Goal: Task Accomplishment & Management: Manage account settings

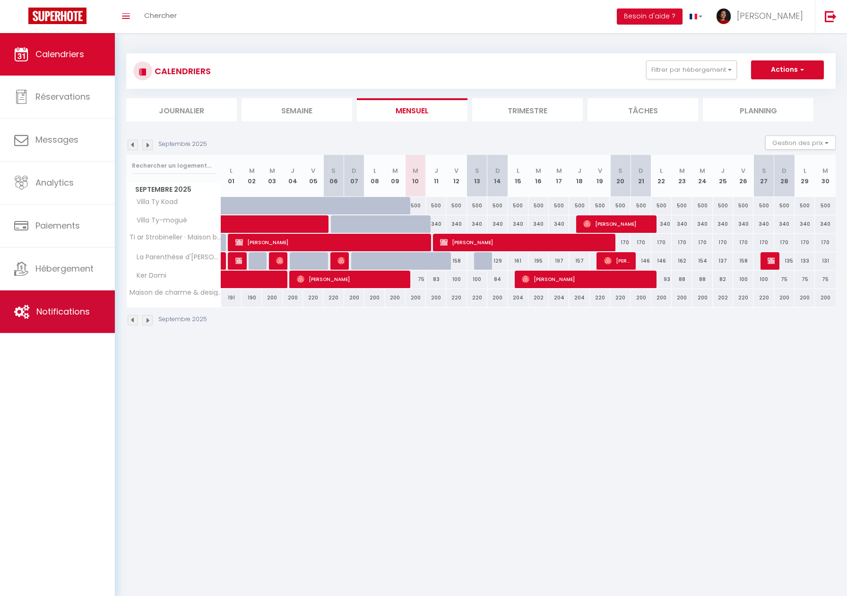
click at [69, 306] on span "Notifications" at bounding box center [62, 312] width 53 height 12
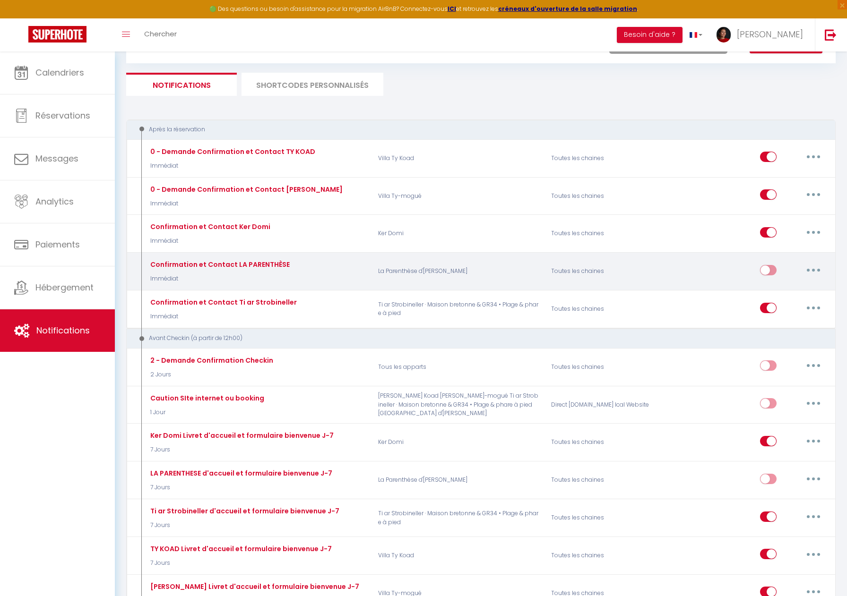
scroll to position [87, 0]
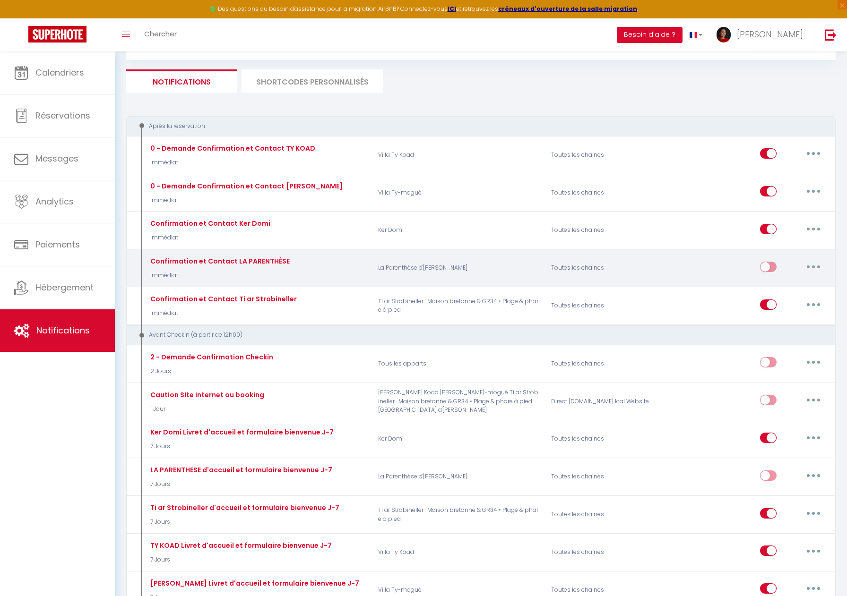
click at [263, 267] on div "Confirmation et Contact LA PARENTHÈSE Immédiat" at bounding box center [219, 268] width 142 height 24
click at [814, 266] on button "button" at bounding box center [813, 266] width 26 height 15
click at [780, 288] on link "Editer" at bounding box center [789, 288] width 70 height 16
type input "Confirmation et Contact LA PARENTHÈSE"
select select "Immédiat"
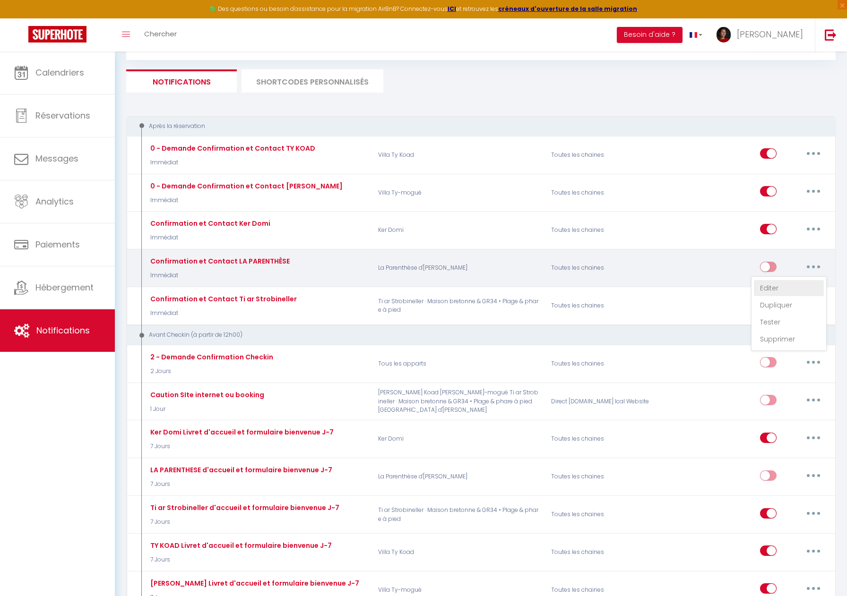
select select "if_booking_is_paid"
checkbox input "true"
checkbox input "false"
radio input "true"
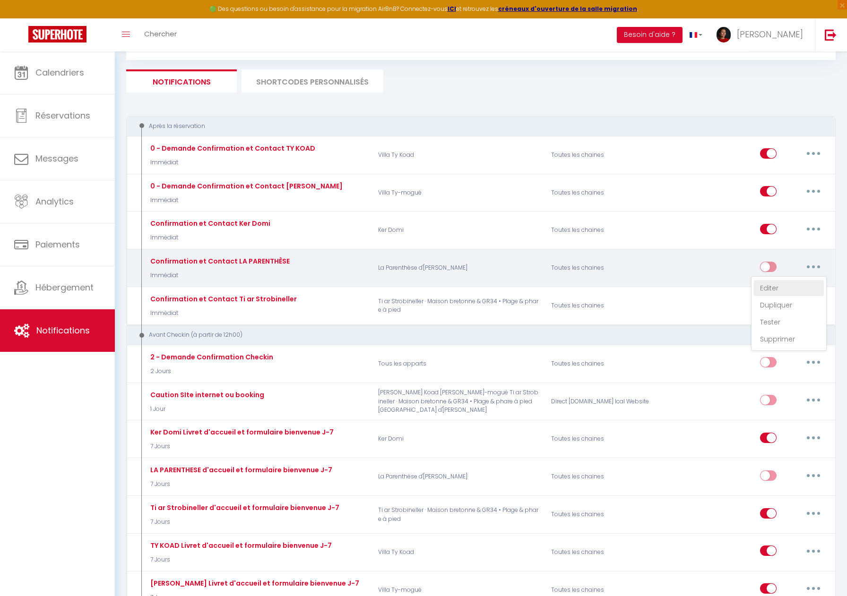
type input "Merci pour votre réservation - [BOOKING:ID] - [GUEST:FIRST_NAME] [GUEST:LAST_NA…"
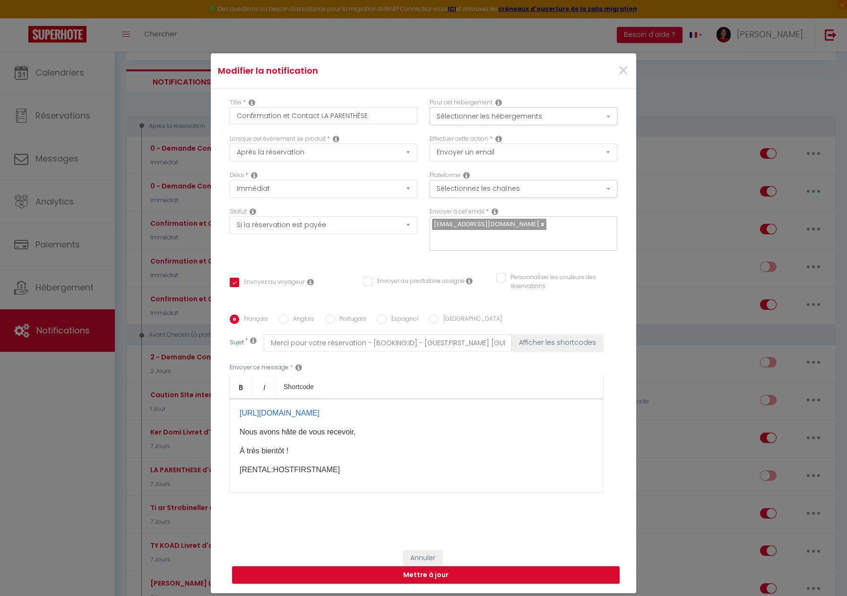
scroll to position [76, 0]
click at [628, 78] on span "×" at bounding box center [623, 71] width 12 height 28
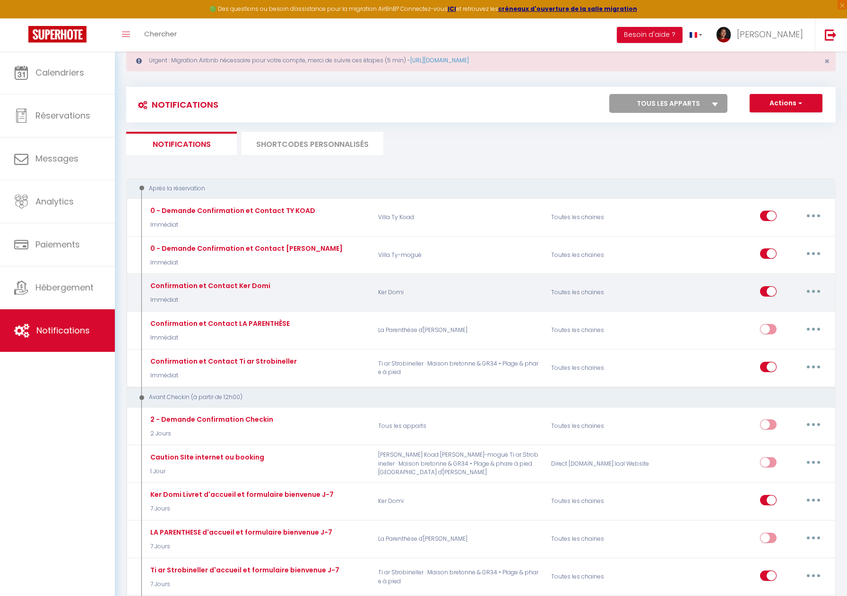
scroll to position [28, 0]
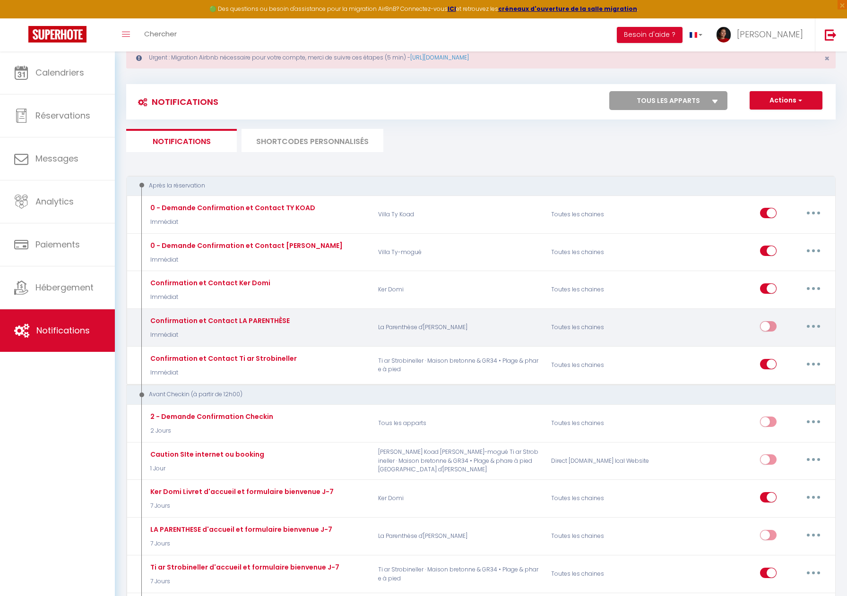
click at [819, 329] on button "button" at bounding box center [813, 326] width 26 height 15
click at [629, 332] on div "Toutes les chaines" at bounding box center [602, 327] width 115 height 27
click at [811, 327] on button "button" at bounding box center [813, 326] width 26 height 15
click at [283, 345] on div "Confirmation et Contact LA PARENTHÈSE Immédiat La Parenthèse d'Anna Toutes les …" at bounding box center [480, 328] width 709 height 38
click at [814, 323] on button "button" at bounding box center [813, 326] width 26 height 15
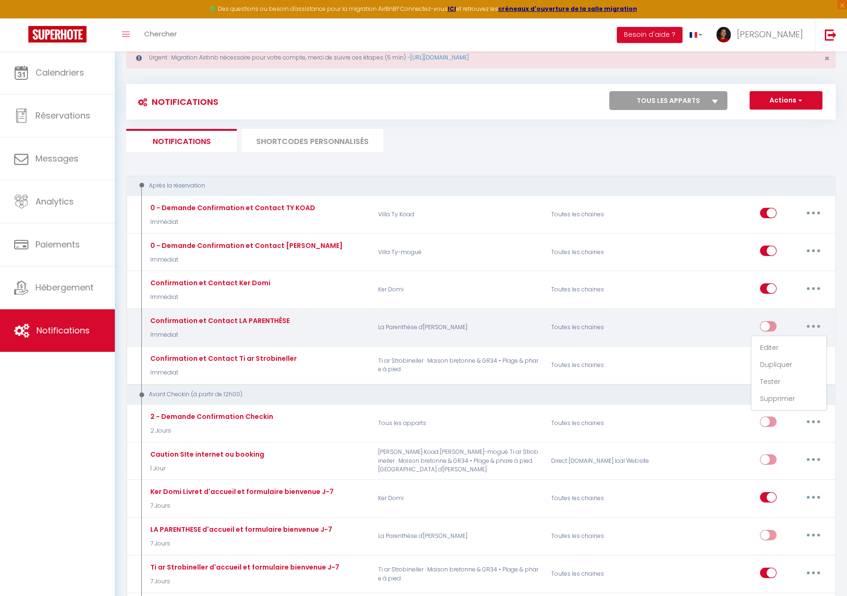
click at [302, 336] on div "Confirmation et Contact LA PARENTHÈSE Immédiat" at bounding box center [257, 327] width 231 height 27
click at [808, 328] on button "button" at bounding box center [813, 326] width 26 height 15
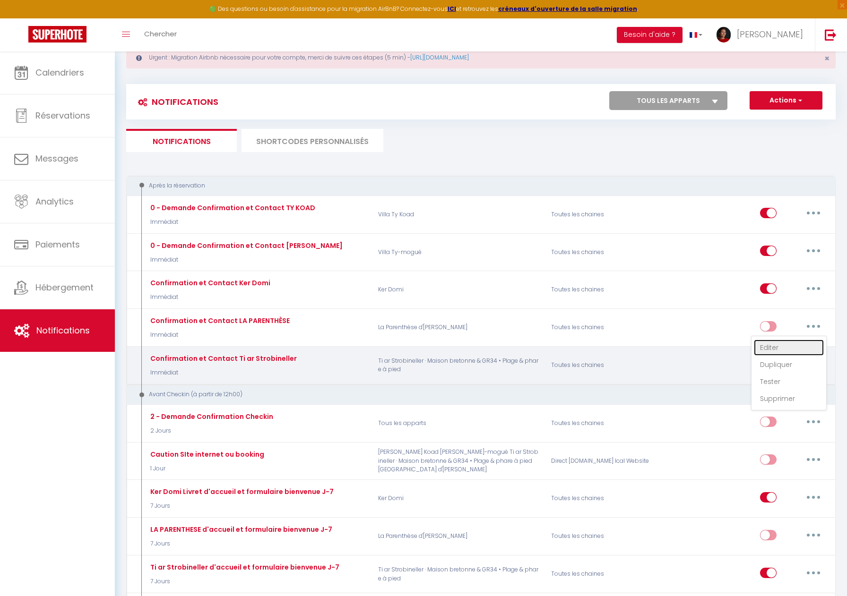
drag, startPoint x: 774, startPoint y: 350, endPoint x: 767, endPoint y: 352, distance: 7.2
click at [774, 350] on link "Editer" at bounding box center [789, 348] width 70 height 16
checkbox input "true"
checkbox input "false"
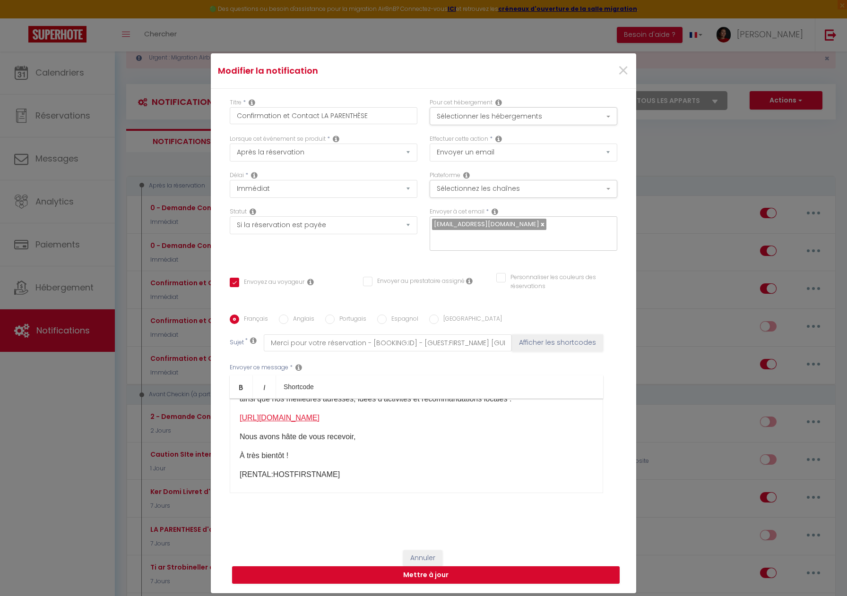
click at [319, 414] on link "https://laparenthesedanna-le7i7wx.gamma.site/" at bounding box center [280, 418] width 80 height 8
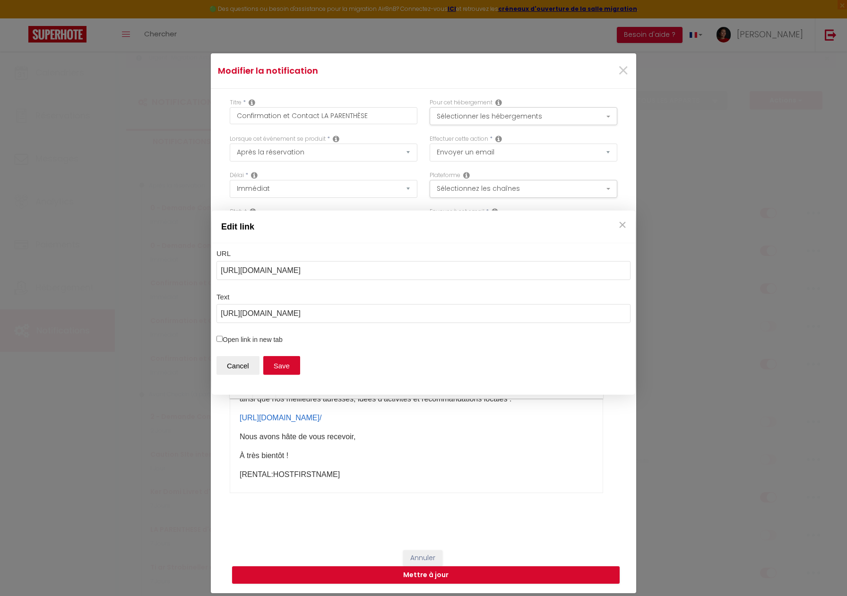
click at [623, 71] on div "Edit link URL https://laparenthesedanna-le7i7wx.gamma.site/ Text https://lapare…" at bounding box center [423, 298] width 847 height 596
click at [620, 77] on div "Edit link URL https://laparenthesedanna-le7i7wx.gamma.site/ Text https://lapare…" at bounding box center [423, 298] width 847 height 596
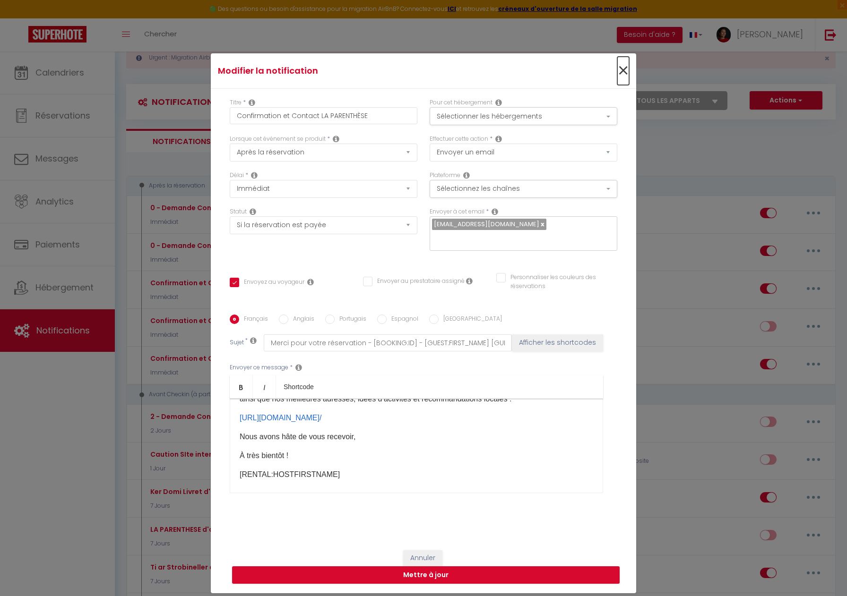
click at [621, 77] on span "×" at bounding box center [623, 71] width 12 height 28
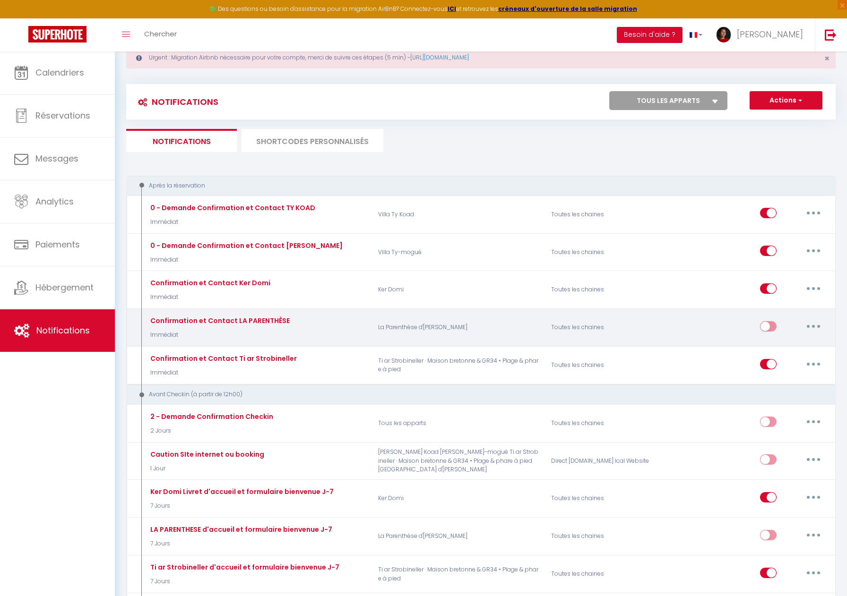
click at [806, 323] on button "button" at bounding box center [813, 326] width 26 height 15
click at [781, 345] on link "Editer" at bounding box center [789, 348] width 70 height 16
checkbox input "true"
checkbox input "false"
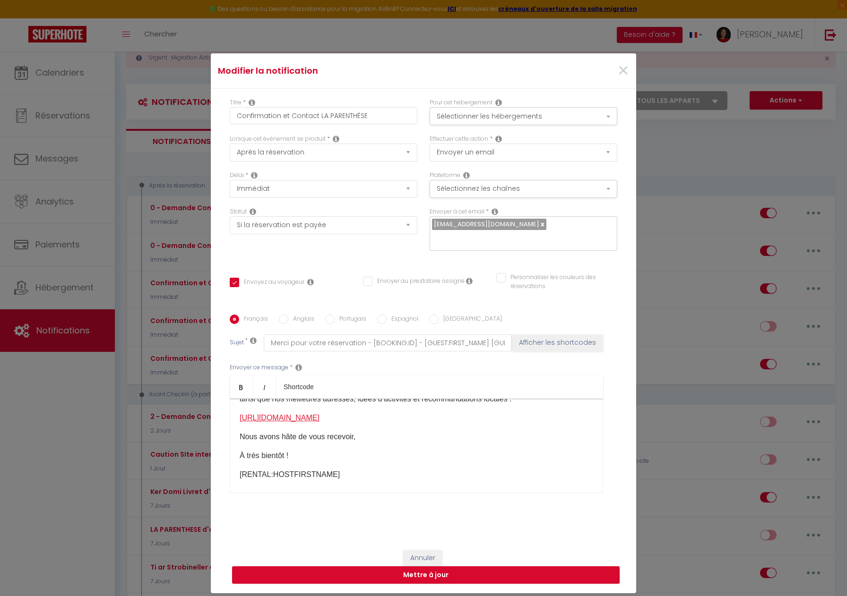
click at [310, 414] on link "https://laparenthesedanna-le7i7wx.gamma.site/" at bounding box center [280, 418] width 80 height 8
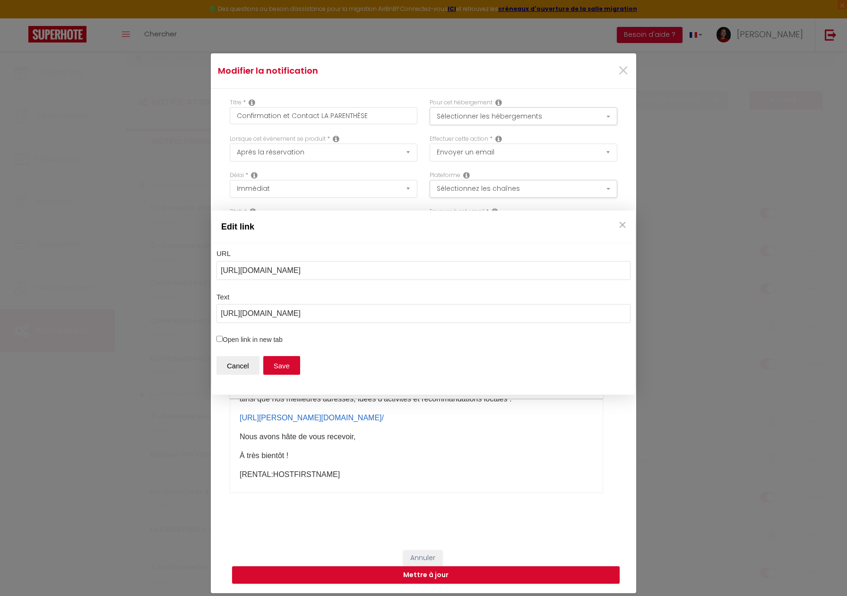
click at [256, 341] on label "Open link in new tab" at bounding box center [423, 340] width 414 height 10
click at [223, 341] on input "Open link in new tab" at bounding box center [219, 339] width 6 height 6
click at [238, 341] on label "Open link in new tab" at bounding box center [423, 340] width 414 height 10
click at [223, 341] on input "Open link in new tab" at bounding box center [219, 339] width 6 height 6
checkbox input "false"
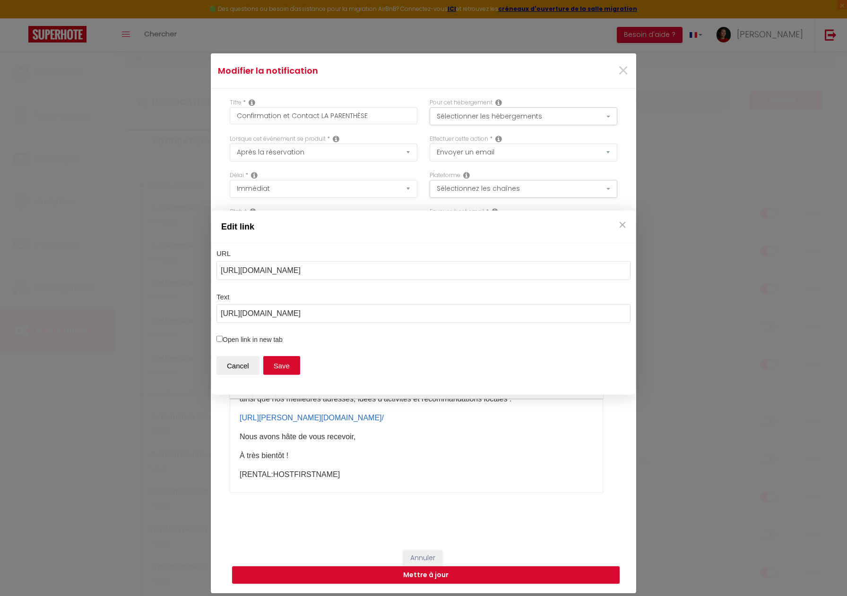
click at [367, 407] on div "Edit link URL https://laparenthesedanna-le7i7wx.gamma.site/ Text https://lapare…" at bounding box center [423, 298] width 847 height 596
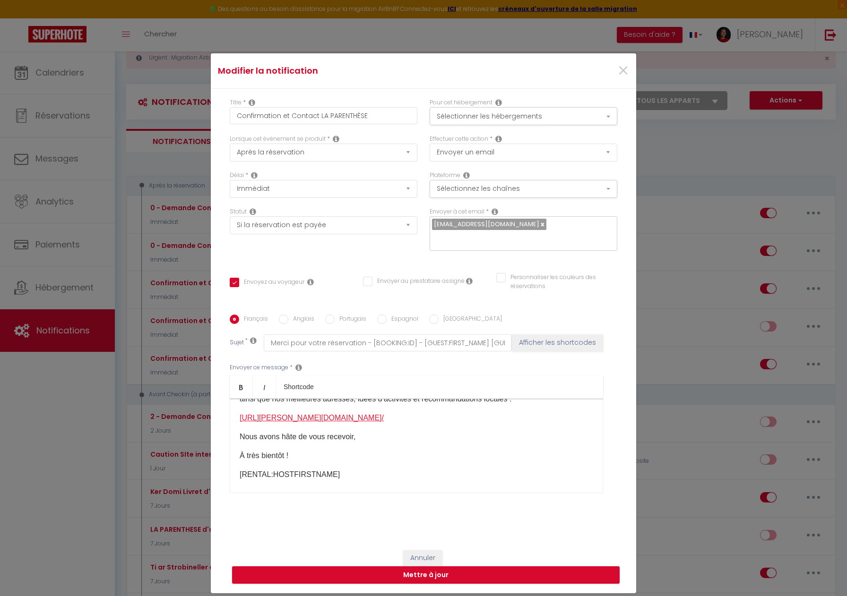
click at [367, 414] on link "https://laparenthese danna-le7i7wx.gamma.site/" at bounding box center [312, 418] width 144 height 8
drag, startPoint x: 624, startPoint y: 77, endPoint x: 638, endPoint y: 95, distance: 23.0
click at [623, 77] on span "×" at bounding box center [623, 71] width 12 height 28
type input "Confirmation et Contact LA PARENTHÈSE"
checkbox input "true"
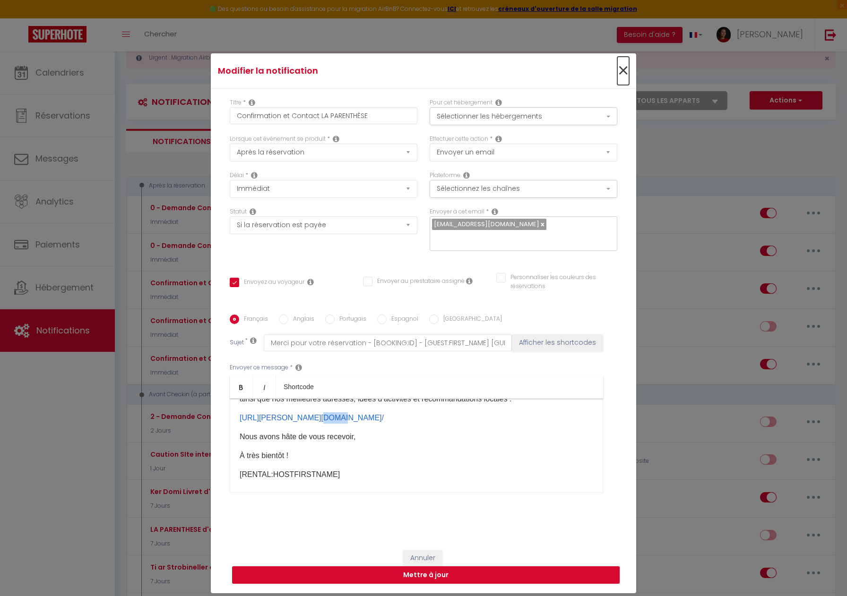
checkbox input "false"
radio input "true"
type input "Merci pour votre réservation - [BOOKING:ID] - [GUEST:FIRST_NAME] [GUEST:LAST_NA…"
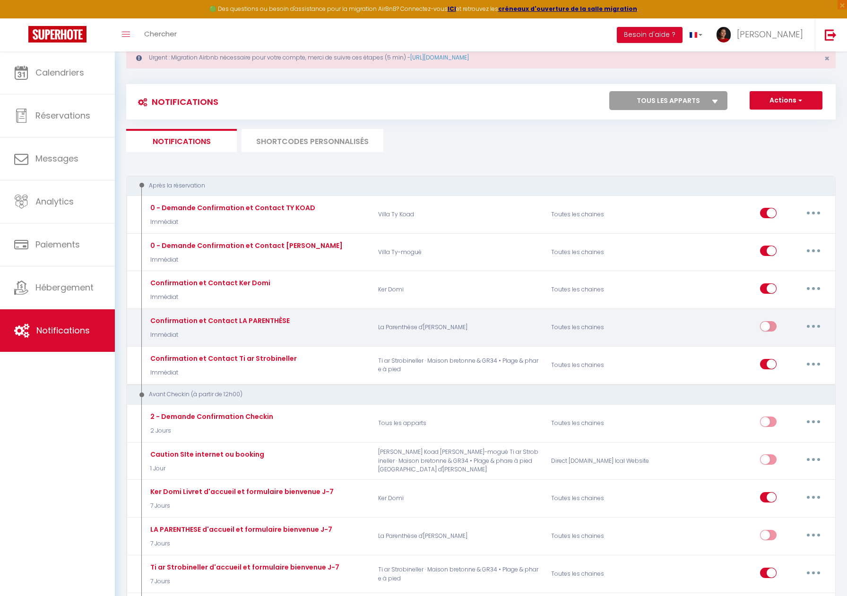
click at [808, 328] on button "button" at bounding box center [813, 326] width 26 height 15
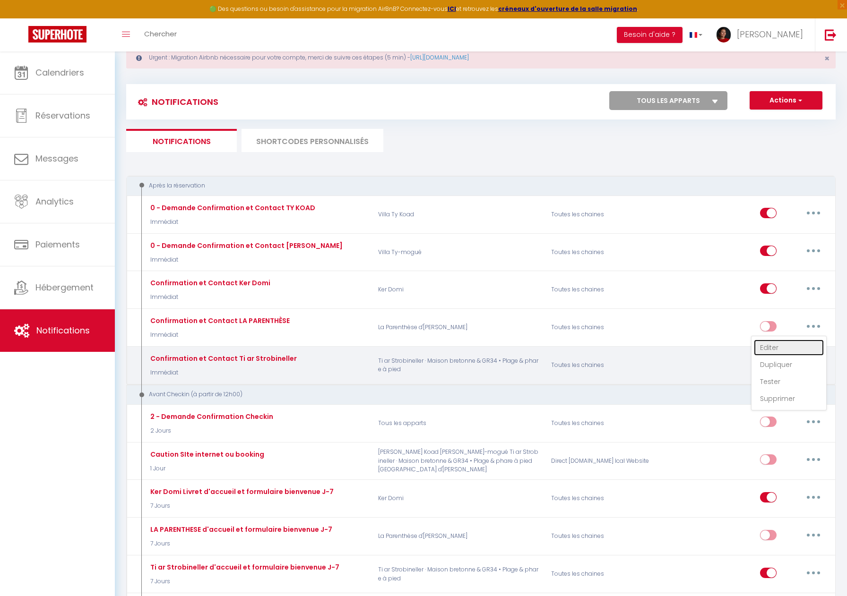
click at [785, 346] on link "Editer" at bounding box center [789, 348] width 70 height 16
checkbox input "true"
checkbox input "false"
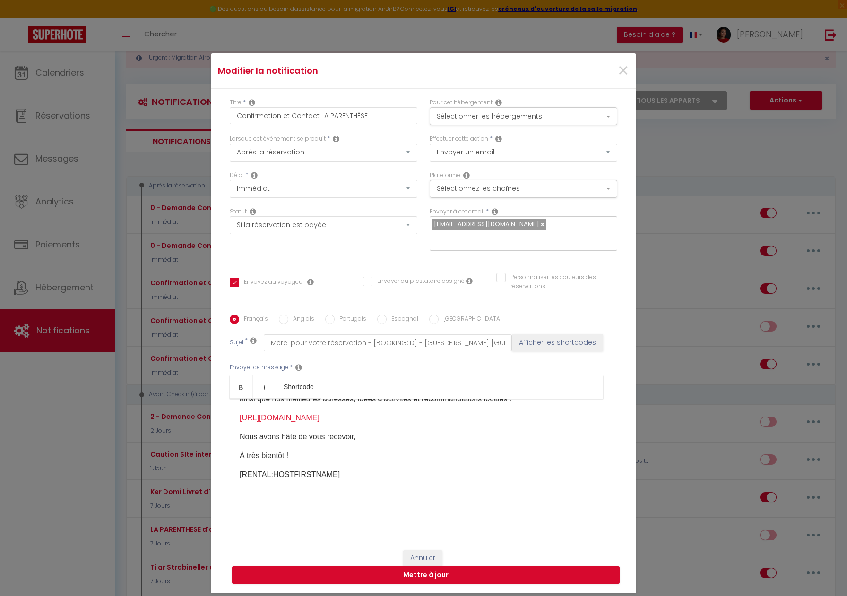
click at [319, 414] on link "https://laparenthesedanna-le7i7wx.gamma.site/" at bounding box center [280, 418] width 80 height 8
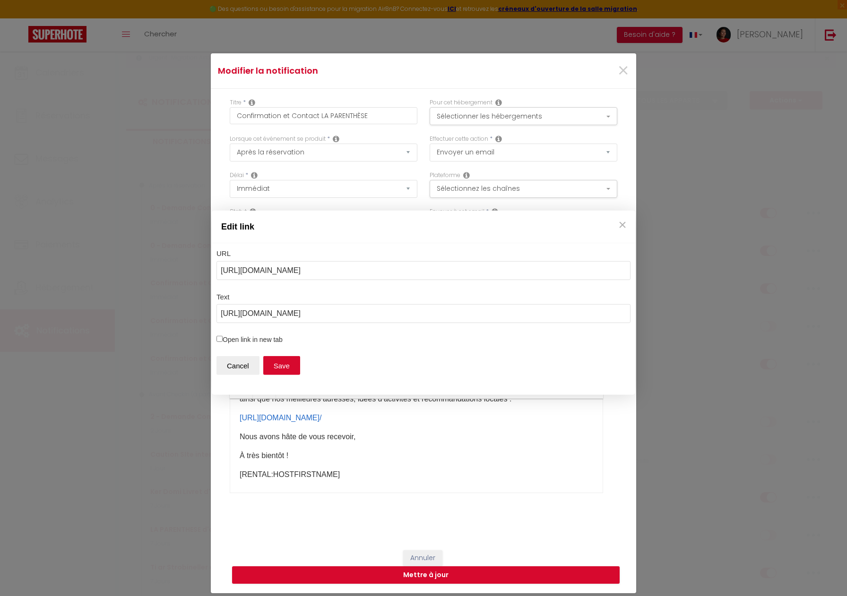
click at [618, 74] on div "Edit link URL https://laparenthesedanna-le7i7wx.gamma.site/ Text https://lapare…" at bounding box center [423, 298] width 847 height 596
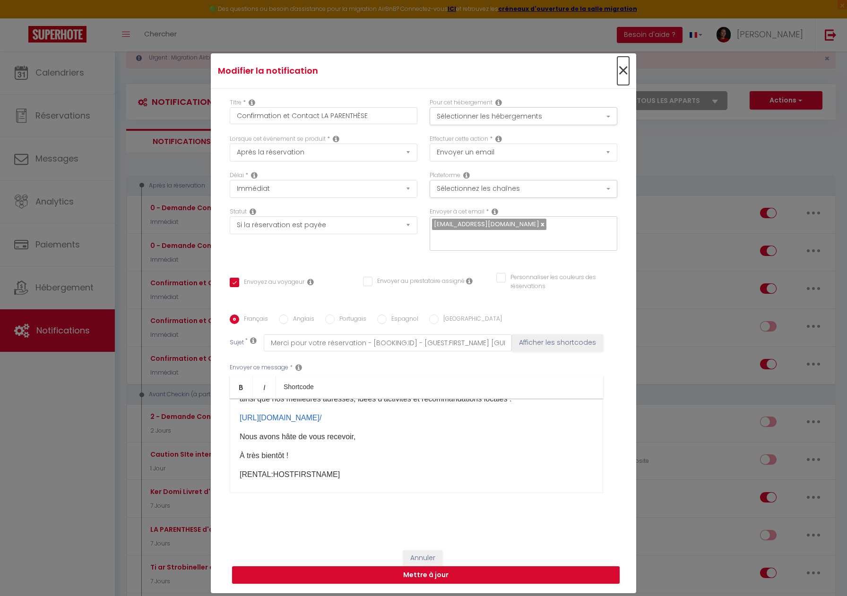
click at [618, 74] on span "×" at bounding box center [623, 71] width 12 height 28
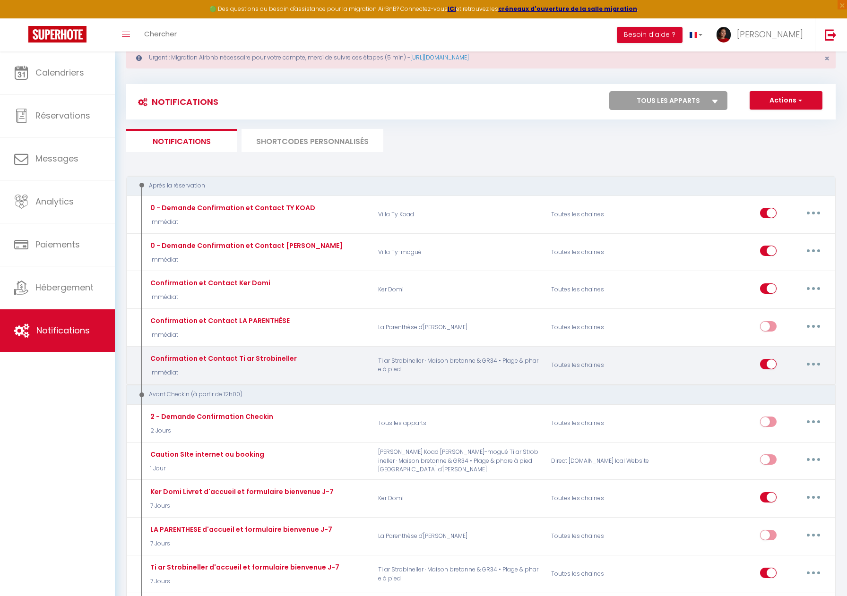
click at [810, 363] on button "button" at bounding box center [813, 364] width 26 height 15
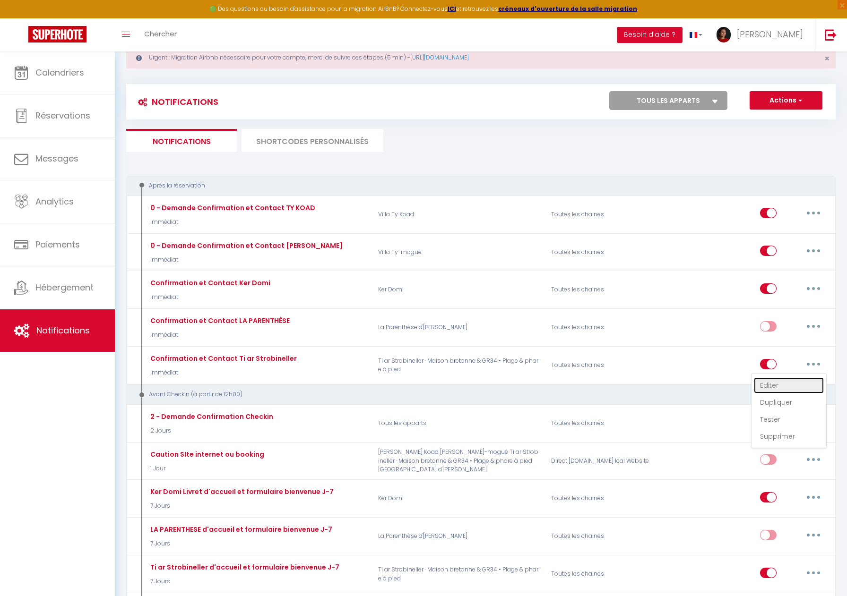
drag, startPoint x: 784, startPoint y: 384, endPoint x: 606, endPoint y: 371, distance: 178.2
click at [784, 384] on link "Editer" at bounding box center [789, 386] width 70 height 16
type input "Confirmation et Contact Ti ar Strobineller"
checkbox input "true"
checkbox input "false"
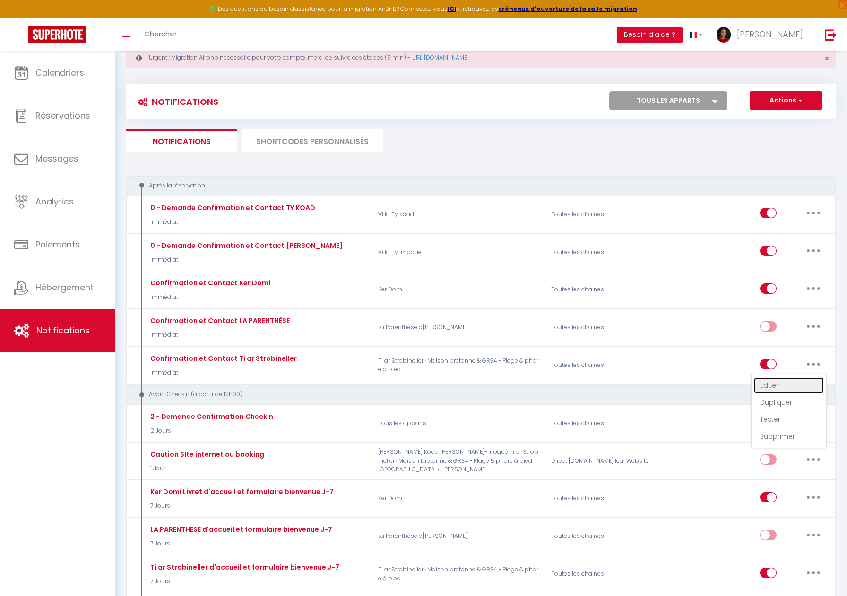
checkbox input "false"
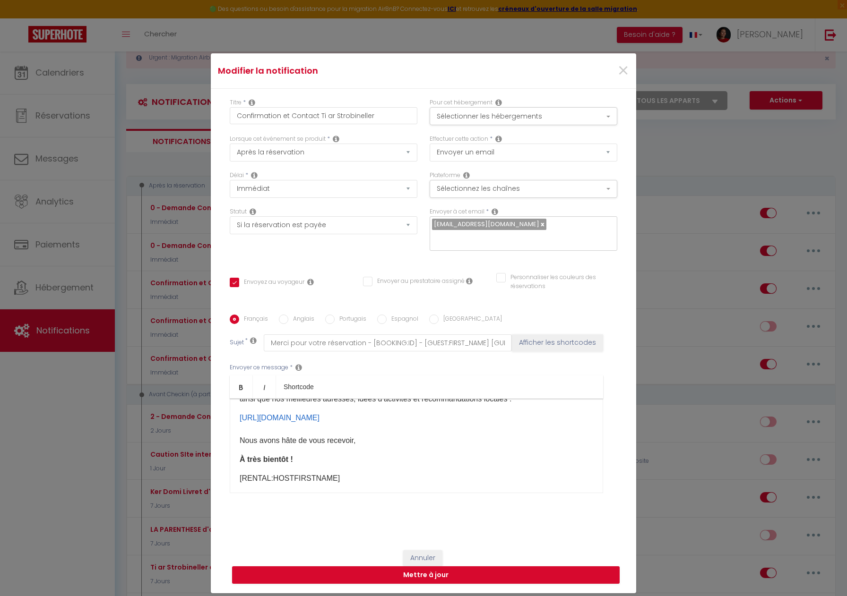
click at [293, 315] on label "Anglais" at bounding box center [301, 320] width 26 height 10
click at [288, 315] on input "Anglais" at bounding box center [283, 319] width 9 height 9
radio input "true"
checkbox input "true"
checkbox input "false"
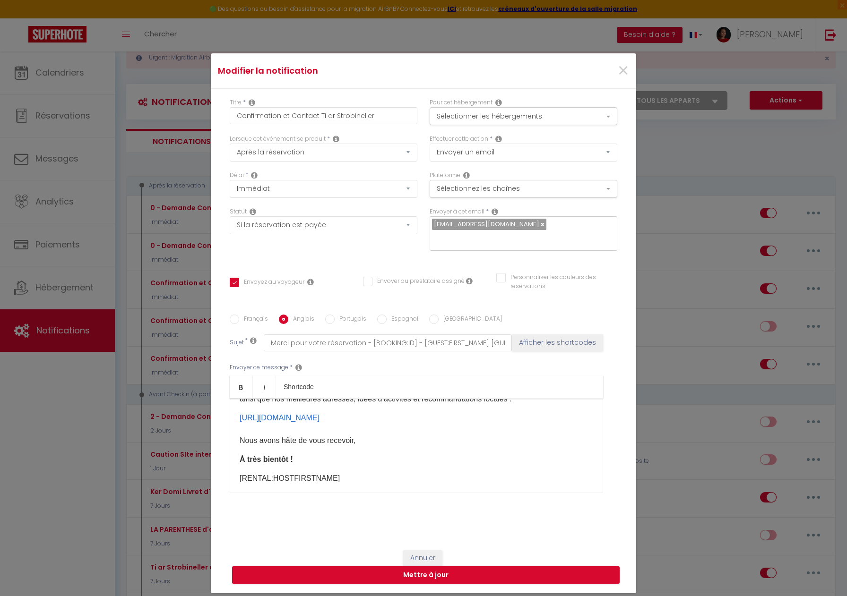
checkbox input "false"
type input "Thank you for your reservation - [BOOKING:ID] - [GUEST:FIRST_NAME] [GUEST:LAST_…"
click at [319, 403] on link "[URL][DOMAIN_NAME]" at bounding box center [280, 407] width 80 height 8
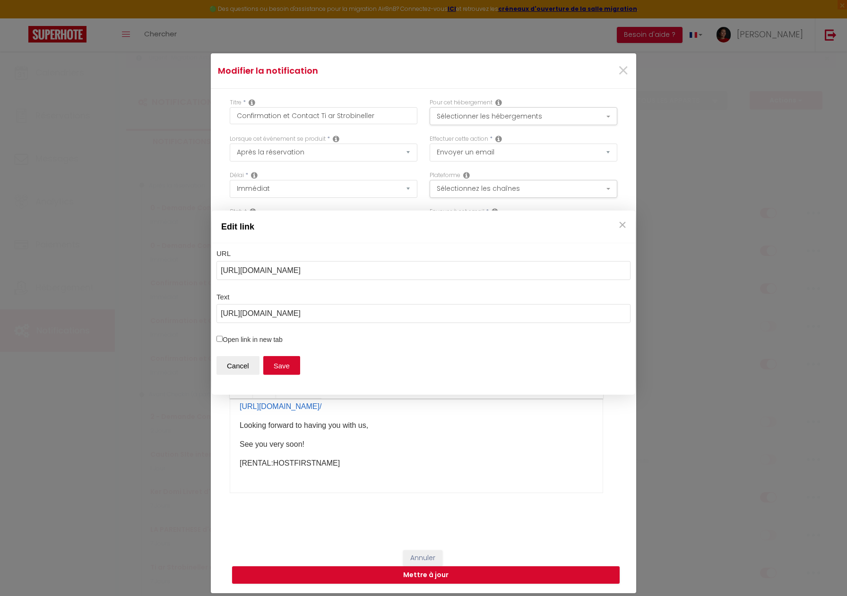
click at [620, 77] on div "Edit link URL [URL][DOMAIN_NAME] Text [URL][DOMAIN_NAME] Open link in new tab C…" at bounding box center [423, 298] width 847 height 596
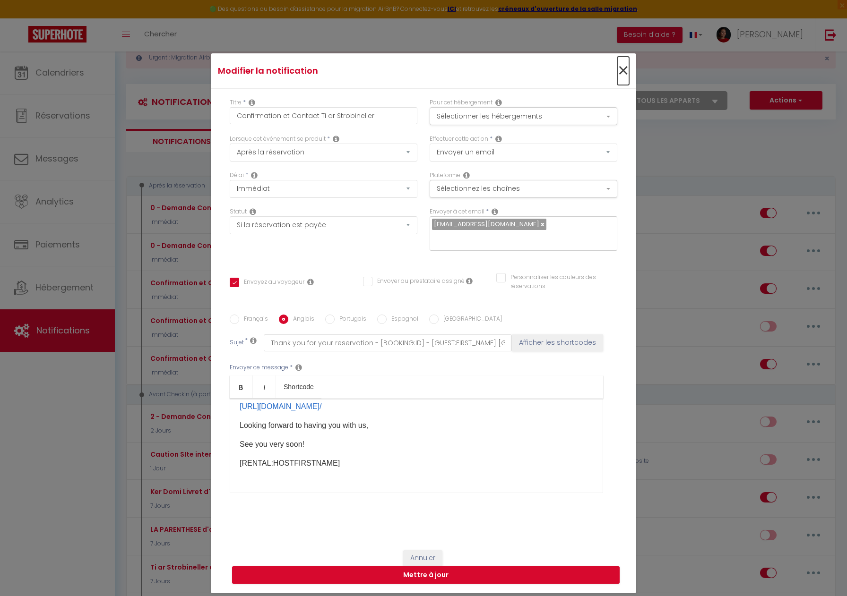
click at [620, 77] on span "×" at bounding box center [623, 71] width 12 height 28
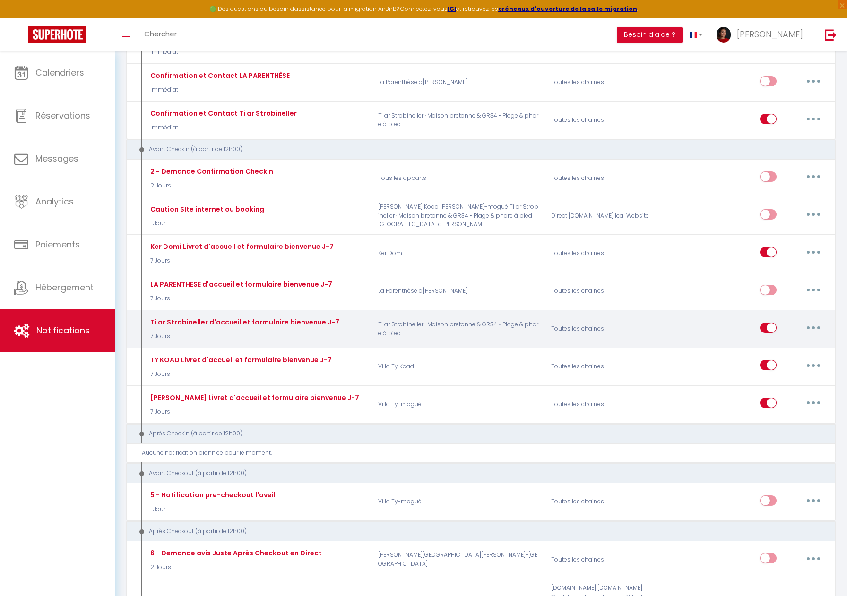
scroll to position [276, 0]
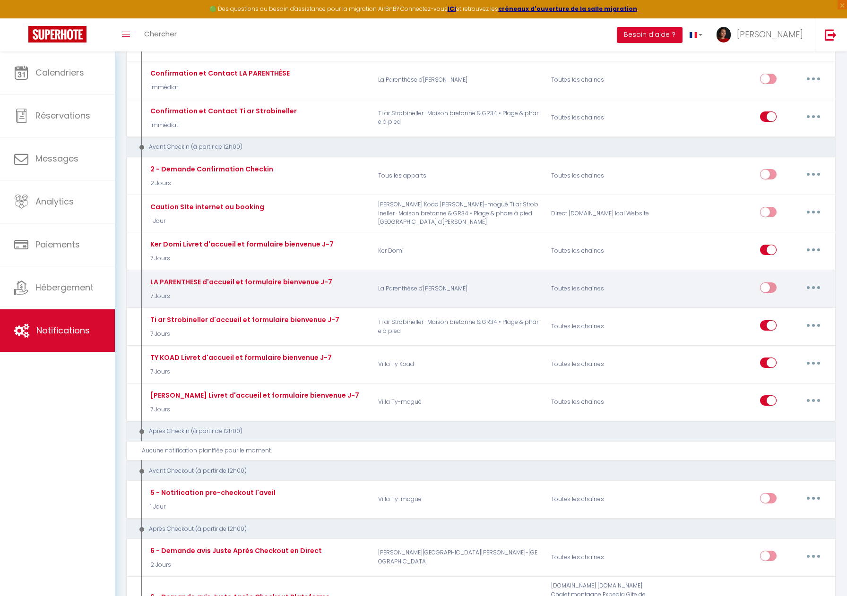
click at [282, 283] on div "LA PARENTHESE d'accueil et formulaire bienvenue J-7" at bounding box center [240, 282] width 184 height 10
click at [809, 288] on button "button" at bounding box center [813, 287] width 26 height 15
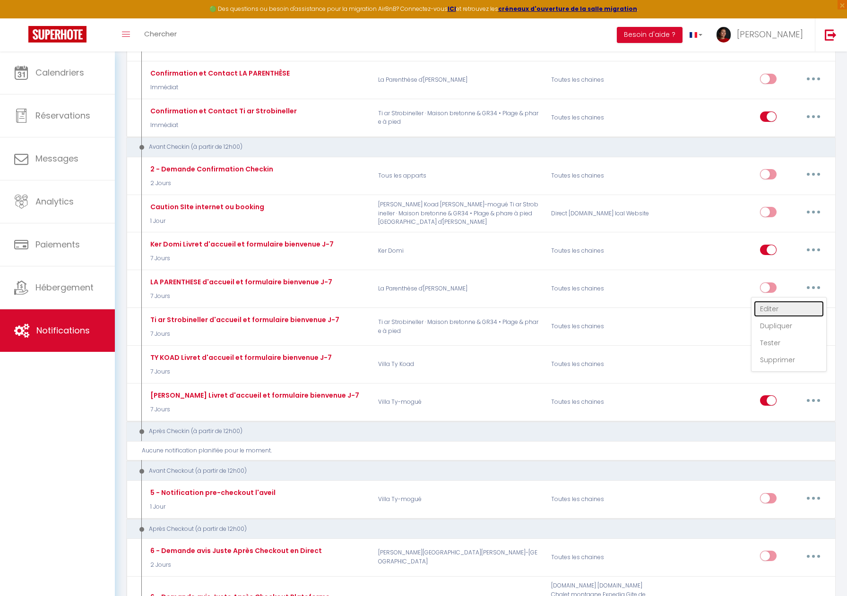
click at [788, 308] on link "Editer" at bounding box center [789, 309] width 70 height 16
type input "LA PARENTHESE d'accueil et formulaire bienvenue J-7"
select select "7 Jours"
checkbox input "true"
checkbox input "false"
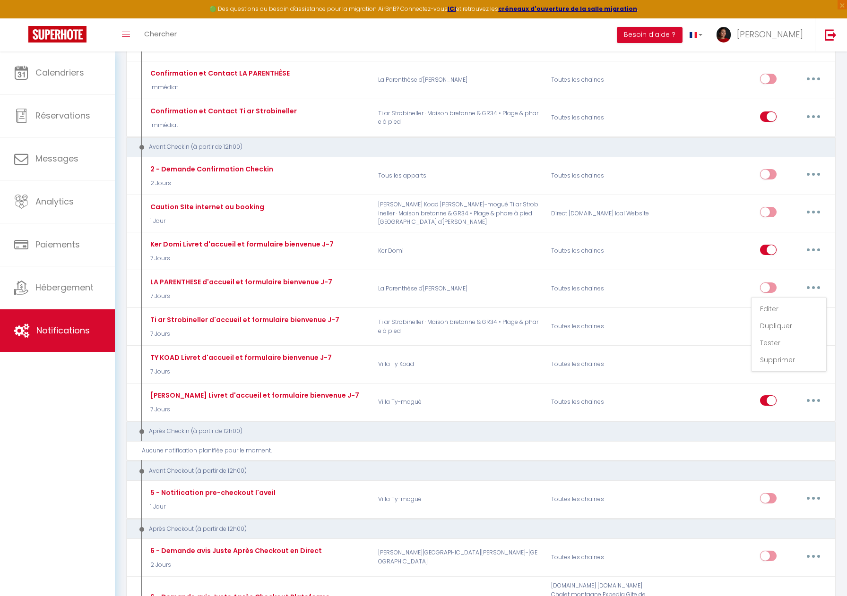
checkbox input "false"
radio input "true"
type input "Votre séjour [RENTAL:NAME] à [RENTAL:CITY]"
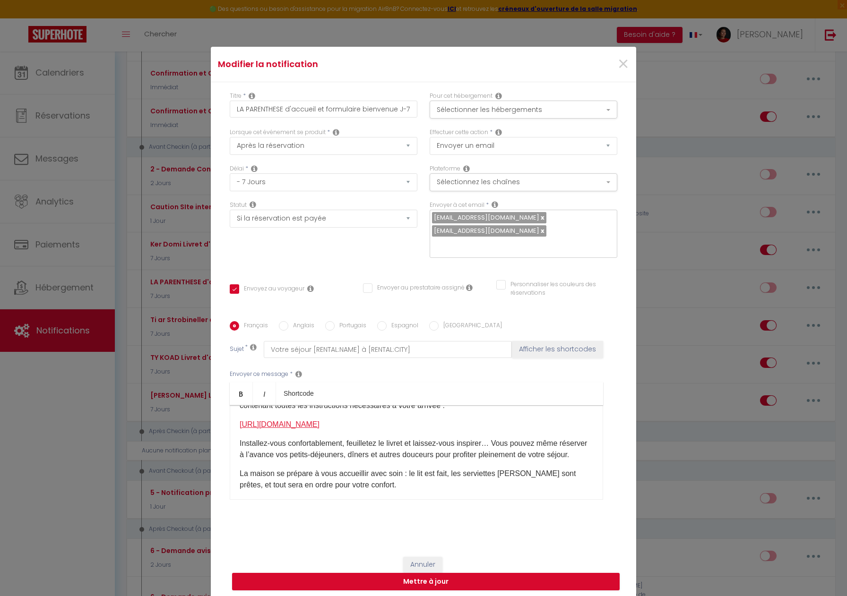
click at [319, 421] on link "https://laparenthesedanna-le7i7wx.gamma.site/" at bounding box center [280, 425] width 80 height 8
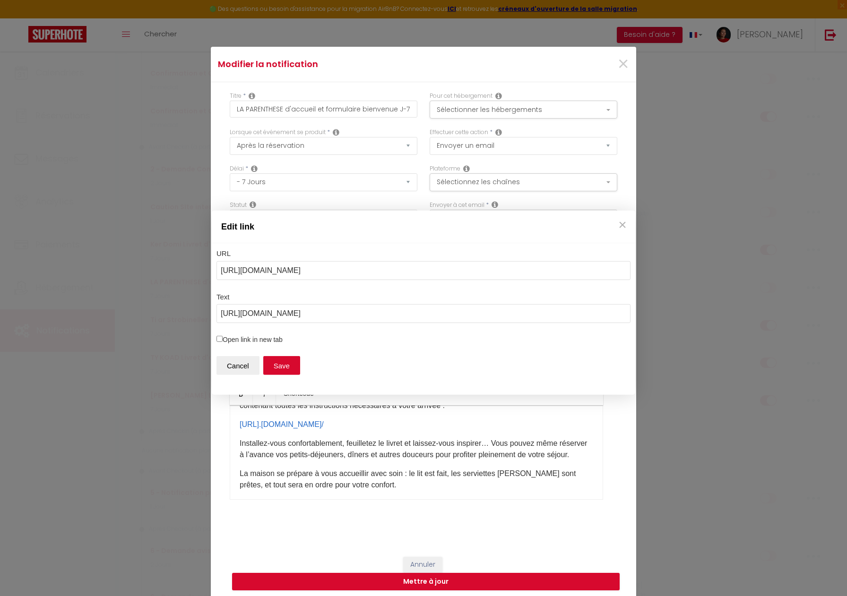
click at [628, 68] on div "Edit link URL https://ti-ar-strobineller-5d7lgy0.gamma.site/ Text https://lapar…" at bounding box center [423, 298] width 847 height 596
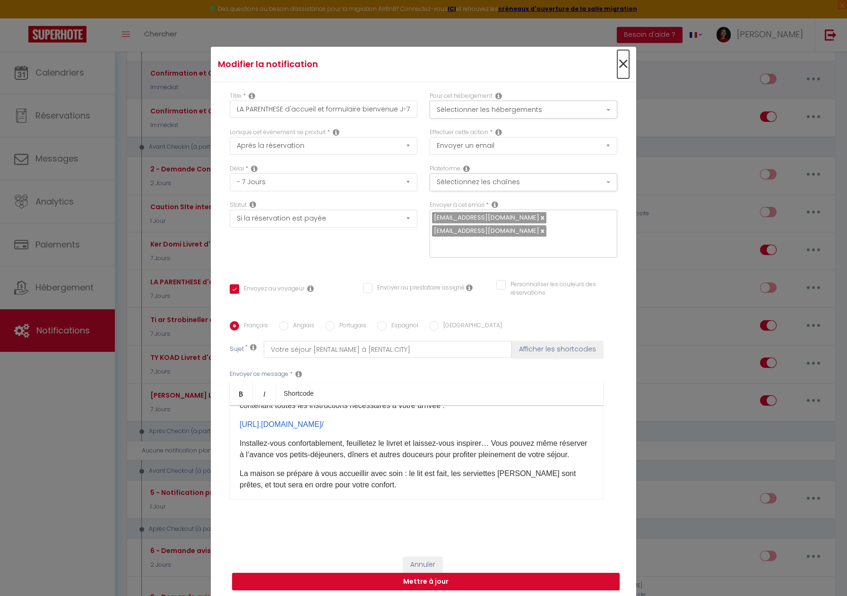
drag, startPoint x: 623, startPoint y: 66, endPoint x: 624, endPoint y: 84, distance: 18.0
click at [623, 66] on span "×" at bounding box center [623, 64] width 12 height 28
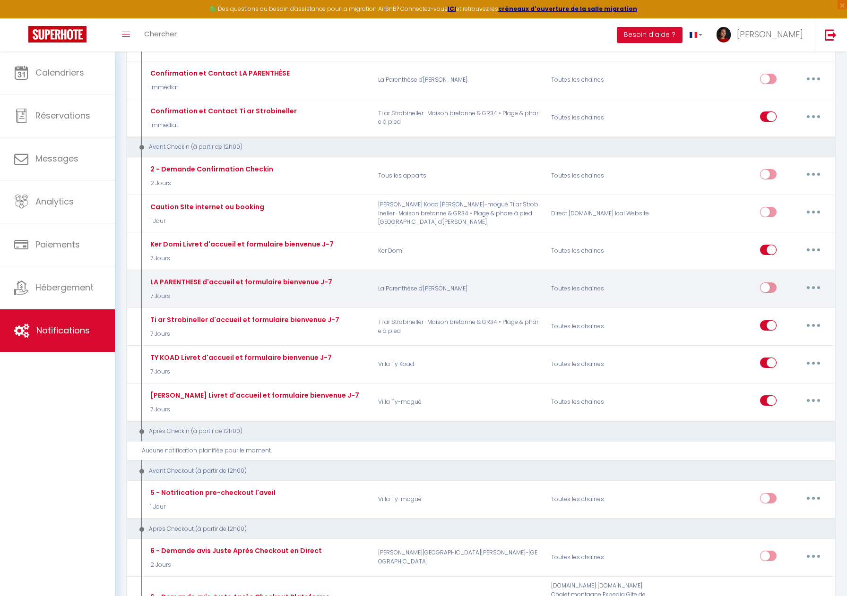
click at [814, 288] on icon "button" at bounding box center [813, 287] width 3 height 3
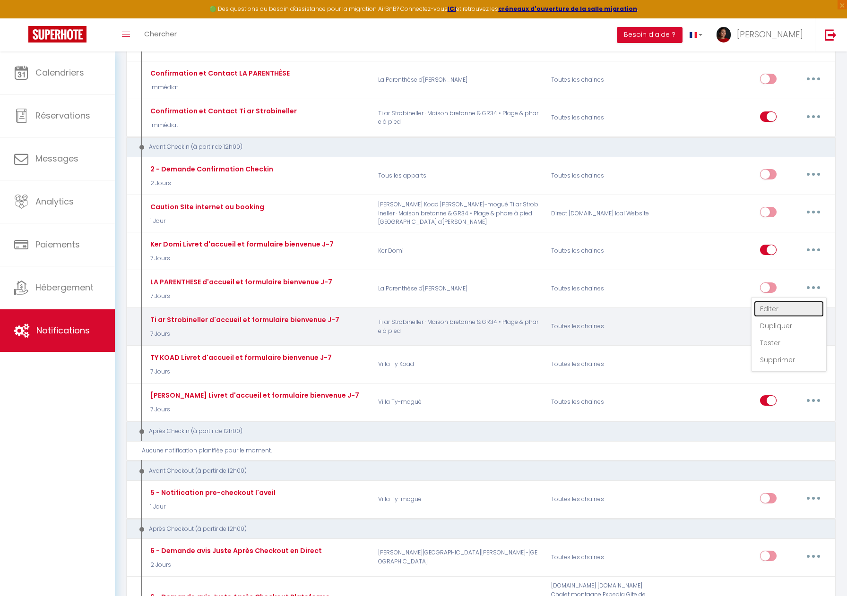
click at [776, 308] on link "Editer" at bounding box center [789, 309] width 70 height 16
checkbox input "true"
checkbox input "false"
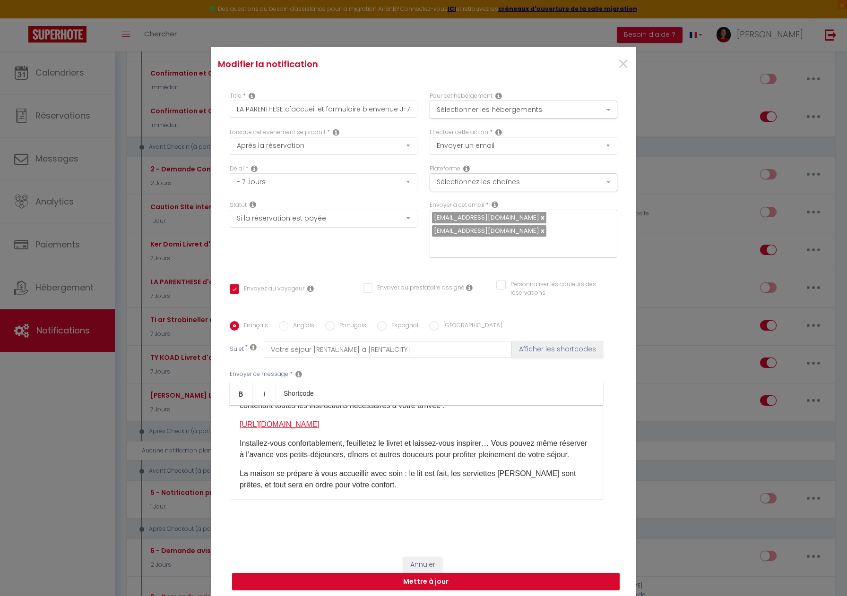
click at [319, 421] on link "https://laparenthesedanna-le7i7wx.gamma.site/" at bounding box center [280, 425] width 80 height 8
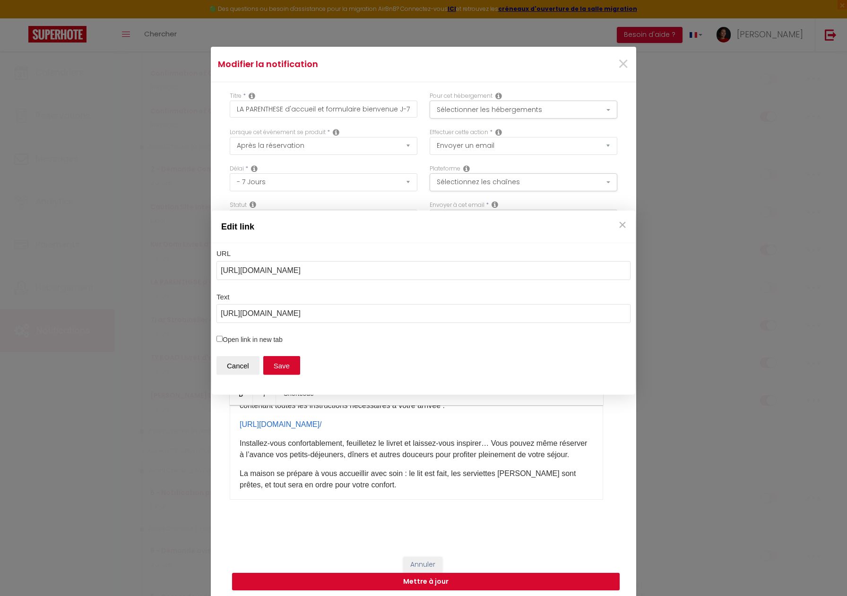
drag, startPoint x: 245, startPoint y: 270, endPoint x: 401, endPoint y: 267, distance: 155.5
click at [401, 267] on input "[URL][DOMAIN_NAME]" at bounding box center [423, 270] width 414 height 19
drag, startPoint x: 413, startPoint y: 308, endPoint x: 412, endPoint y: 315, distance: 7.7
click at [413, 309] on input "https://laparenthesedanna-le7i7wx.gamma.site/" at bounding box center [423, 313] width 414 height 19
drag, startPoint x: 412, startPoint y: 315, endPoint x: 212, endPoint y: 310, distance: 200.0
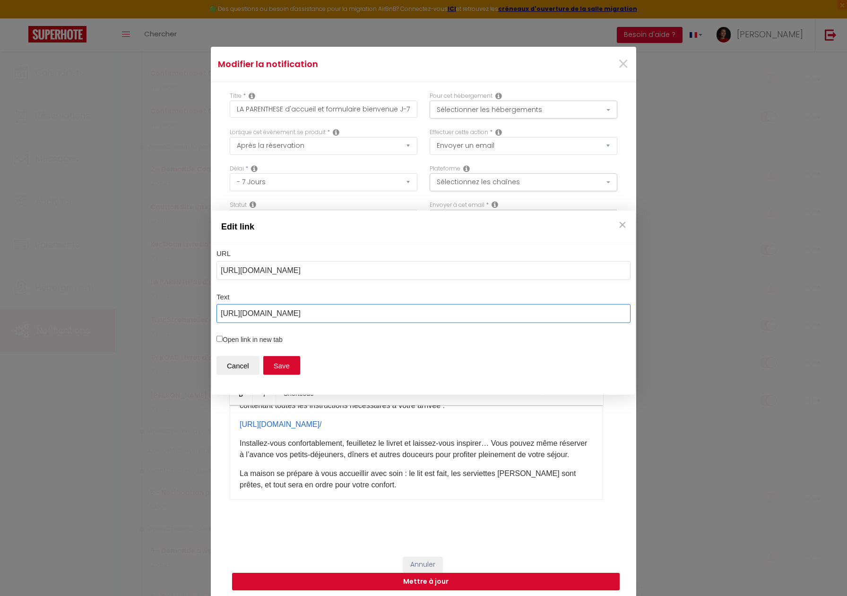
click at [212, 310] on div "URL https://ti-ar-strobineller-5d7lgy0.gamma.site/ Text https://laparenthesedan…" at bounding box center [423, 319] width 423 height 152
click at [395, 274] on input "[URL][DOMAIN_NAME]" at bounding box center [423, 270] width 414 height 19
drag, startPoint x: 400, startPoint y: 272, endPoint x: 189, endPoint y: 261, distance: 211.1
click at [182, 260] on div "Edit link URL https://ti-ar-strobineller-5d7lgy0.gamma.site/ Text https://lapar…" at bounding box center [423, 298] width 847 height 596
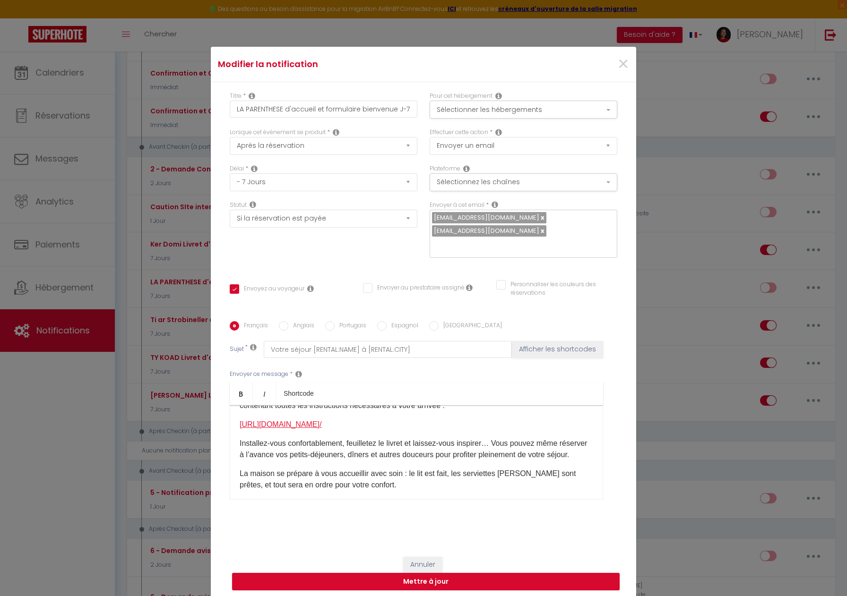
click at [308, 421] on link "https://laparenthesedanna-le7i7w x.gamma.site/" at bounding box center [281, 425] width 82 height 8
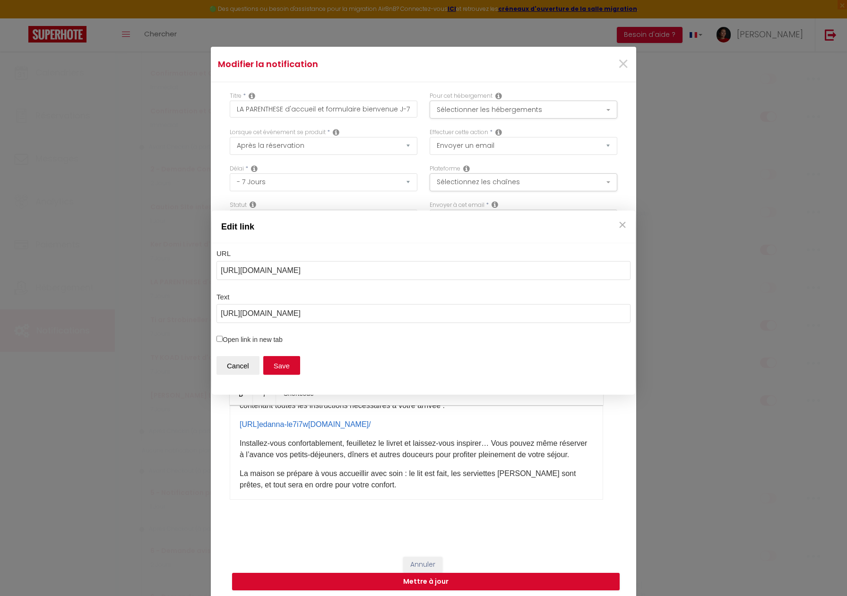
drag, startPoint x: 413, startPoint y: 274, endPoint x: 175, endPoint y: 260, distance: 237.6
click at [171, 259] on div "Edit link URL https://ti-ar-strobineller-5d7lgy0.gamma.site/ Text https://lapar…" at bounding box center [423, 298] width 847 height 596
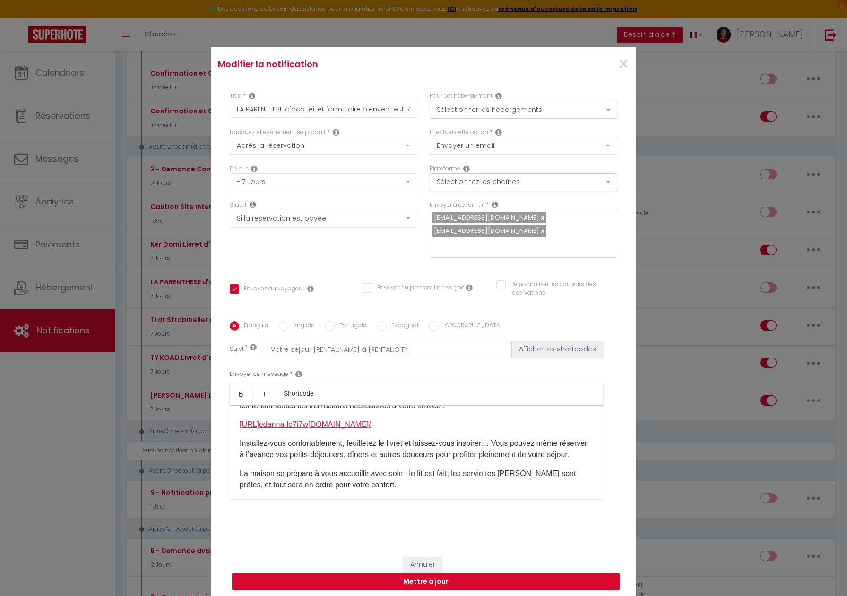
click at [307, 421] on link "https://laparenthes edanna-le7i7w x.gamma.site/" at bounding box center [305, 425] width 131 height 8
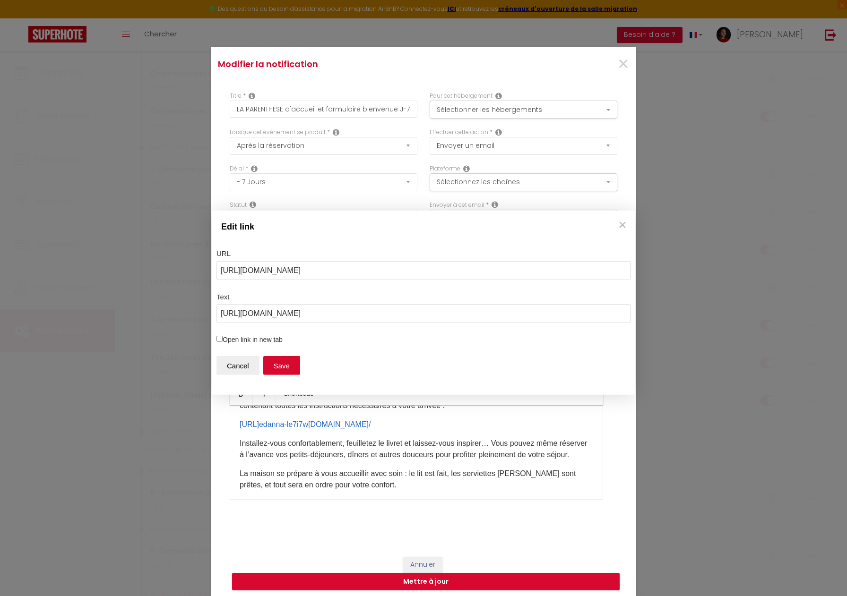
drag, startPoint x: 392, startPoint y: 271, endPoint x: 219, endPoint y: 269, distance: 173.0
click at [219, 269] on input "[URL][DOMAIN_NAME]" at bounding box center [423, 270] width 414 height 19
type input "https://laparenthesedanna-le7i7wx.gamma.site/"
click at [279, 363] on button "Save" at bounding box center [281, 365] width 37 height 19
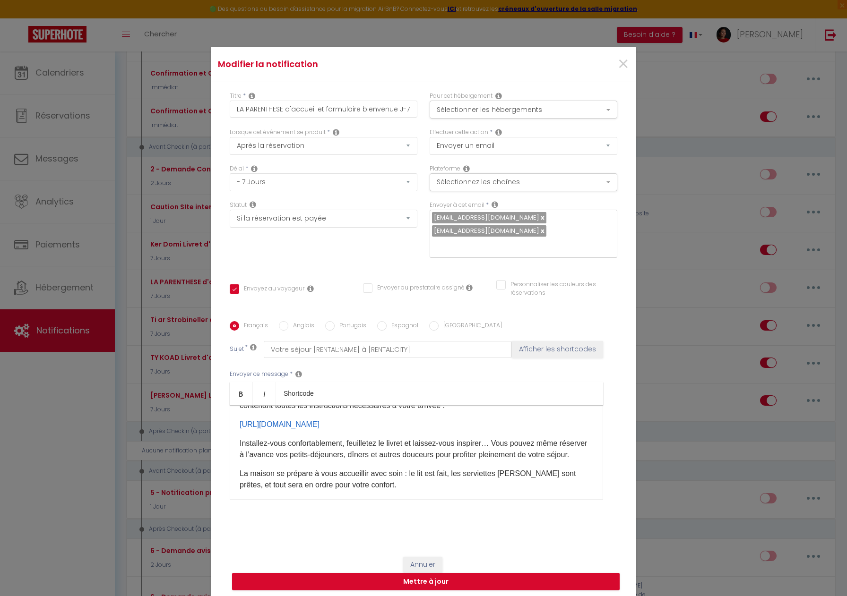
click at [300, 321] on label "Anglais" at bounding box center [301, 326] width 26 height 10
click at [288, 321] on input "Anglais" at bounding box center [283, 325] width 9 height 9
radio input "true"
checkbox input "true"
checkbox input "false"
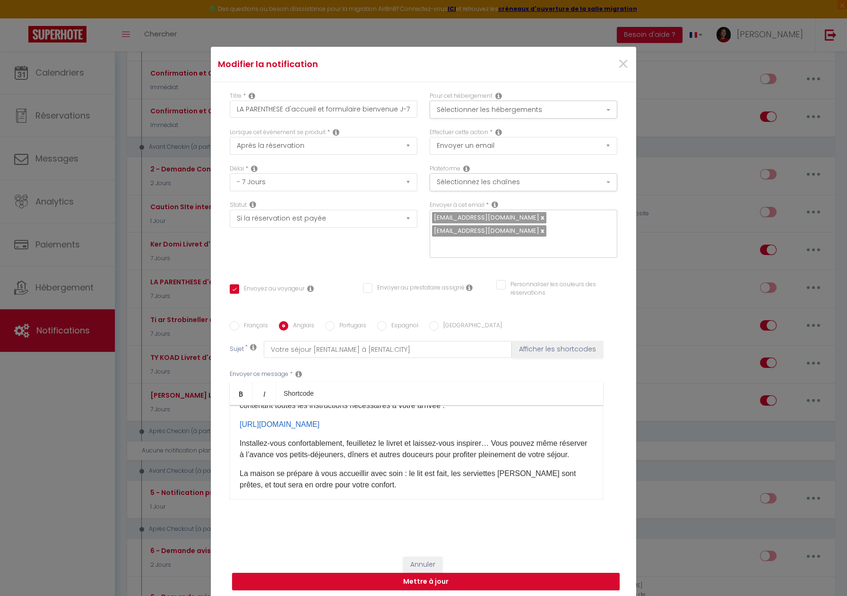
checkbox input "false"
type input "[RENTAL:NAME] Arrival"
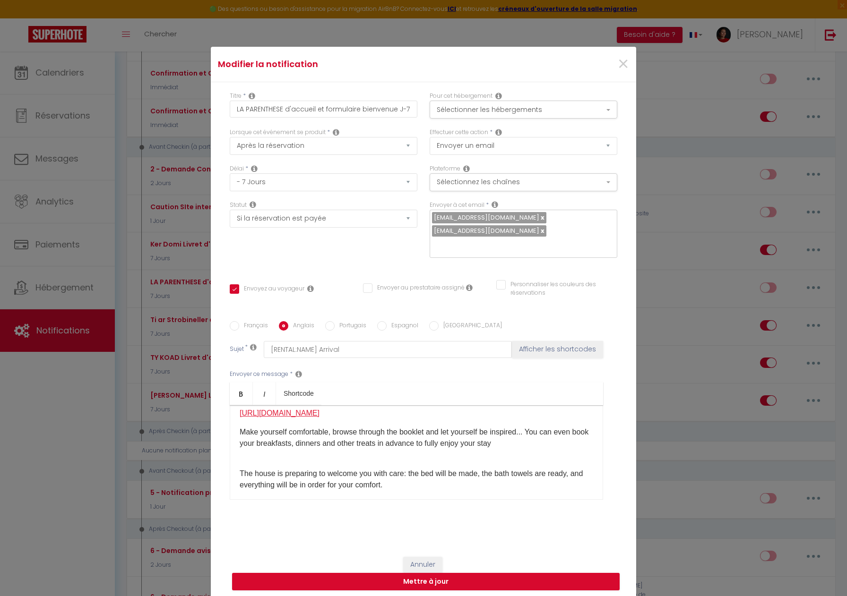
click at [319, 409] on link "https://laparenthesedanna-le7i7wx.gamma.site/" at bounding box center [280, 413] width 80 height 8
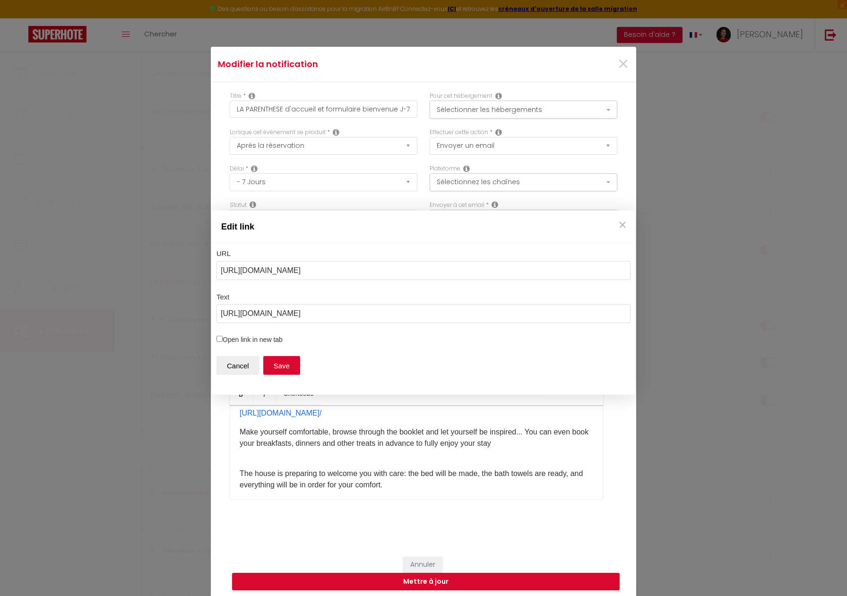
drag, startPoint x: 388, startPoint y: 269, endPoint x: 253, endPoint y: 274, distance: 135.7
click at [160, 269] on div "Edit link URL https://ti-ar-strobineller-5d7lgy0.gamma.site/ Text https://lapar…" at bounding box center [423, 298] width 847 height 596
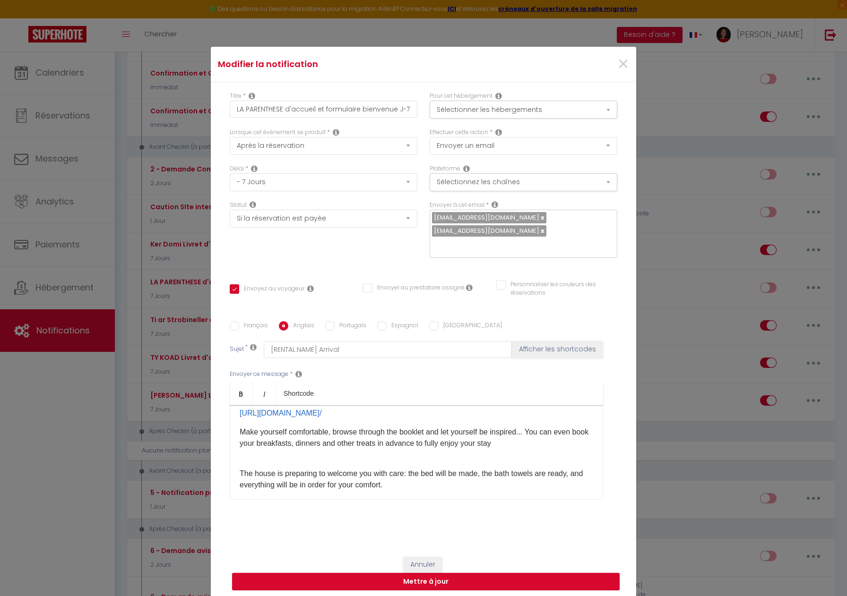
click at [323, 405] on div "Hello [GUEST:FIRST_NAME], It's almost time to enjoy your stay at [RENTAL:NAME]​…" at bounding box center [416, 452] width 373 height 95
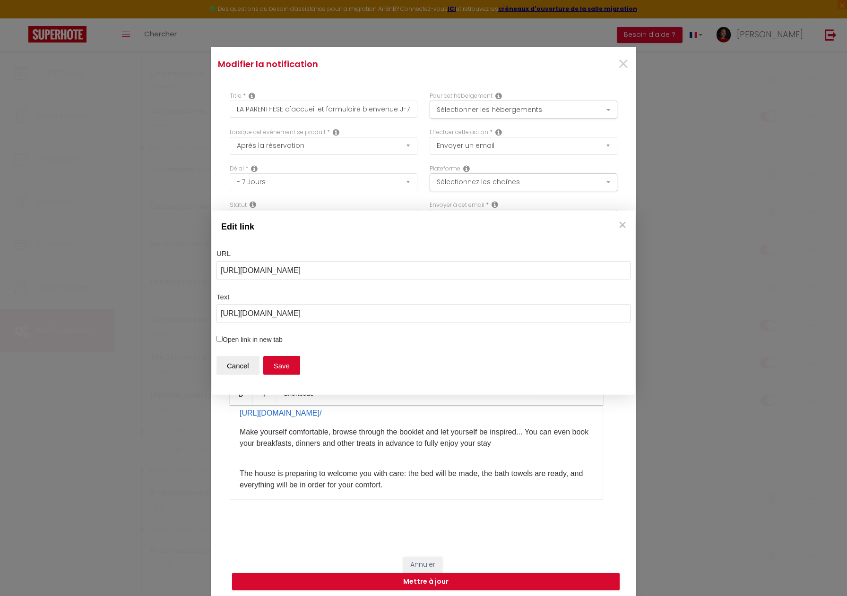
drag, startPoint x: 381, startPoint y: 268, endPoint x: 215, endPoint y: 272, distance: 166.4
click at [214, 272] on div "URL https://ti-ar-strobineller-5d7lgy0.gamma.site/ Text https://laparenthesedan…" at bounding box center [423, 319] width 423 height 152
type input "https://laparenthesedanna-le7i7wx.gamma.site/"
click at [421, 576] on div "Edit link URL https://laparenthesedanna-le7i7wx.gamma.site/ Text https://lapare…" at bounding box center [423, 298] width 847 height 596
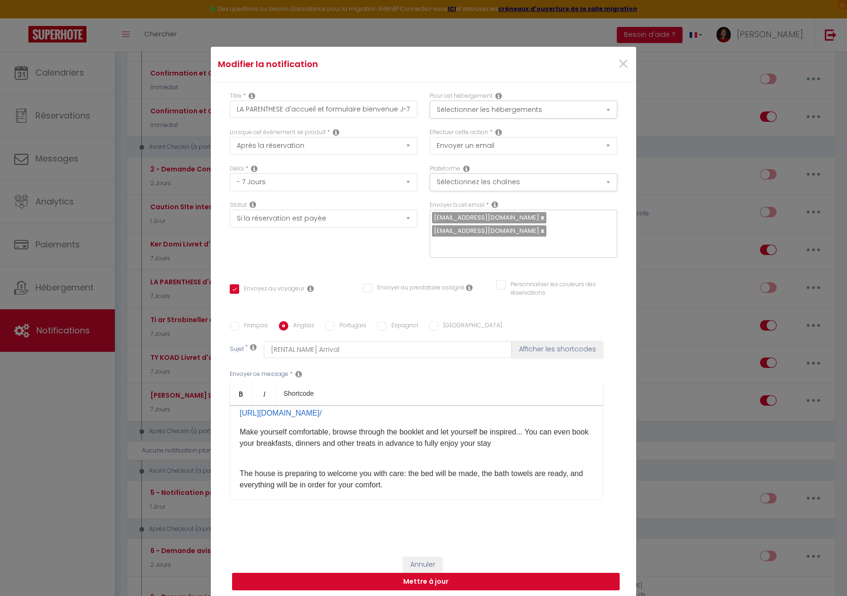
click at [421, 576] on button "Mettre à jour" at bounding box center [426, 582] width 388 height 18
checkbox input "true"
checkbox input "false"
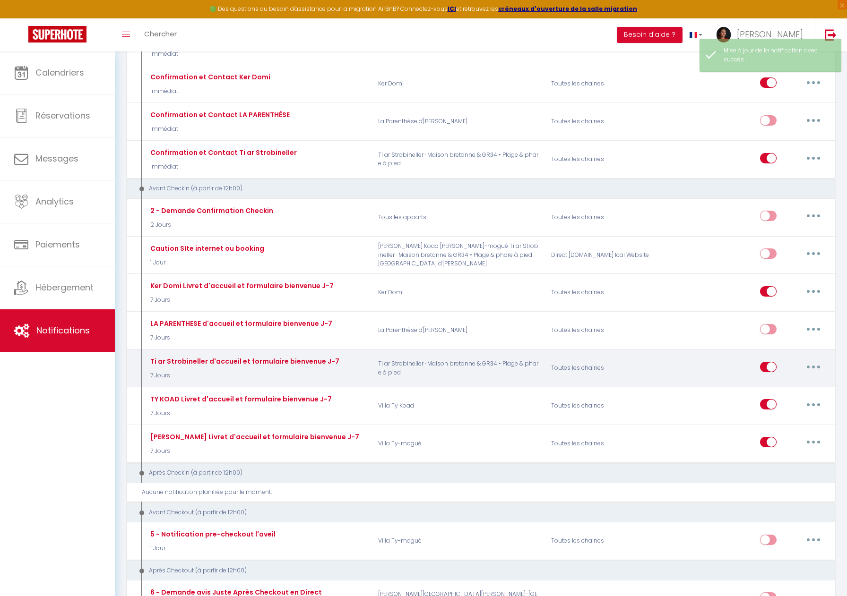
scroll to position [233, 0]
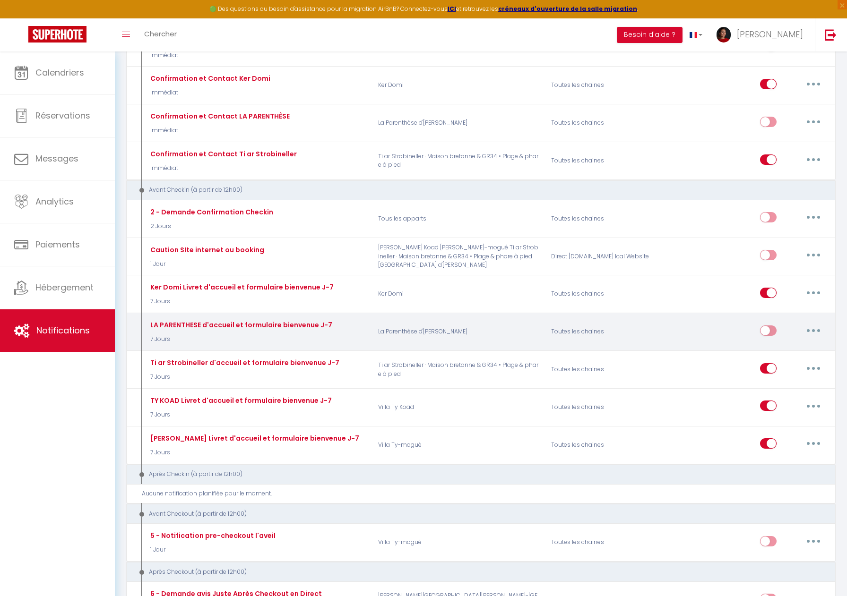
click at [811, 330] on button "button" at bounding box center [813, 330] width 26 height 15
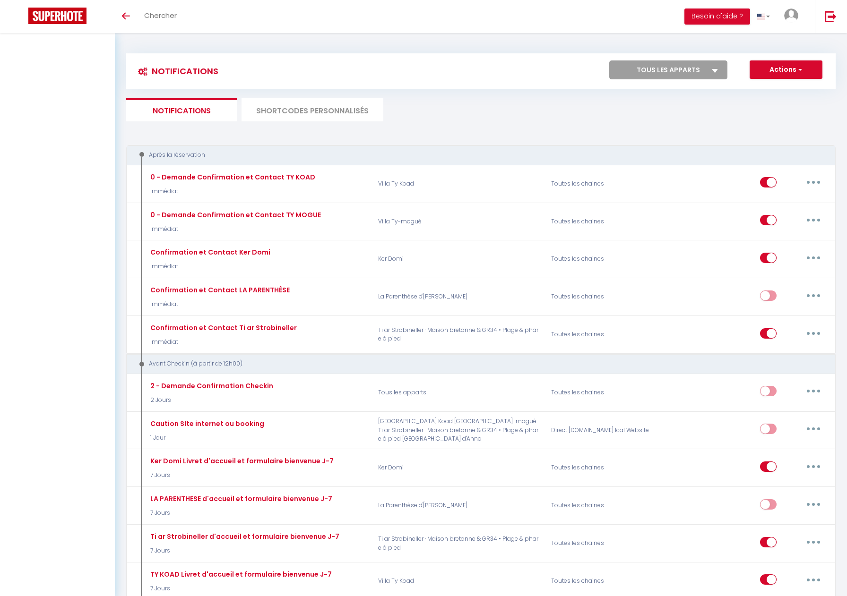
select select
checkbox input "false"
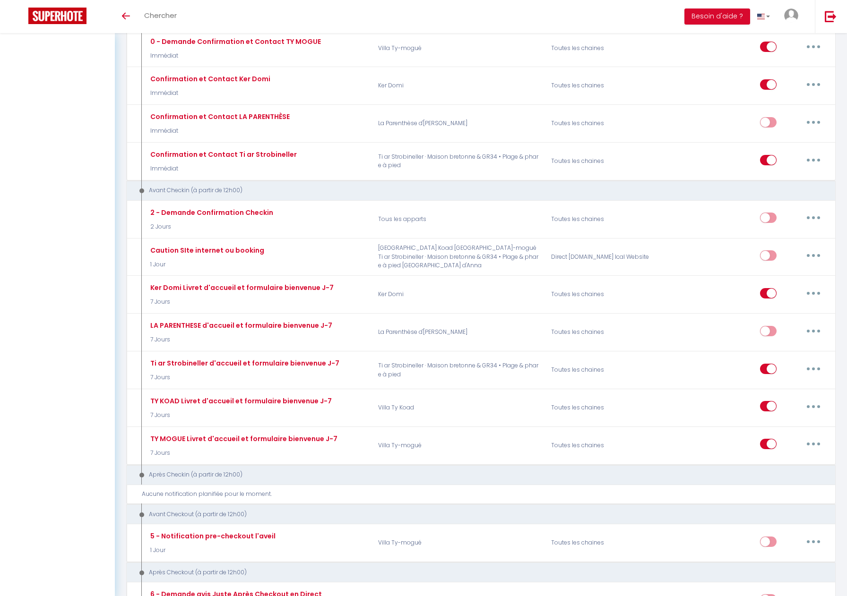
select select
checkbox input "false"
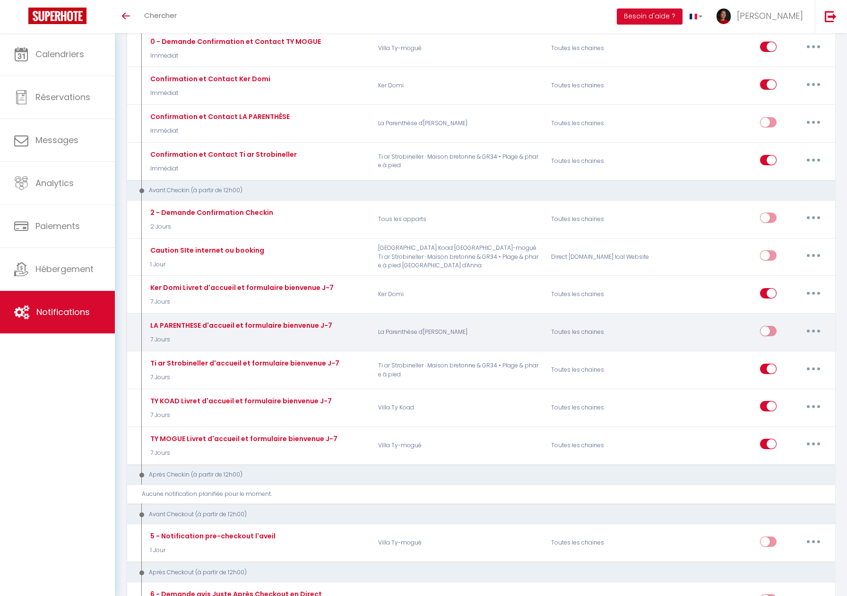
scroll to position [0, 0]
click at [809, 329] on button "button" at bounding box center [813, 331] width 26 height 15
click at [775, 351] on link "Editer" at bounding box center [789, 353] width 70 height 16
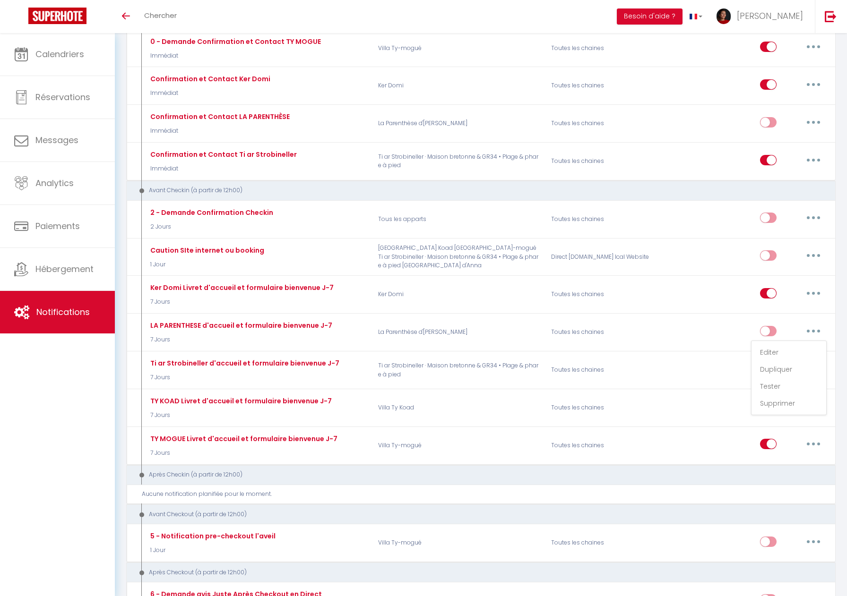
type input "LA PARENTHESE d'accueil et formulaire bienvenue J-7"
select select "7 Jours"
select select "if_booking_is_paid"
checkbox input "true"
checkbox input "false"
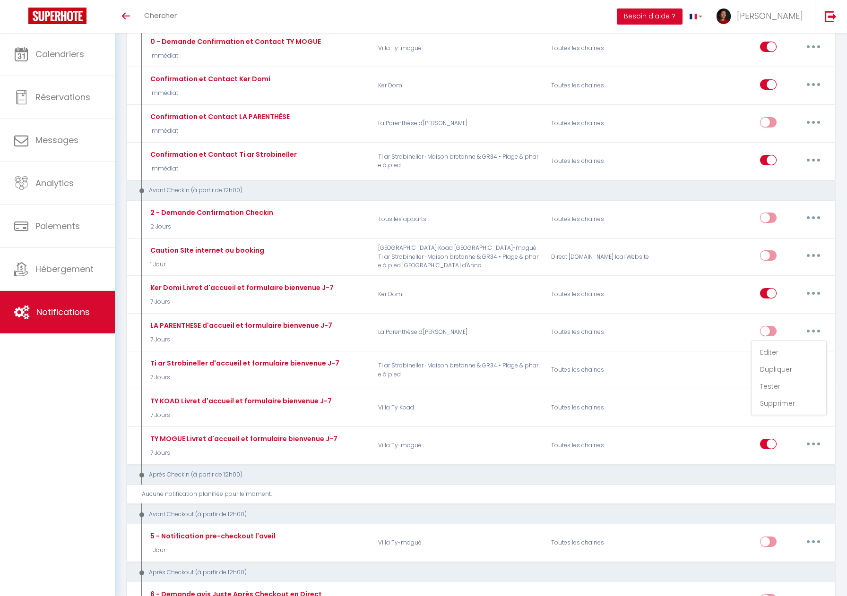
checkbox input "false"
radio input "true"
type input "Votre séjour [RENTAL:NAME] à [RENTAL:CITY]"
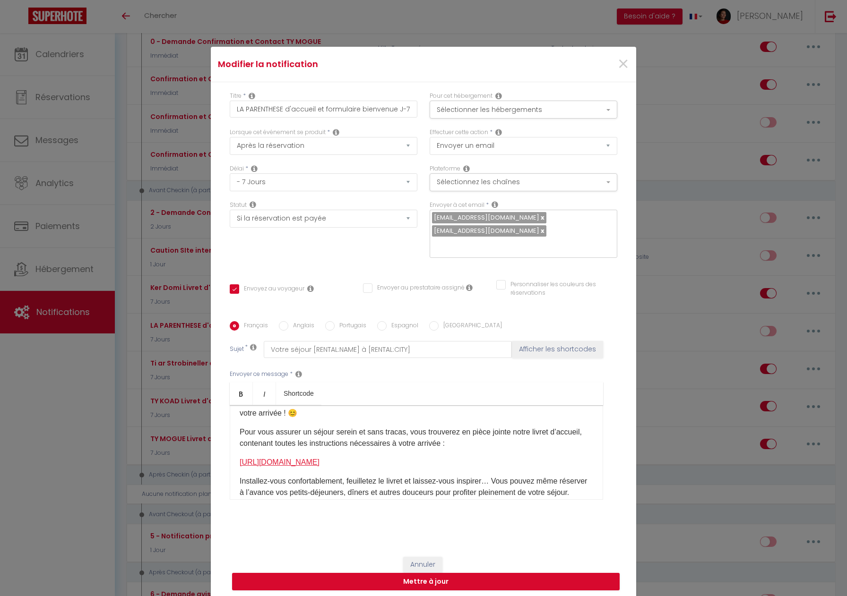
scroll to position [39, 0]
click at [319, 457] on link "[URL][DOMAIN_NAME]" at bounding box center [280, 461] width 80 height 8
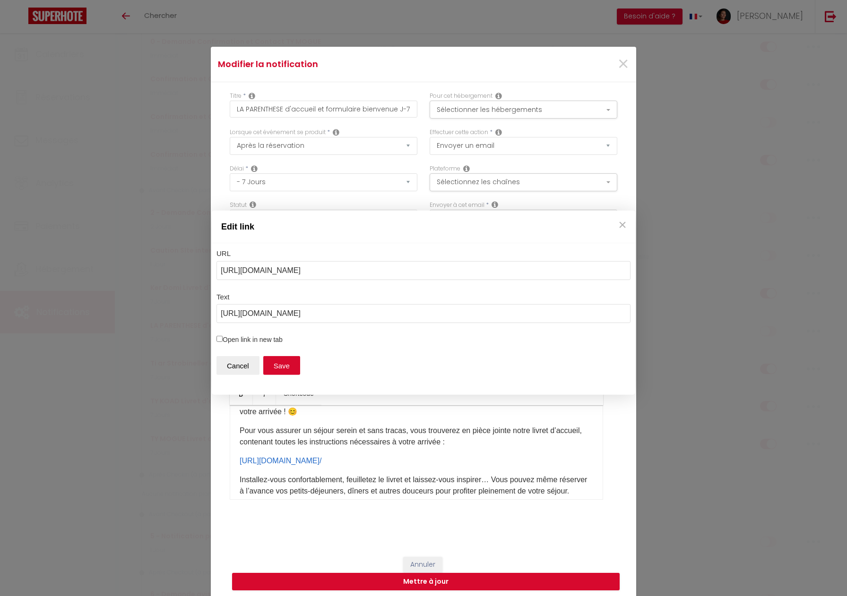
drag, startPoint x: 397, startPoint y: 272, endPoint x: 226, endPoint y: 270, distance: 170.1
click at [209, 267] on div "Edit link URL https://ti-ar-strobineller-5d7lgy0.gamma.site/ Text https://lapar…" at bounding box center [423, 298] width 847 height 596
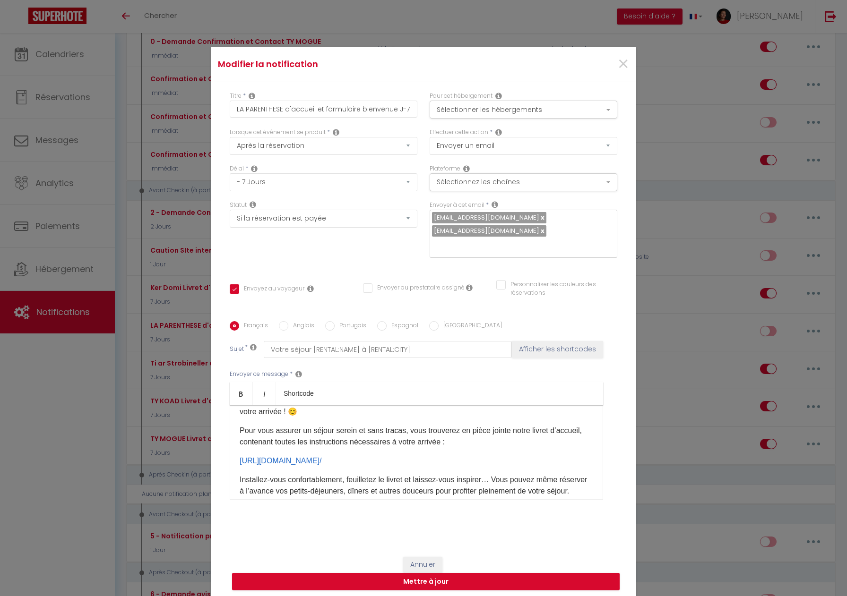
click at [494, 456] on p "https://laparenthesedanna-le7i7w x.gamma.site/" at bounding box center [417, 461] width 354 height 11
drag, startPoint x: 623, startPoint y: 71, endPoint x: 622, endPoint y: 79, distance: 8.1
click at [622, 71] on span "×" at bounding box center [623, 64] width 12 height 28
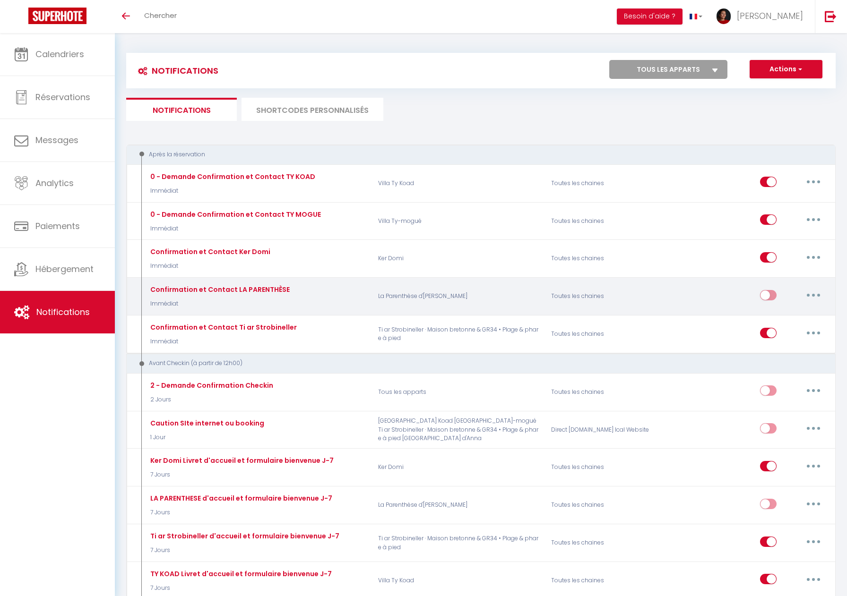
scroll to position [0, 0]
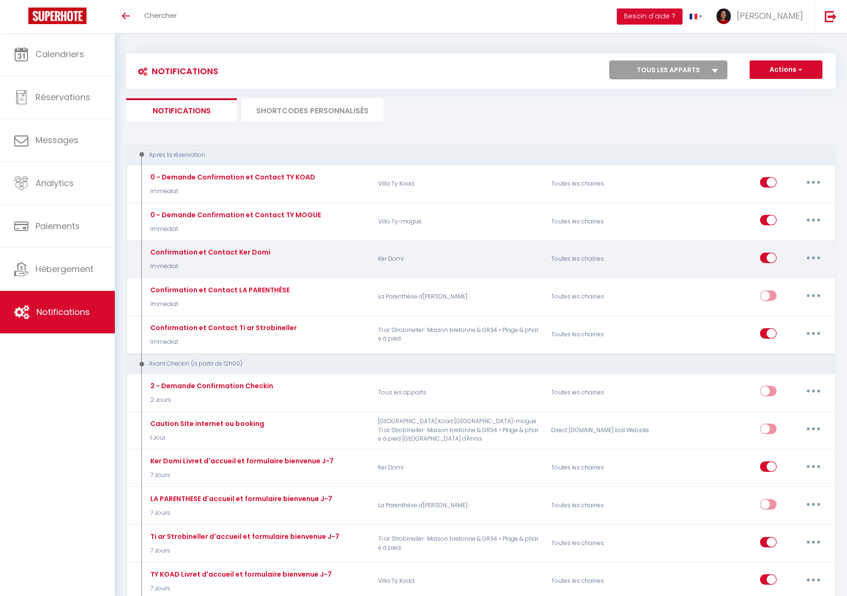
click at [809, 255] on button "button" at bounding box center [813, 257] width 26 height 15
click at [785, 276] on link "Editer" at bounding box center [789, 279] width 70 height 16
type input "Confirmation et Contact Ker Domi"
select select "1"
select select "Immédiat"
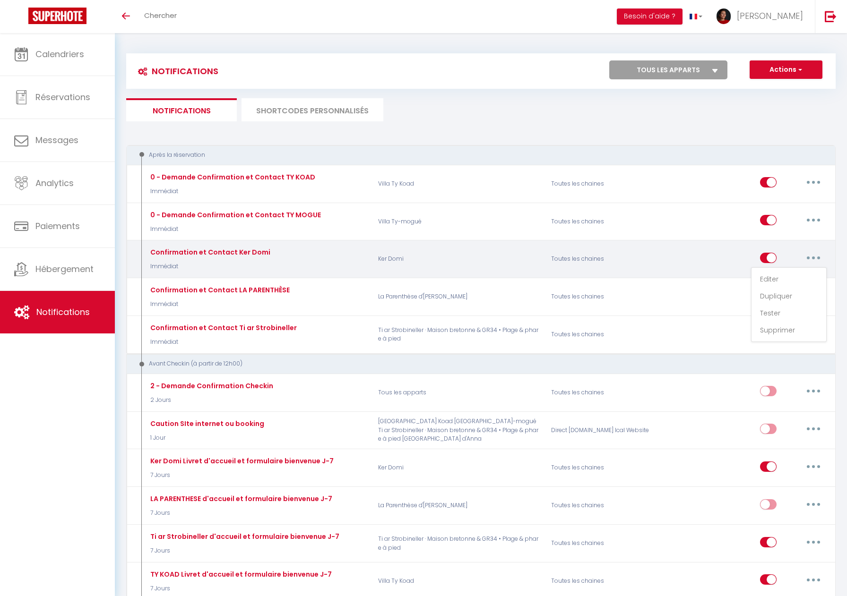
checkbox input "true"
checkbox input "false"
type input "Merci pour votre réservation - [BOOKING:ID] - [GUEST:FIRST_NAME] [GUEST:LAST_NA…"
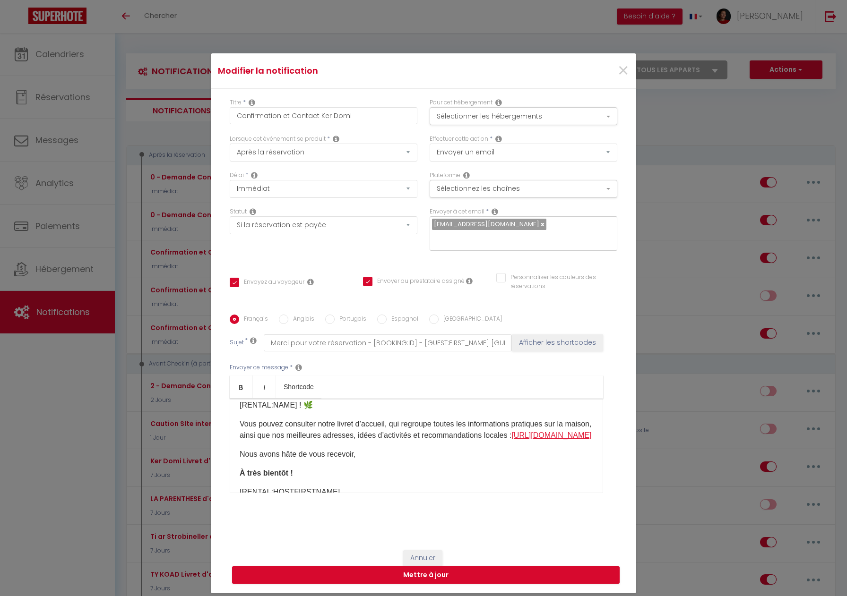
click at [575, 431] on link "[URL][DOMAIN_NAME]" at bounding box center [551, 435] width 80 height 8
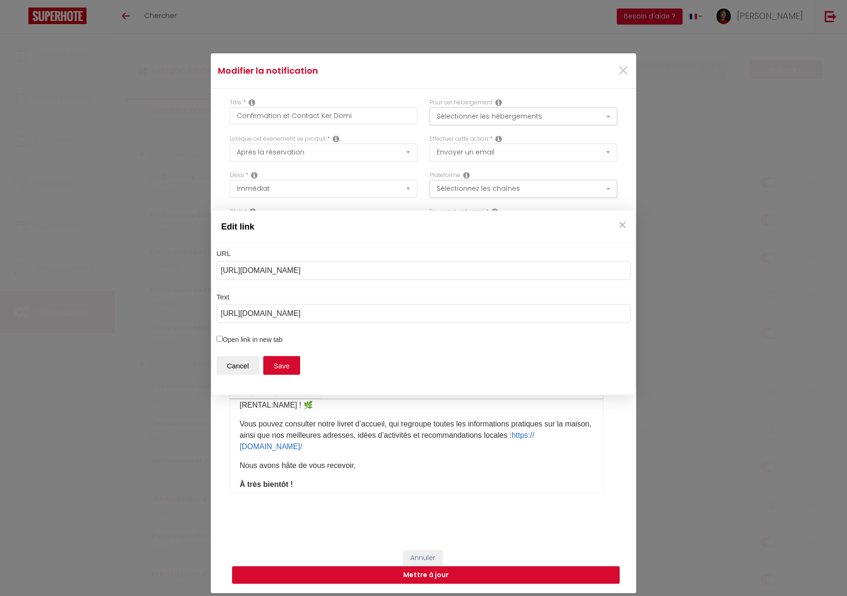
click at [628, 76] on div "Edit link URL https://ker-domi-6uyfdrj.gamma.site/ Text https://ker-domi-6uyfdr…" at bounding box center [423, 298] width 847 height 596
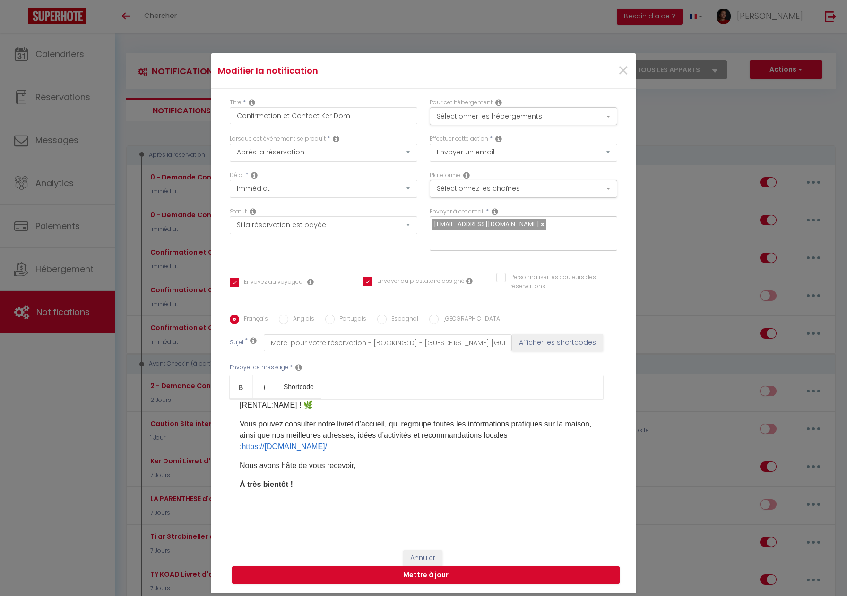
click at [300, 315] on label "Anglais" at bounding box center [301, 320] width 26 height 10
click at [288, 315] on input "Anglais" at bounding box center [283, 319] width 9 height 9
radio input "true"
checkbox input "true"
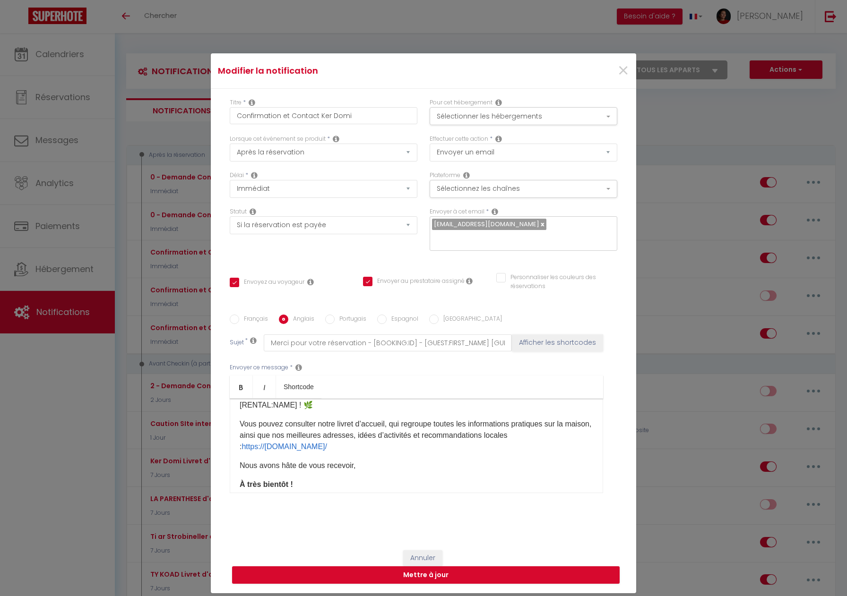
checkbox input "false"
type input "Thank you for your reservation - [BOOKING:ID] - [GUEST:FIRST_NAME] [GUEST:LAST_…"
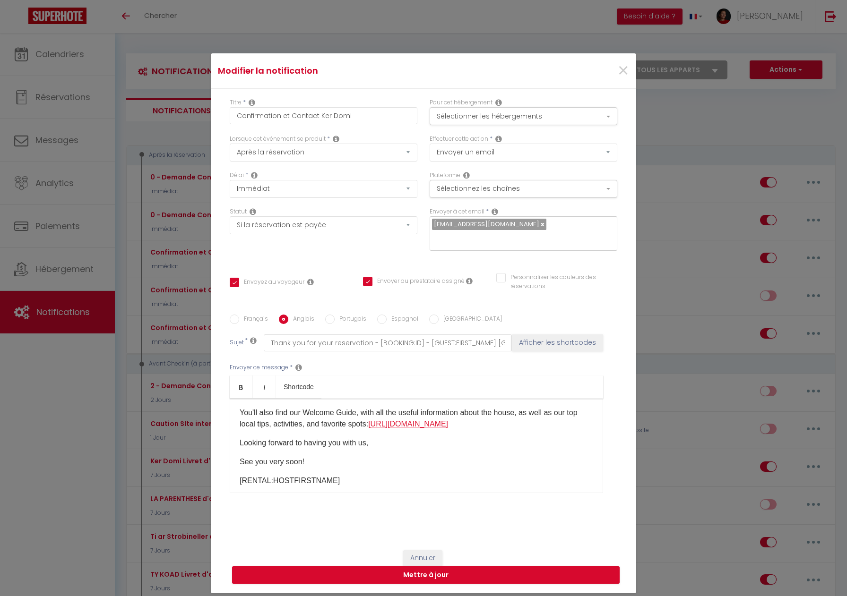
click at [421, 420] on link "[URL][DOMAIN_NAME]" at bounding box center [408, 424] width 80 height 8
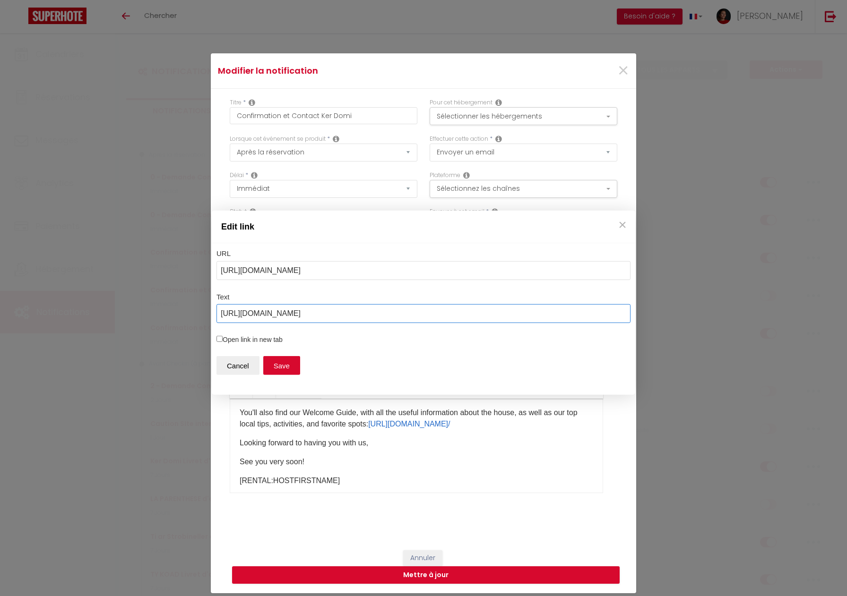
drag, startPoint x: 369, startPoint y: 317, endPoint x: 250, endPoint y: 318, distance: 119.1
click at [212, 309] on div "URL https://et-bam.my.canva.site/ty-mogue Text https://ker-domi-6uyfdrj.gamma.s…" at bounding box center [423, 319] width 423 height 152
drag, startPoint x: 374, startPoint y: 274, endPoint x: 195, endPoint y: 261, distance: 180.0
click at [195, 261] on div "Edit link URL https://et-bam.my.canva.site/ty-mogue Text https://ker-domi-6uyfd…" at bounding box center [423, 298] width 847 height 596
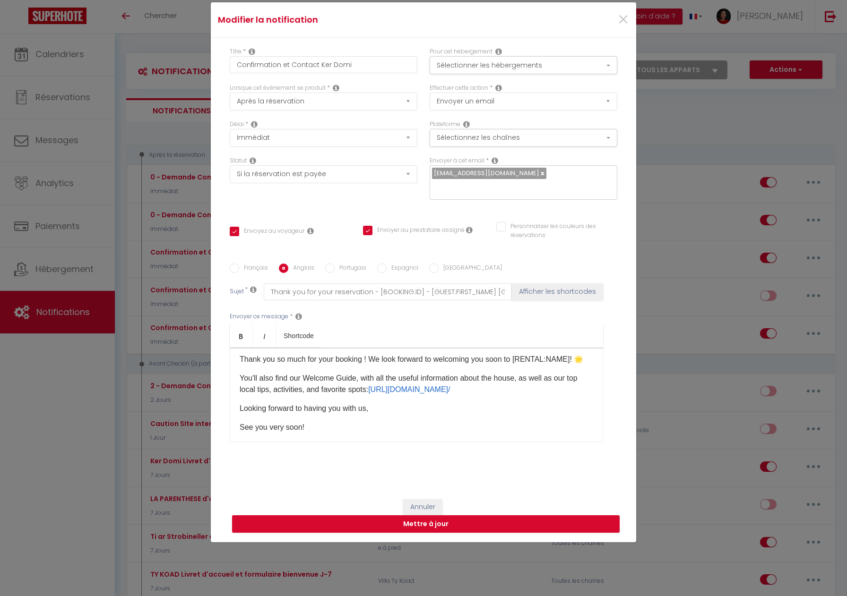
scroll to position [13, 0]
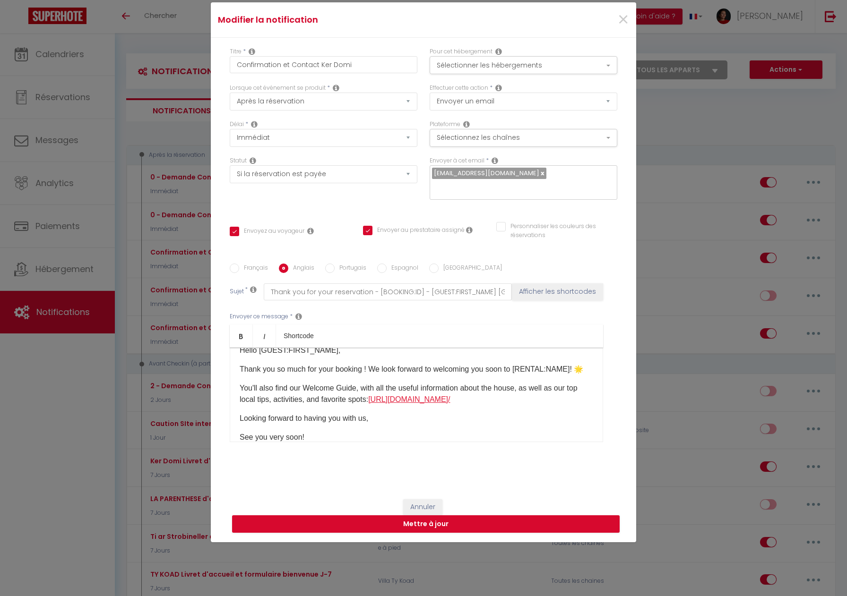
click at [412, 396] on link "https://ker- domi-6uyfdrj.gamma.site/" at bounding box center [409, 400] width 82 height 8
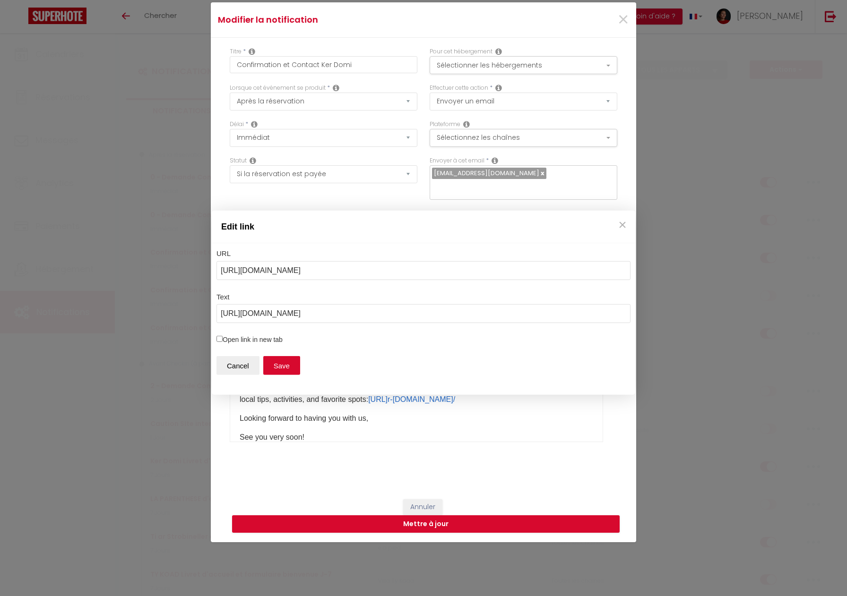
drag, startPoint x: 368, startPoint y: 274, endPoint x: 220, endPoint y: 269, distance: 147.5
click at [220, 269] on input "https://et-bam.my.canva.site/ty-mogue" at bounding box center [423, 270] width 414 height 19
type input "https://laparenthesedanna-le7i7wx.gamma.site/"
drag, startPoint x: 375, startPoint y: 314, endPoint x: 240, endPoint y: 315, distance: 135.6
click at [207, 315] on div "Edit link URL https://laparenthesedanna-le7i7wx.gamma.site/ Text https://ker-do…" at bounding box center [423, 298] width 847 height 596
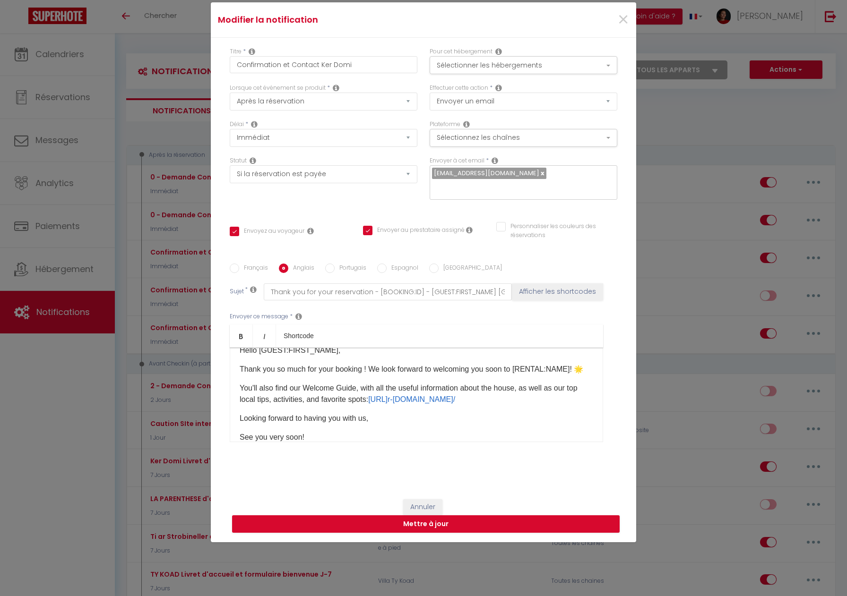
click at [437, 398] on p "You'll also find our Welcome Guide, with all the useful information about the h…" at bounding box center [417, 394] width 354 height 23
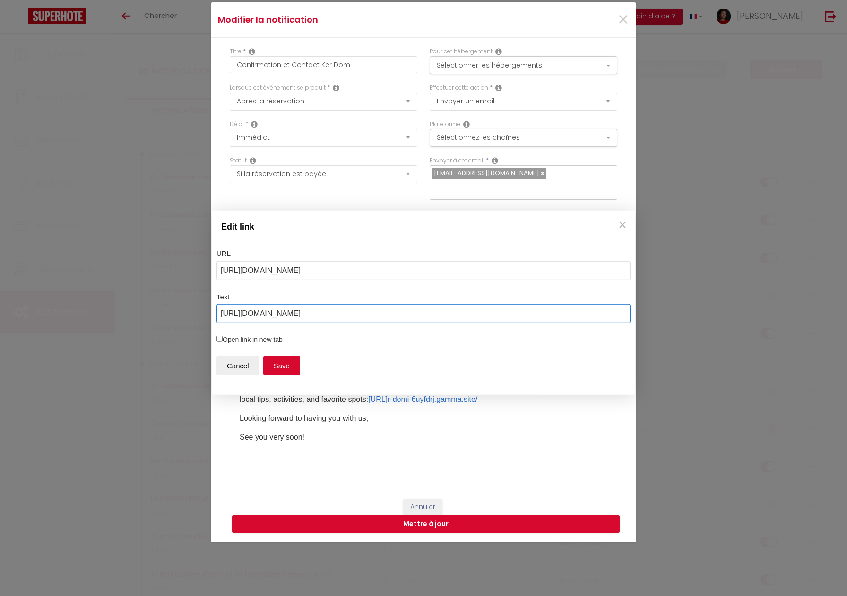
drag, startPoint x: 379, startPoint y: 317, endPoint x: 244, endPoint y: 316, distance: 134.2
click at [195, 313] on div "Edit link URL https://et-bam.my.canva.site/ty-mogue Text https://ker-domi-6uyfd…" at bounding box center [423, 298] width 847 height 596
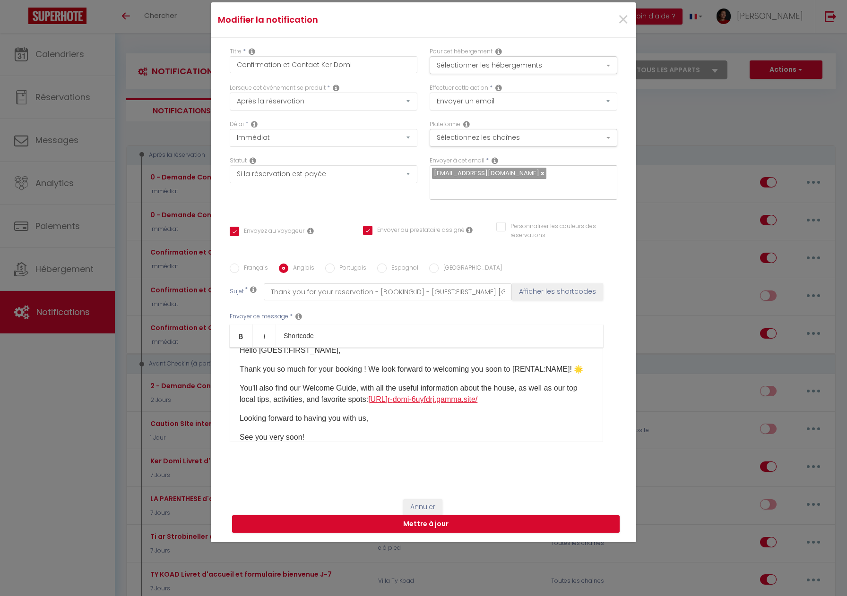
click at [455, 396] on link "https://ke r- domi -6uyfdrj.gamma.site/" at bounding box center [422, 400] width 109 height 8
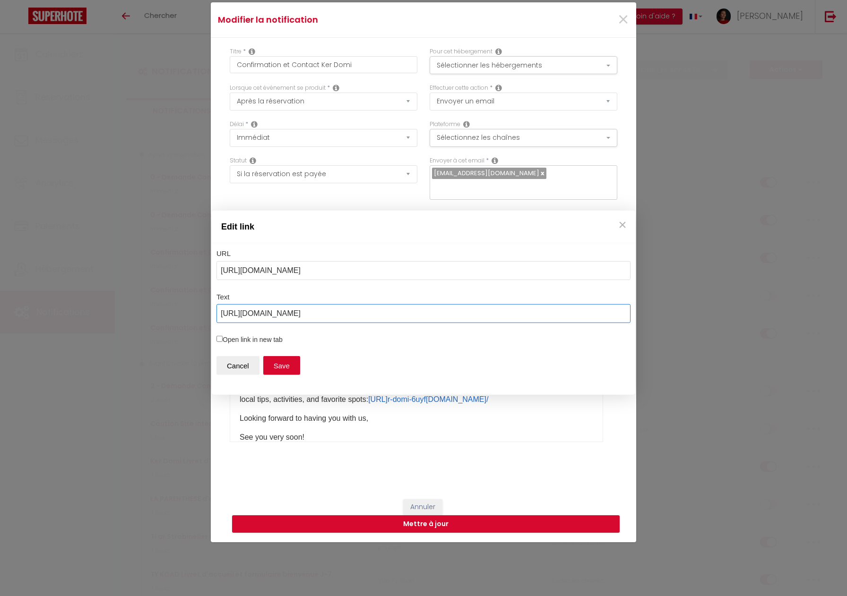
drag, startPoint x: 355, startPoint y: 314, endPoint x: 220, endPoint y: 314, distance: 134.7
click at [220, 314] on input "[URL][DOMAIN_NAME]" at bounding box center [423, 313] width 414 height 19
click at [364, 276] on input "https://et-bam.my.canva.site/ty-mogue" at bounding box center [423, 270] width 414 height 19
drag, startPoint x: 364, startPoint y: 276, endPoint x: 222, endPoint y: 272, distance: 142.3
click at [219, 272] on input "https://et-bam.my.canva.site/ty-mogue" at bounding box center [423, 270] width 414 height 19
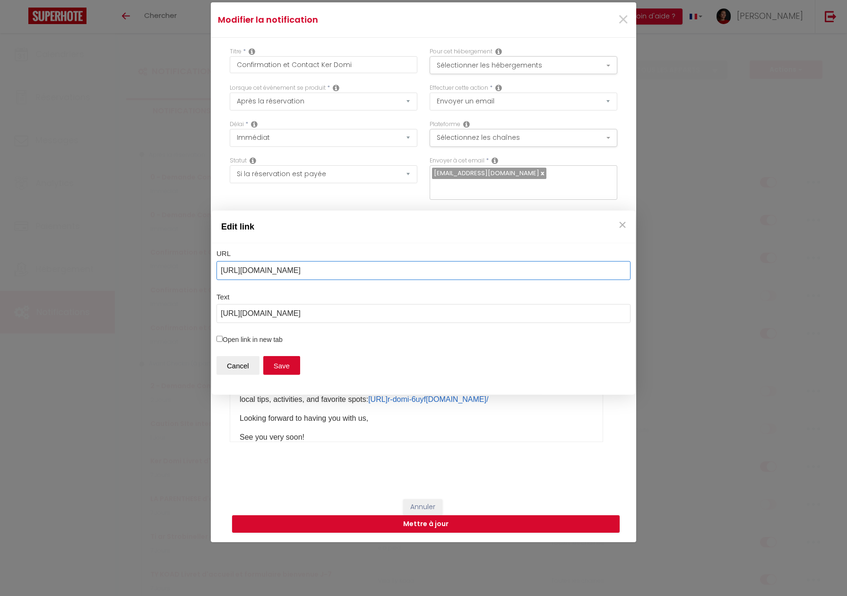
paste input "ker-domi-6uyfdrj.gamma.site/"
type input "[URL][DOMAIN_NAME]"
click at [278, 365] on button "Save" at bounding box center [281, 365] width 37 height 19
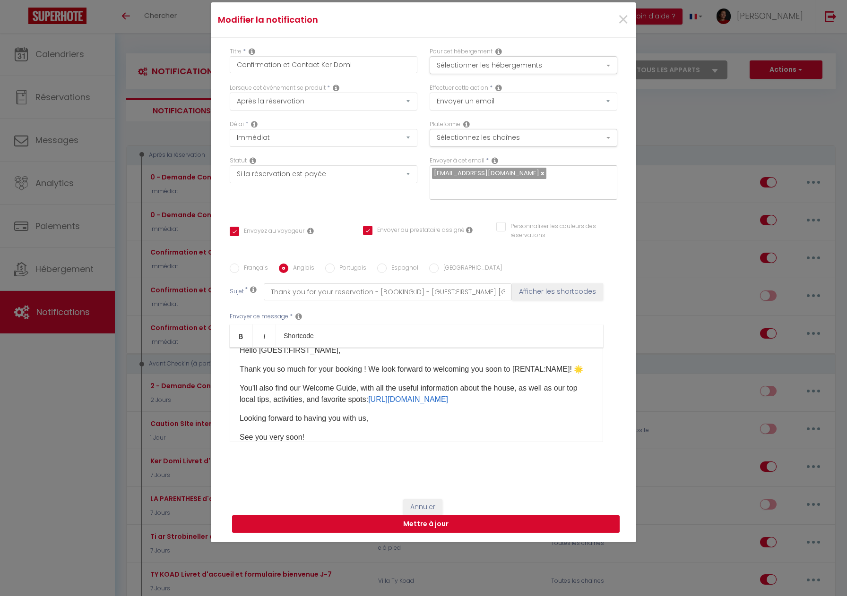
click at [427, 519] on button "Mettre à jour" at bounding box center [426, 525] width 388 height 18
checkbox input "true"
checkbox input "false"
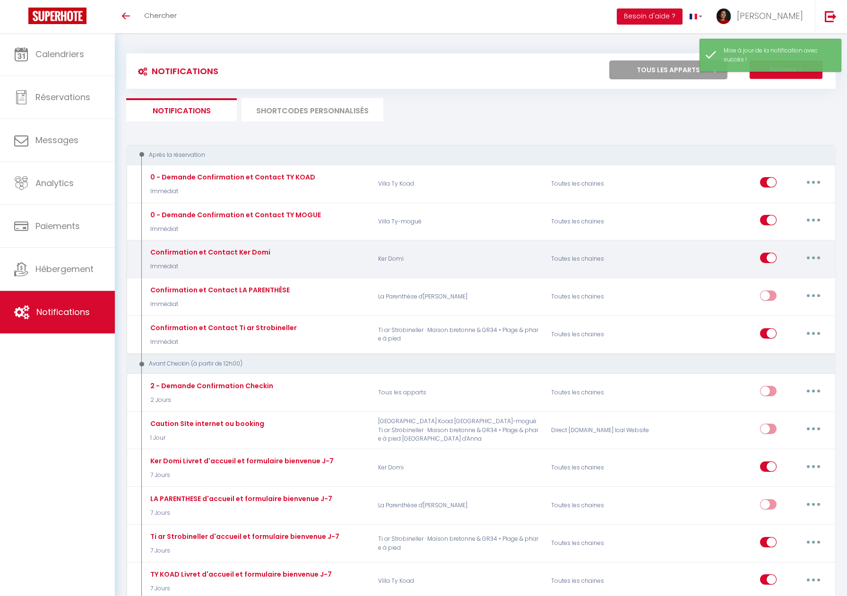
click at [806, 258] on button "button" at bounding box center [813, 257] width 26 height 15
click at [787, 276] on link "Editer" at bounding box center [789, 279] width 70 height 16
type input "Confirmation et Contact Ker Domi"
select select "Immédiat"
select select "if_booking_is_paid"
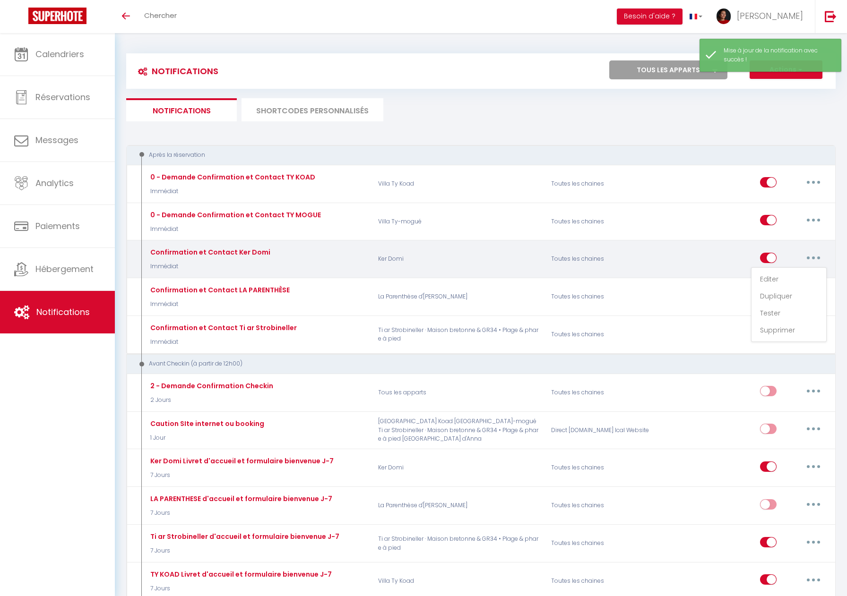
checkbox input "true"
checkbox input "false"
radio input "true"
type input "Merci pour votre réservation - [BOOKING:ID] - [GUEST:FIRST_NAME] [GUEST:LAST_NA…"
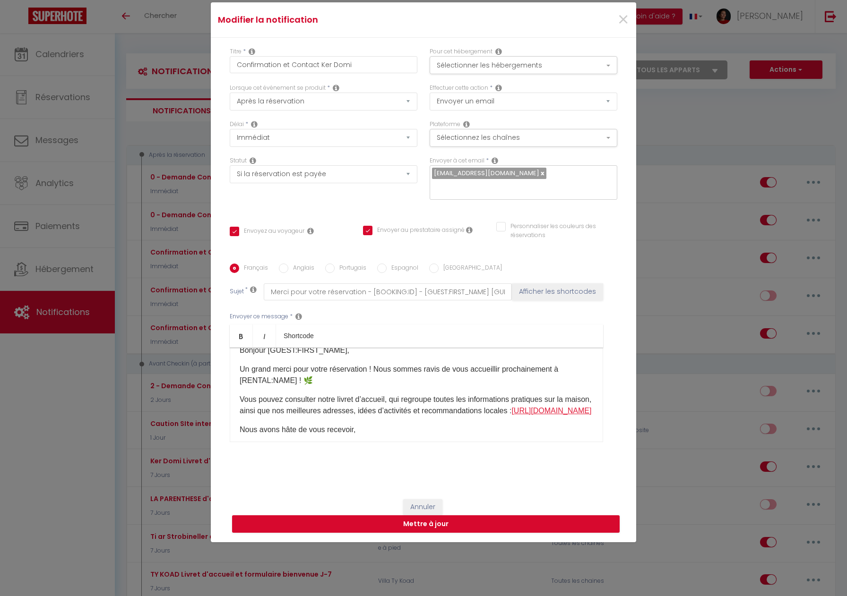
click at [511, 415] on link "[URL][DOMAIN_NAME]" at bounding box center [551, 411] width 80 height 8
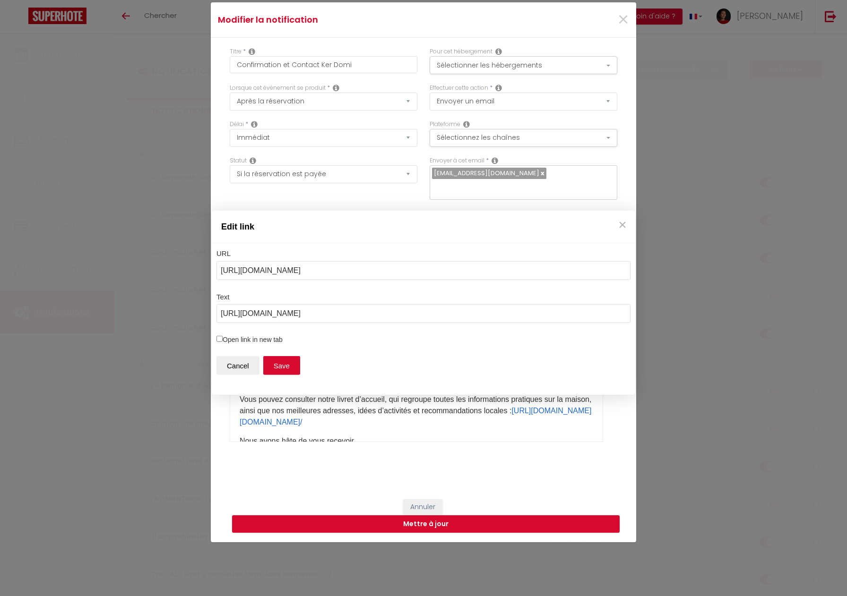
click at [482, 452] on div "Edit link URL https://ker-domi-6uyfdrj.gamma.site/ Text https://ker-domi-6uyfdr…" at bounding box center [423, 298] width 847 height 596
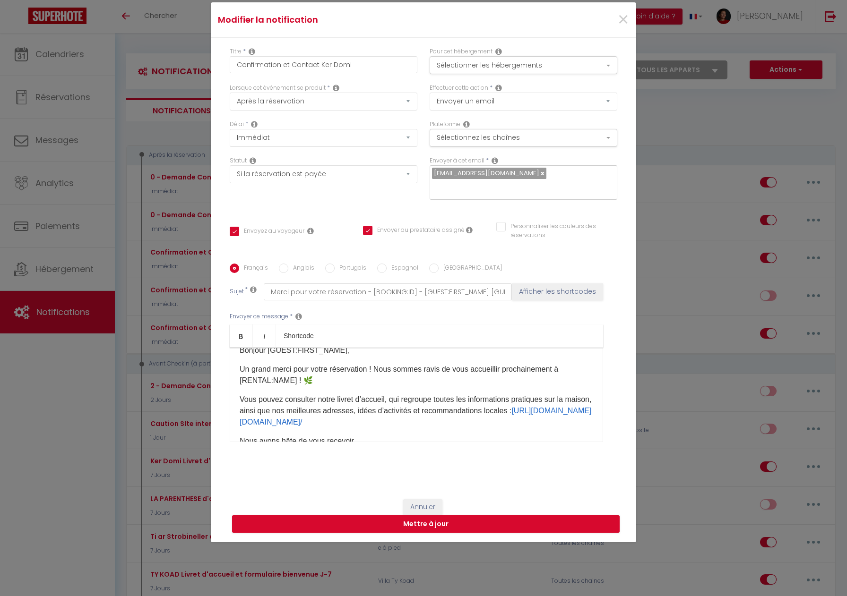
click at [293, 264] on label "Anglais" at bounding box center [301, 269] width 26 height 10
click at [288, 264] on input "Anglais" at bounding box center [283, 268] width 9 height 9
radio input "true"
checkbox input "true"
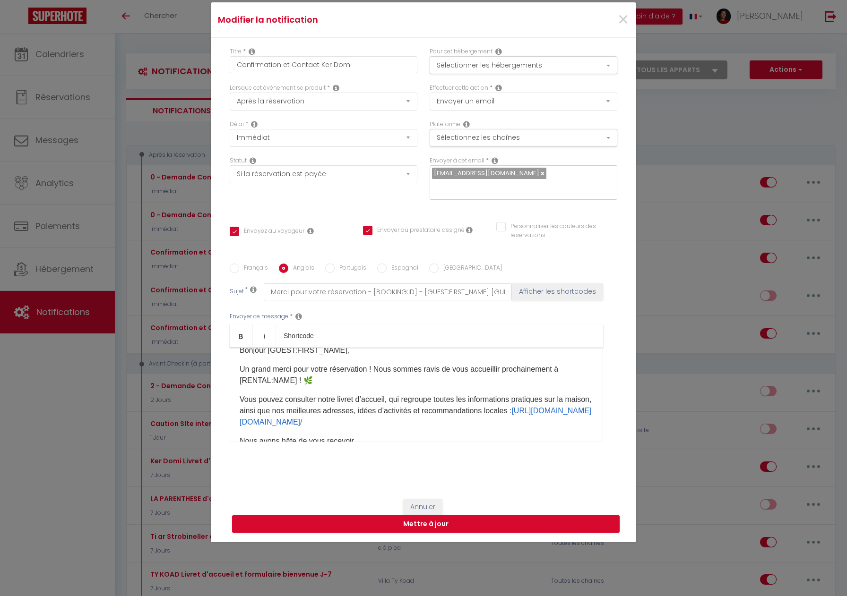
checkbox input "false"
type input "Thank you for your reservation - [BOOKING:ID] - [GUEST:FIRST_NAME] [GUEST:LAST_…"
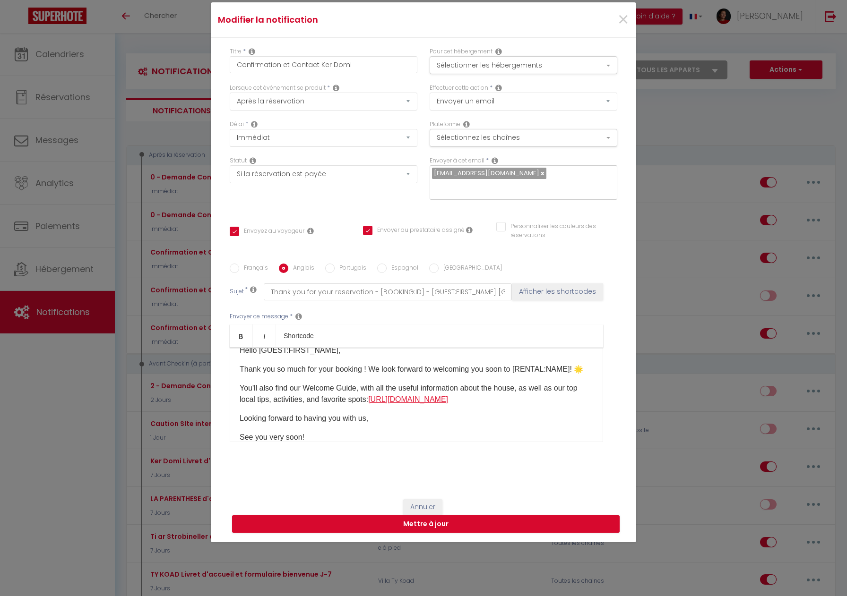
click at [426, 396] on link "[URL][DOMAIN_NAME]" at bounding box center [408, 400] width 80 height 8
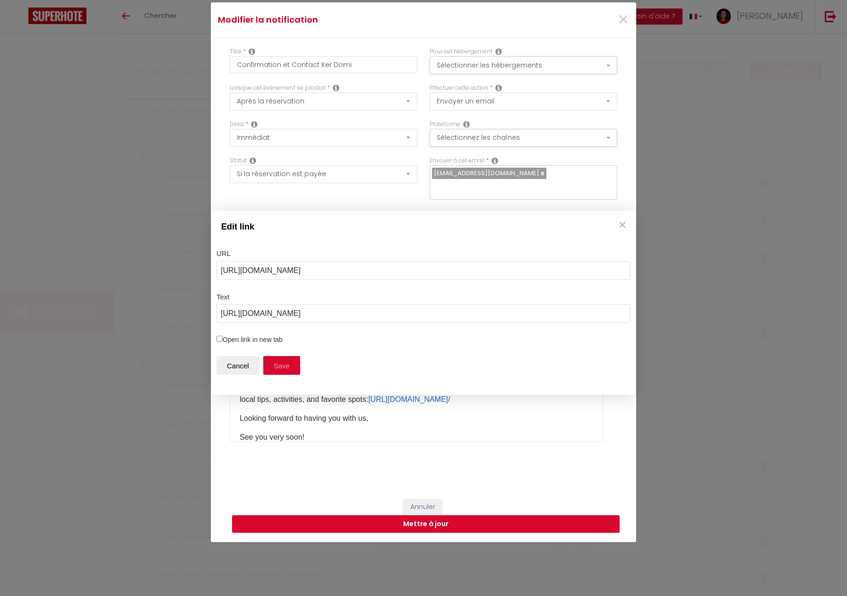
click at [281, 365] on button "Save" at bounding box center [281, 365] width 37 height 19
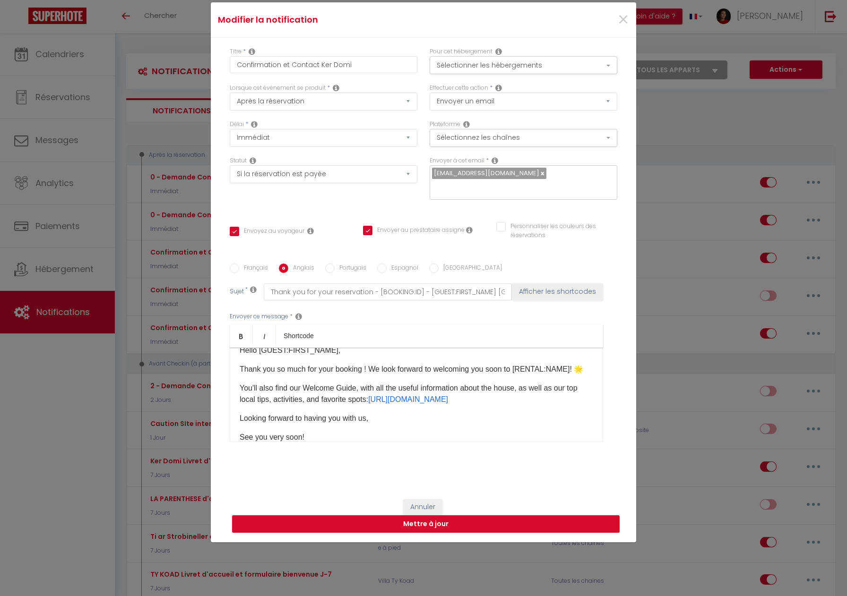
click at [445, 397] on p "You'll also find our Welcome Guide, with all the useful information about the h…" at bounding box center [417, 394] width 354 height 23
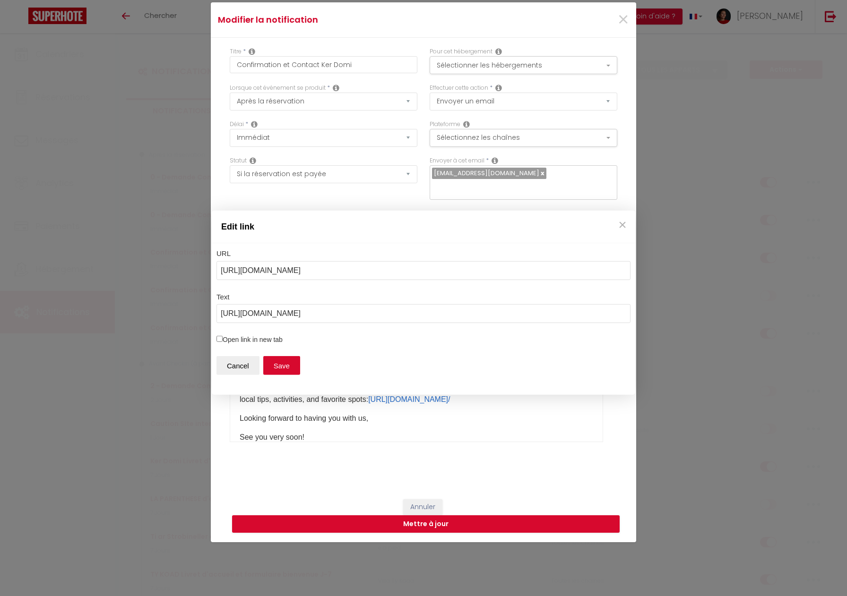
click at [624, 25] on div "Edit link URL https://ker-domi-6uyfdrj.gamma.site/ Text https://ker-domi-6uyfdr…" at bounding box center [423, 298] width 847 height 596
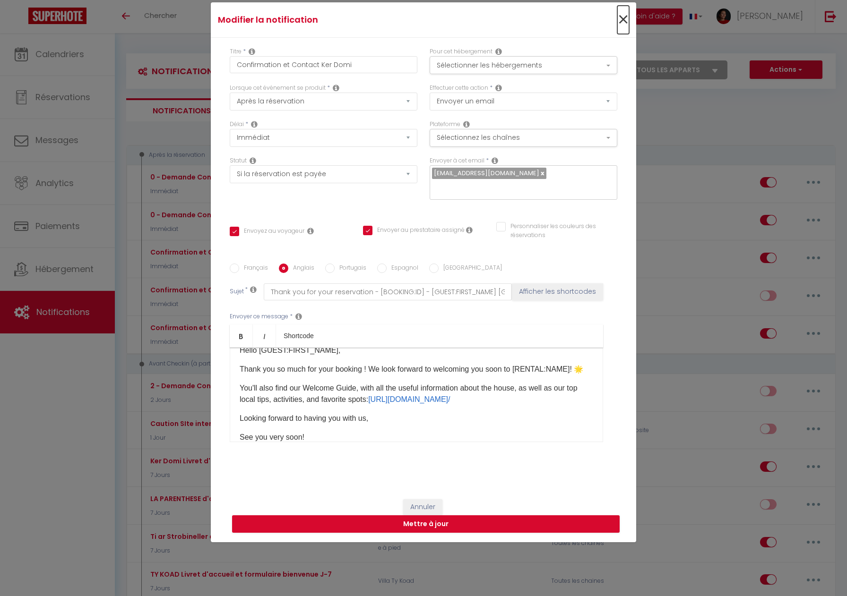
click at [623, 26] on span "×" at bounding box center [623, 20] width 12 height 28
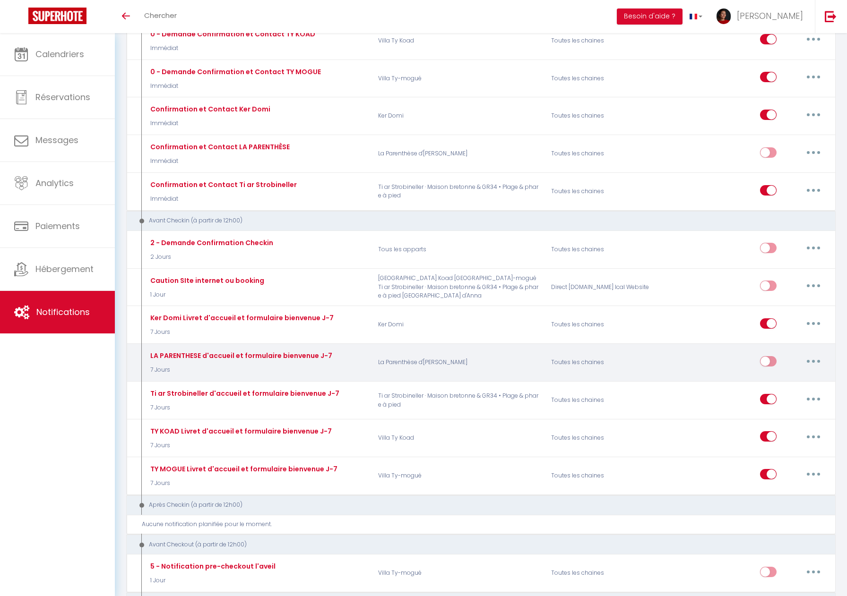
scroll to position [135, 0]
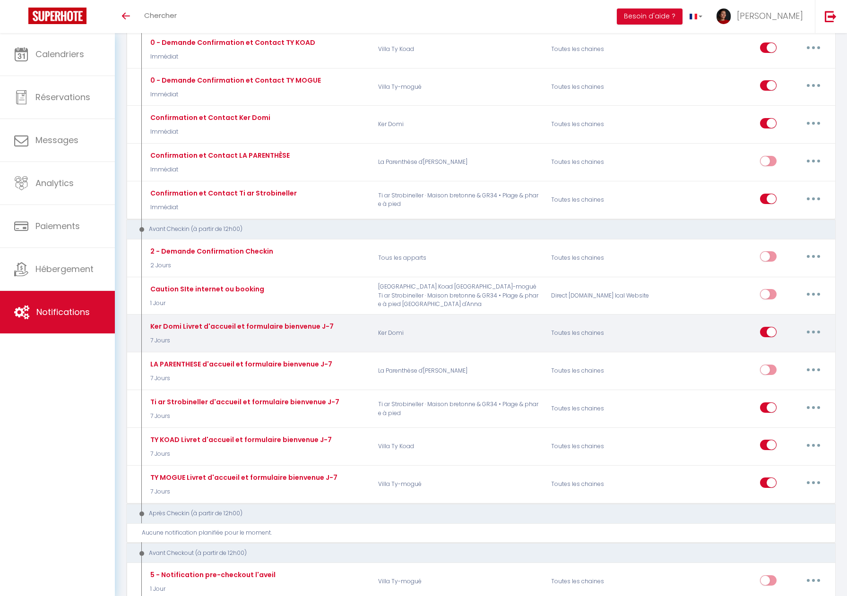
click at [293, 329] on div "Ker Domi Livret d'accueil et formulaire bienvenue J-7" at bounding box center [241, 326] width 186 height 10
drag, startPoint x: 811, startPoint y: 329, endPoint x: 793, endPoint y: 332, distance: 17.2
click at [810, 329] on button "button" at bounding box center [813, 332] width 26 height 15
click at [776, 353] on link "Editer" at bounding box center [789, 353] width 70 height 16
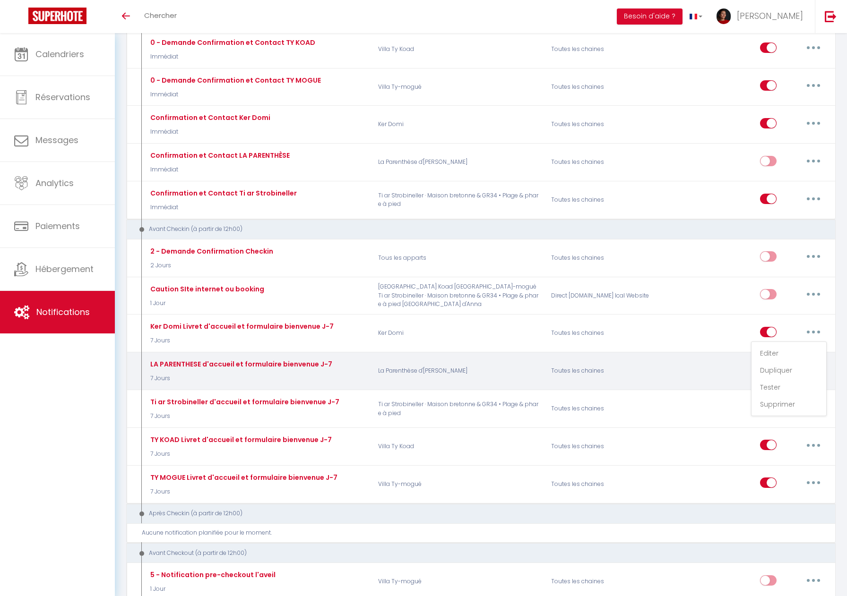
type input "Ker Domi Livret d'accueil et formulaire bienvenue J-7"
select select "7 Jours"
checkbox input "true"
checkbox input "false"
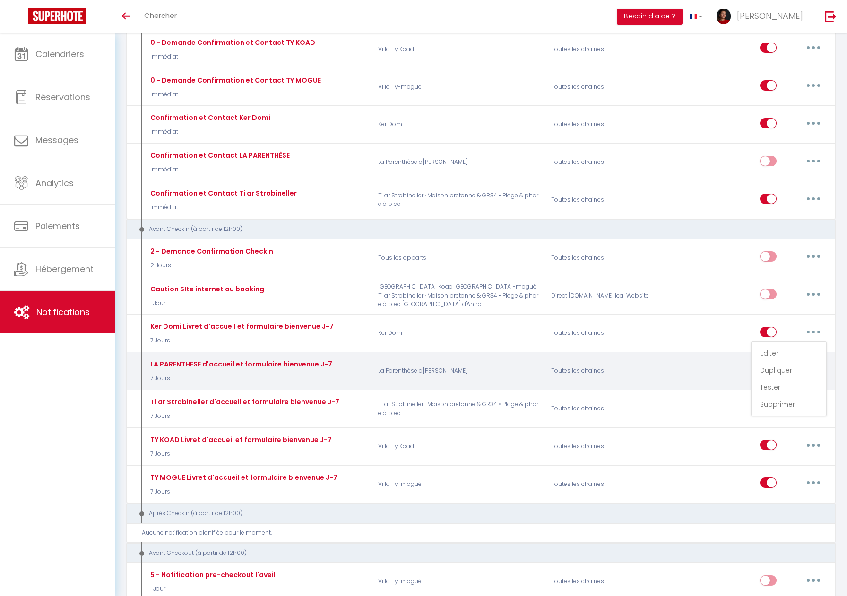
radio input "true"
type input "Votre séjour [RENTAL:NAME] à [RENTAL:CITY]"
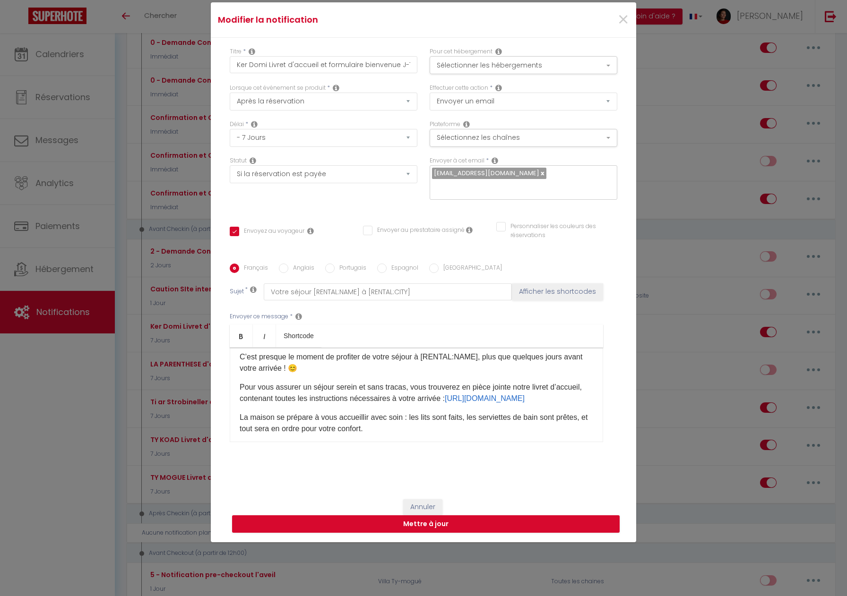
scroll to position [27, 0]
click at [512, 393] on link "[URL][DOMAIN_NAME]" at bounding box center [485, 397] width 80 height 8
click at [486, 393] on link "[URL][DOMAIN_NAME]" at bounding box center [485, 397] width 80 height 8
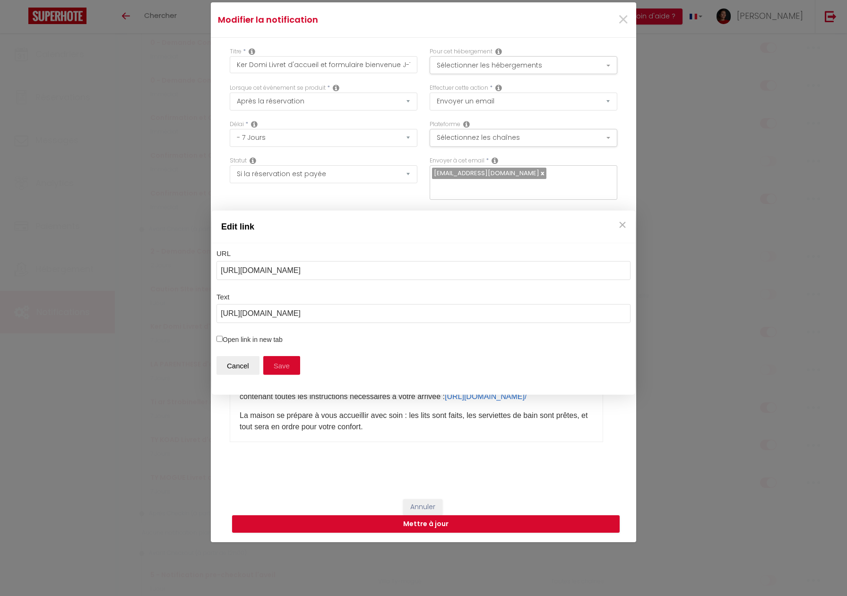
click at [273, 362] on button "Save" at bounding box center [281, 365] width 37 height 19
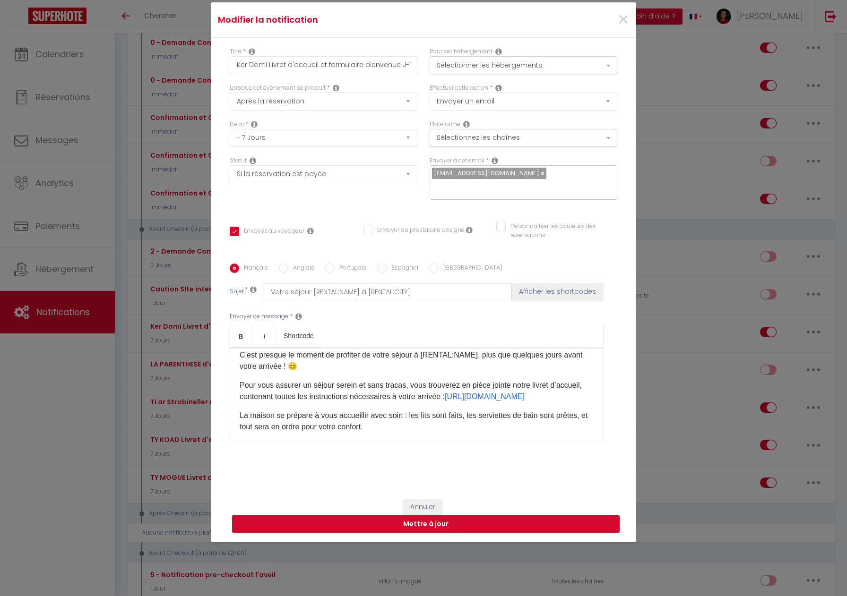
click at [290, 264] on label "Anglais" at bounding box center [301, 269] width 26 height 10
click at [288, 264] on input "Anglais" at bounding box center [283, 268] width 9 height 9
radio input "true"
checkbox input "true"
checkbox input "false"
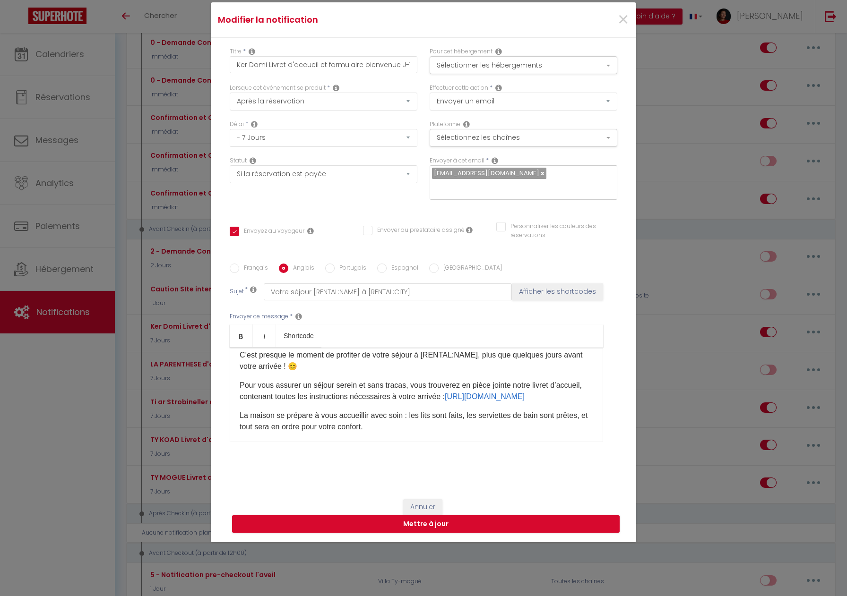
checkbox input "false"
type input "[RENTAL:NAME] Arrival"
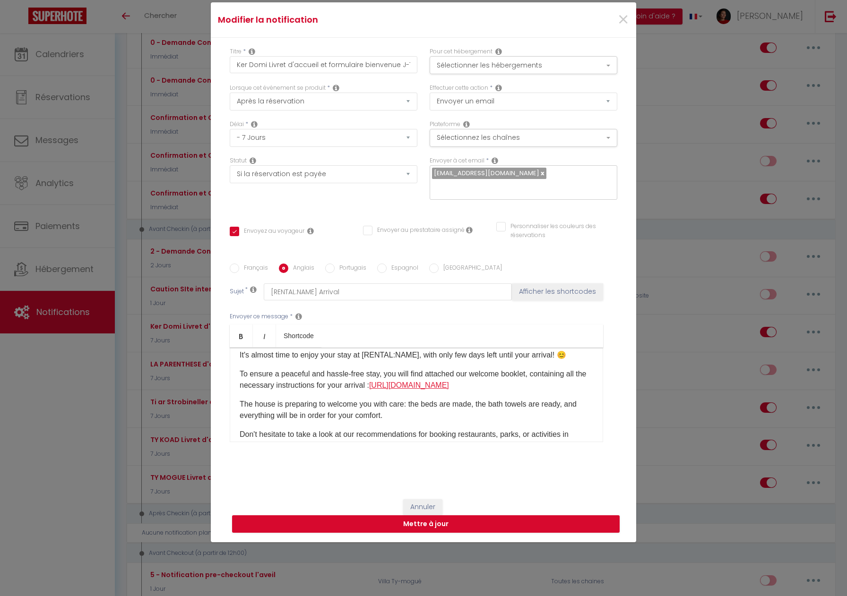
click at [449, 381] on link "[URL][DOMAIN_NAME]" at bounding box center [409, 385] width 80 height 8
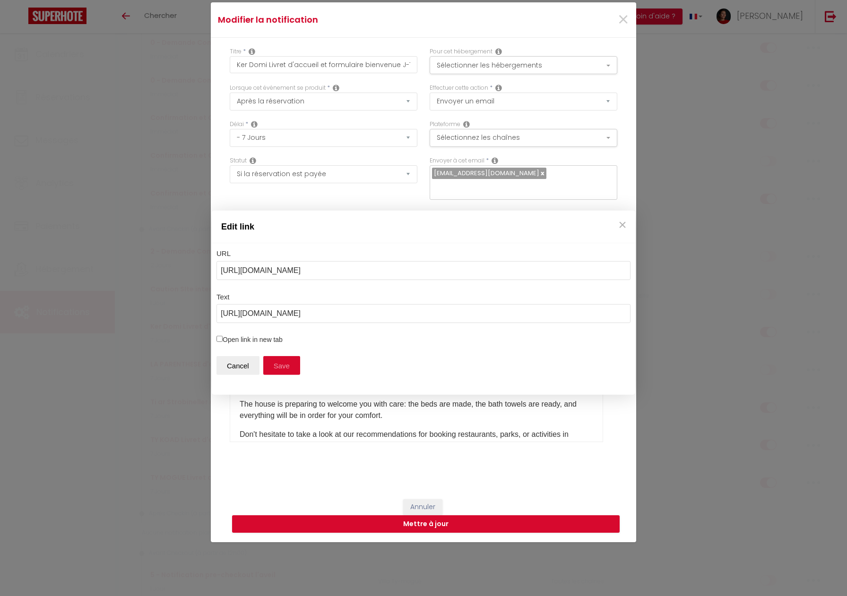
click at [283, 368] on button "Save" at bounding box center [281, 365] width 37 height 19
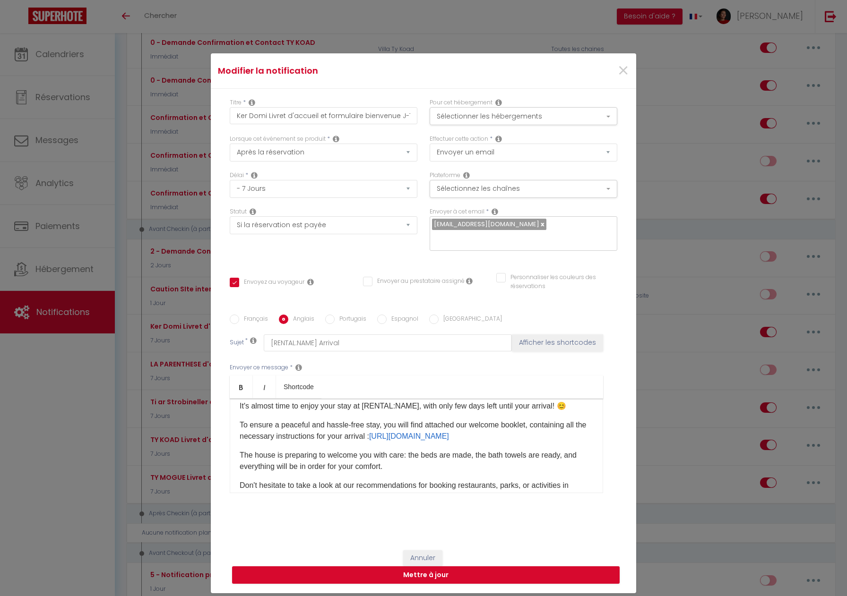
scroll to position [51, 0]
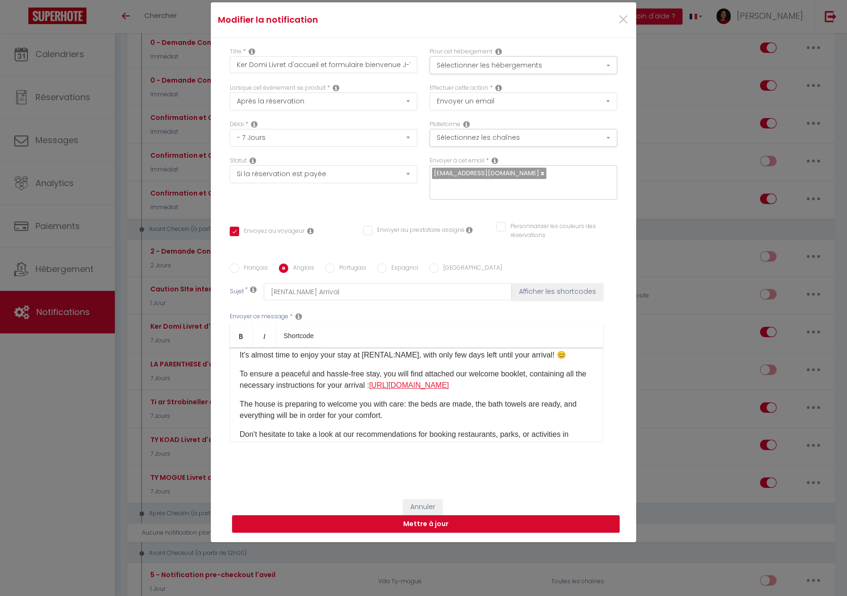
click at [439, 381] on link "[URL][DOMAIN_NAME]" at bounding box center [409, 385] width 80 height 8
click at [415, 381] on link "[URL][DOMAIN_NAME]" at bounding box center [409, 385] width 80 height 8
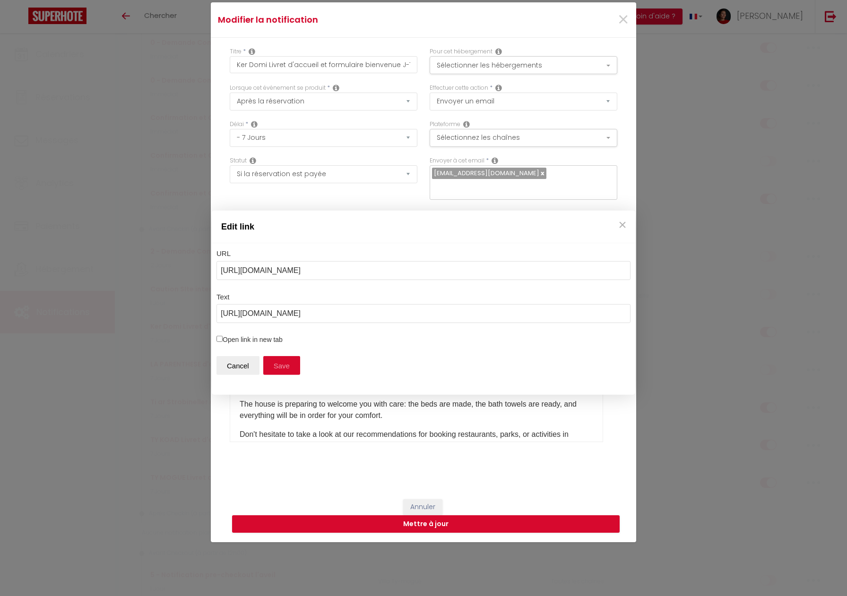
click at [274, 368] on button "Save" at bounding box center [281, 365] width 37 height 19
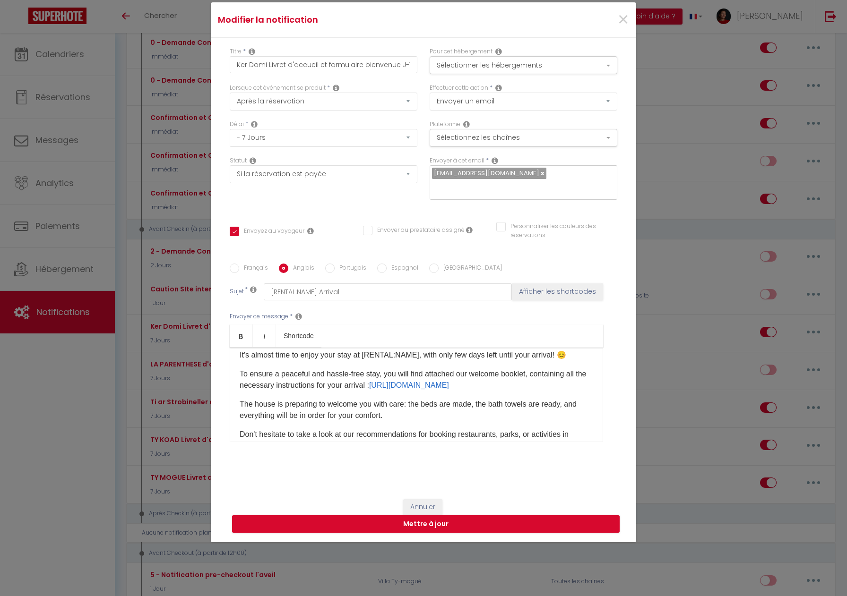
scroll to position [27, 0]
click at [429, 516] on button "Mettre à jour" at bounding box center [426, 525] width 388 height 18
checkbox input "true"
checkbox input "false"
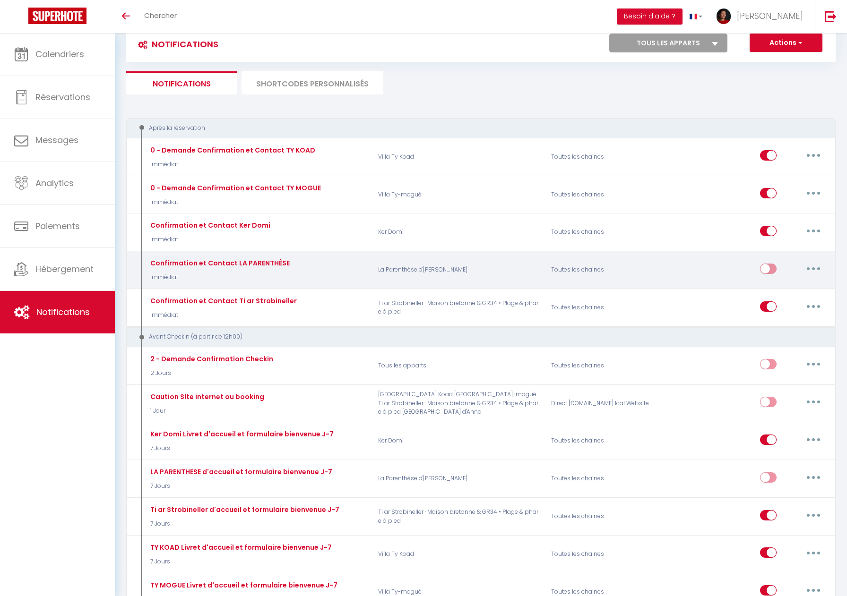
click at [293, 261] on div "Confirmation et Contact LA PARENTHÈSE Immédiat" at bounding box center [257, 270] width 231 height 27
drag, startPoint x: 285, startPoint y: 264, endPoint x: 277, endPoint y: 265, distance: 8.5
click at [285, 264] on div "Confirmation et Contact LA PARENTHÈSE Immédiat" at bounding box center [257, 270] width 231 height 27
click at [818, 272] on button "button" at bounding box center [813, 268] width 26 height 15
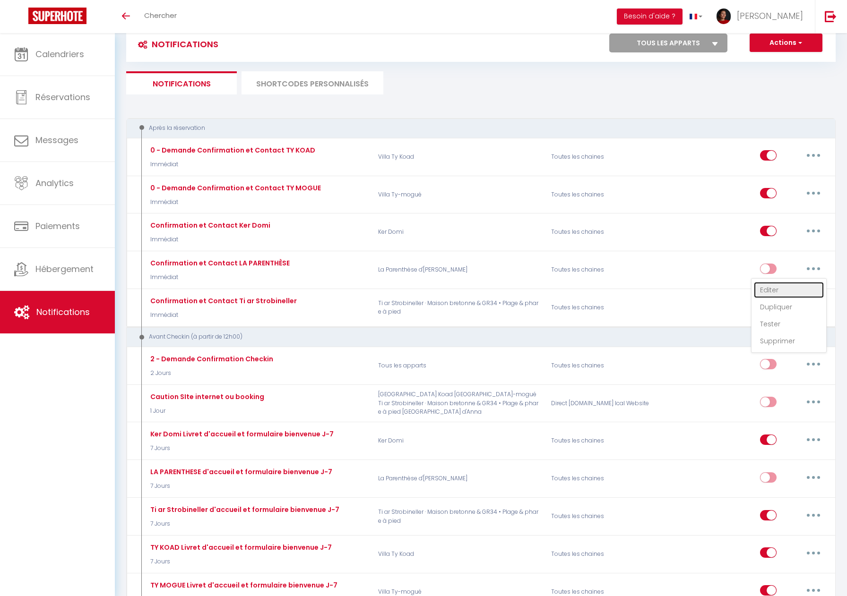
click at [782, 287] on link "Editer" at bounding box center [789, 290] width 70 height 16
type input "Confirmation et Contact LA PARENTHÈSE"
select select "Immédiat"
select select "if_booking_is_paid"
checkbox input "true"
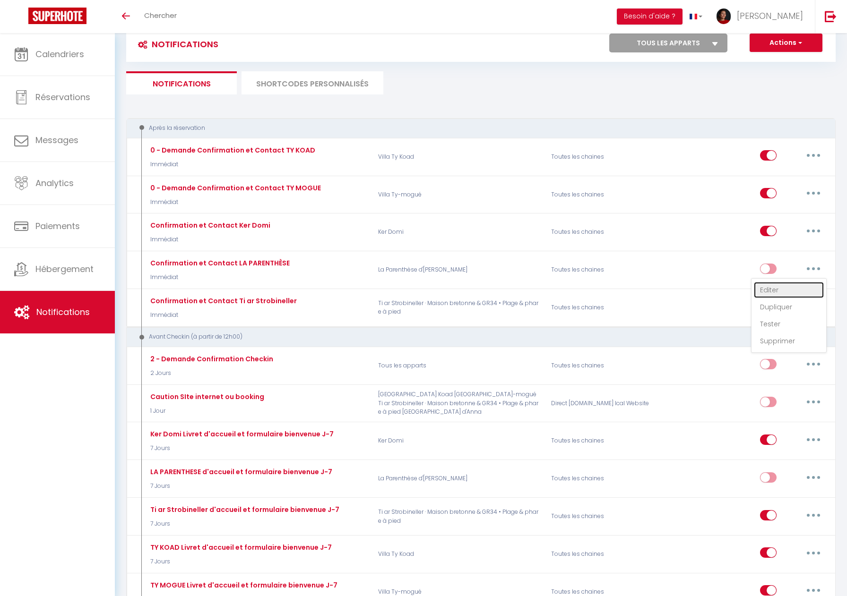
checkbox input "false"
radio input "true"
type input "Merci pour votre réservation - [BOOKING:ID] - [GUEST:FIRST_NAME] [GUEST:LAST_NA…"
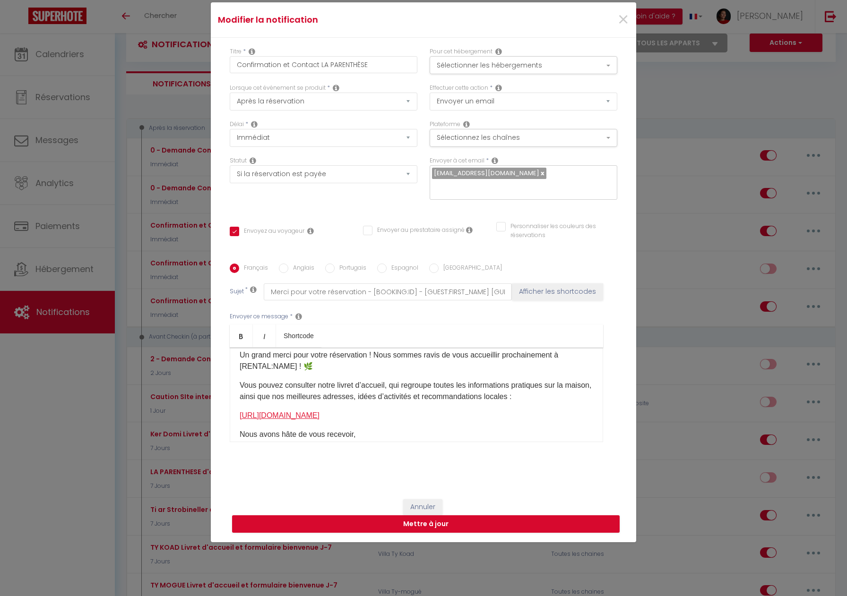
click at [319, 413] on link "https://laparenthesedanna-le7i7wx.gamma.site/" at bounding box center [280, 416] width 80 height 8
click at [319, 412] on link "https://laparenthesedanna-le7i7wx.gamma.site/" at bounding box center [280, 416] width 80 height 8
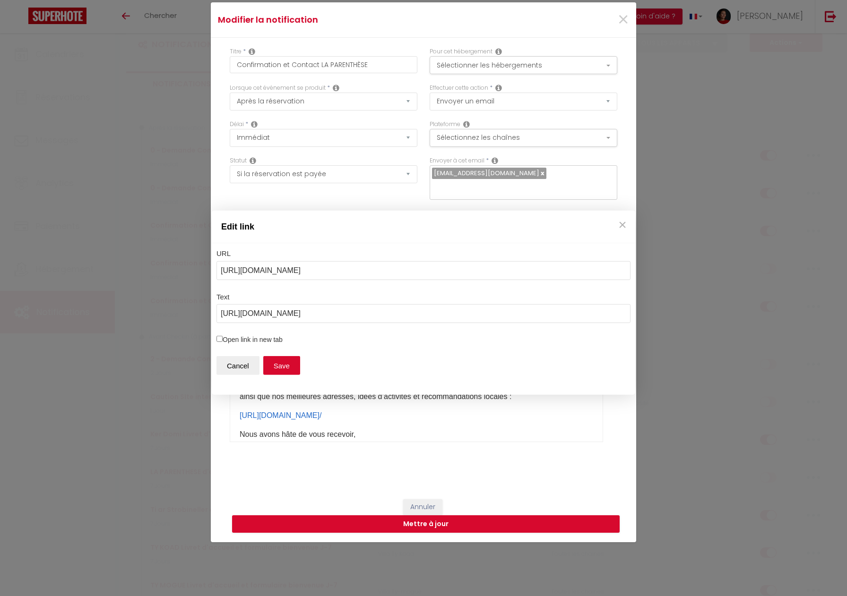
click at [621, 23] on div "Edit link URL https://laparenthesedanna-le7i7wx.gamma.site/ Text https://lapare…" at bounding box center [423, 298] width 847 height 596
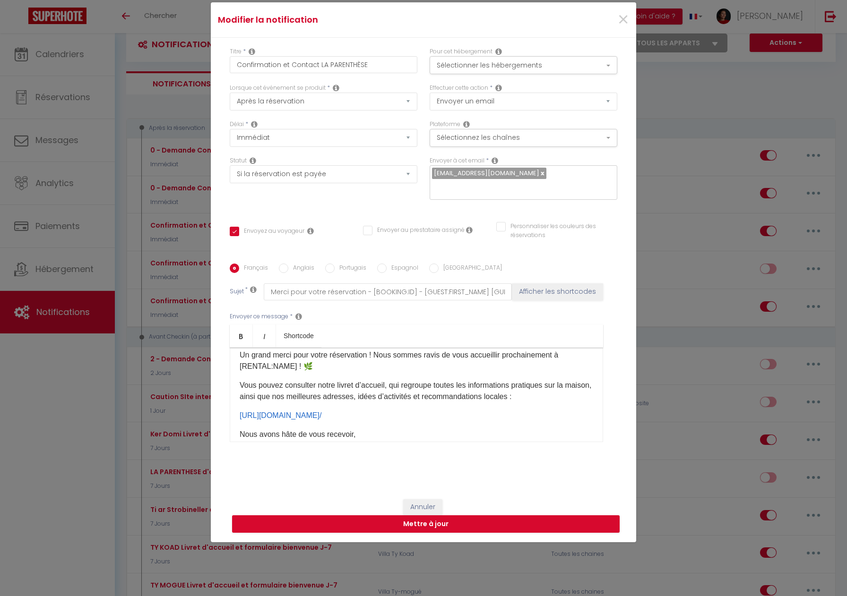
click at [309, 264] on label "Anglais" at bounding box center [301, 269] width 26 height 10
click at [288, 264] on input "Anglais" at bounding box center [283, 268] width 9 height 9
radio input "true"
checkbox input "true"
checkbox input "false"
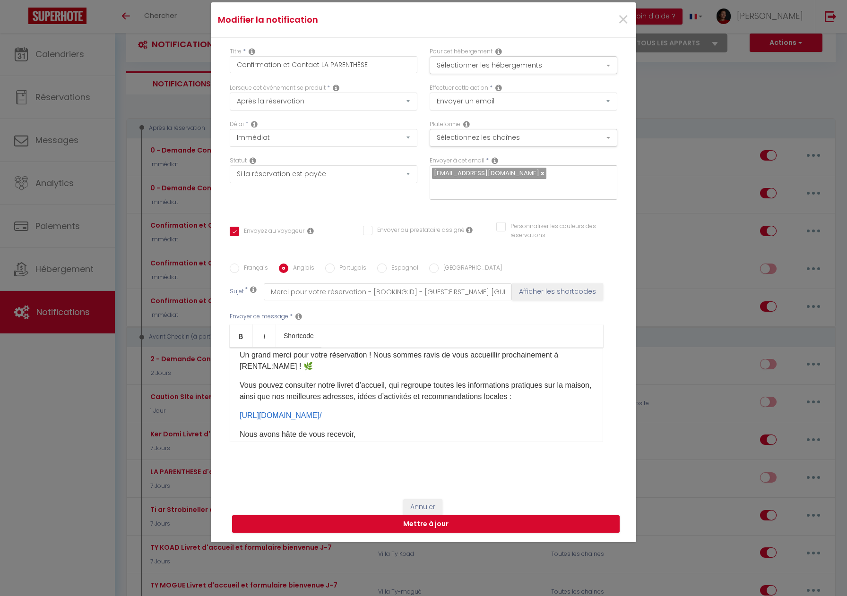
checkbox input "false"
type input "Thank you for your reservation - [BOOKING:ID] - [GUEST:FIRST_NAME] [GUEST:LAST_…"
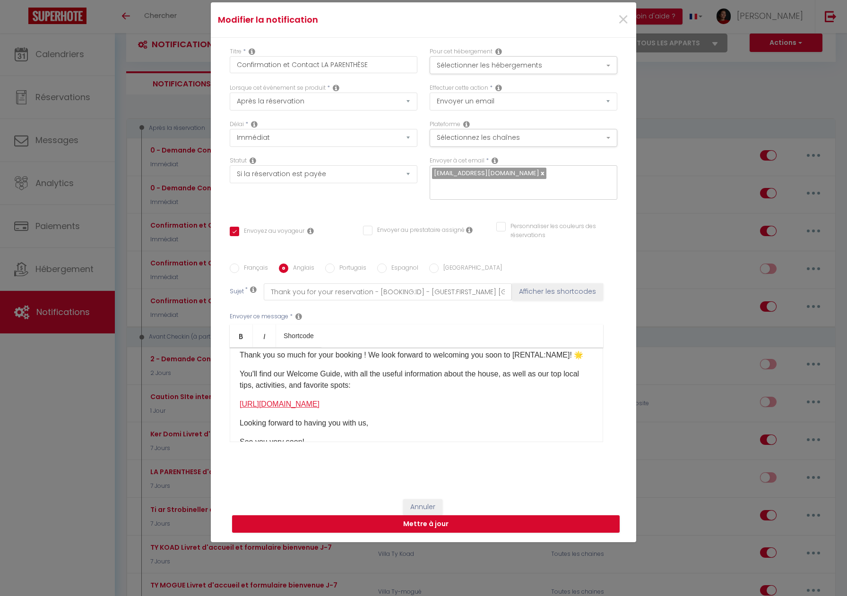
click at [319, 401] on link "https://laparenthesedanna-le7i7wx.gamma.site/" at bounding box center [280, 404] width 80 height 8
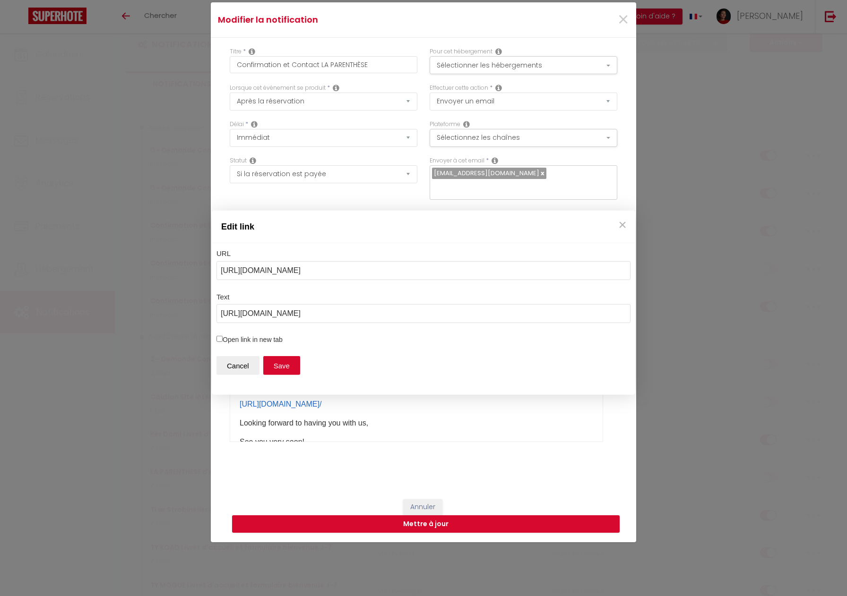
click at [437, 419] on div "Edit link URL https://laparenthesedanna-le7i7wx.gamma.site/ Text https://lapare…" at bounding box center [423, 298] width 847 height 596
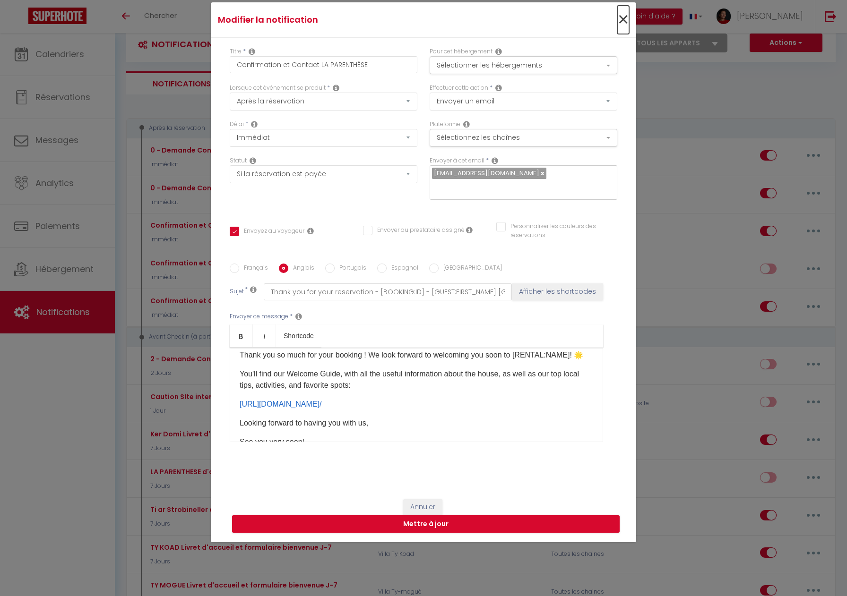
click at [625, 27] on span "×" at bounding box center [623, 20] width 12 height 28
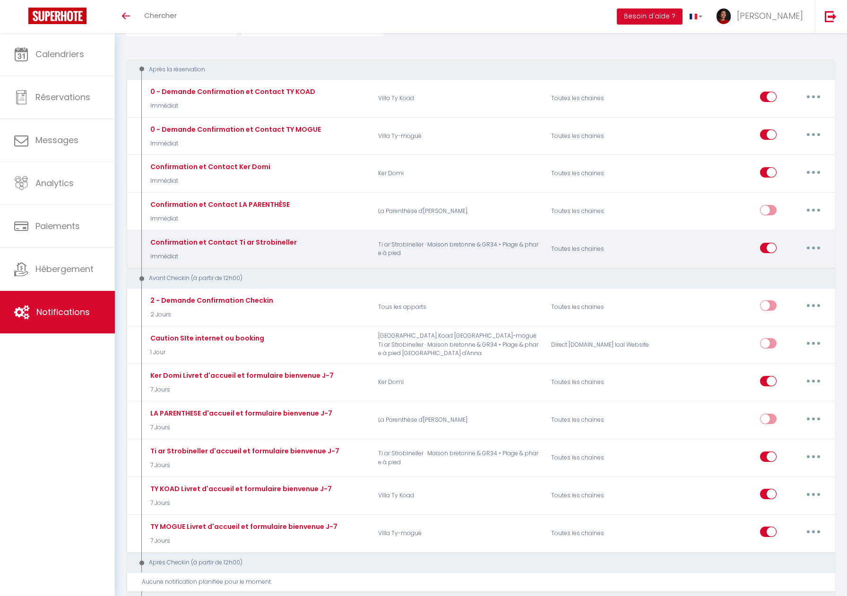
scroll to position [95, 0]
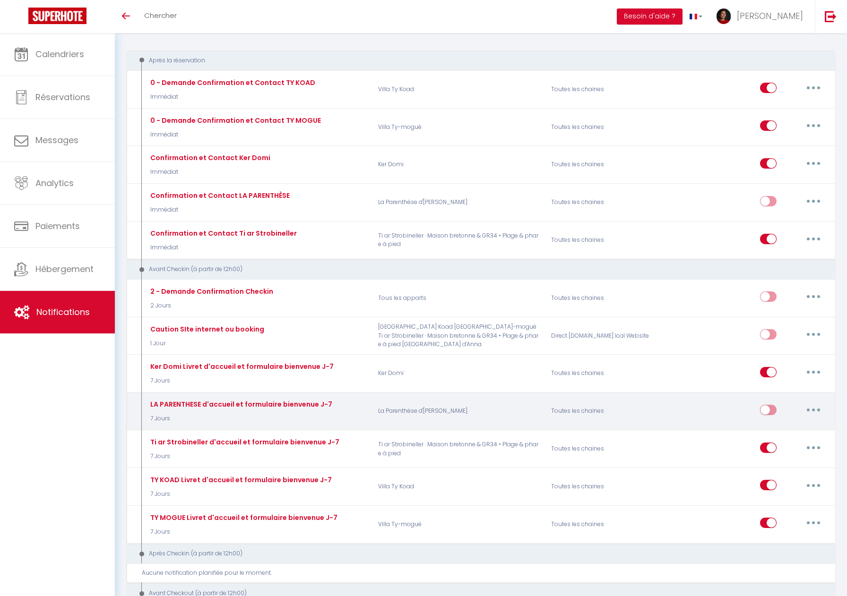
click at [824, 411] on button "button" at bounding box center [813, 410] width 26 height 15
drag, startPoint x: 797, startPoint y: 432, endPoint x: 765, endPoint y: 428, distance: 32.4
click at [797, 432] on link "Editer" at bounding box center [789, 431] width 70 height 16
type input "LA PARENTHESE d'accueil et formulaire bienvenue J-7"
select select "7 Jours"
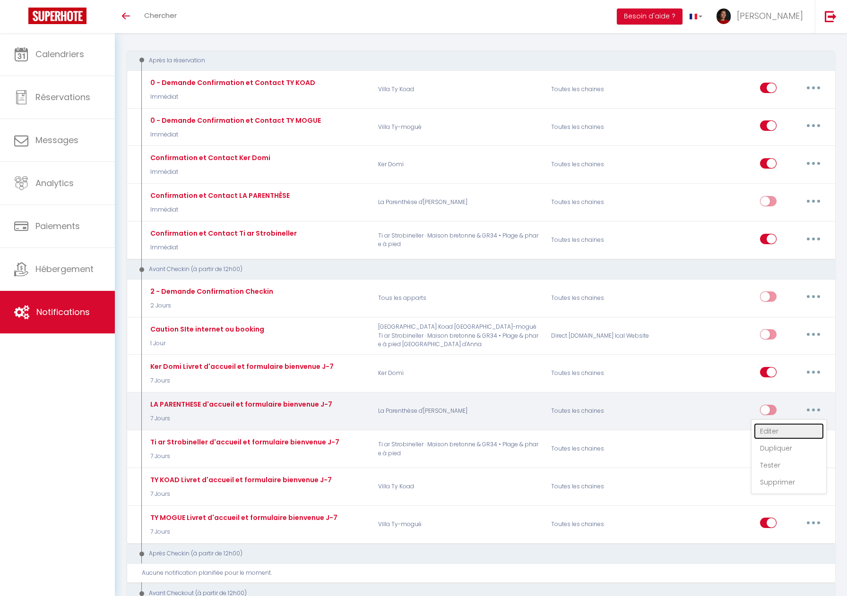
checkbox input "true"
checkbox input "false"
radio input "true"
type input "Votre séjour [RENTAL:NAME] à [RENTAL:CITY]"
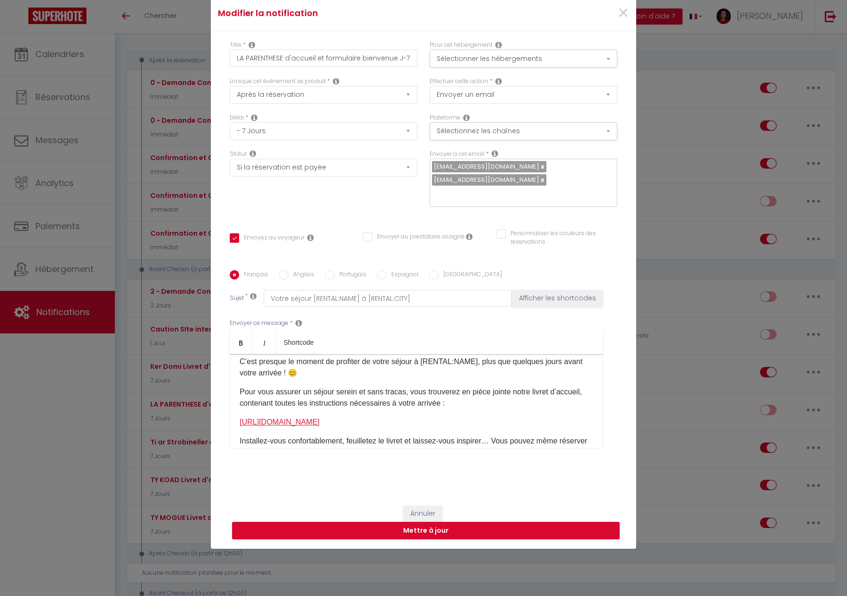
click at [319, 418] on link "https://laparenthesedanna-le7i7wx.gamma.site/" at bounding box center [280, 422] width 80 height 8
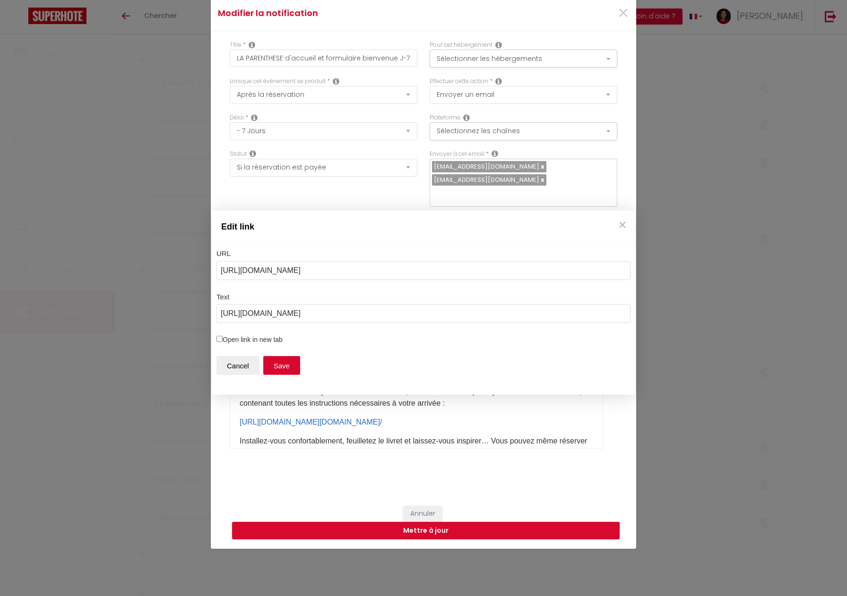
click at [444, 423] on div "Edit link URL https://laparenthesedanna-le7i7wx.gamma.site/ Text https://lapare…" at bounding box center [423, 298] width 847 height 596
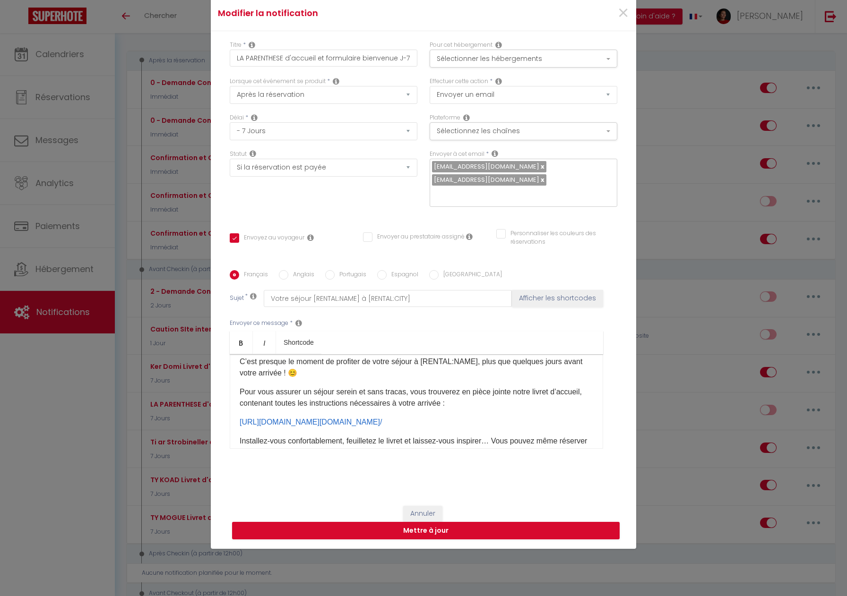
click at [305, 270] on label "Anglais" at bounding box center [301, 275] width 26 height 10
click at [288, 270] on input "Anglais" at bounding box center [283, 274] width 9 height 9
radio input "true"
checkbox input "true"
checkbox input "false"
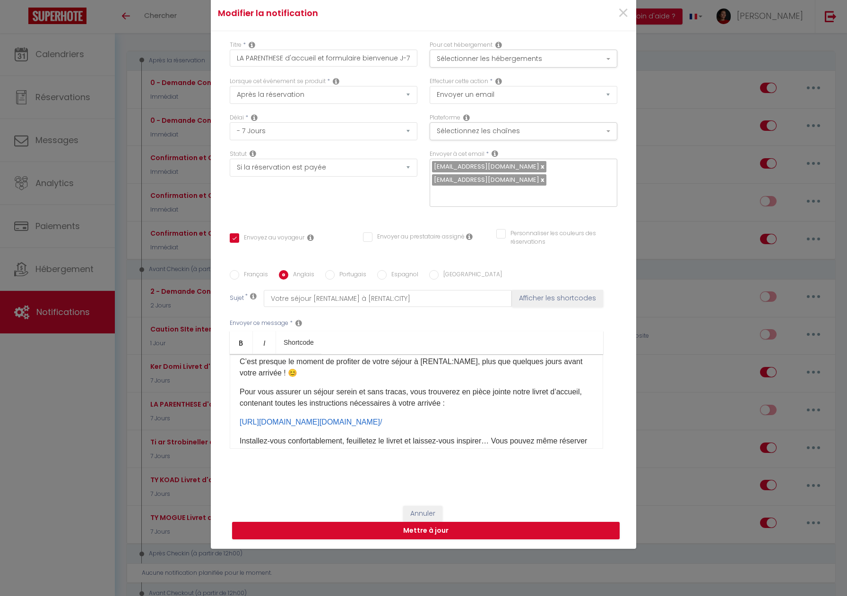
checkbox input "false"
type input "[RENTAL:NAME] Arrival"
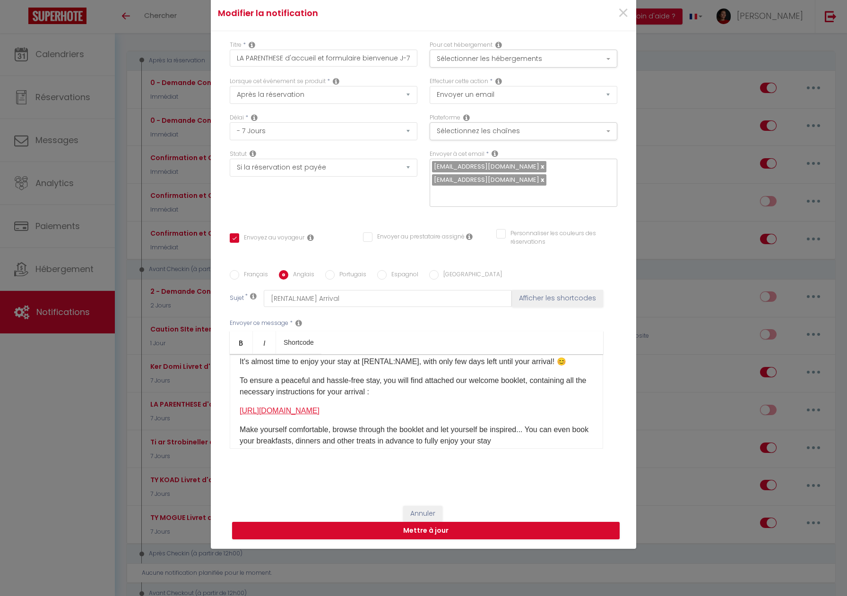
click at [319, 407] on link "https://laparenthesedanna-le7i7wx.gamma.site/" at bounding box center [280, 411] width 80 height 8
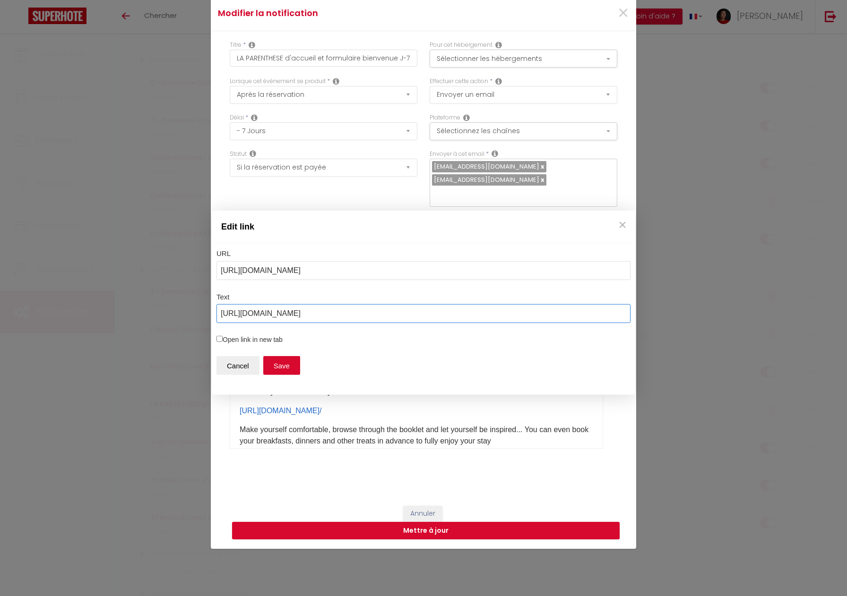
drag, startPoint x: 405, startPoint y: 315, endPoint x: 211, endPoint y: 307, distance: 194.0
click at [212, 307] on div "URL https://ti-ar-strobineller-5d7lgy0.gamma.site/ Text https://laparenthesedan…" at bounding box center [423, 319] width 423 height 152
drag, startPoint x: 392, startPoint y: 273, endPoint x: 215, endPoint y: 273, distance: 177.2
click at [214, 273] on div "URL https://ti-ar-strobineller-5d7lgy0.gamma.site/ Text https://laparenthesedan…" at bounding box center [423, 319] width 423 height 152
paste input "laparenthesedanna-le7i7wx"
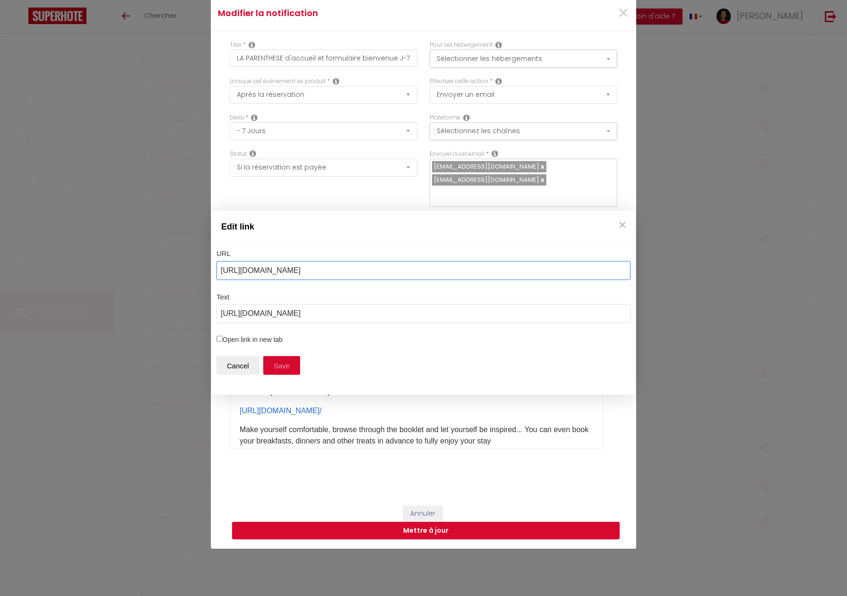
type input "https://laparenthesedanna-le7i7wx.gamma.site/"
click at [282, 365] on button "Save" at bounding box center [281, 365] width 37 height 19
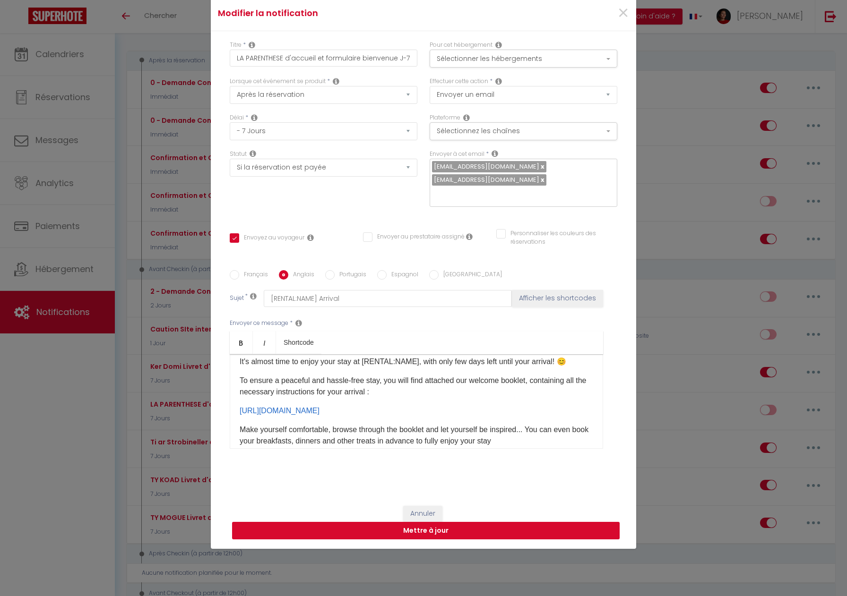
click at [398, 522] on button "Mettre à jour" at bounding box center [426, 531] width 388 height 18
checkbox input "true"
checkbox input "false"
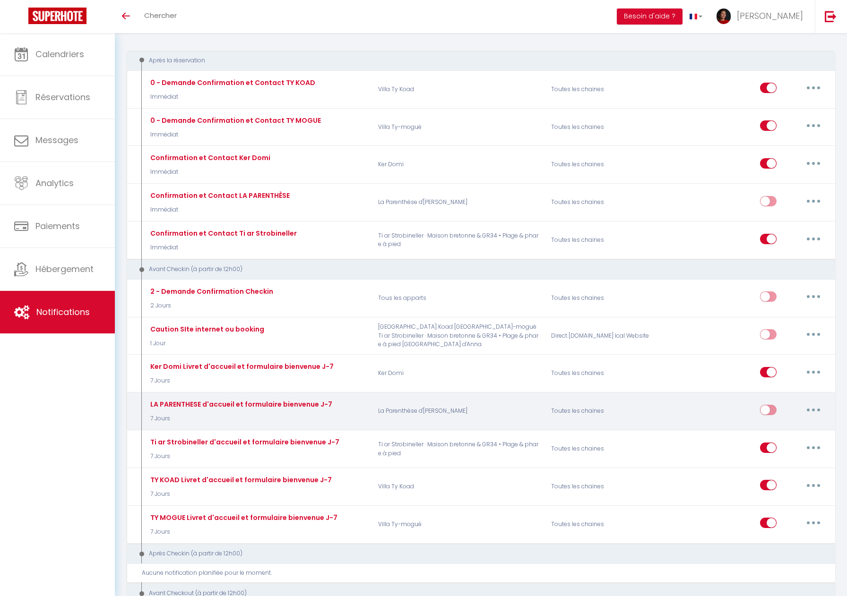
click at [811, 403] on button "button" at bounding box center [813, 410] width 26 height 15
click at [770, 430] on link "Editer" at bounding box center [789, 431] width 70 height 16
type input "LA PARENTHESE d'accueil et formulaire bienvenue J-7"
select select "7 Jours"
select select "if_booking_is_paid"
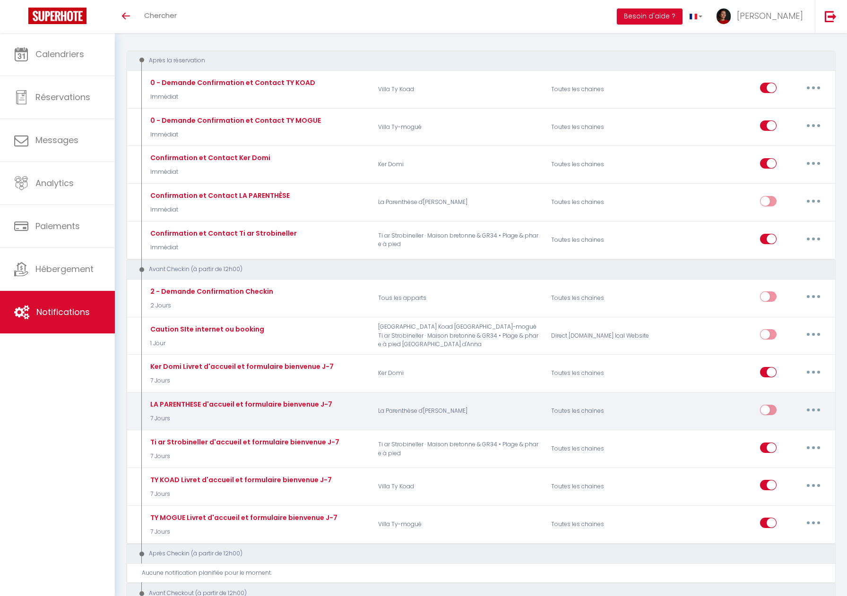
checkbox input "true"
checkbox input "false"
radio input "true"
type input "Votre séjour [RENTAL:NAME] à [RENTAL:CITY]"
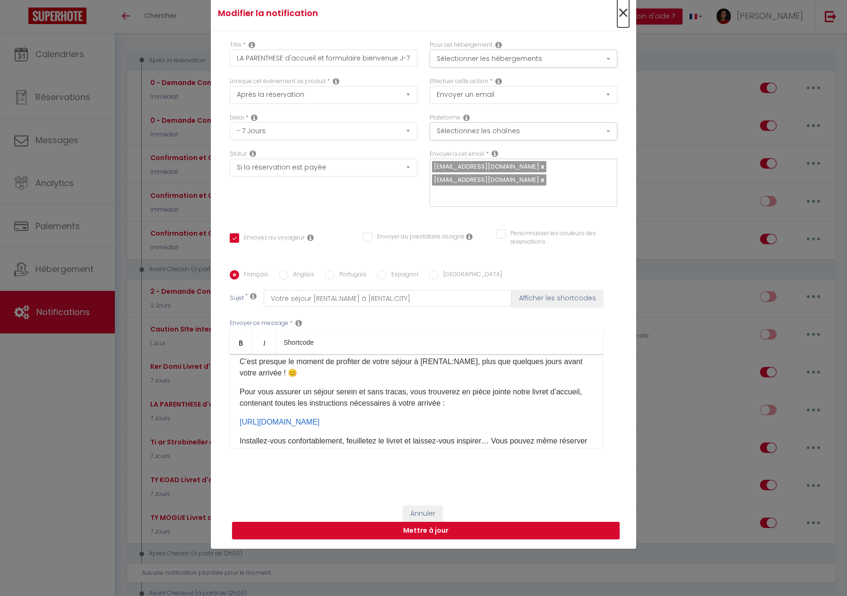
click at [621, 23] on span "×" at bounding box center [623, 13] width 12 height 28
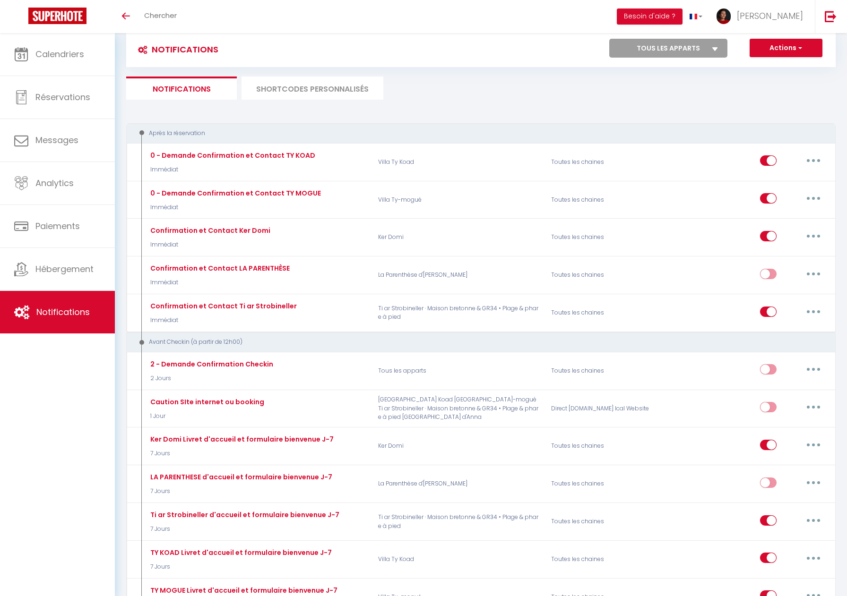
scroll to position [2, 0]
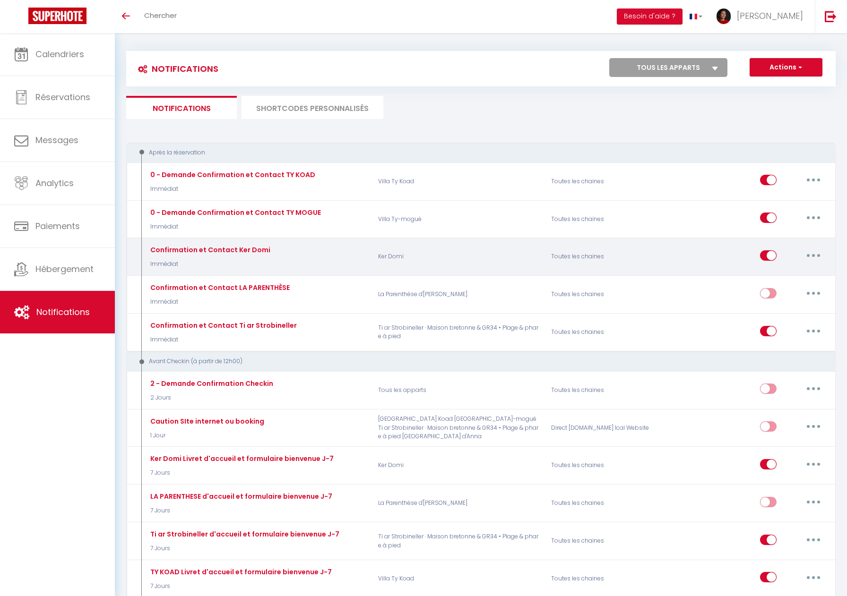
click at [814, 255] on icon "button" at bounding box center [813, 255] width 3 height 3
click at [780, 276] on link "Editer" at bounding box center [789, 277] width 70 height 16
type input "Confirmation et Contact Ker Domi"
select select "1"
select select "Immédiat"
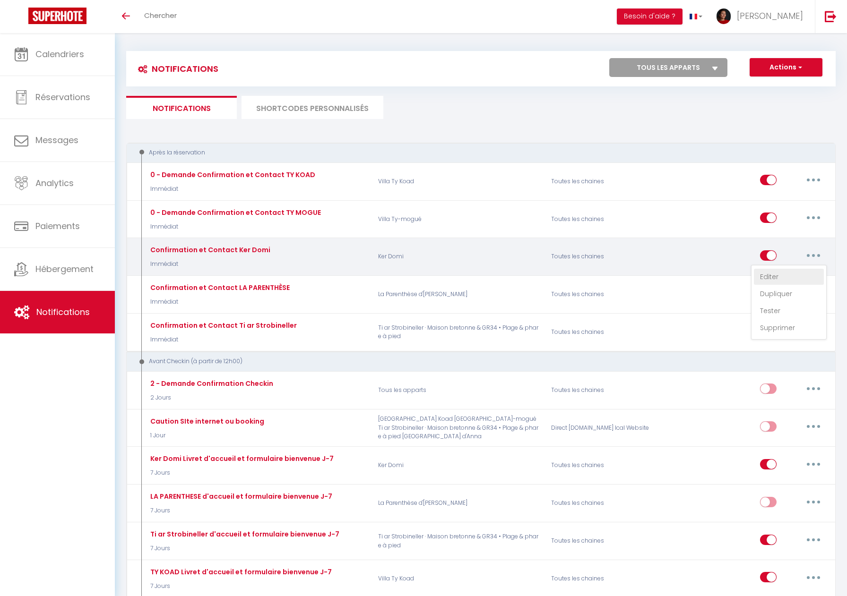
checkbox input "true"
checkbox input "false"
type input "Merci pour votre réservation - [BOOKING:ID] - [GUEST:FIRST_NAME] [GUEST:LAST_NA…"
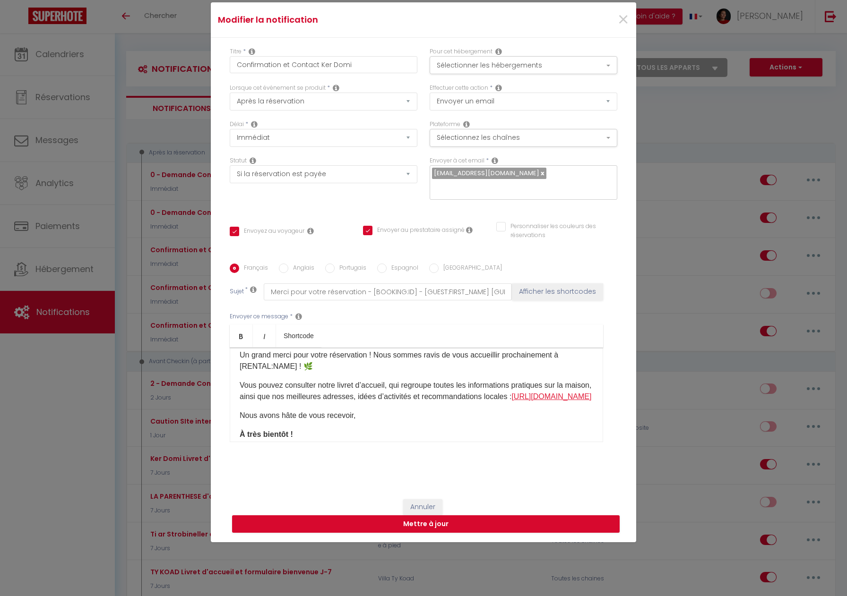
click at [569, 393] on link "[URL][DOMAIN_NAME]" at bounding box center [551, 397] width 80 height 8
click at [566, 393] on link "[URL][DOMAIN_NAME]" at bounding box center [551, 397] width 80 height 8
click at [543, 408] on div "Bonjour [GUEST:FIRST_NAME], Un grand merci pour votre réservation ! Nous sommes…" at bounding box center [416, 395] width 373 height 95
click at [625, 28] on span "×" at bounding box center [623, 20] width 12 height 28
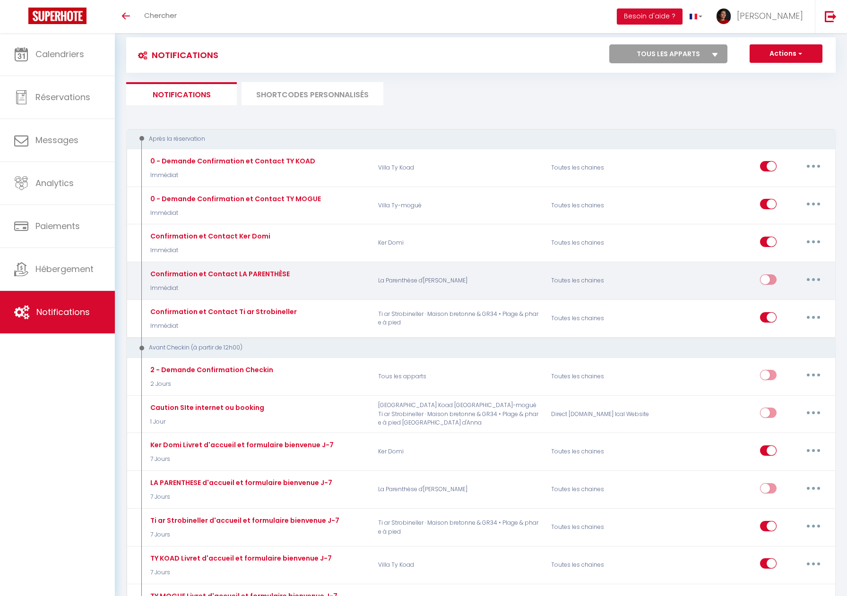
scroll to position [21, 0]
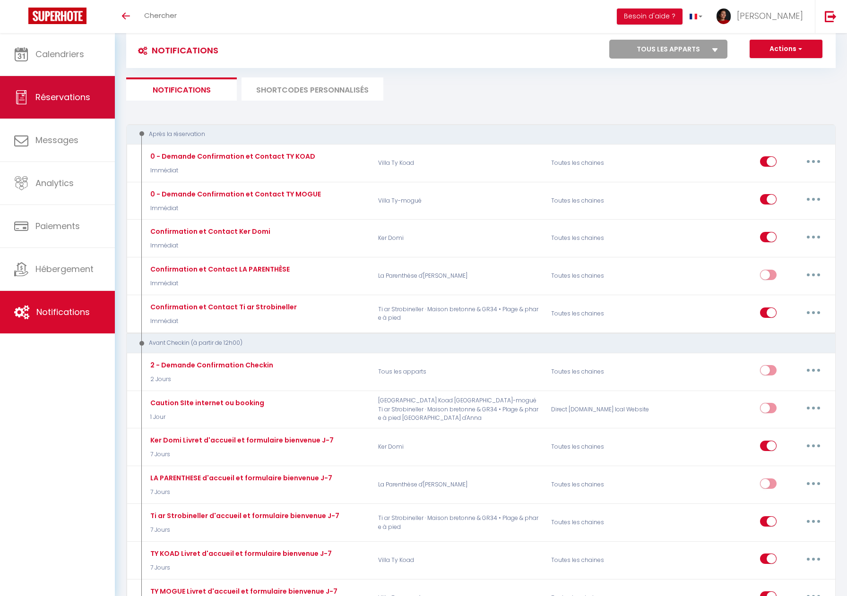
click at [67, 103] on span "Réservations" at bounding box center [62, 97] width 55 height 12
select select "not_cancelled"
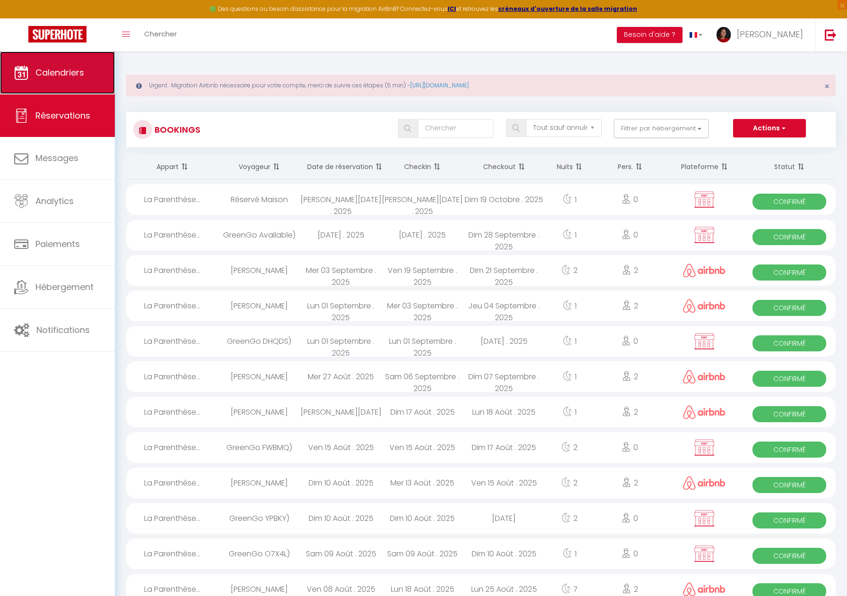
click at [96, 78] on link "Calendriers" at bounding box center [57, 73] width 115 height 43
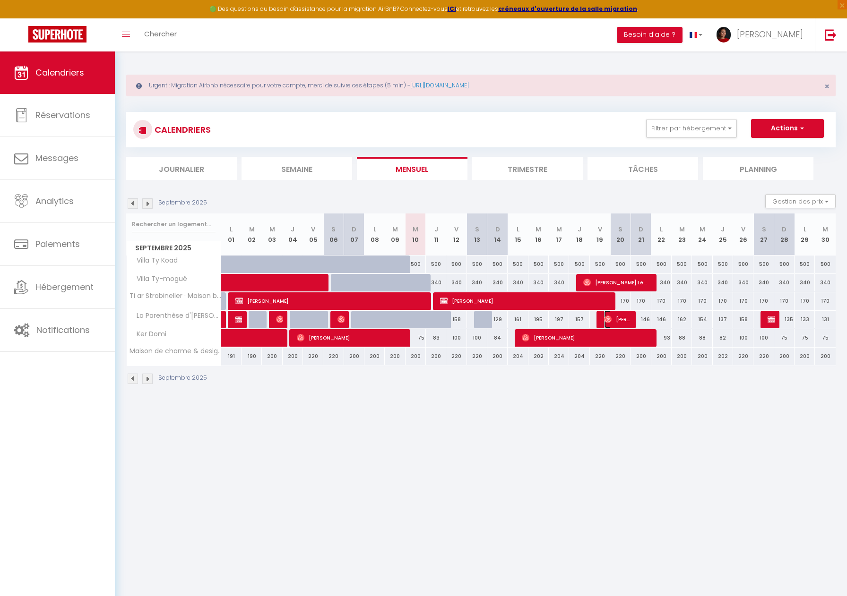
click at [622, 319] on span "[PERSON_NAME]" at bounding box center [617, 319] width 27 height 18
select select "OK"
select select "0"
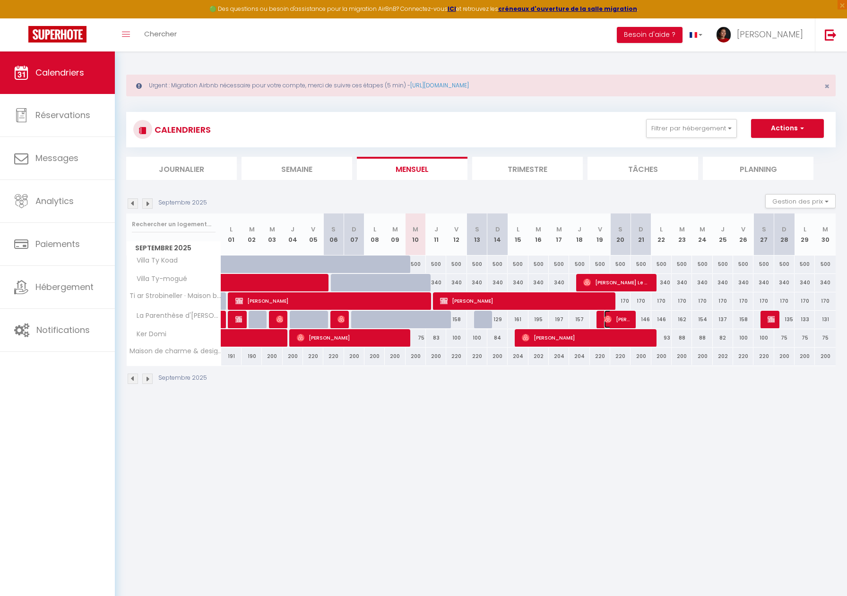
select select "1"
select select
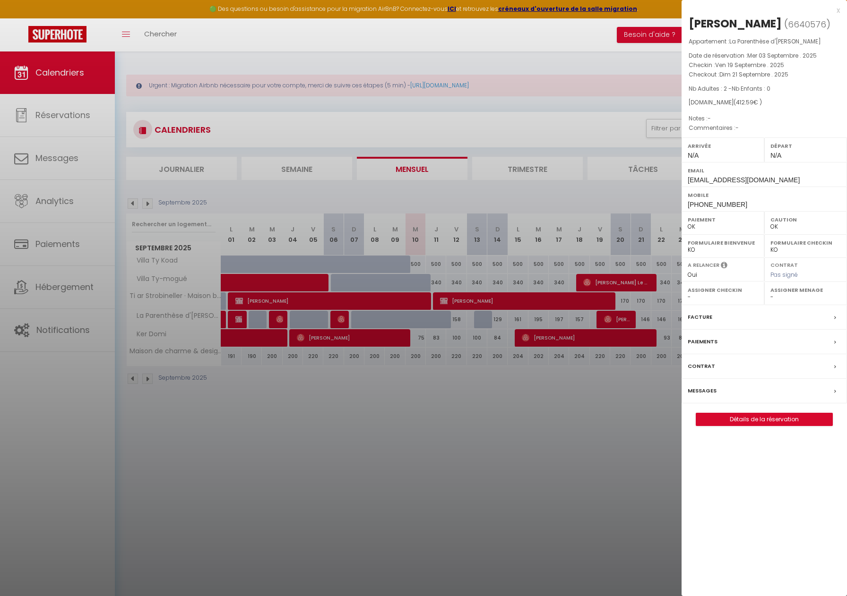
click at [751, 397] on div "Messages" at bounding box center [763, 391] width 165 height 25
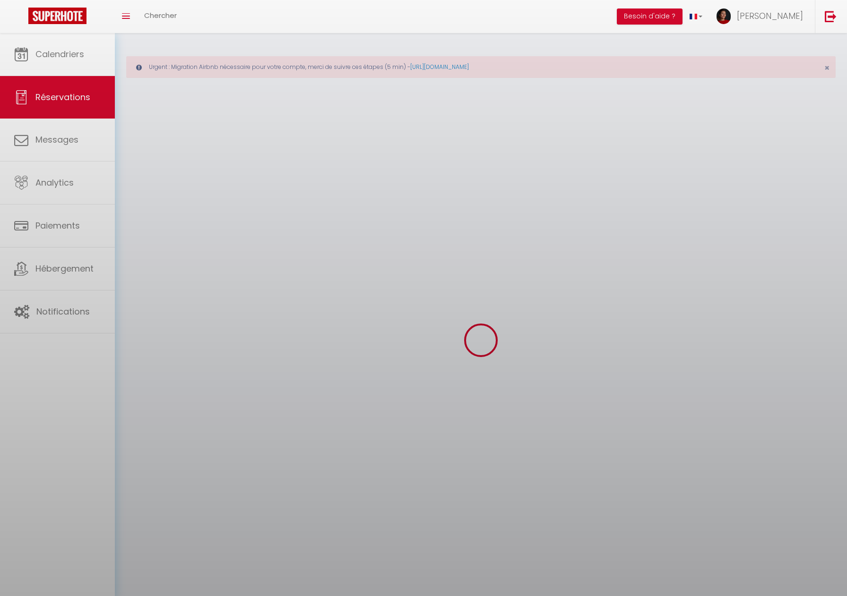
click at [754, 393] on div at bounding box center [423, 298] width 847 height 596
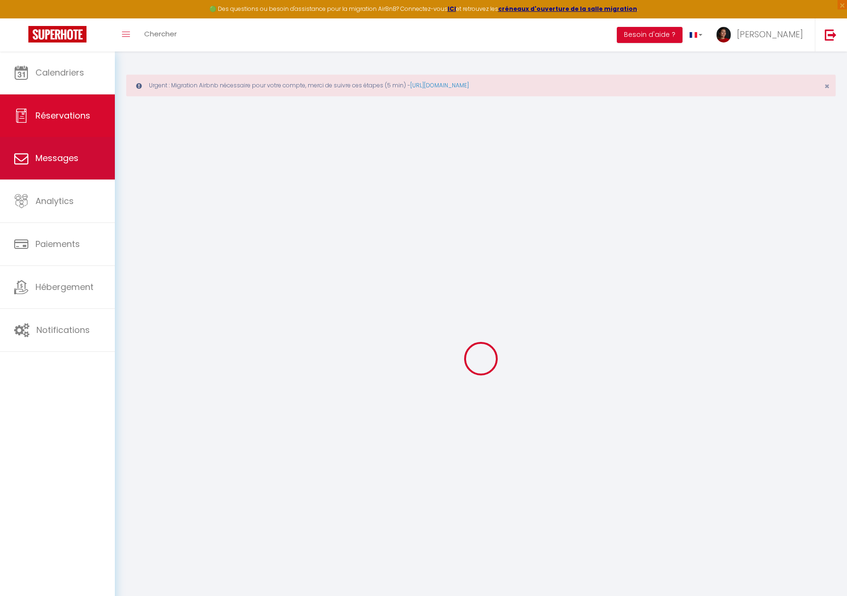
select select
checkbox input "false"
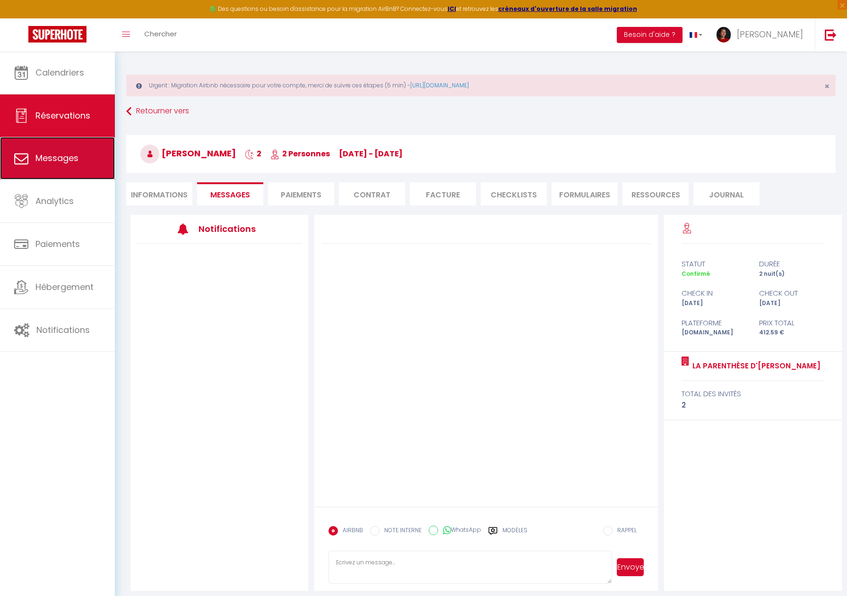
click at [77, 164] on link "Messages" at bounding box center [57, 158] width 115 height 43
select select "message"
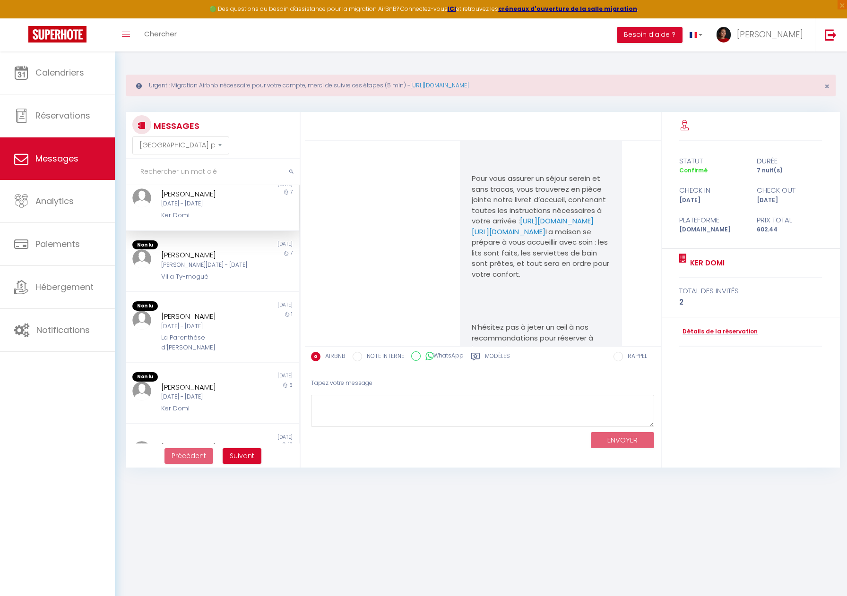
scroll to position [17, 0]
click at [42, 158] on span "Messages" at bounding box center [56, 159] width 43 height 12
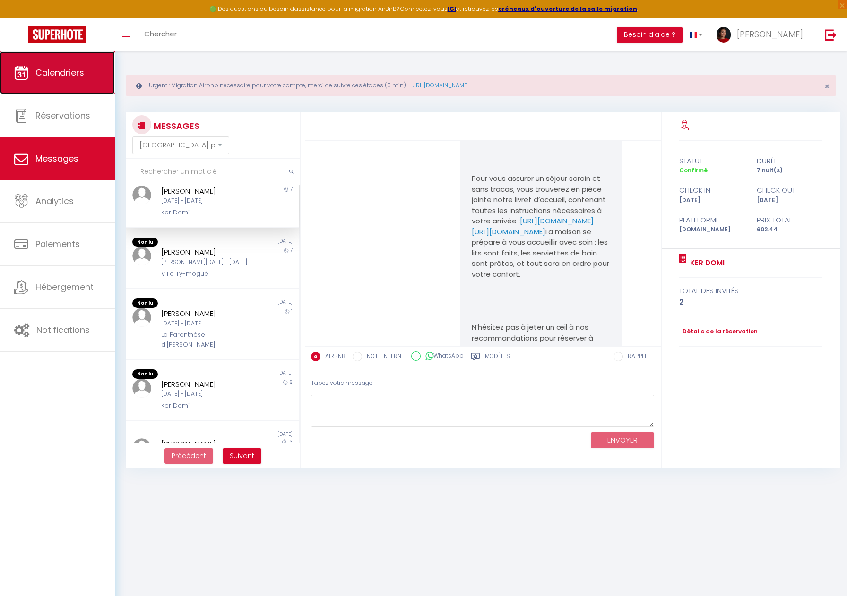
click at [63, 84] on link "Calendriers" at bounding box center [57, 73] width 115 height 43
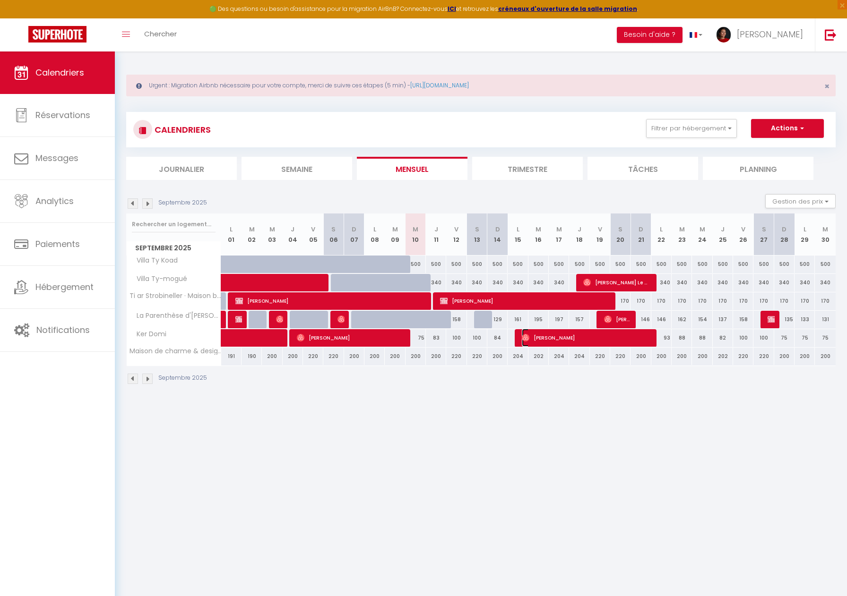
click at [543, 336] on span "[PERSON_NAME]" at bounding box center [586, 338] width 129 height 18
select select "OK"
select select "0"
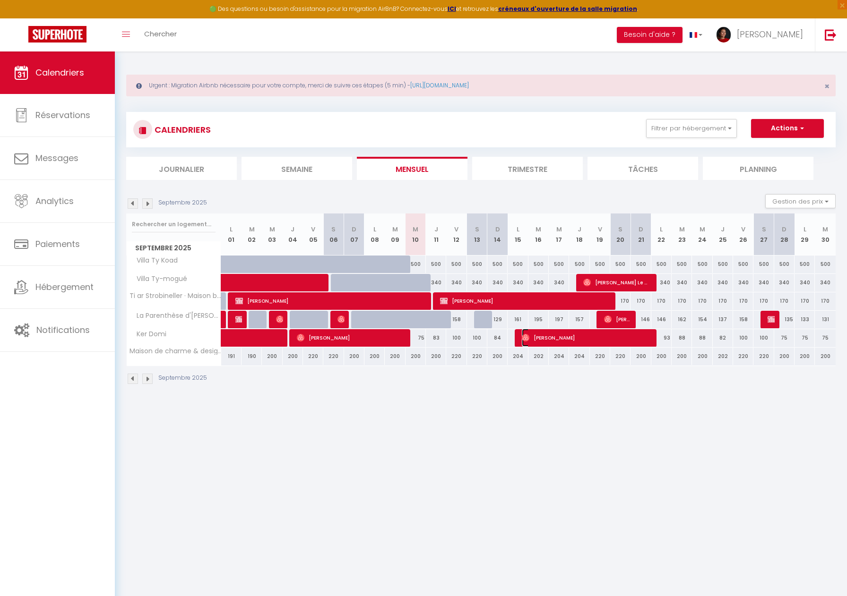
select select "1"
select select
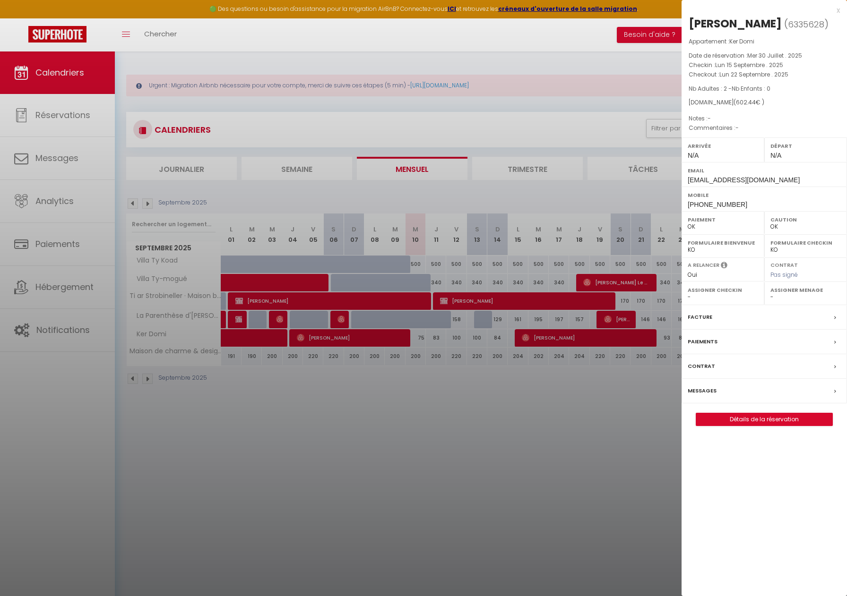
click at [717, 392] on div "Messages" at bounding box center [763, 391] width 165 height 25
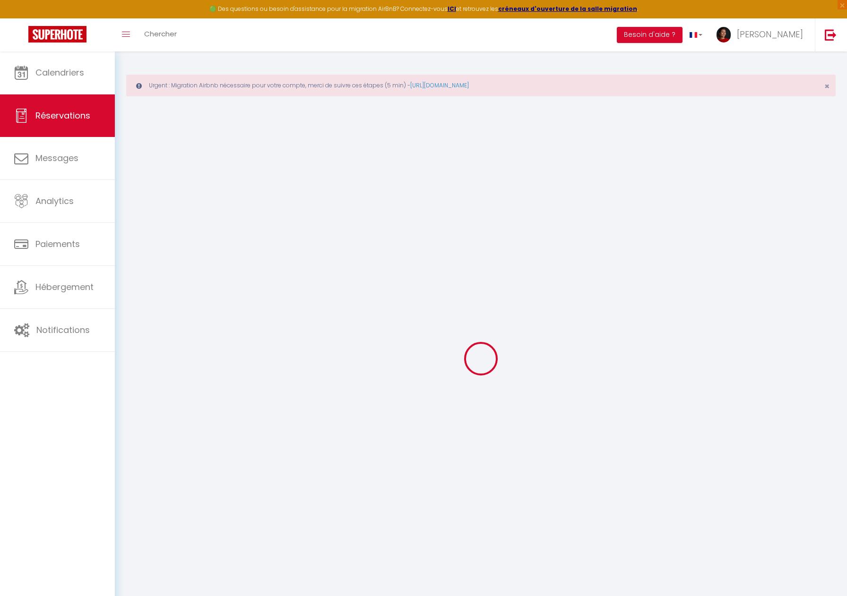
select select
checkbox input "false"
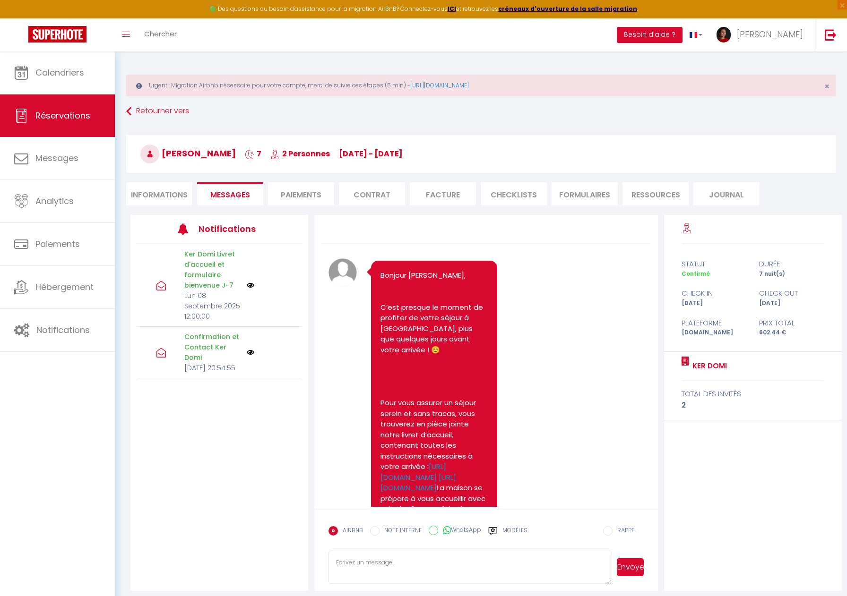
scroll to position [446, 0]
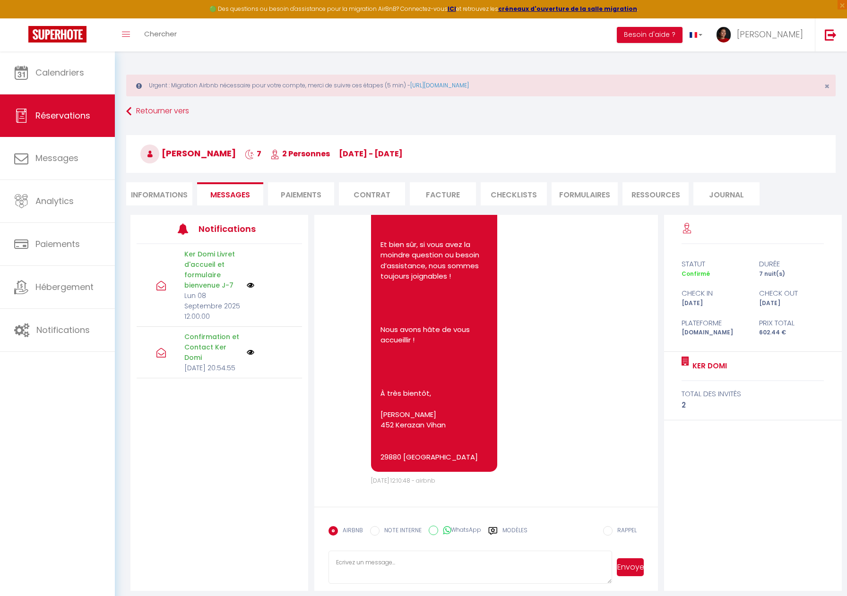
click at [253, 285] on img at bounding box center [251, 286] width 8 height 8
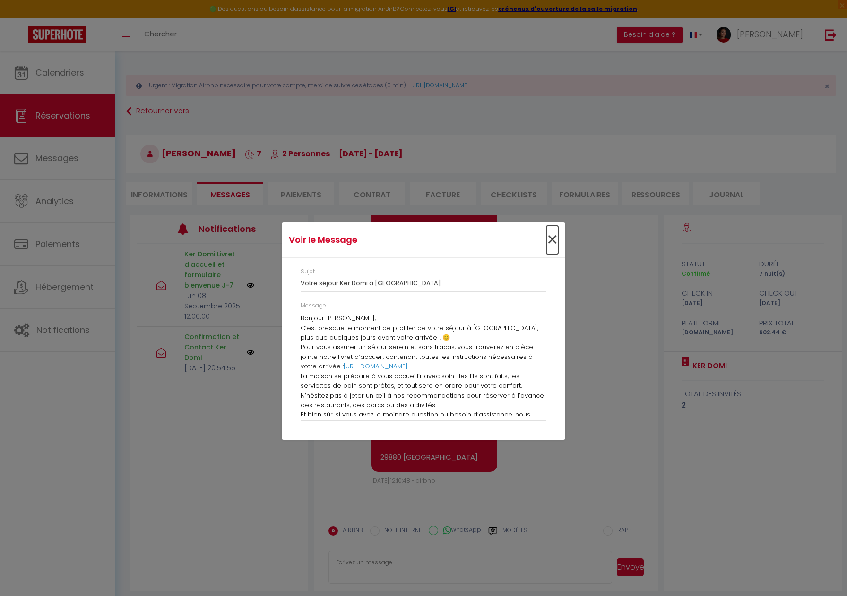
click at [550, 237] on span "×" at bounding box center [552, 240] width 12 height 28
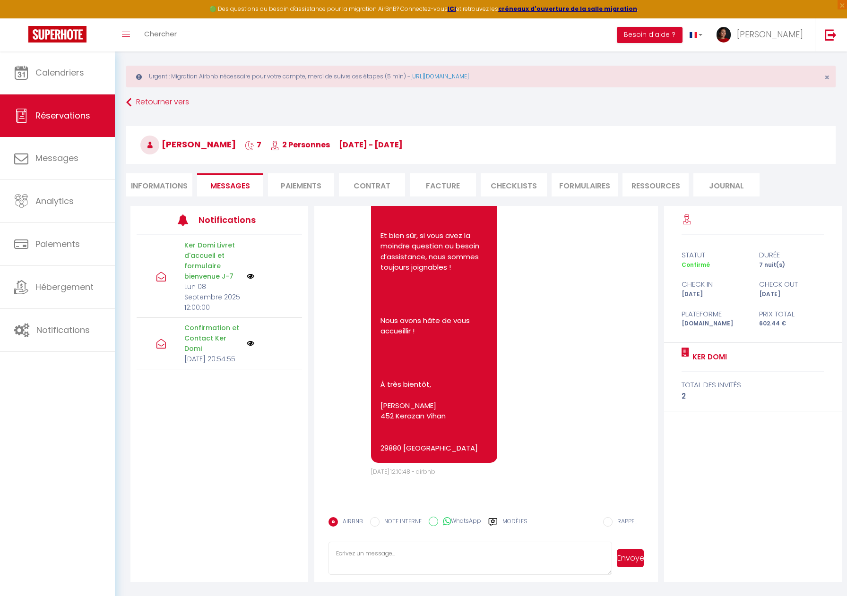
scroll to position [0, 0]
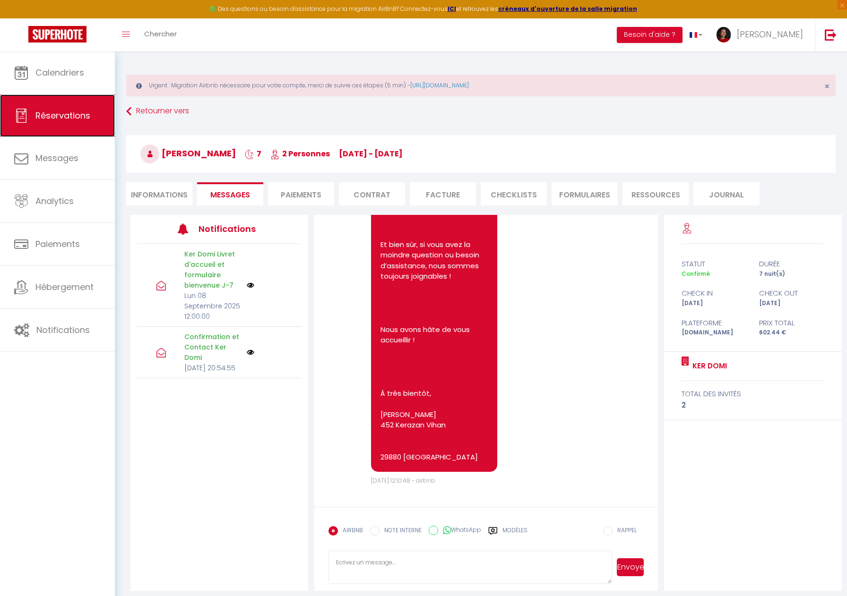
click at [69, 118] on span "Réservations" at bounding box center [62, 116] width 55 height 12
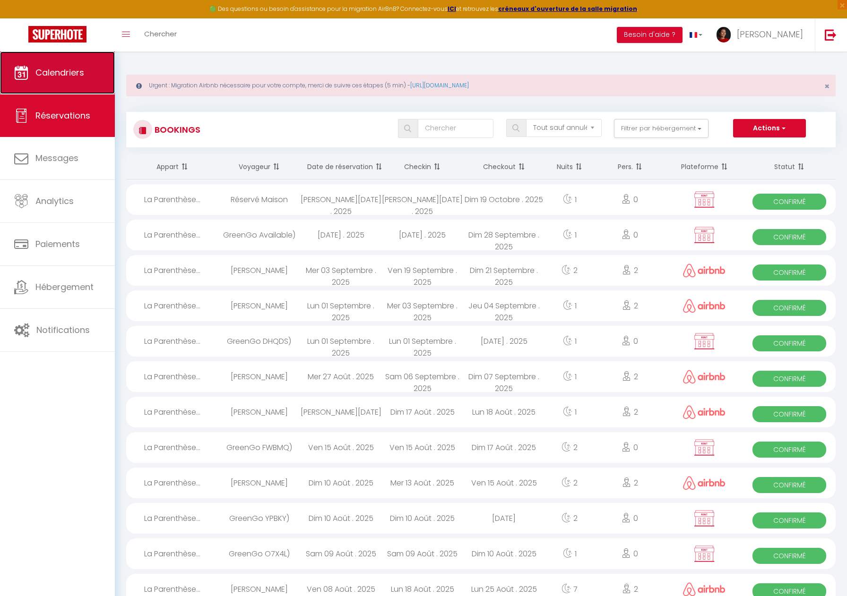
click at [48, 83] on link "Calendriers" at bounding box center [57, 73] width 115 height 43
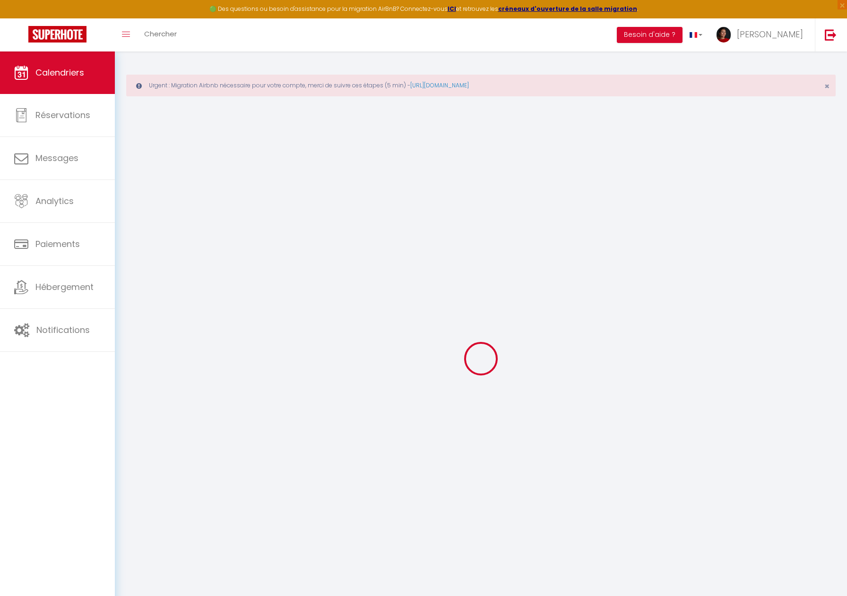
select select
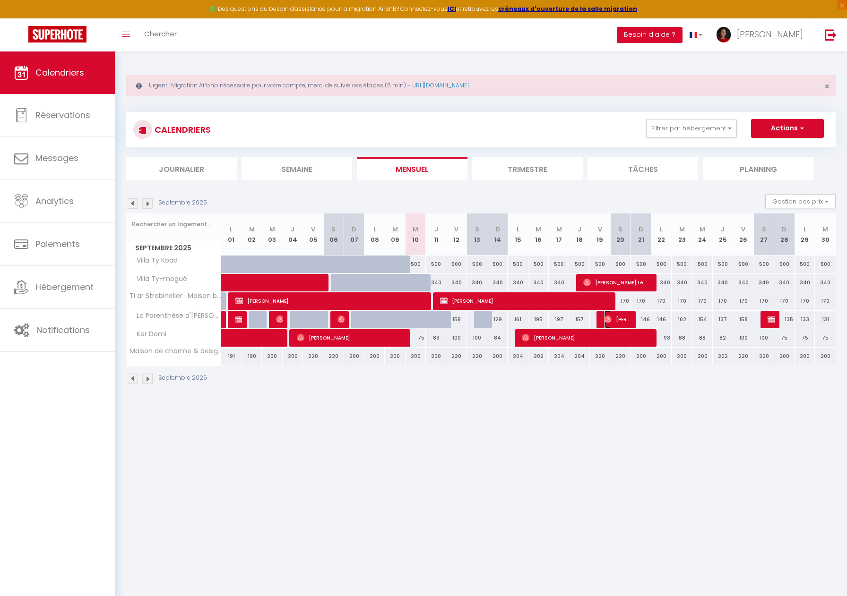
click at [621, 321] on span "[PERSON_NAME]" at bounding box center [617, 319] width 27 height 18
select select "OK"
select select "0"
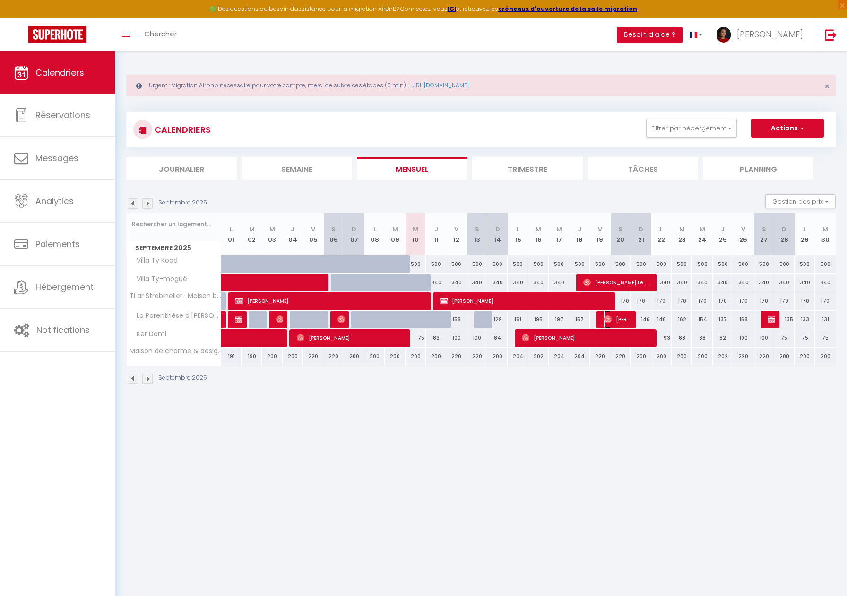
select select "1"
select select
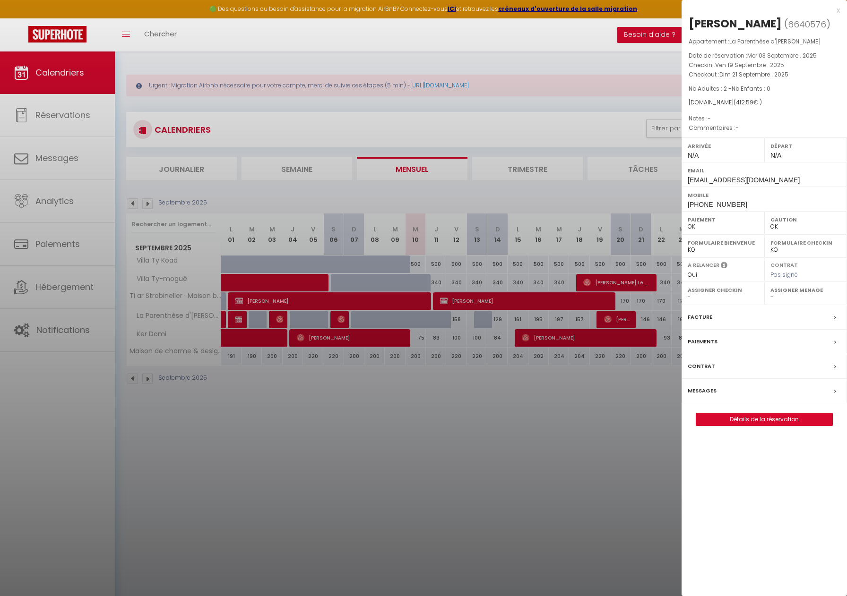
click at [735, 394] on div "Messages" at bounding box center [763, 391] width 165 height 25
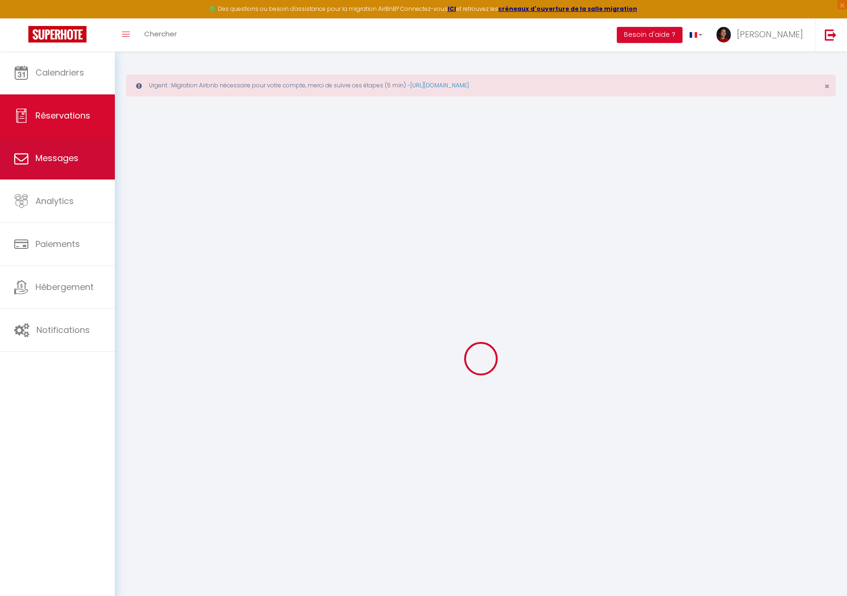
select select
checkbox input "false"
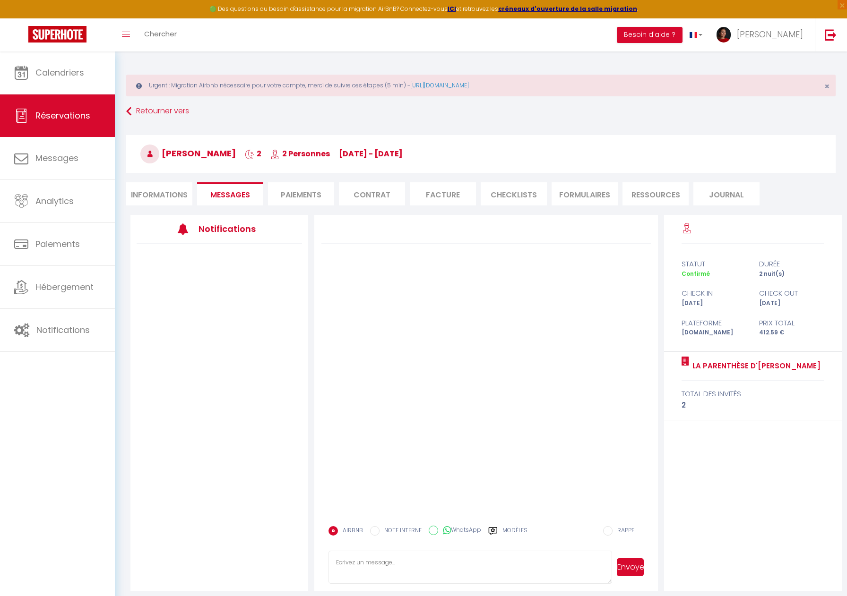
click at [234, 200] on li "Messages" at bounding box center [230, 193] width 66 height 23
click at [293, 203] on li "Paiements" at bounding box center [301, 193] width 66 height 23
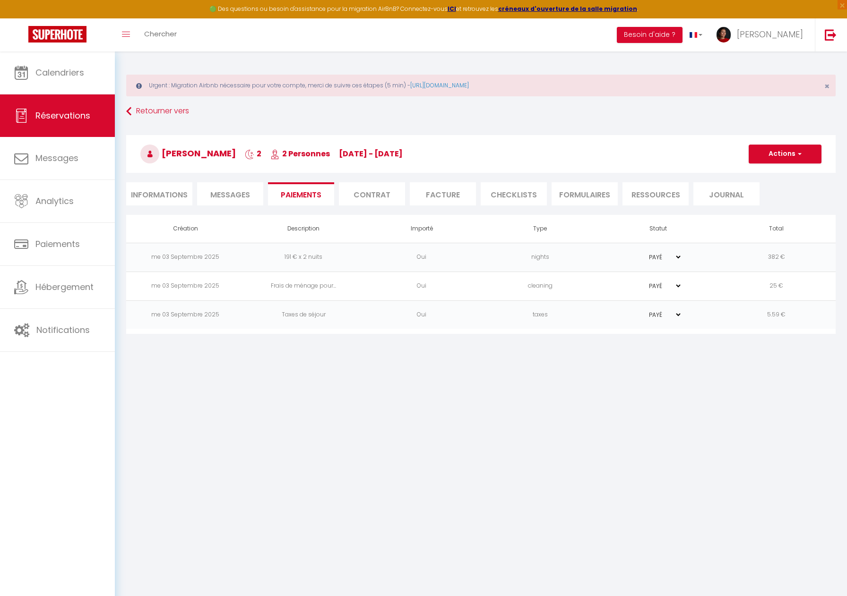
click at [251, 199] on li "Messages" at bounding box center [230, 193] width 66 height 23
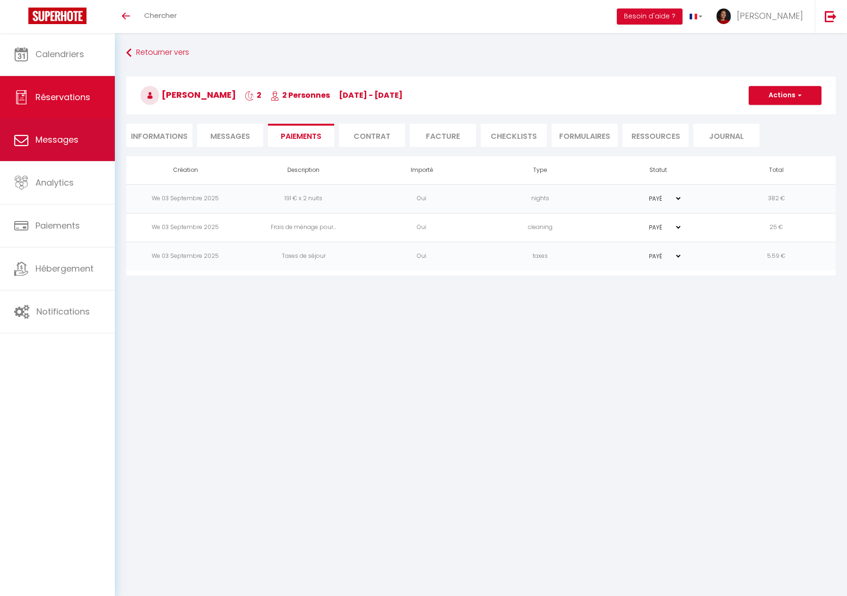
click at [85, 136] on link "Messages" at bounding box center [57, 140] width 115 height 43
select select "message"
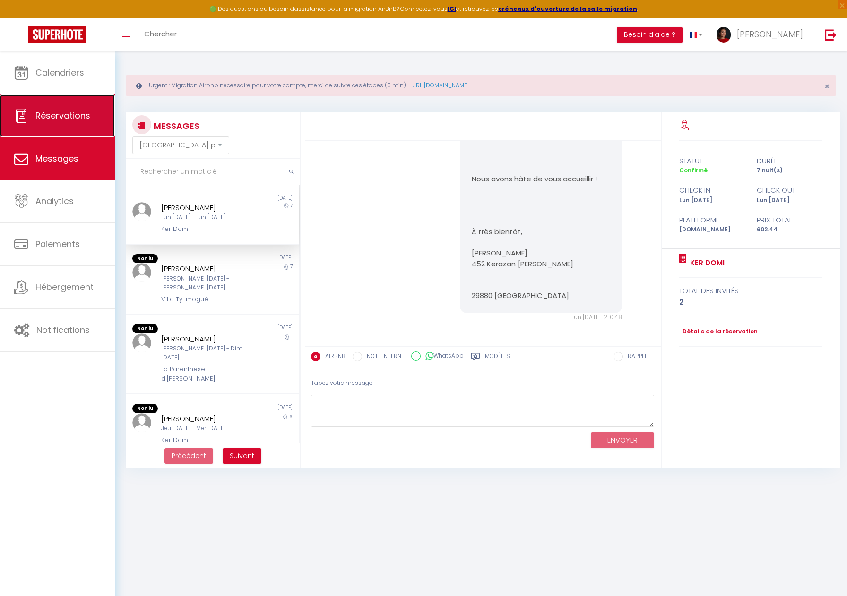
click at [66, 118] on span "Réservations" at bounding box center [62, 116] width 55 height 12
select select "not_cancelled"
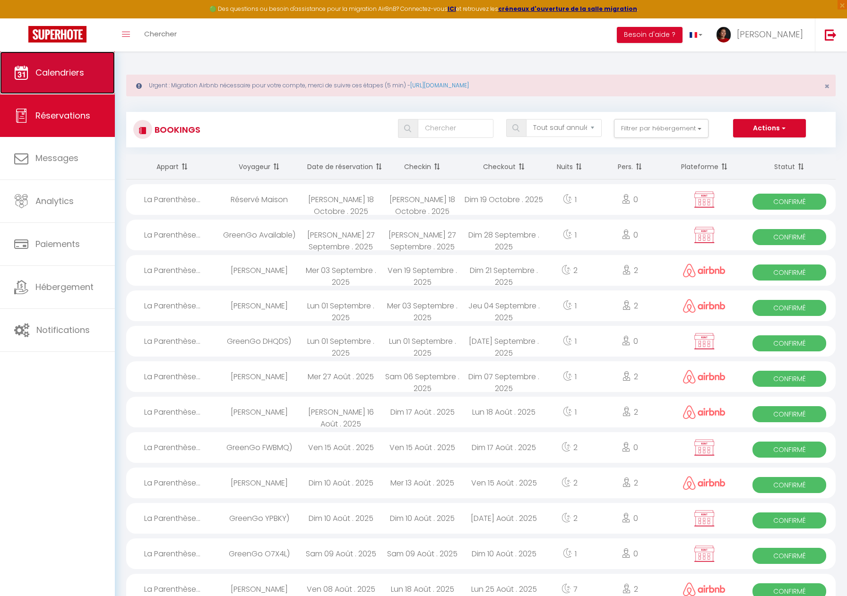
click at [68, 76] on span "Calendriers" at bounding box center [59, 73] width 49 height 12
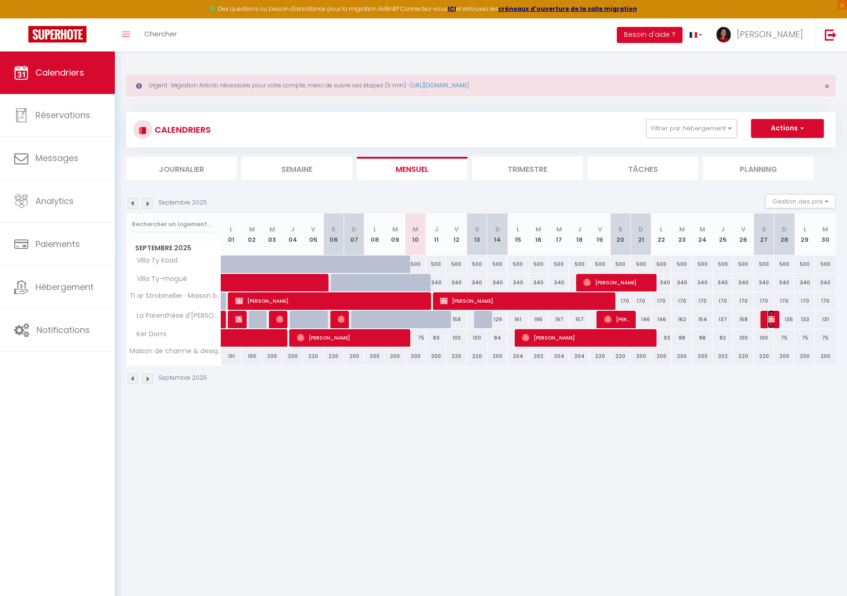
click at [769, 320] on img at bounding box center [772, 320] width 8 height 8
select select "OK"
select select "KO"
select select "0"
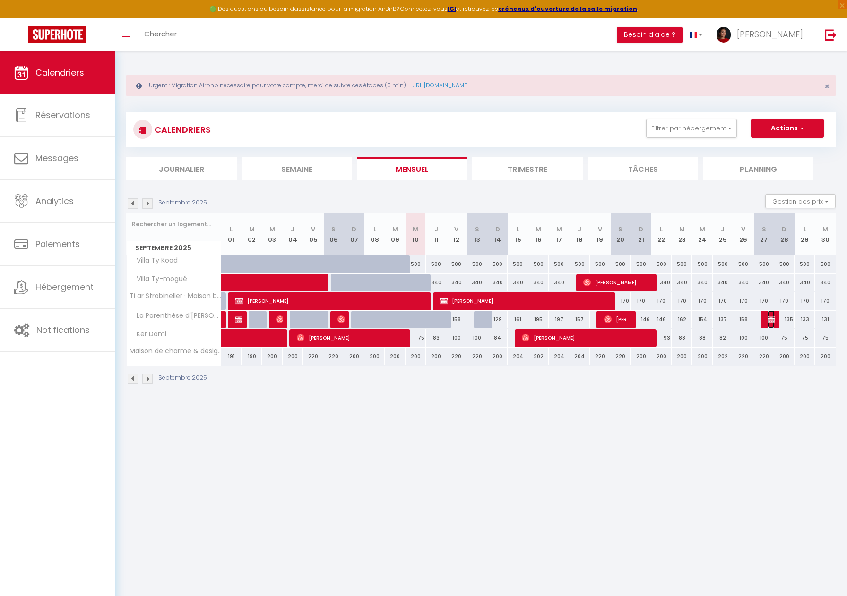
select select "1"
select select
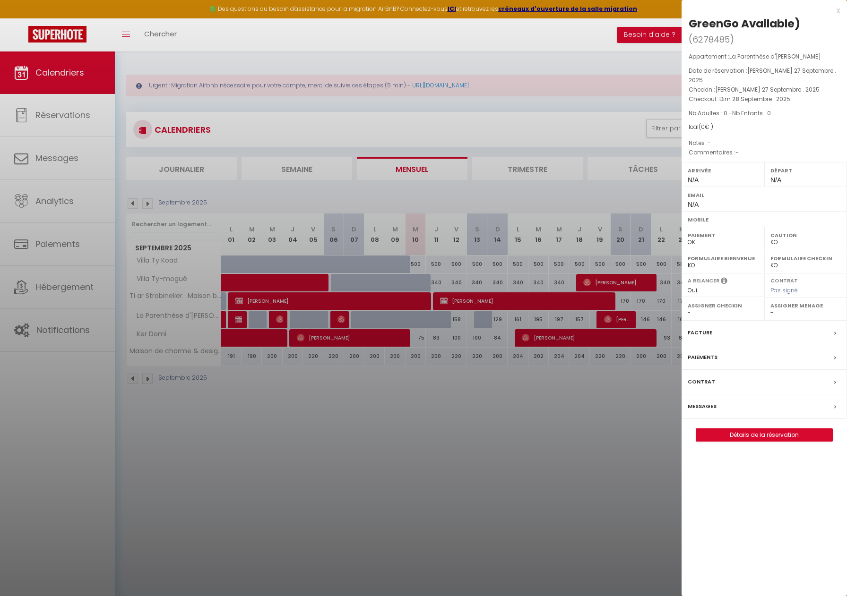
click at [719, 397] on div "Messages" at bounding box center [763, 407] width 165 height 25
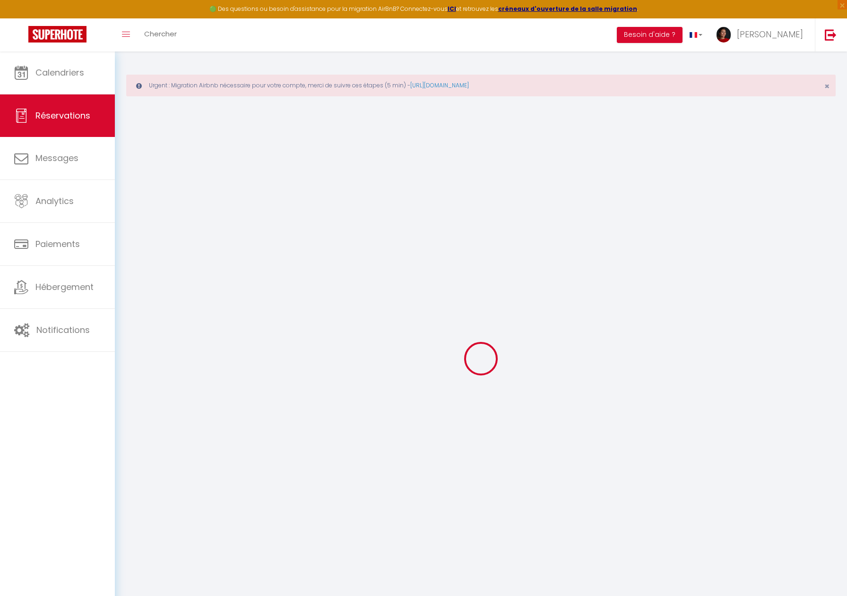
select select
checkbox input "false"
select select
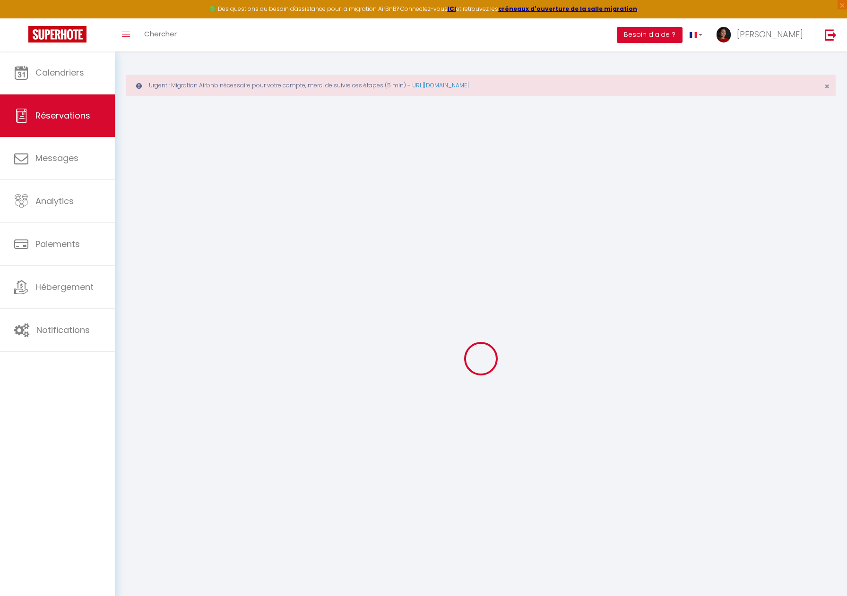
select select
checkbox input "false"
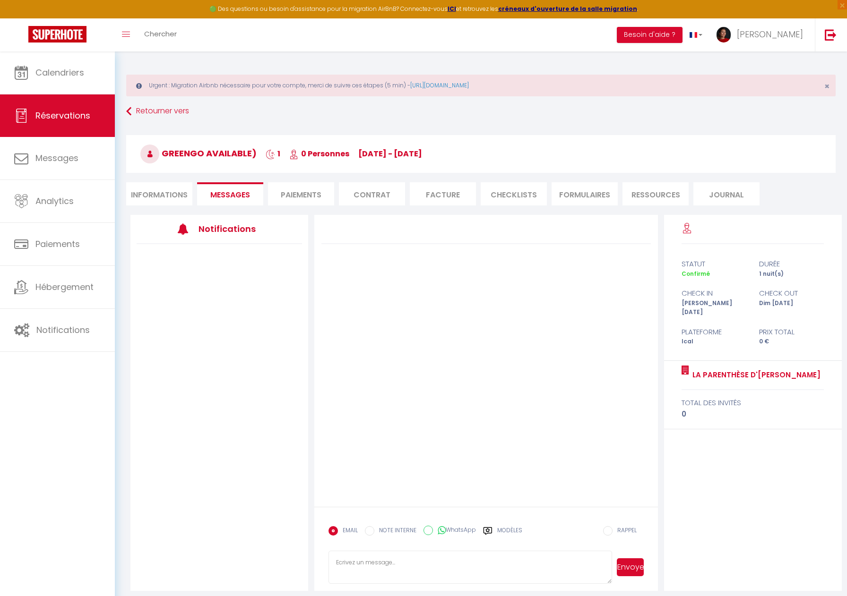
click at [245, 192] on span "Messages" at bounding box center [230, 195] width 40 height 11
click at [36, 73] on span "Calendriers" at bounding box center [59, 73] width 49 height 12
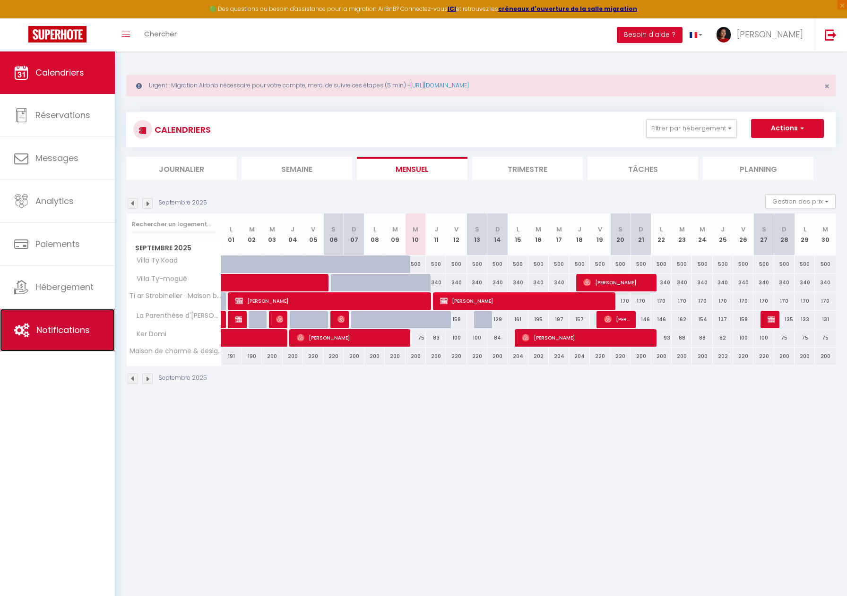
click at [76, 333] on span "Notifications" at bounding box center [62, 330] width 53 height 12
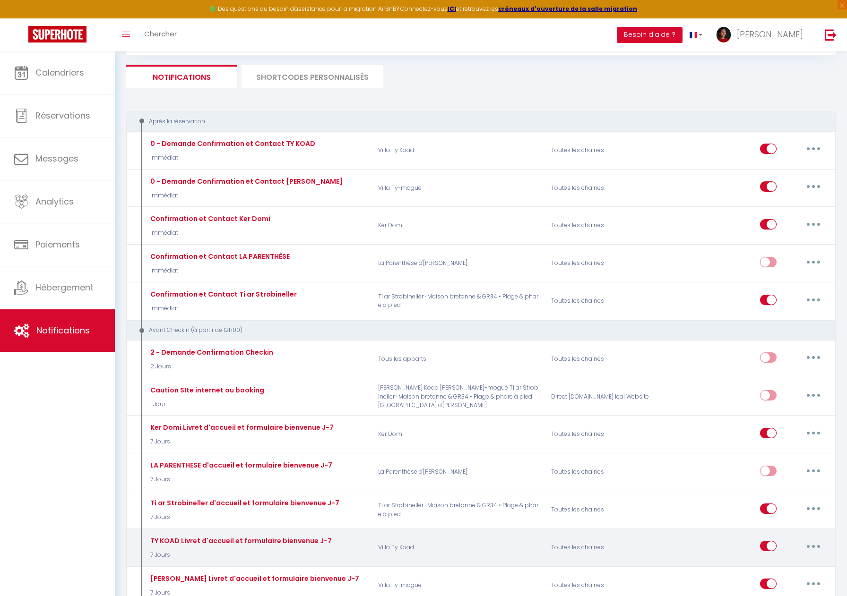
scroll to position [95, 0]
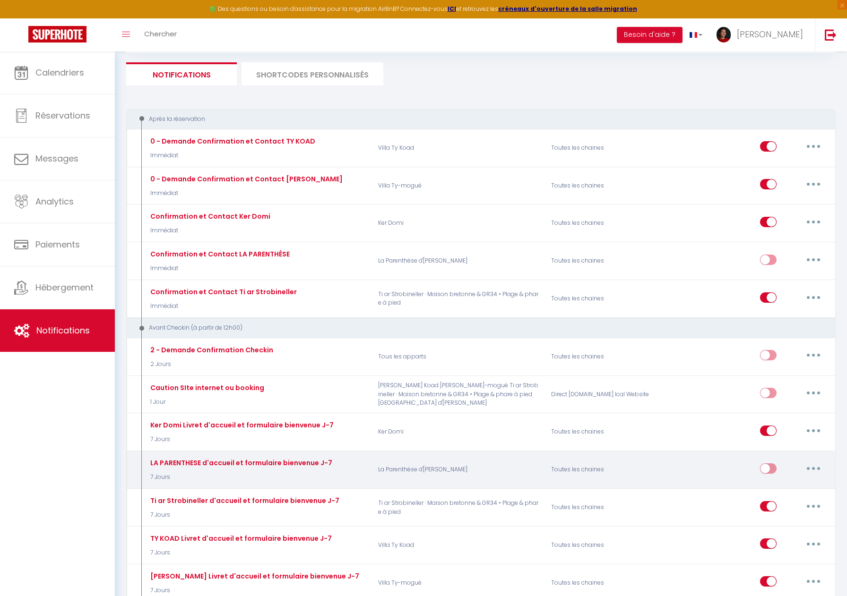
click at [809, 469] on button "button" at bounding box center [813, 468] width 26 height 15
drag, startPoint x: 773, startPoint y: 490, endPoint x: 754, endPoint y: 483, distance: 19.9
click at [773, 490] on link "Editer" at bounding box center [789, 490] width 70 height 16
type input "LA PARENTHESE d'accueil et formulaire bienvenue J-7"
select select "7 Jours"
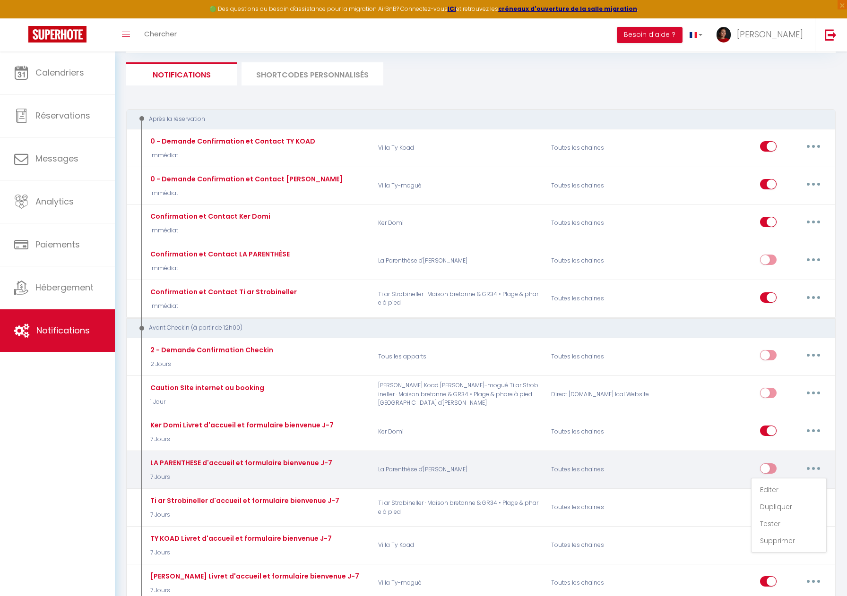
select select "if_booking_is_paid"
checkbox input "true"
checkbox input "false"
radio input "true"
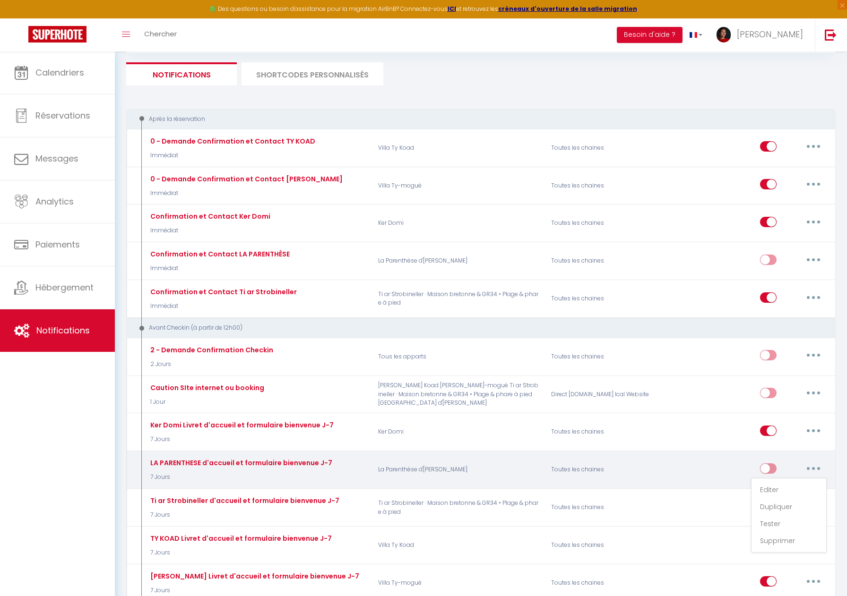
type input "Votre séjour [RENTAL:NAME] à [RENTAL:CITY]"
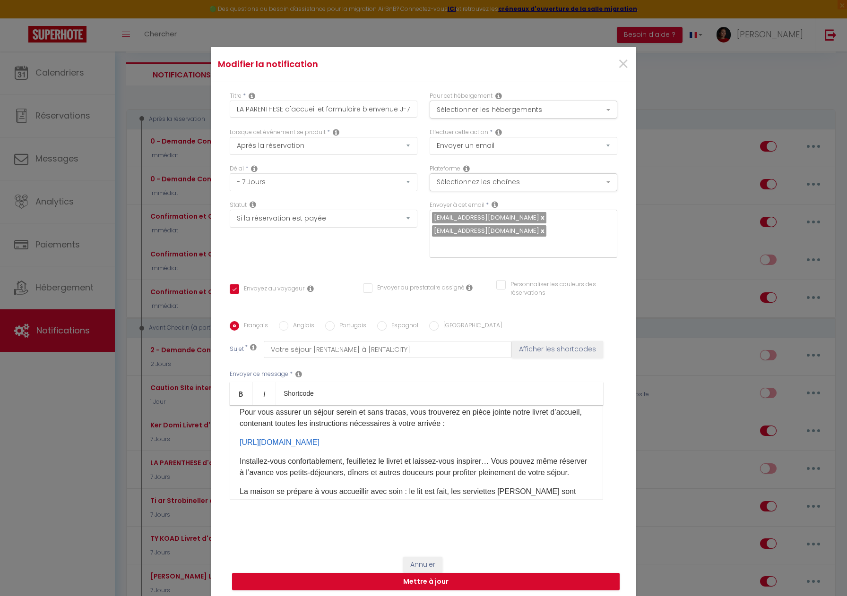
scroll to position [78, 0]
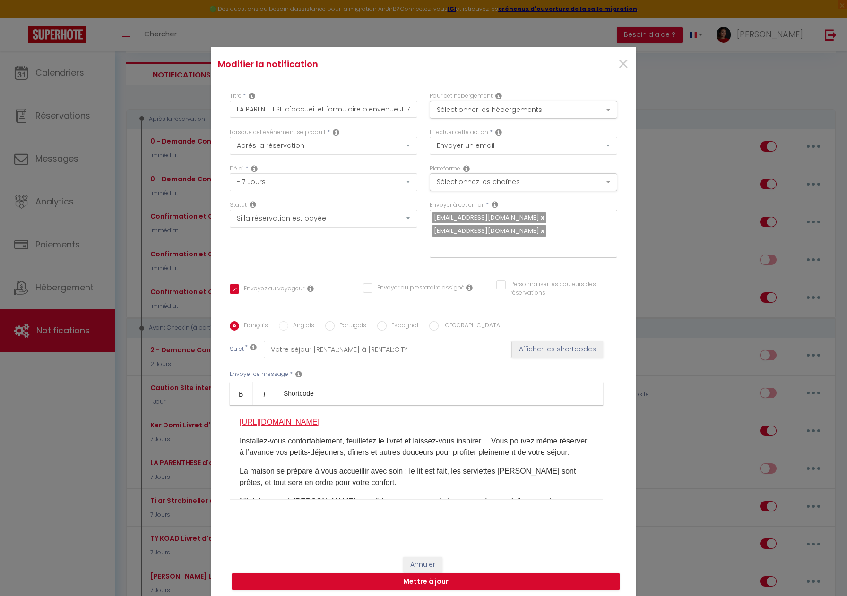
click at [319, 418] on link "https://laparenthesedanna-le7i7wx.gamma.site/" at bounding box center [280, 422] width 80 height 8
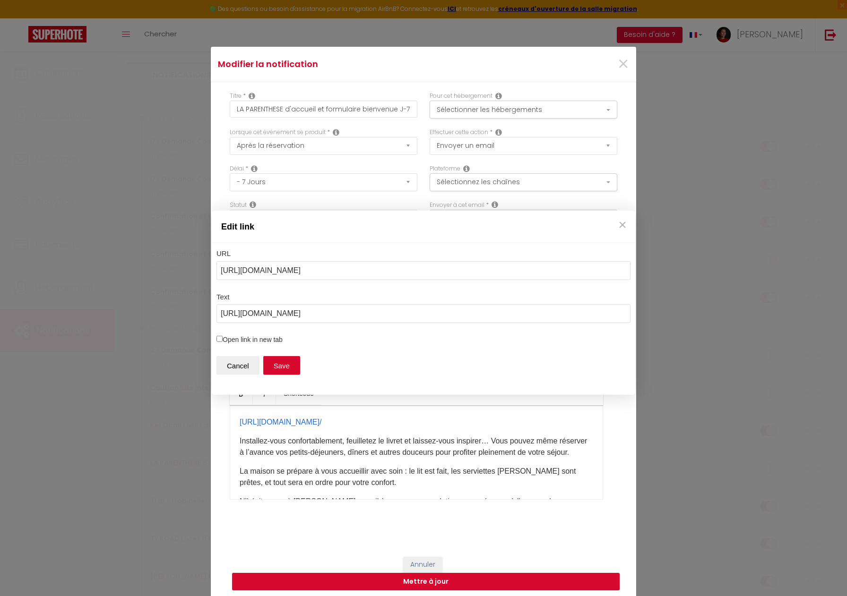
click at [623, 72] on div "Edit link URL https://laparenthesedanna-le7i7wx.gamma.site/ Text https://lapare…" at bounding box center [423, 298] width 847 height 596
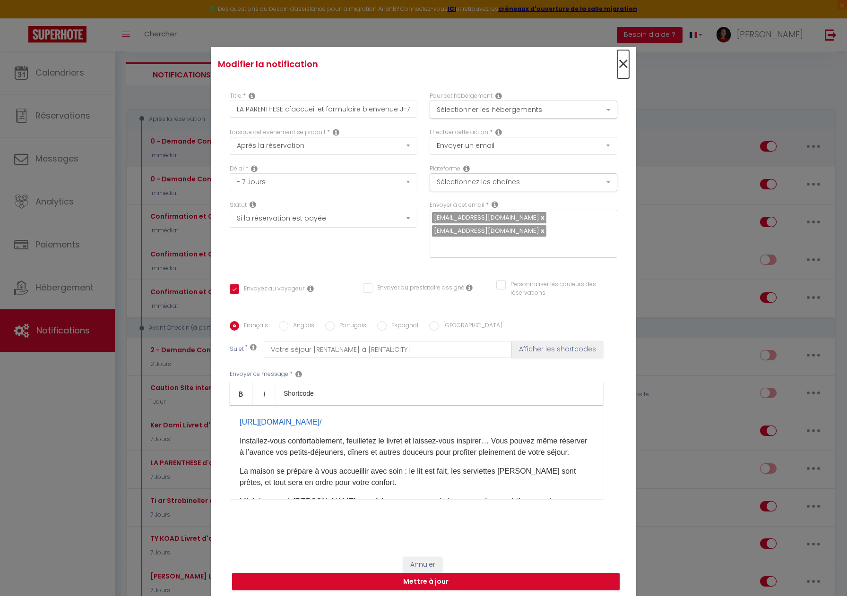
drag, startPoint x: 623, startPoint y: 71, endPoint x: 619, endPoint y: 151, distance: 80.4
click at [623, 70] on span "×" at bounding box center [623, 64] width 12 height 28
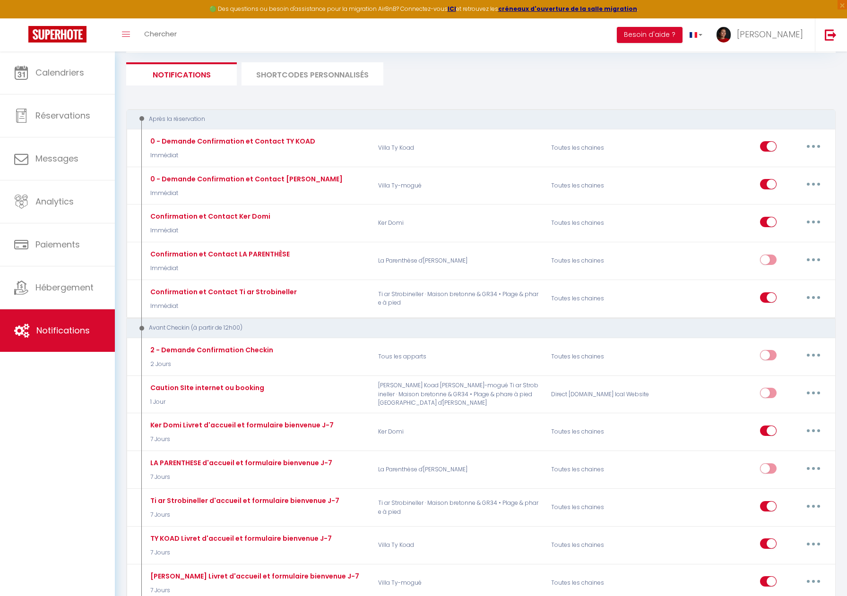
scroll to position [0, 0]
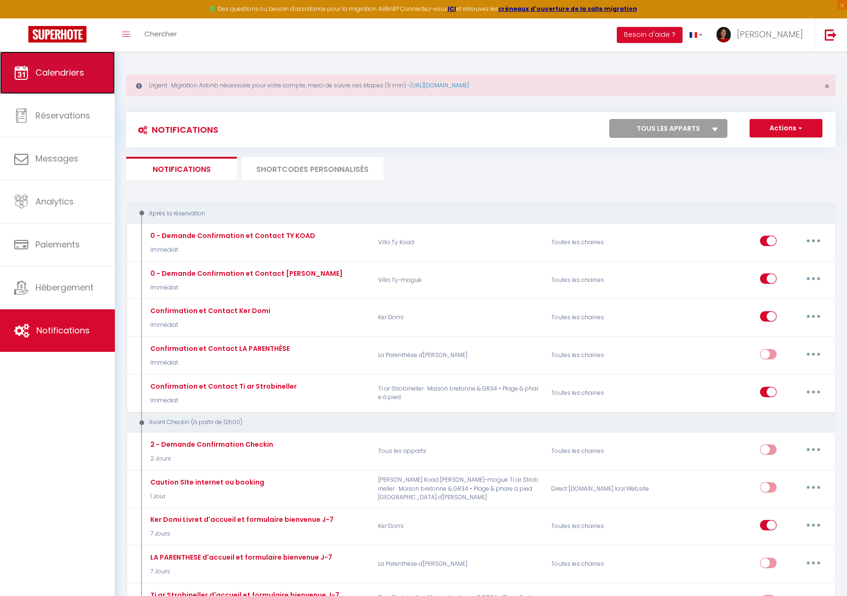
click at [45, 81] on link "Calendriers" at bounding box center [57, 73] width 115 height 43
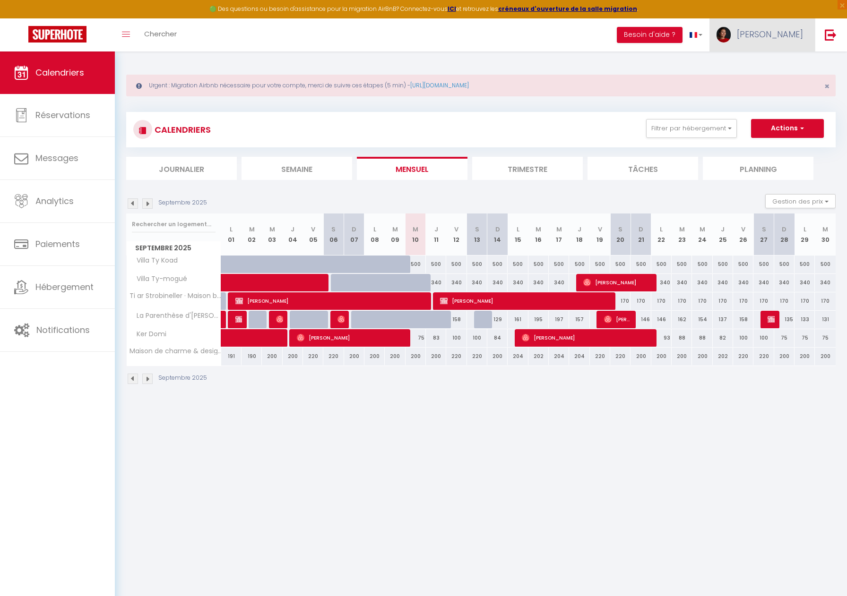
click at [791, 43] on link "[PERSON_NAME]" at bounding box center [761, 34] width 105 height 33
click at [773, 67] on link "Paramètres" at bounding box center [777, 66] width 70 height 16
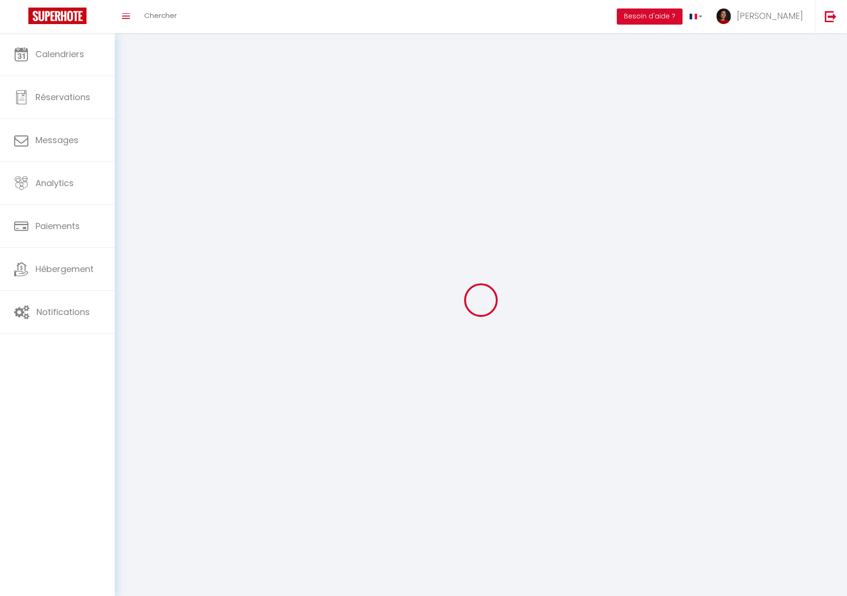
type input "[PERSON_NAME]"
type input "Pollet"
type input "0750049773"
type input "2 Faubourchou"
type input "29880"
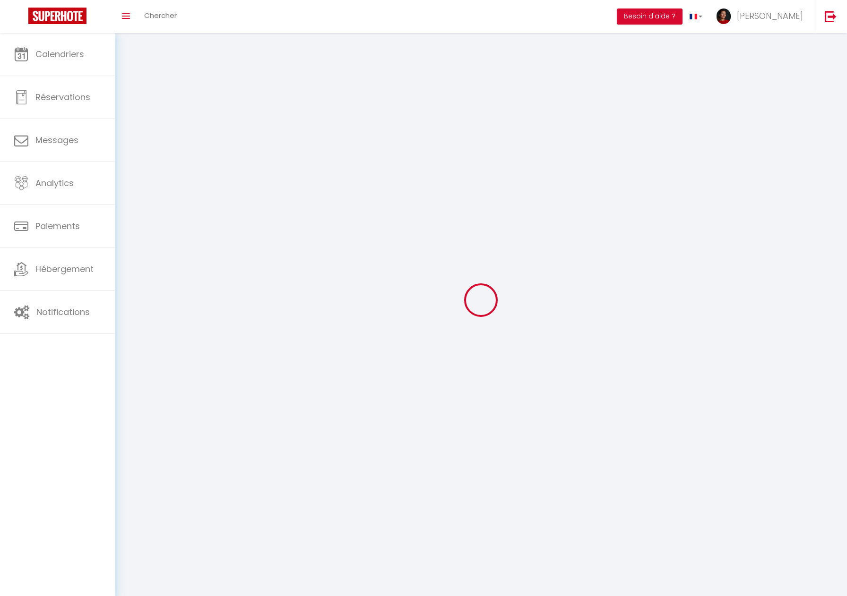
type input "Plougerneau"
type input "NIuHrL4enI3MfObf3o6jk5zQw"
type input "KpzgXKtjKJx6hCaRQXdEf9X5N"
select select "28"
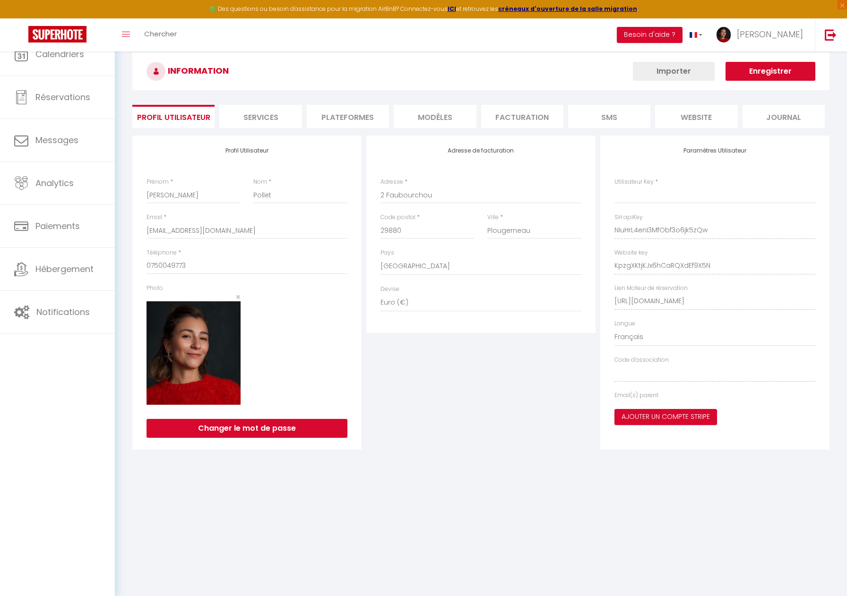
type input "NIuHrL4enI3MfObf3o6jk5zQw"
type input "KpzgXKtjKJx6hCaRQXdEf9X5N"
type input "[URL][DOMAIN_NAME]"
select select "fr"
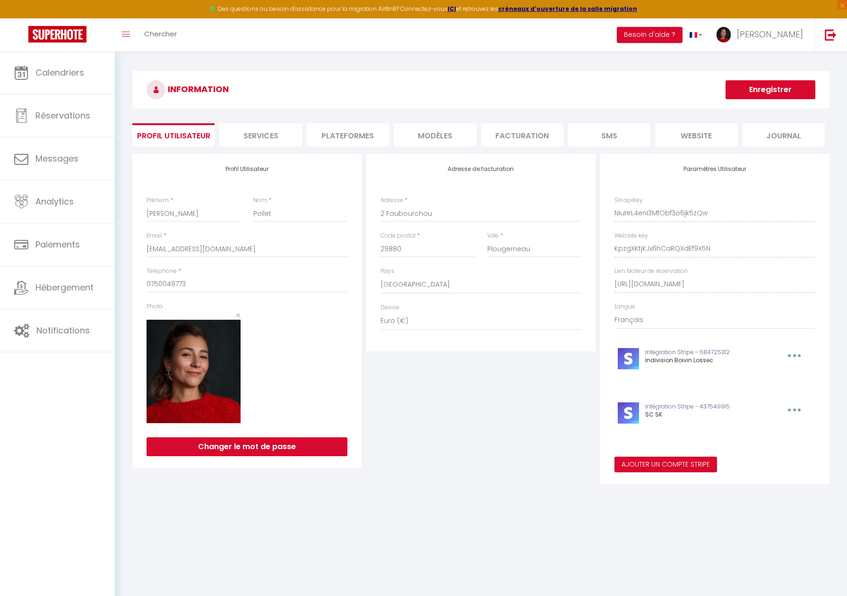
click at [348, 134] on li "Plateformes" at bounding box center [348, 134] width 82 height 23
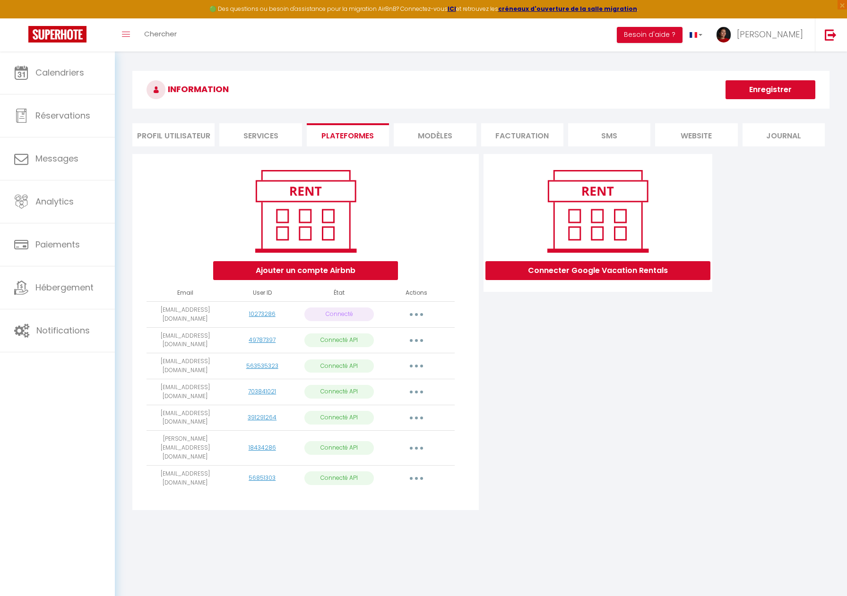
click at [419, 363] on button "button" at bounding box center [416, 366] width 26 height 15
click at [411, 359] on button "button" at bounding box center [416, 366] width 26 height 15
click at [415, 359] on button "button" at bounding box center [416, 366] width 26 height 15
click at [398, 383] on link "Importer les appartements" at bounding box center [374, 388] width 104 height 16
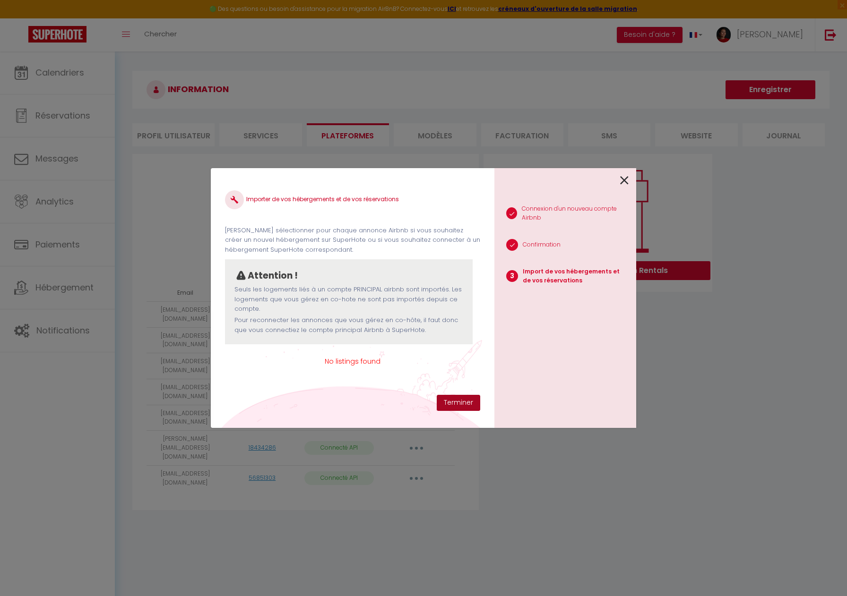
click at [466, 402] on button "Terminer" at bounding box center [458, 403] width 43 height 16
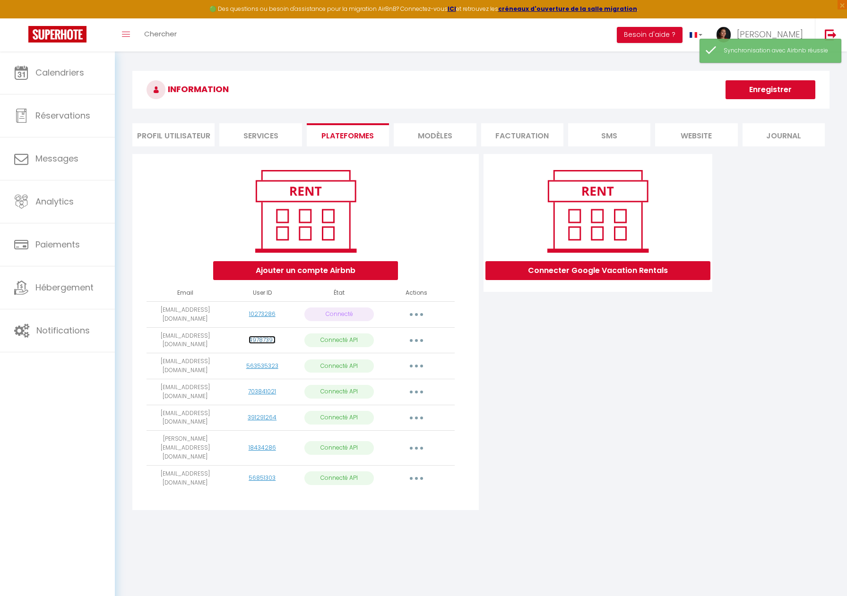
click at [259, 338] on link "49787397" at bounding box center [262, 340] width 27 height 8
click at [260, 311] on link "10273286" at bounding box center [262, 314] width 26 height 8
click at [265, 388] on link "703841021" at bounding box center [262, 392] width 28 height 8
click at [262, 337] on link "49787397" at bounding box center [262, 340] width 27 height 8
click at [263, 388] on link "703841021" at bounding box center [262, 392] width 28 height 8
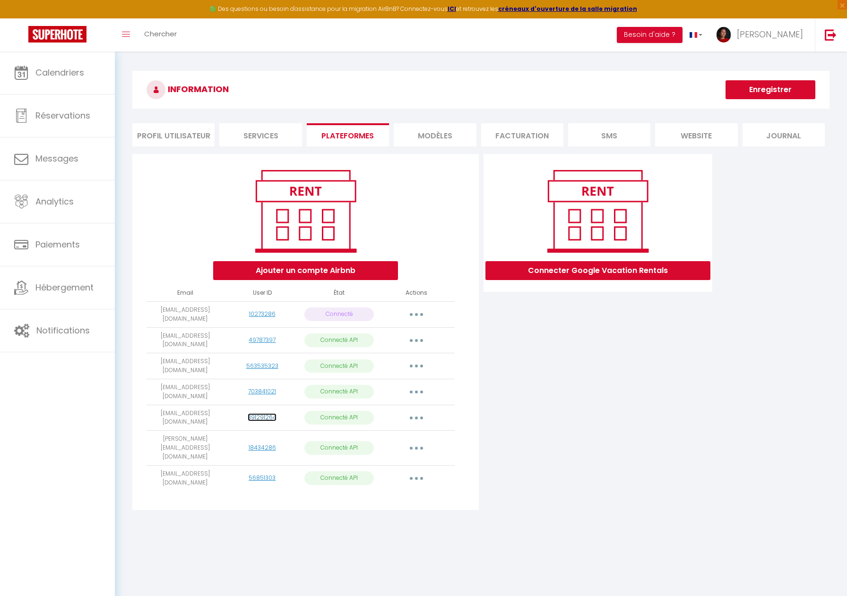
click at [262, 414] on link "391291264" at bounding box center [262, 418] width 29 height 8
click at [262, 444] on link "18434286" at bounding box center [262, 448] width 27 height 8
click at [263, 474] on link "56851303" at bounding box center [262, 478] width 27 height 8
click at [260, 362] on link "563535323" at bounding box center [262, 366] width 32 height 8
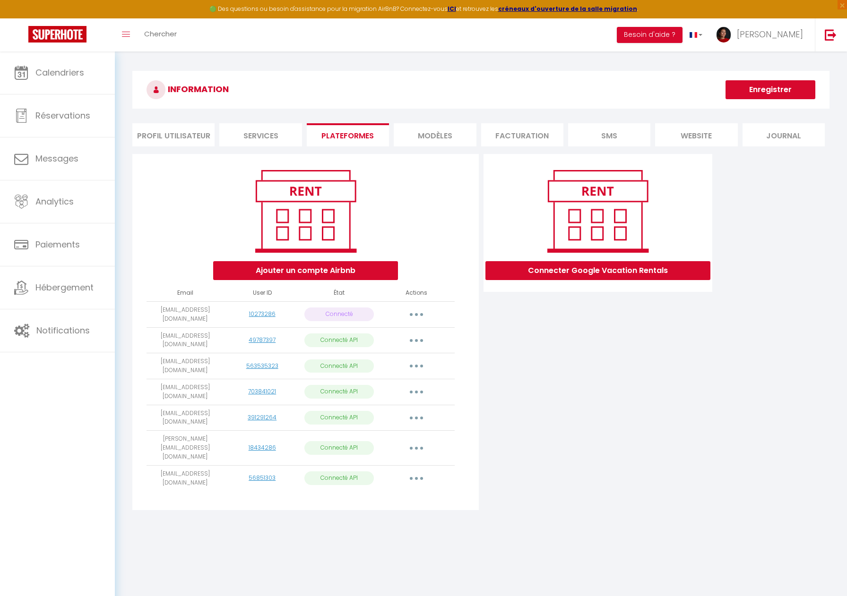
click at [415, 365] on icon "button" at bounding box center [416, 366] width 3 height 3
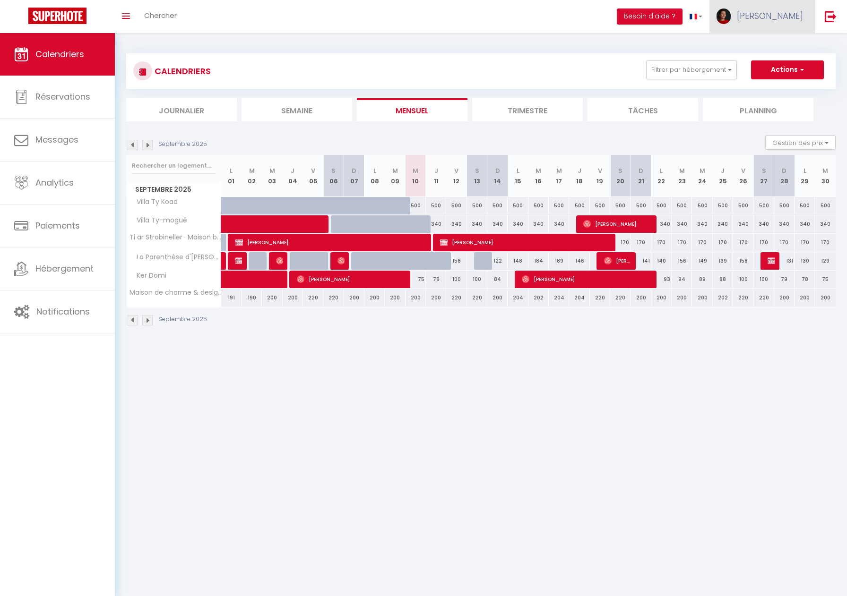
click at [777, 14] on span "[PERSON_NAME]" at bounding box center [770, 16] width 66 height 12
click at [792, 45] on link "Paramètres" at bounding box center [777, 47] width 70 height 16
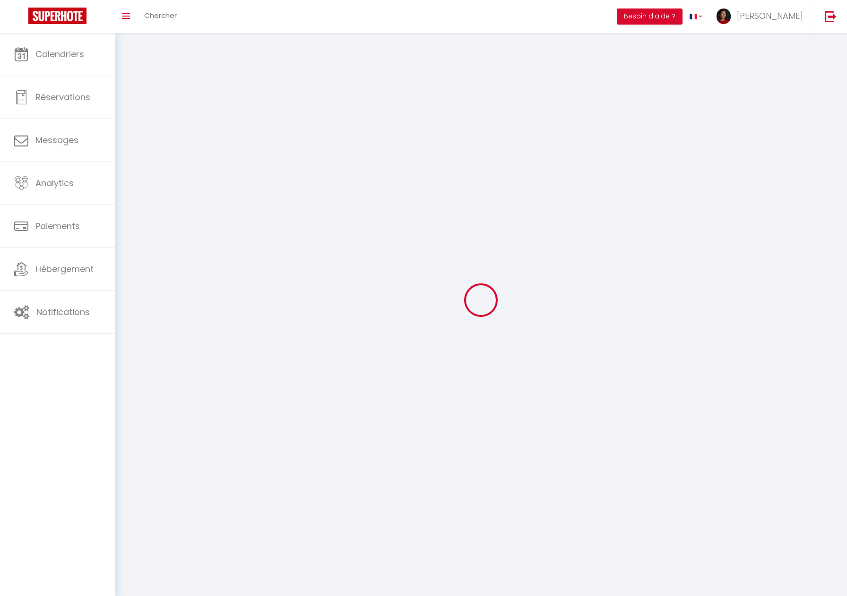
type input "[PERSON_NAME]"
type input "Pollet"
type input "0750049773"
type input "2 Faubourchou"
type input "29880"
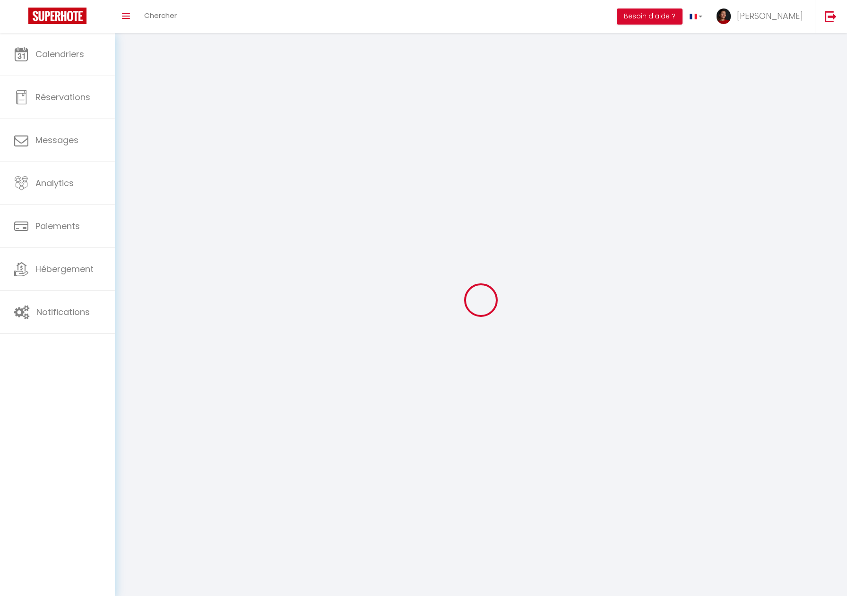
type input "Plougerneau"
type input "NIuHrL4enI3MfObf3o6jk5zQw"
type input "KpzgXKtjKJx6hCaRQXdEf9X5N"
type input "https://app.superhote.com/#/get-available-rentals/KpzgXKtjKJx6hCaRQXdEf9X5N"
select select "28"
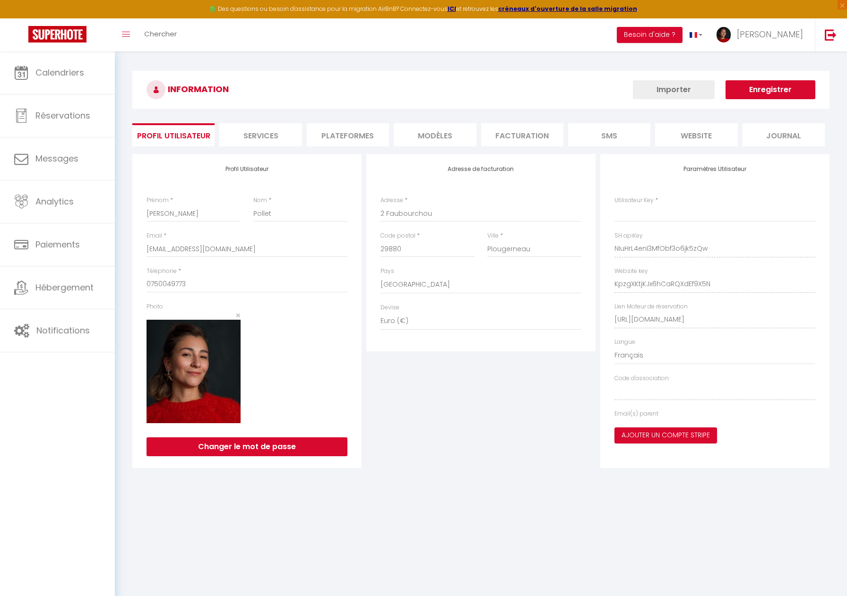
type input "NIuHrL4enI3MfObf3o6jk5zQw"
type input "KpzgXKtjKJx6hCaRQXdEf9X5N"
type input "https://app.superhote.com/#/get-available-rentals/KpzgXKtjKJx6hCaRQXdEf9X5N"
select select "fr"
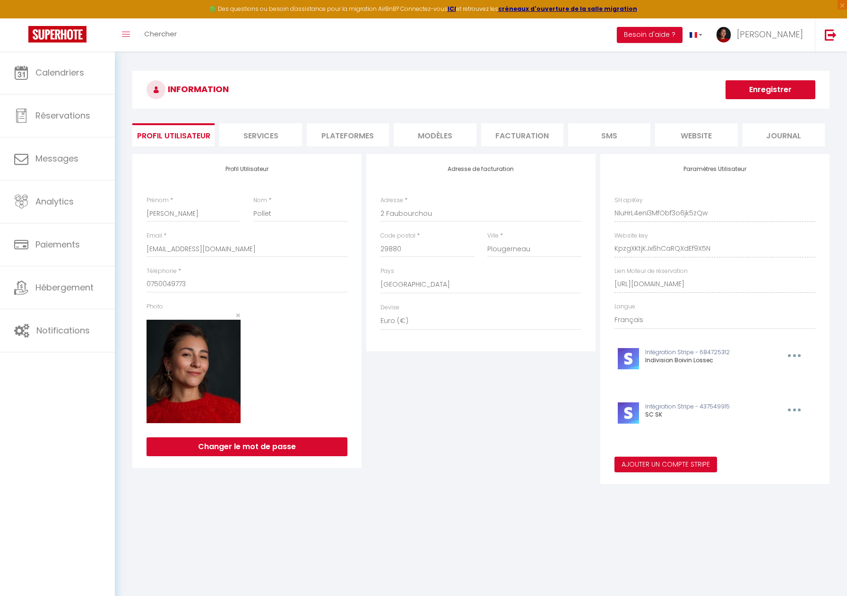
click at [346, 144] on li "Plateformes" at bounding box center [348, 134] width 82 height 23
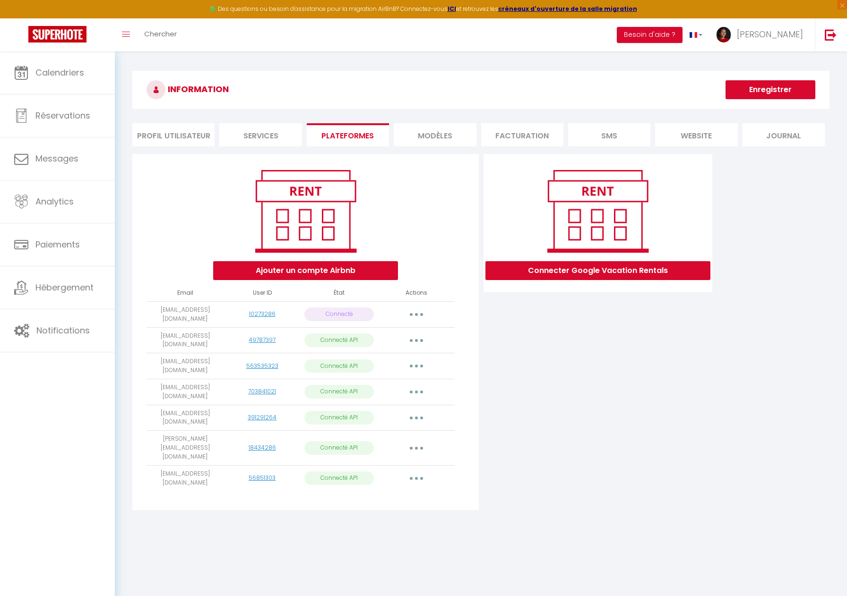
click at [415, 364] on button "button" at bounding box center [416, 366] width 26 height 15
click at [395, 414] on link "Reconnecter le compte" at bounding box center [374, 422] width 104 height 16
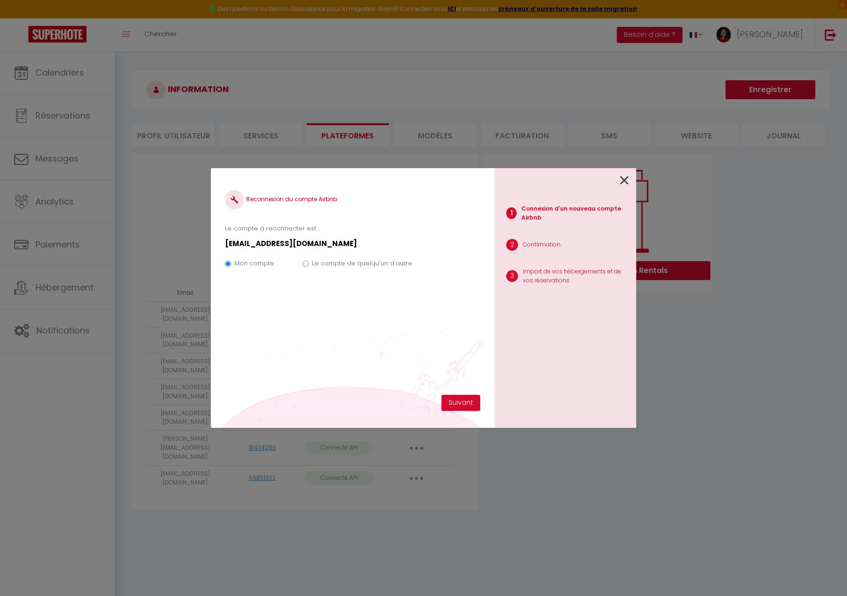
click at [344, 267] on label "Le compte de quelqu'un d'autre" at bounding box center [362, 263] width 100 height 9
click at [309, 267] on input "Le compte de quelqu'un d'autre" at bounding box center [305, 264] width 6 height 6
radio input "true"
radio input "false"
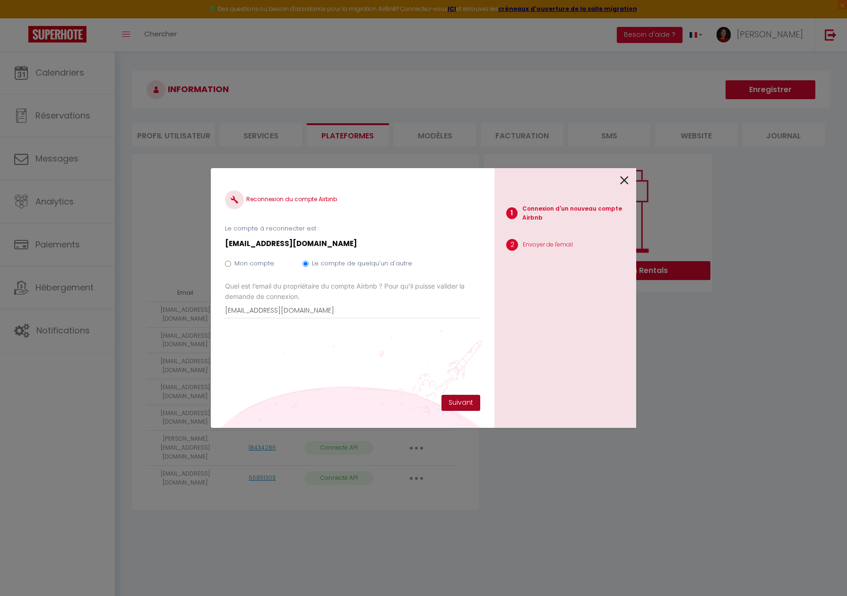
click at [463, 401] on button "Suivant" at bounding box center [460, 403] width 39 height 16
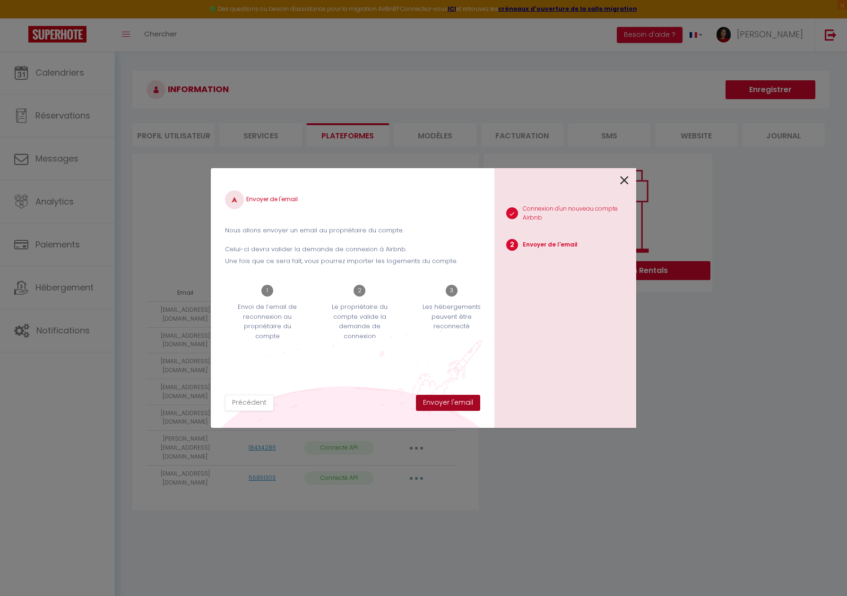
click at [466, 404] on button "Envoyer l'email" at bounding box center [448, 403] width 64 height 16
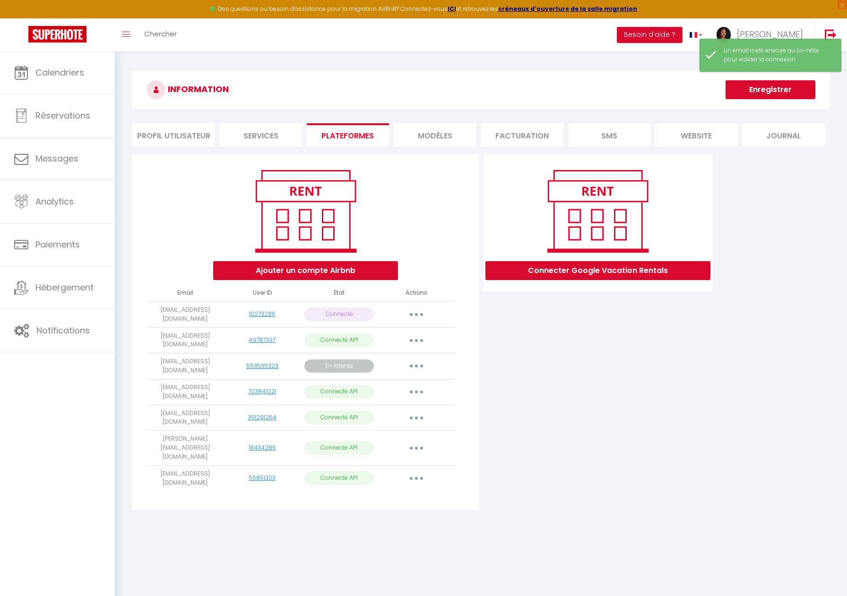
click at [417, 364] on button "button" at bounding box center [416, 366] width 26 height 15
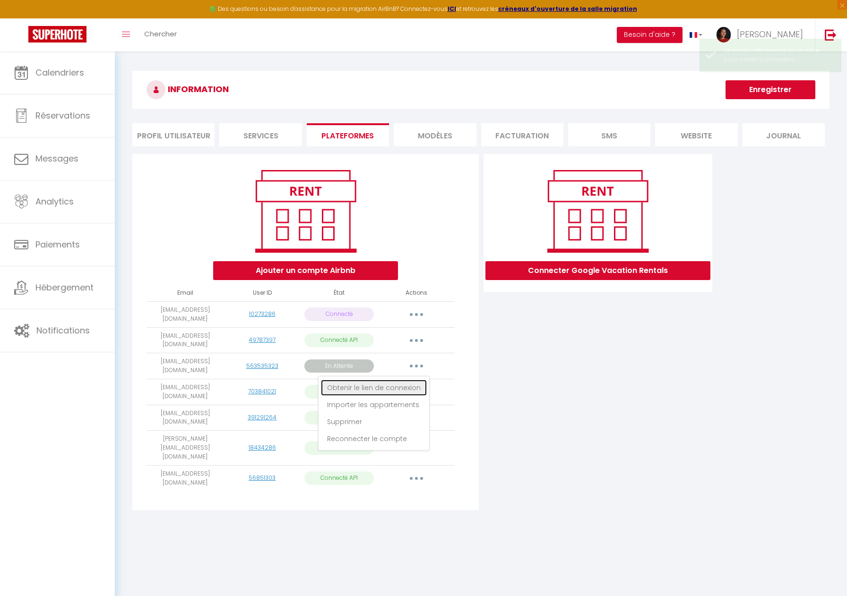
click at [403, 380] on link "Obtenir le lien de connexion" at bounding box center [374, 388] width 106 height 16
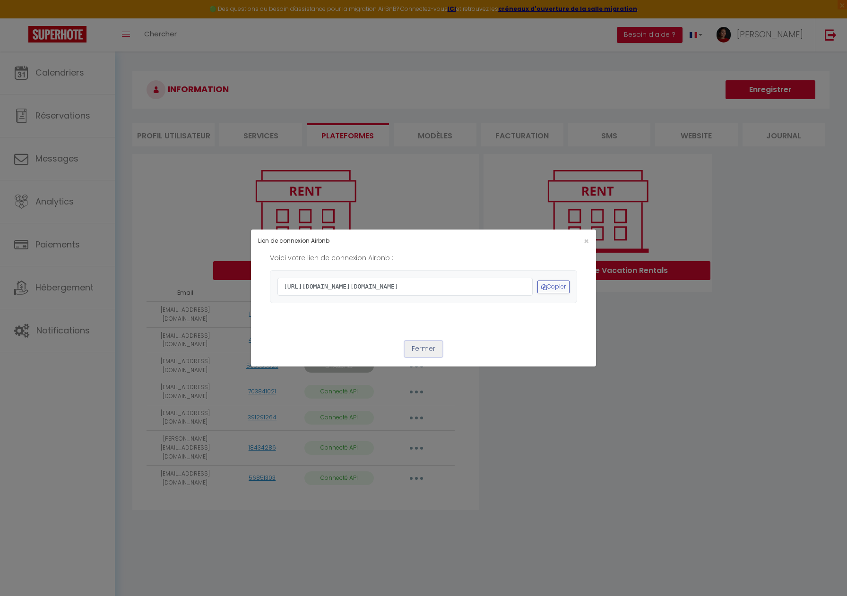
click at [429, 357] on button "Fermer" at bounding box center [424, 349] width 38 height 16
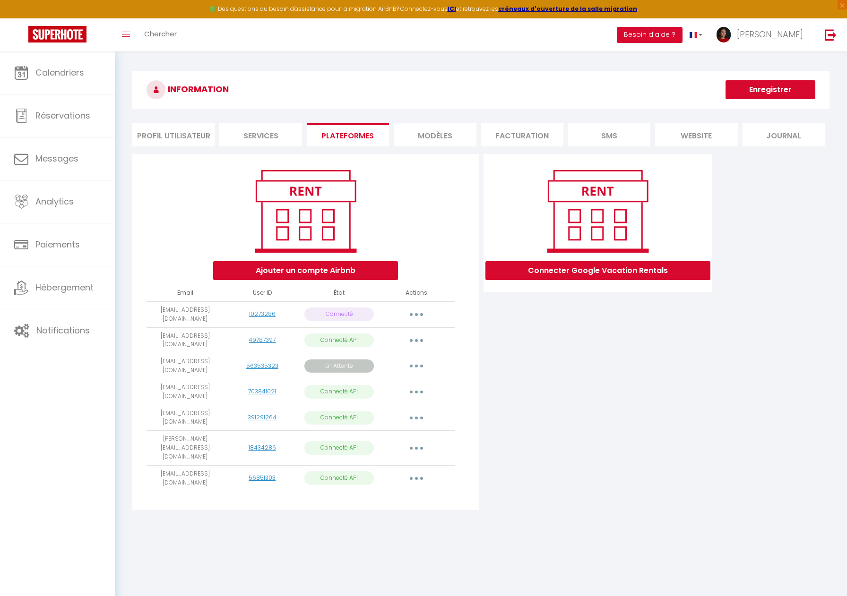
click at [420, 368] on button "button" at bounding box center [416, 366] width 26 height 15
click at [400, 382] on link "Obtenir le lien de connexion" at bounding box center [374, 388] width 106 height 16
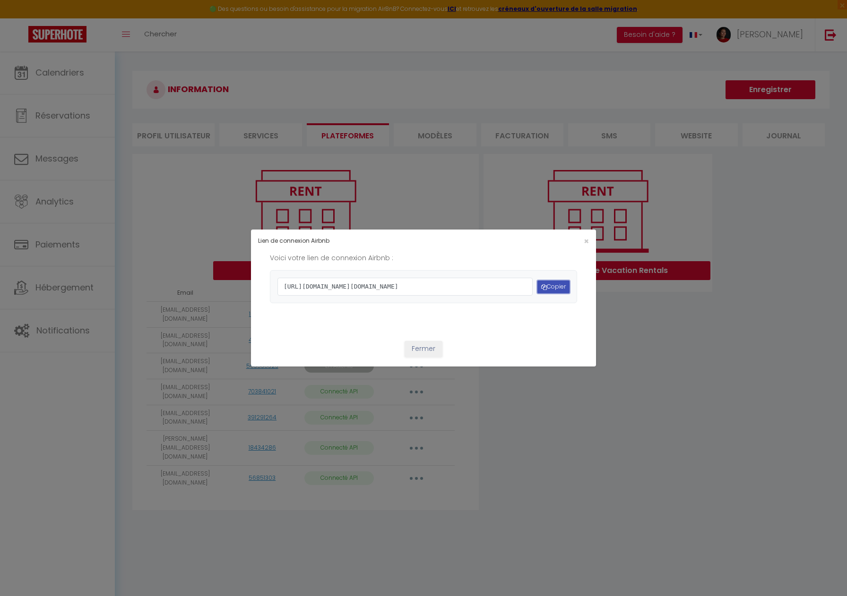
click at [562, 286] on button "Copier" at bounding box center [553, 287] width 32 height 13
click at [405, 296] on span "https://www.airbnb.com/oauth2/auth?client_id=41cohh4wmz0c6jjcf4i2t6tti&redirect…" at bounding box center [404, 287] width 255 height 18
drag, startPoint x: 387, startPoint y: 315, endPoint x: 273, endPoint y: 250, distance: 131.7
click at [273, 270] on div "https://www.airbnb.com/oauth2/auth?client_id=41cohh4wmz0c6jjcf4i2t6tti&redirect…" at bounding box center [423, 286] width 307 height 33
click at [588, 235] on span "×" at bounding box center [586, 241] width 5 height 12
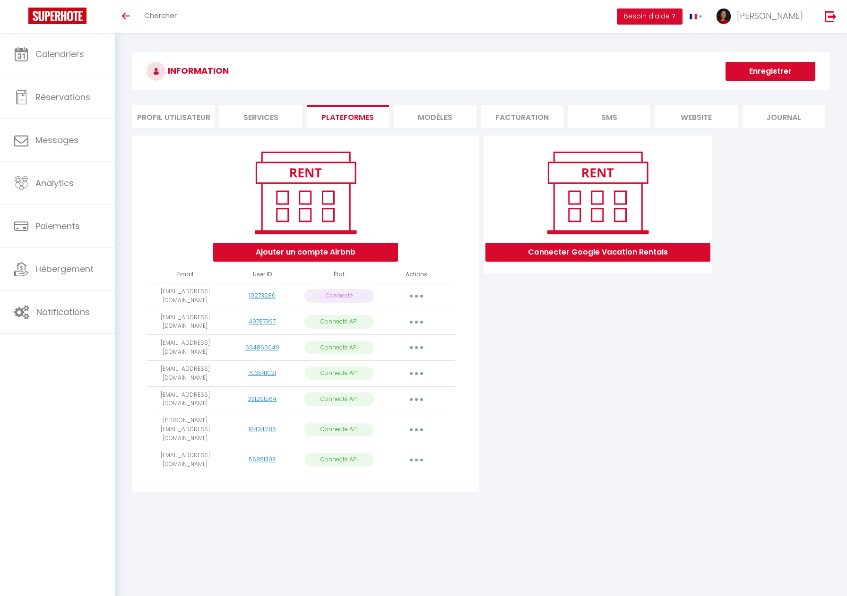
click at [415, 347] on button "button" at bounding box center [416, 347] width 26 height 15
click at [408, 369] on link "Importer les appartements" at bounding box center [374, 370] width 104 height 16
select select "66055"
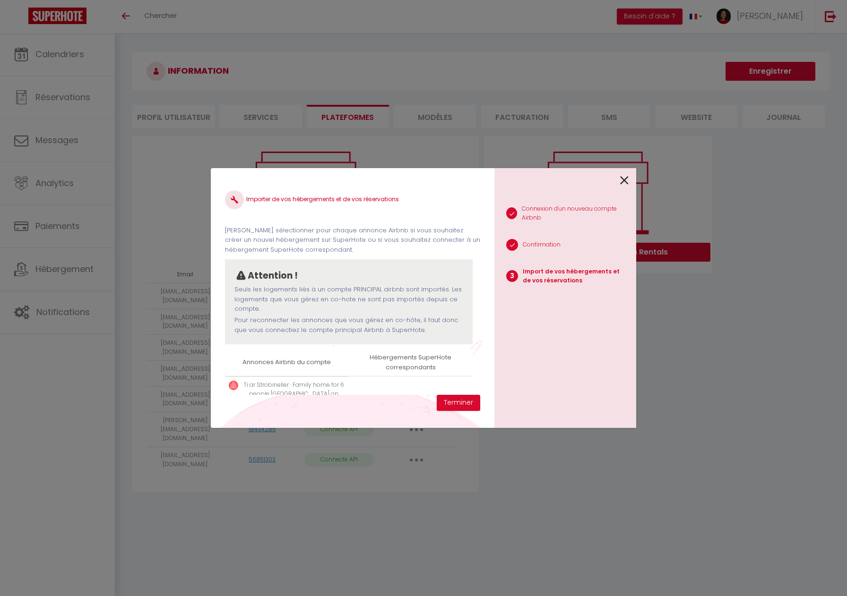
scroll to position [37, 0]
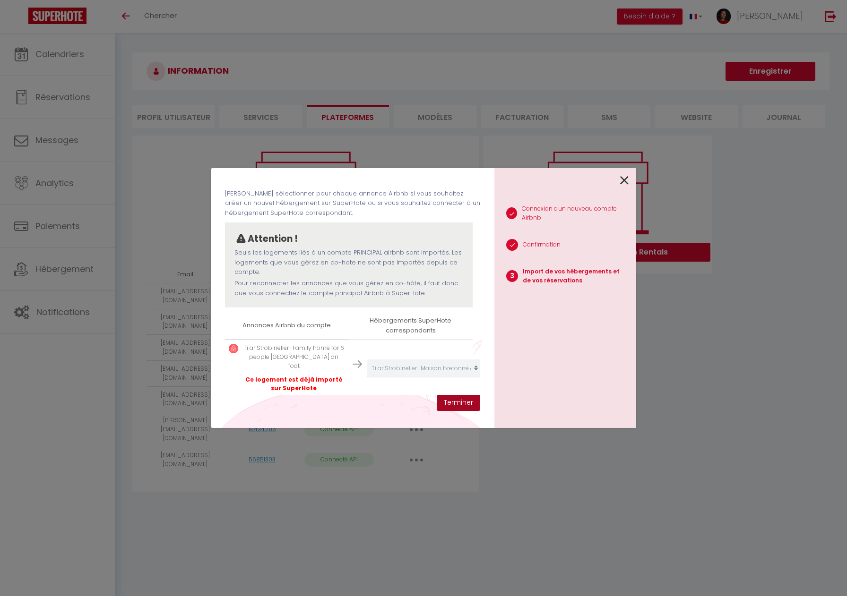
click at [458, 403] on button "Terminer" at bounding box center [458, 403] width 43 height 16
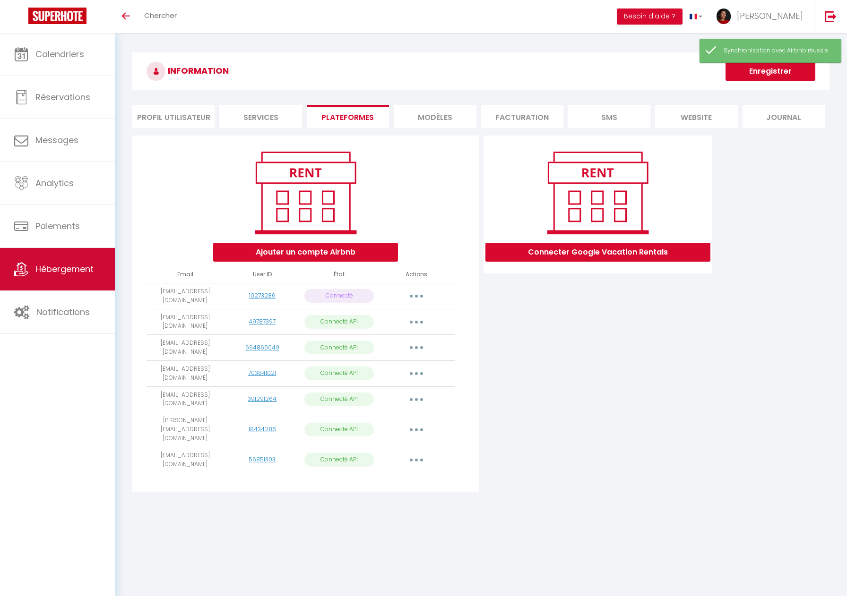
click at [68, 262] on link "Hébergement" at bounding box center [57, 269] width 115 height 43
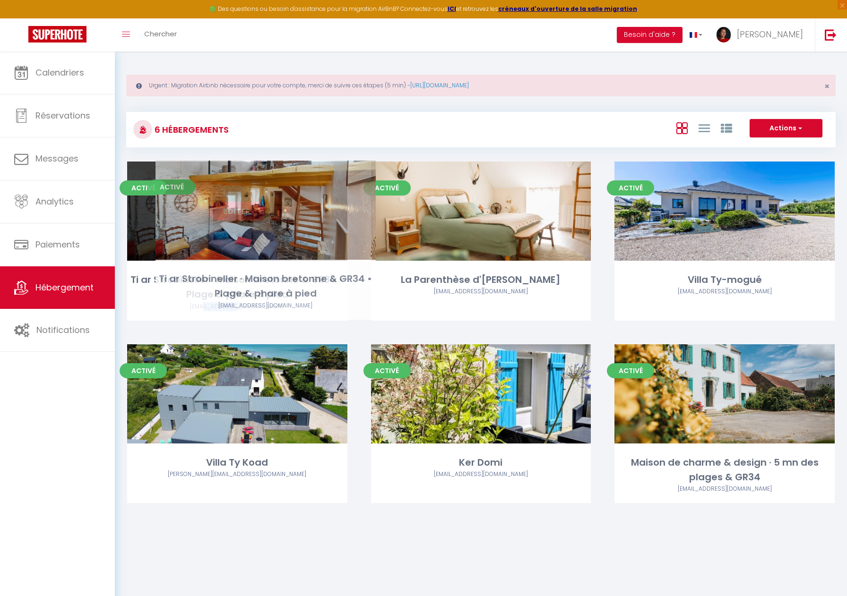
drag, startPoint x: 216, startPoint y: 309, endPoint x: 253, endPoint y: 310, distance: 36.9
click at [253, 310] on div "[EMAIL_ADDRESS][DOMAIN_NAME]" at bounding box center [237, 306] width 220 height 9
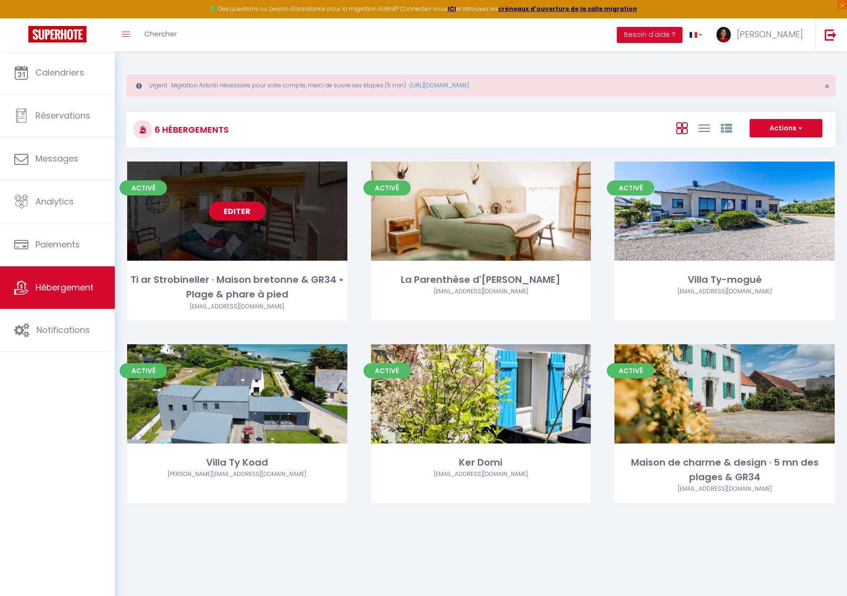
click at [253, 310] on div "[EMAIL_ADDRESS][DOMAIN_NAME]" at bounding box center [237, 306] width 220 height 9
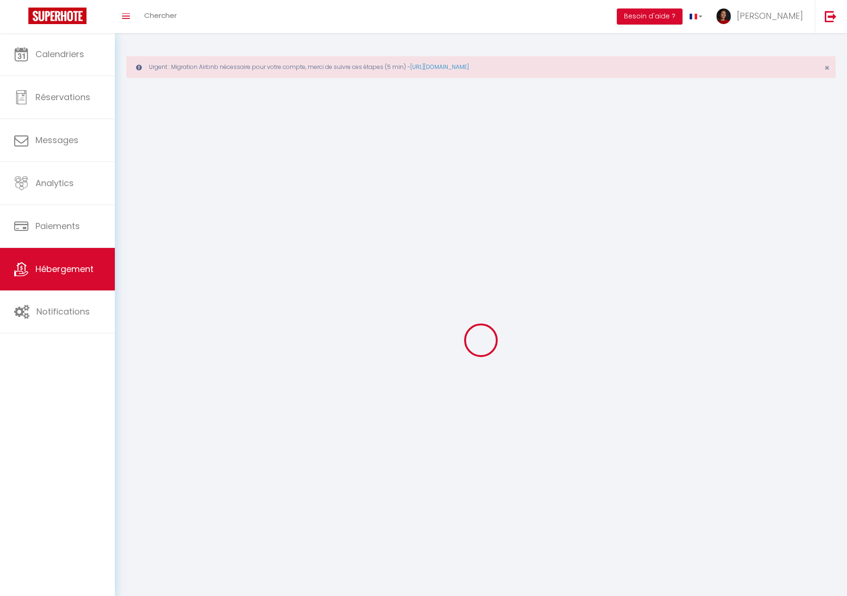
select select "1"
select select "28"
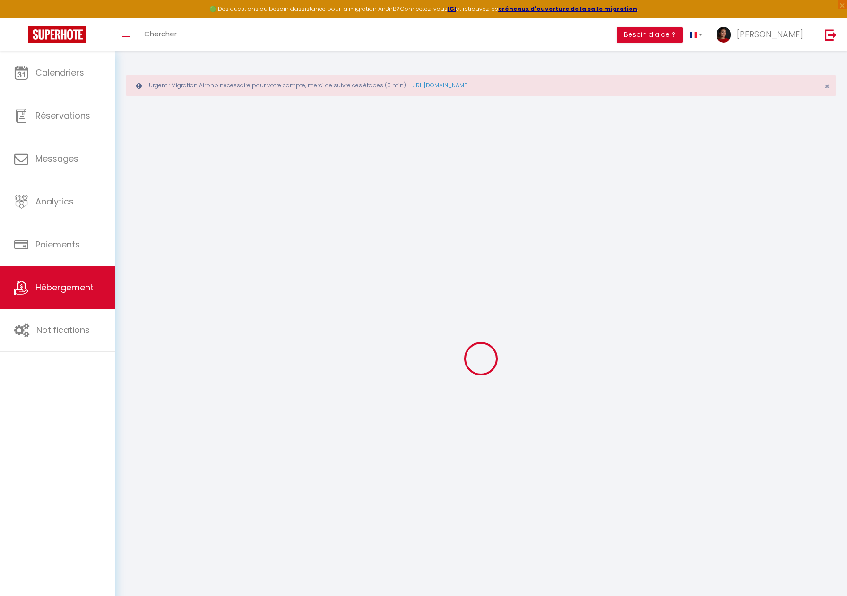
select select
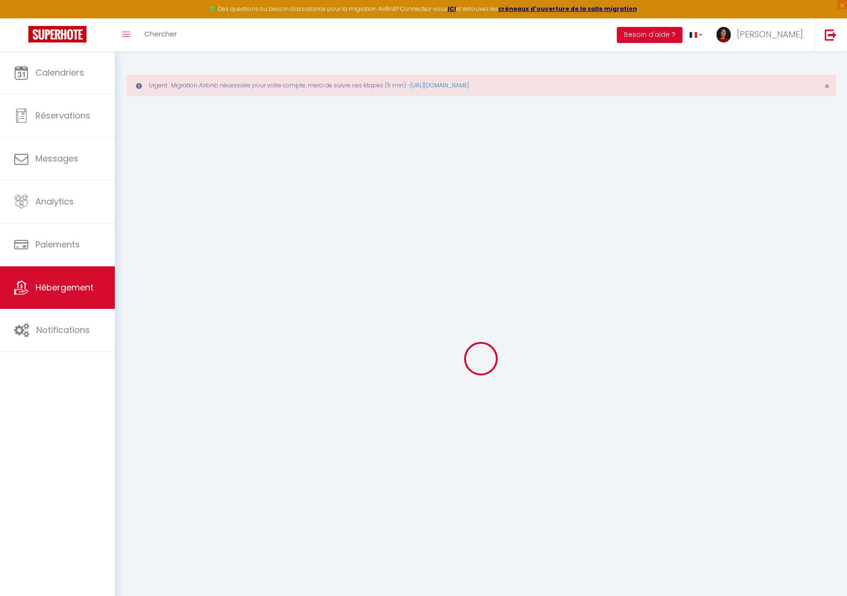
select select
checkbox input "false"
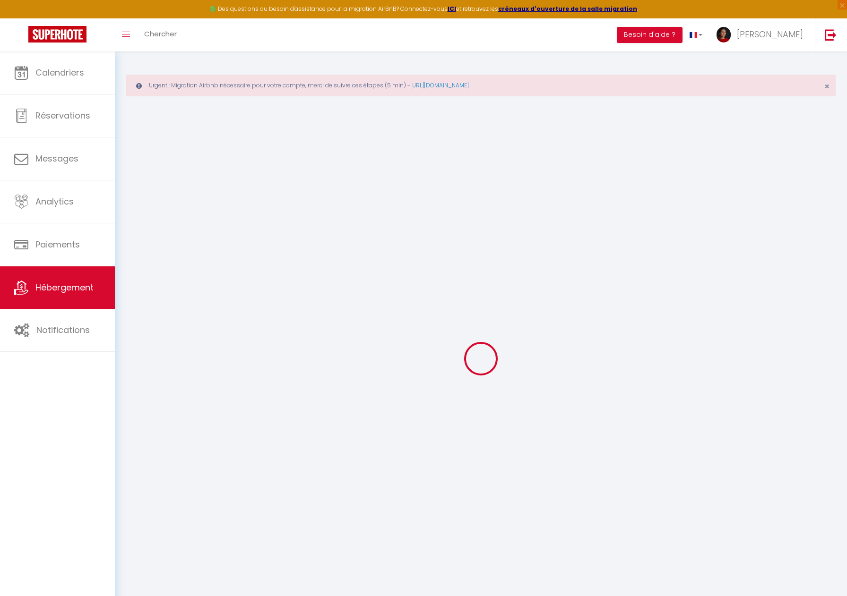
select select
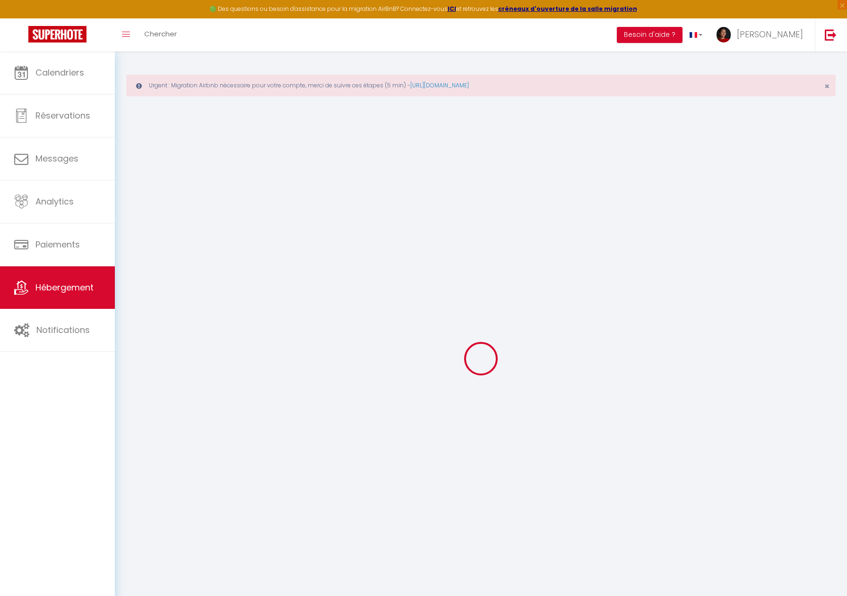
select select
checkbox input "false"
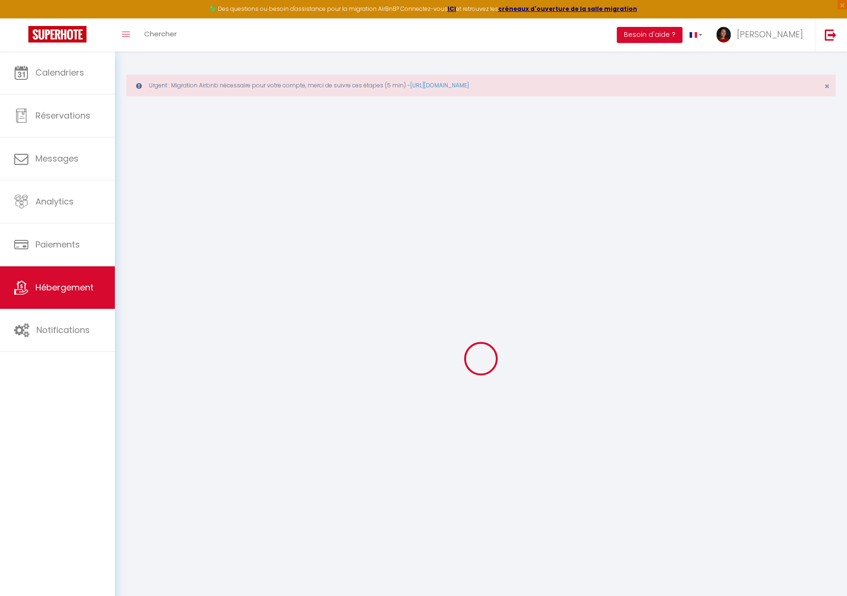
checkbox input "false"
select select
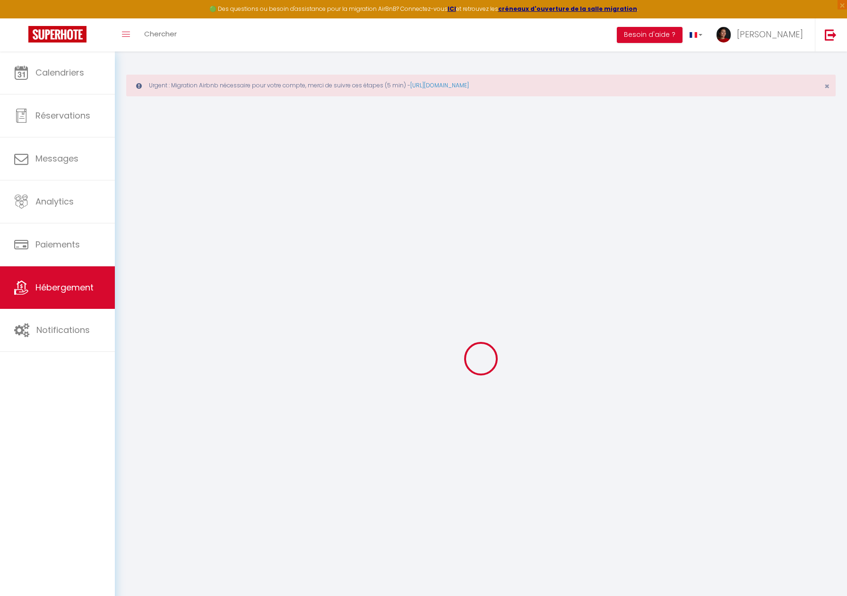
select select
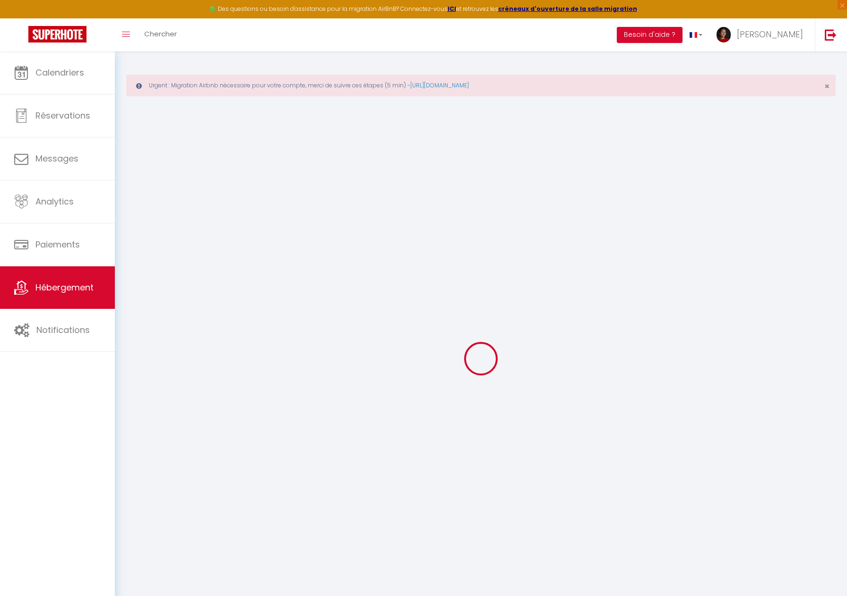
checkbox input "false"
select select
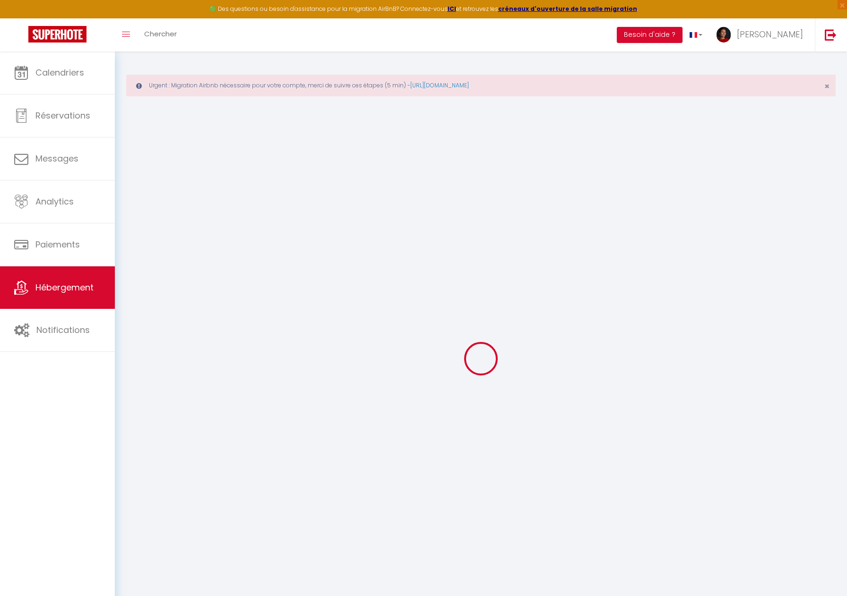
select select
type input "Ti ar Strobineller · Maison bretonne & GR34 • Plage & phare à pied"
type input "Annick"
type input "Lestrade Dottin"
type input "26 Prad Menan"
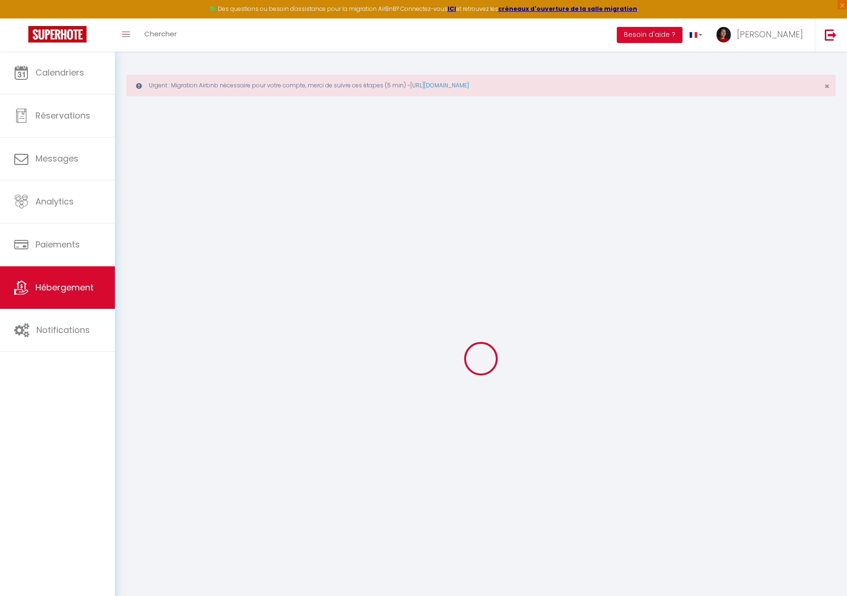
type input "29880"
type input "Plougerneau"
select select "houses"
select select "6"
select select "1"
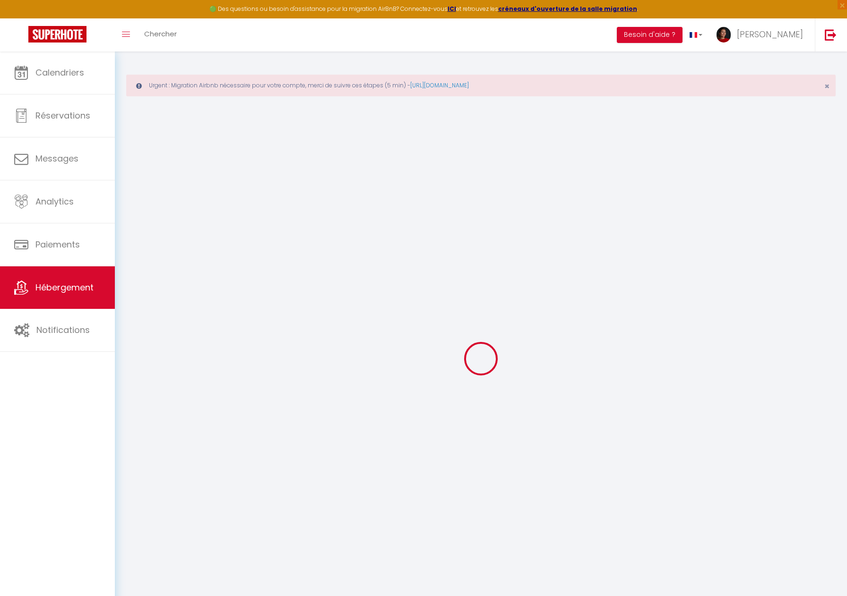
select select "3"
select select "2"
type input "90"
type input "120"
type input "0.79"
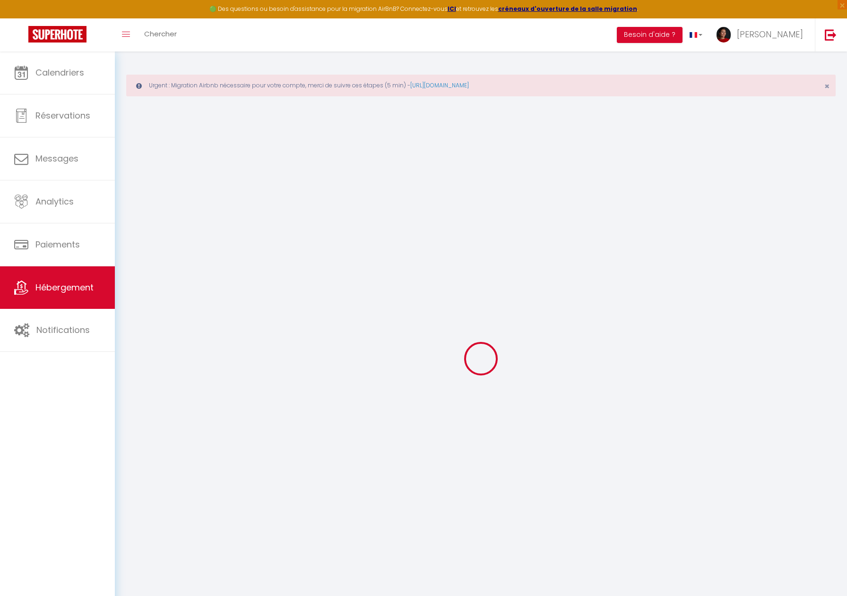
type input "800"
select select
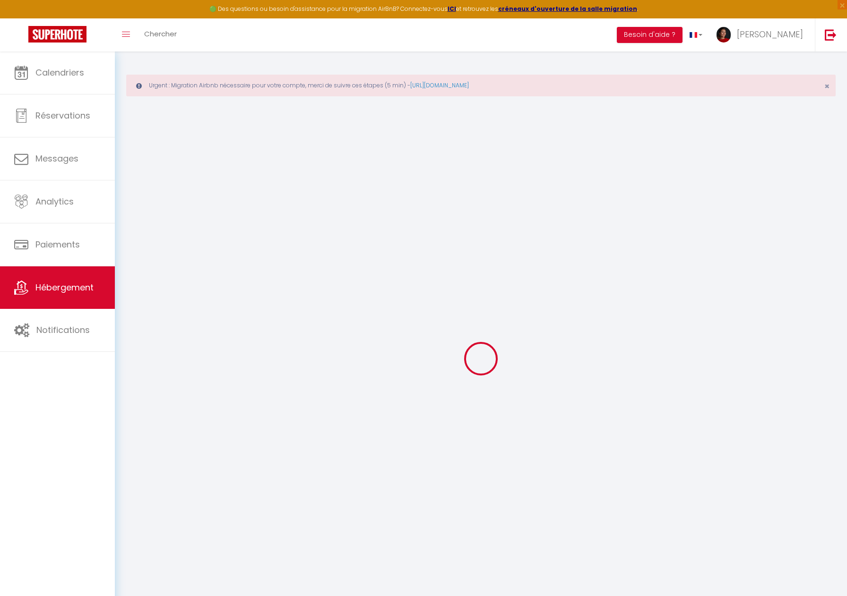
select select
type input "26 Prad Me"
type input "29880"
type input "Plouguerneau"
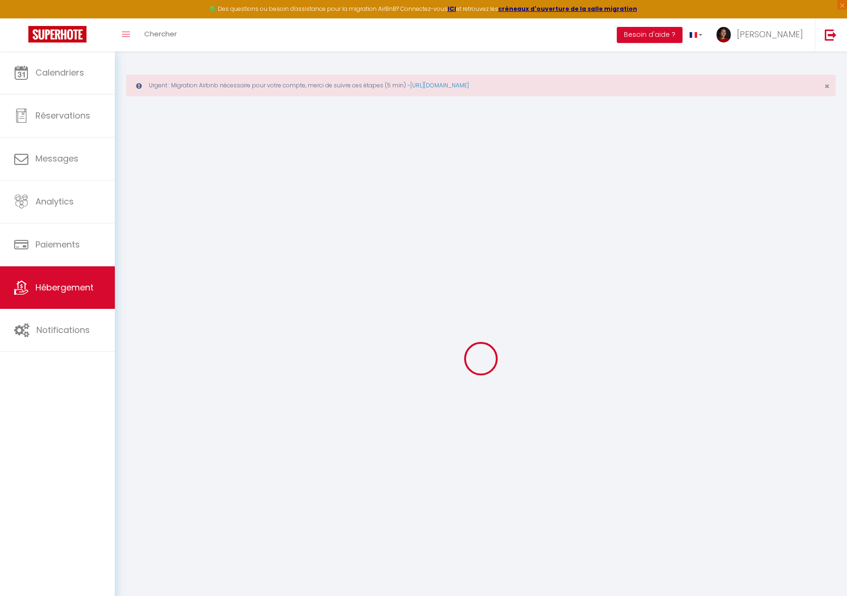
type input "[EMAIL_ADDRESS][DOMAIN_NAME]"
select select
checkbox input "false"
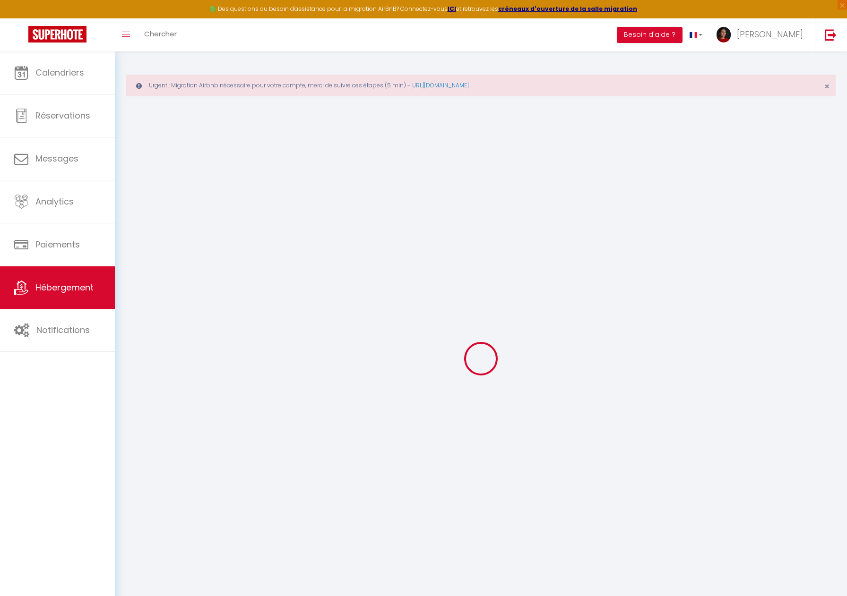
checkbox input "false"
type input "10"
type input "0"
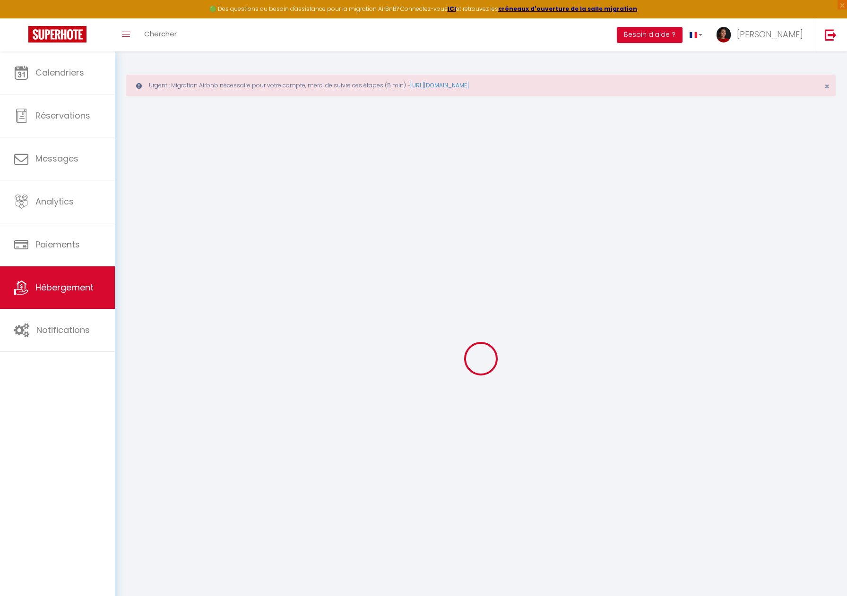
select select
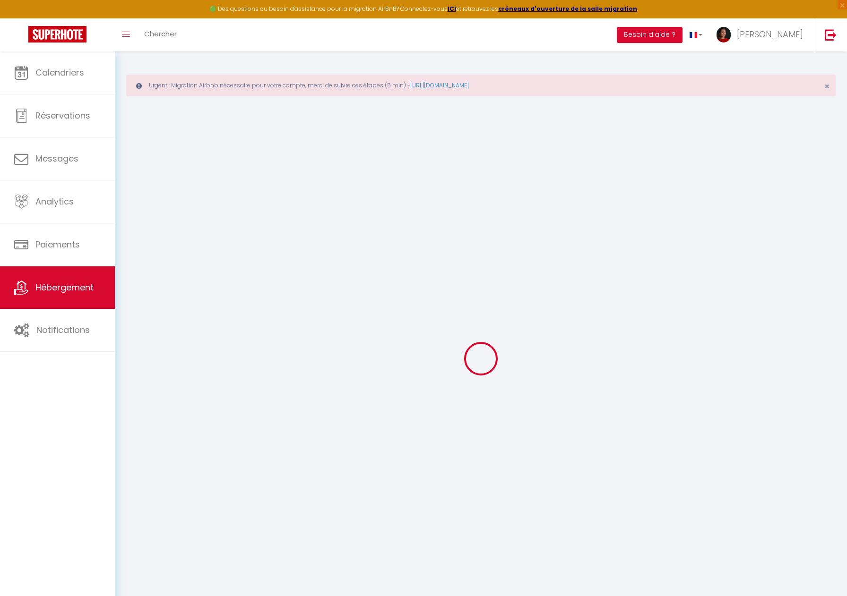
select select
checkbox input "false"
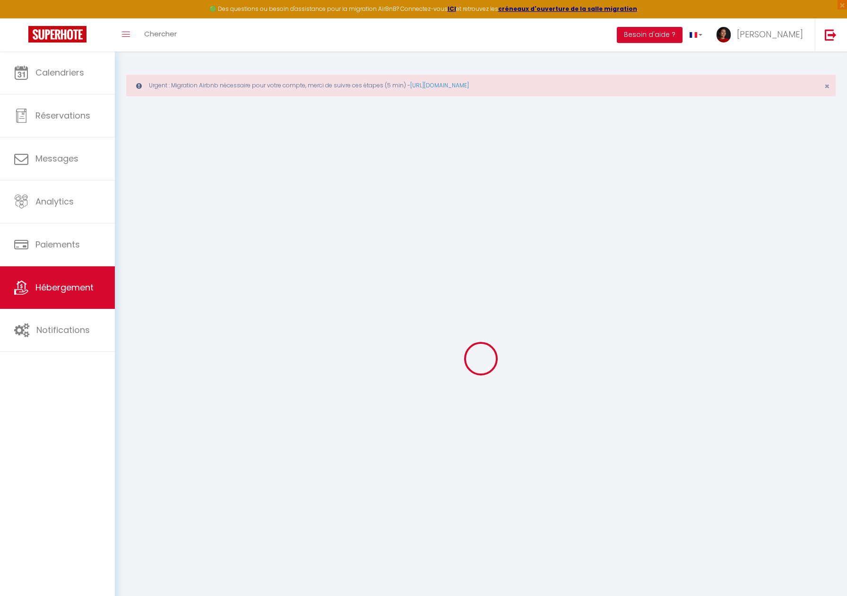
checkbox input "false"
select select
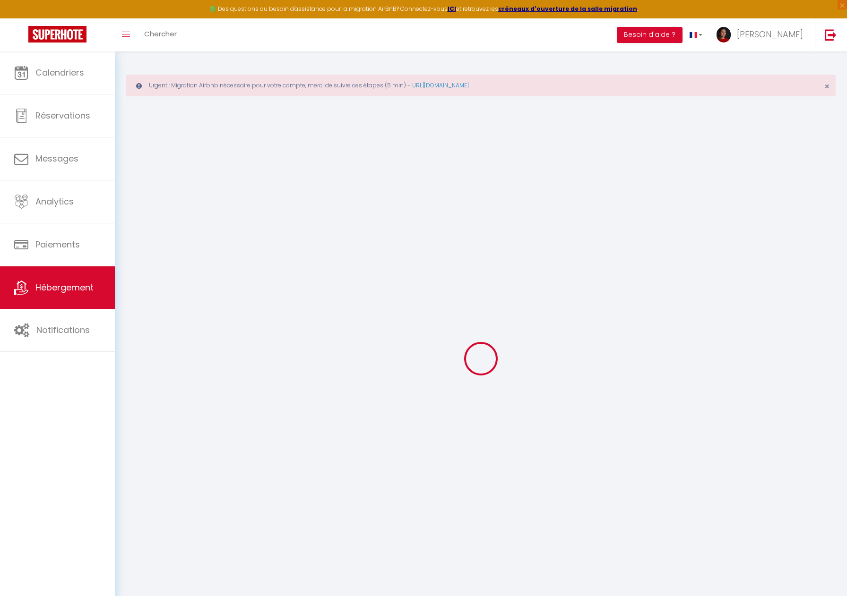
select select
checkbox input "false"
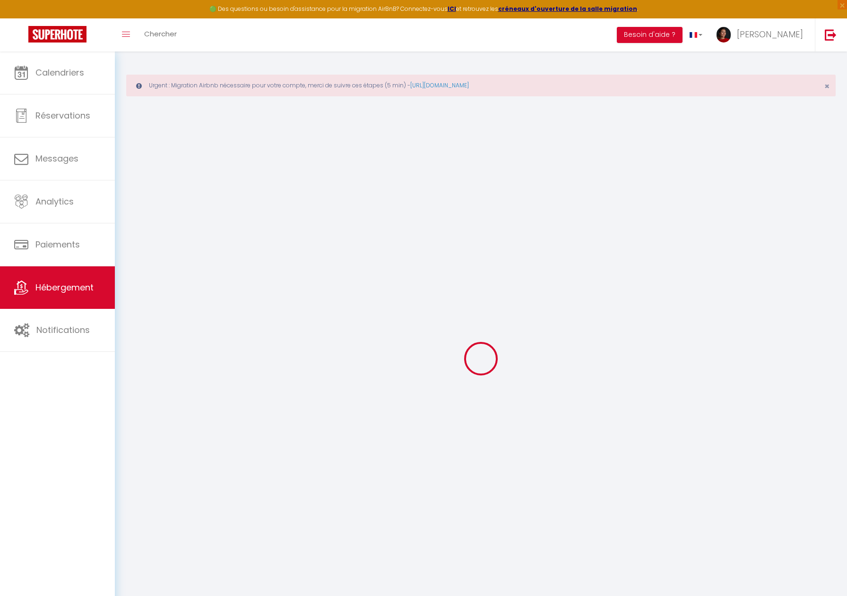
checkbox input "false"
select select
checkbox input "false"
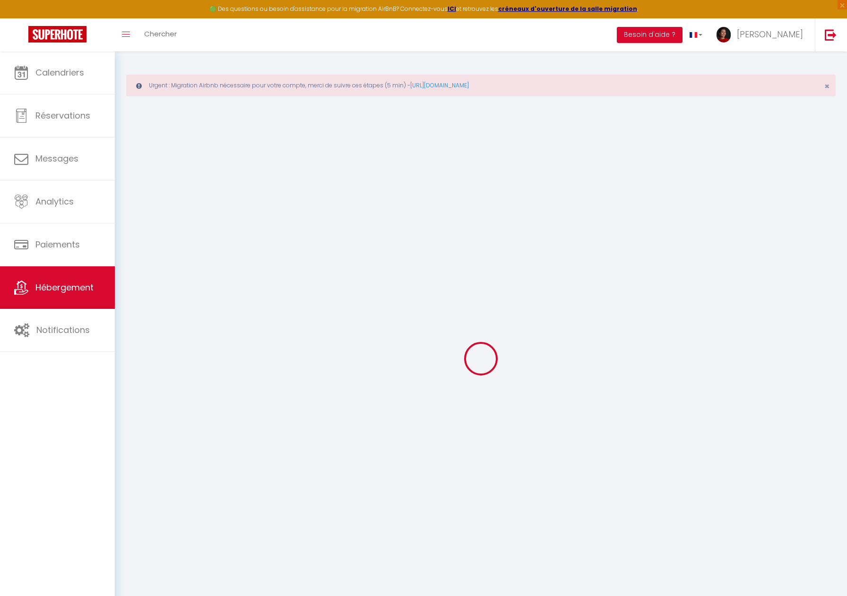
checkbox input "false"
select select "+ 23 %"
select select "+ 2 %"
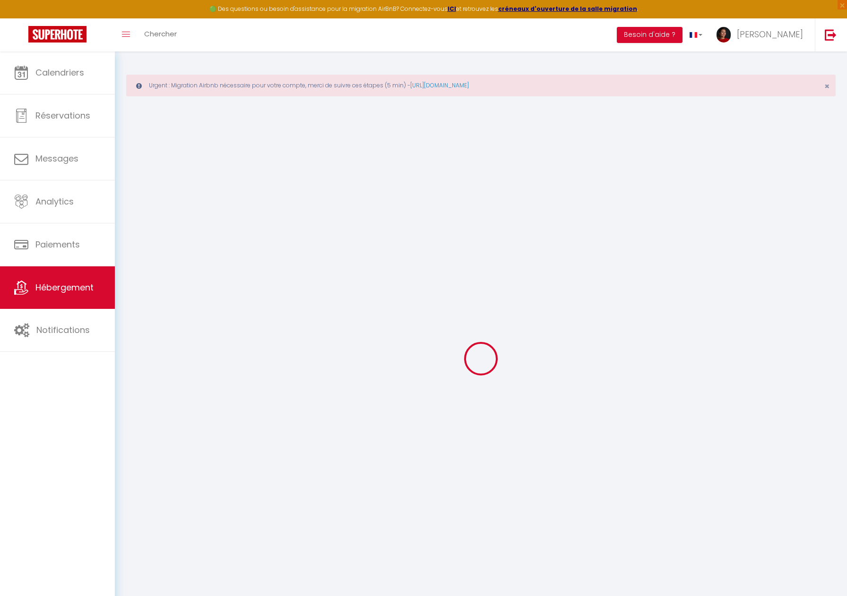
select select "+ 13 %"
select select
checkbox input "false"
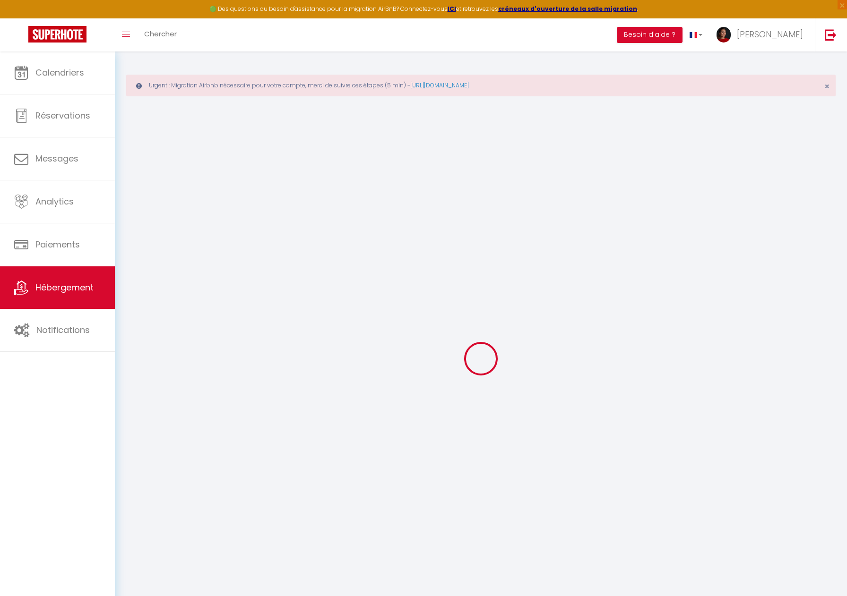
checkbox input "false"
select select
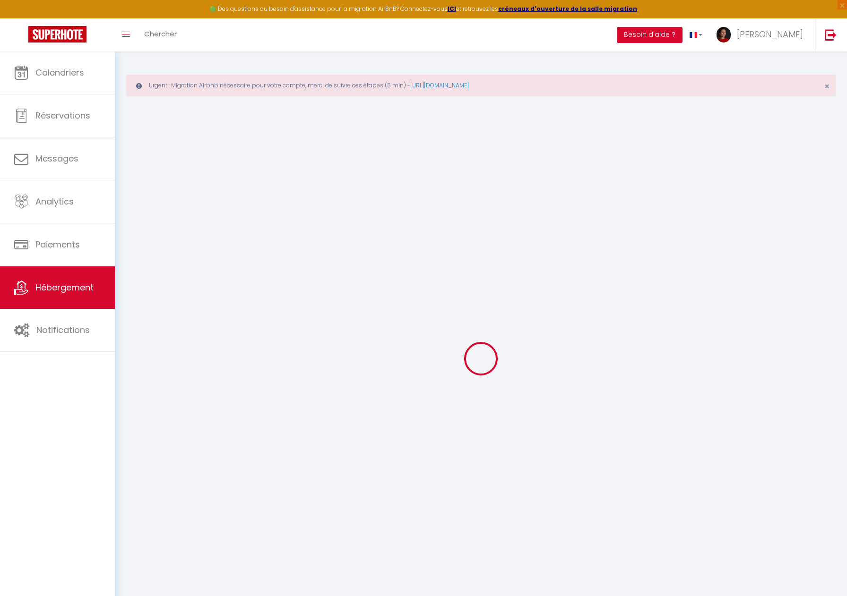
select select "well_reviewed_guests"
select select "EUR"
select select
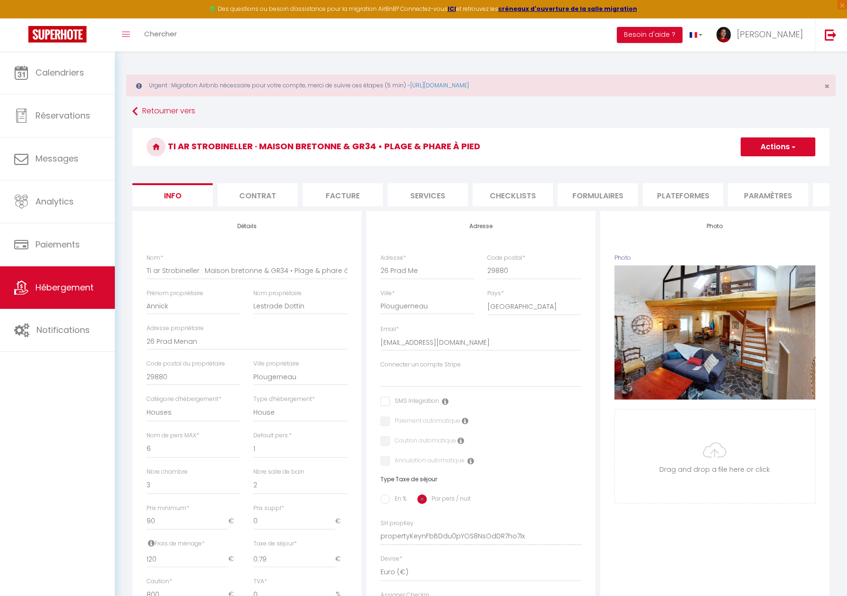
click at [673, 198] on li "Plateformes" at bounding box center [683, 194] width 80 height 23
select select
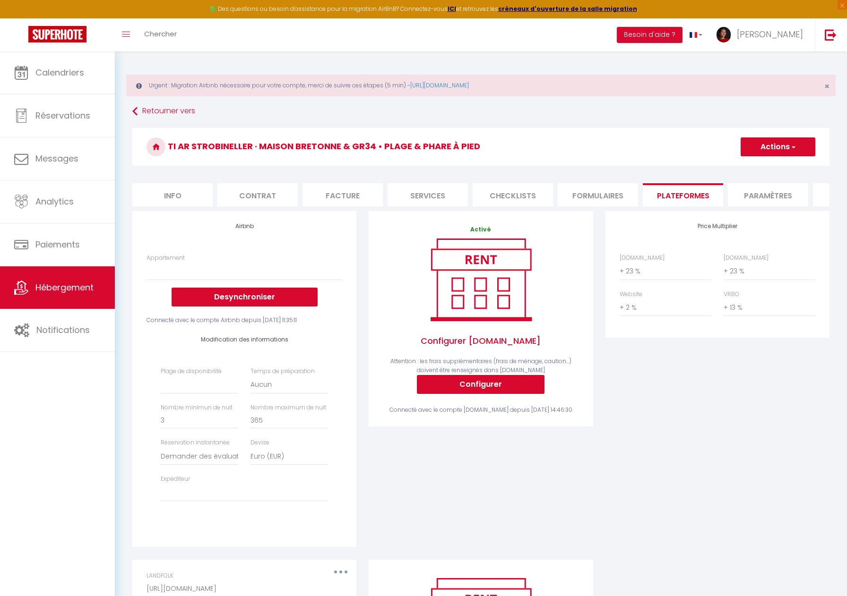
scroll to position [34, 0]
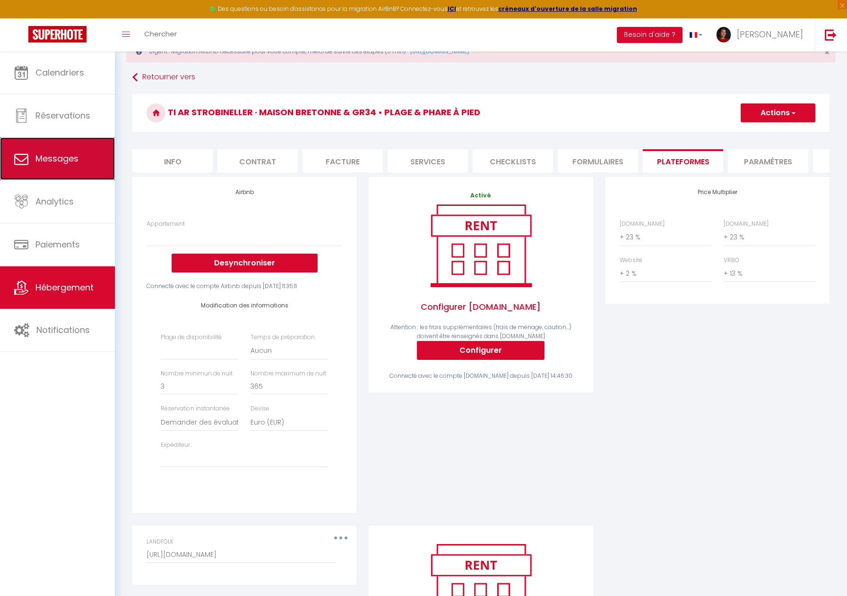
click at [51, 153] on span "Messages" at bounding box center [56, 159] width 43 height 12
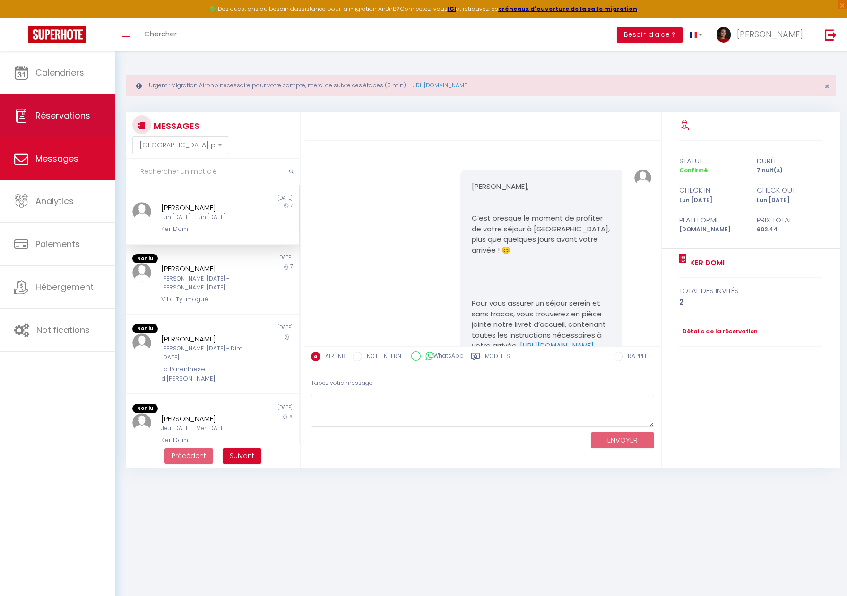
scroll to position [448, 0]
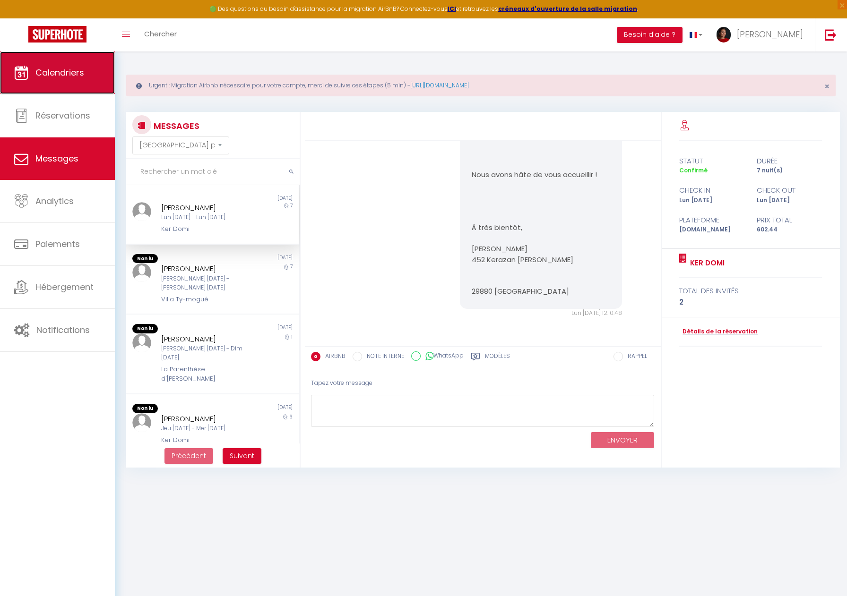
click at [69, 81] on link "Calendriers" at bounding box center [57, 73] width 115 height 43
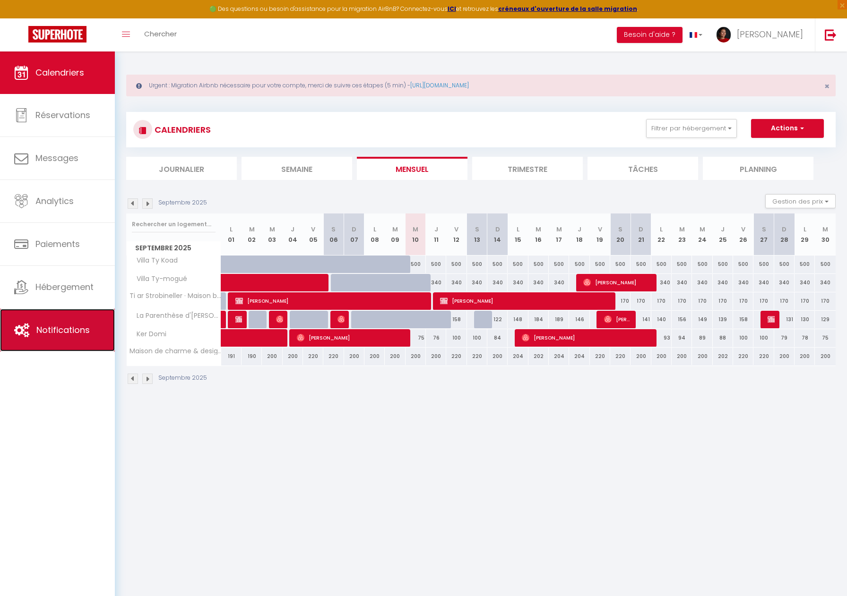
click at [76, 330] on span "Notifications" at bounding box center [62, 330] width 53 height 12
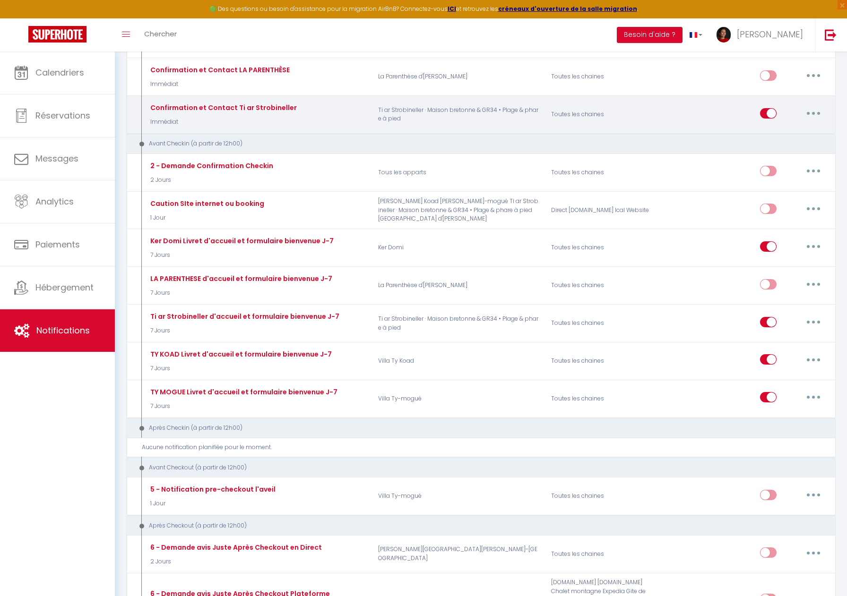
scroll to position [304, 0]
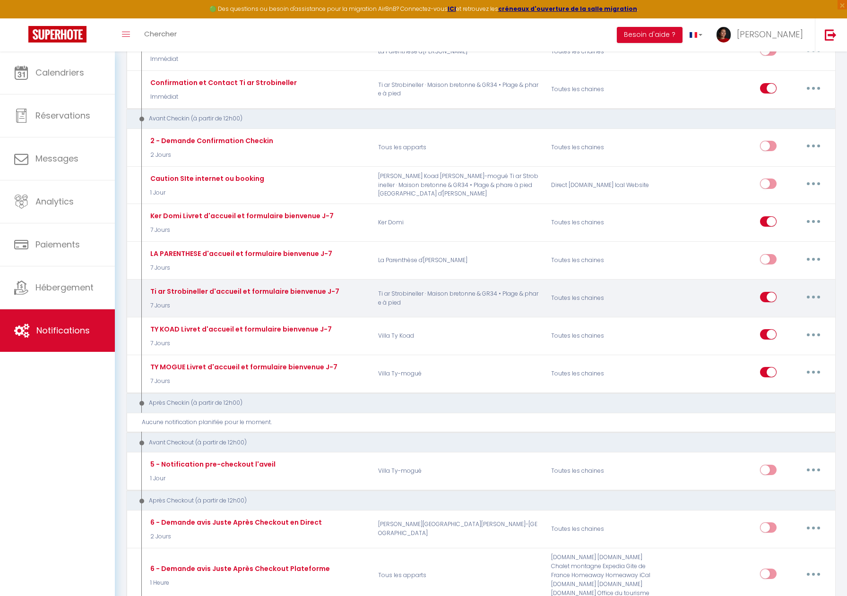
click at [809, 299] on button "button" at bounding box center [813, 297] width 26 height 15
click at [782, 318] on link "Editer" at bounding box center [789, 318] width 70 height 16
type input "Ti ar Strobineller d'accueil et formulaire bienvenue J-7"
select select "7 Jours"
select select "if_booking_is_paid"
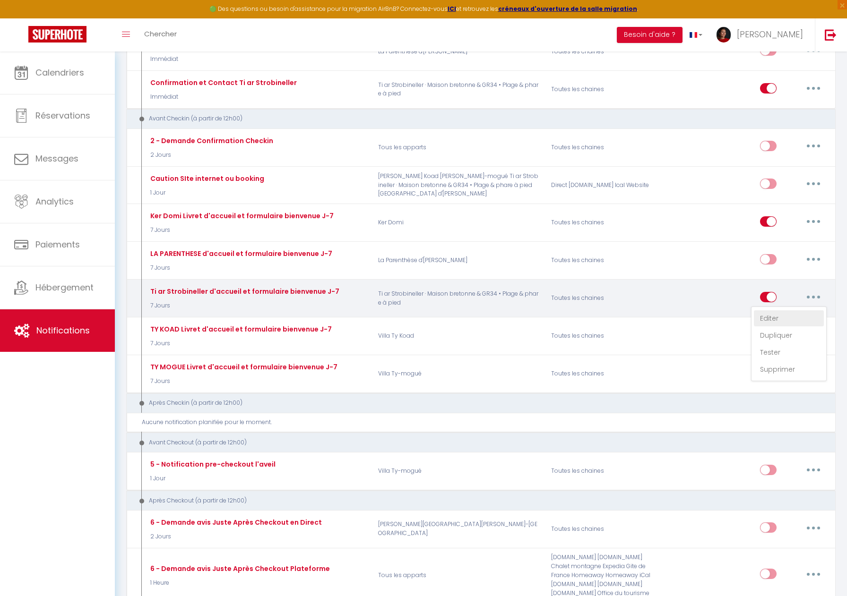
checkbox input "true"
checkbox input "false"
radio input "true"
type input "Votre séjour [RENTAL:NAME] à [RENTAL:CITY]"
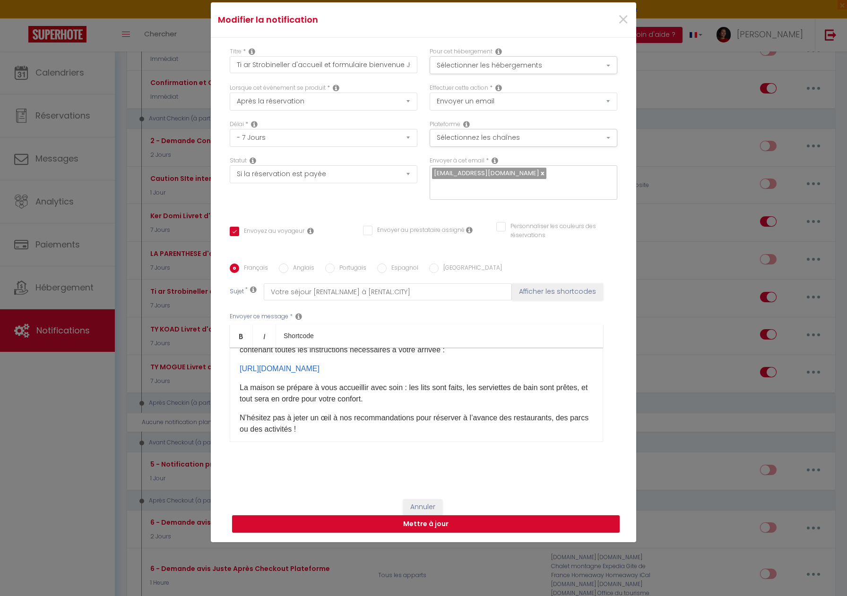
scroll to position [81, 0]
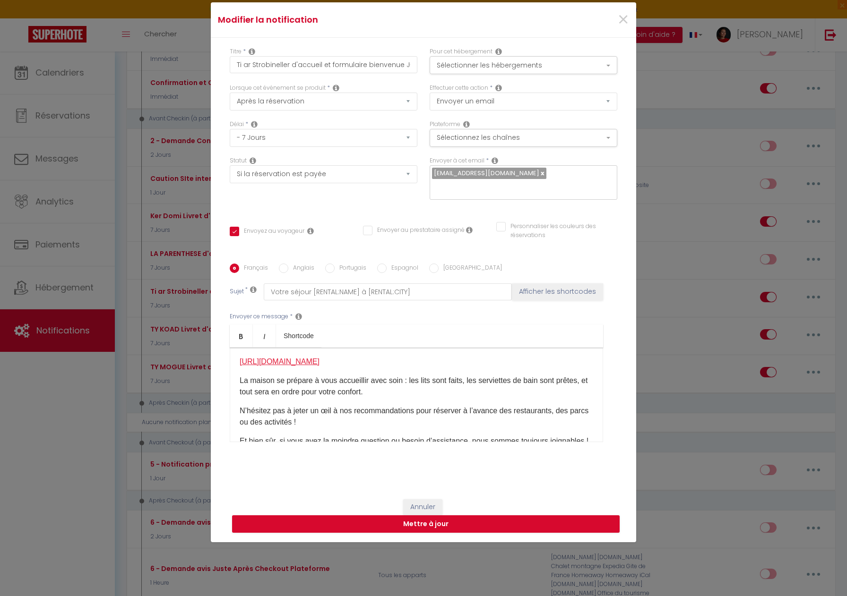
click at [319, 358] on link "[URL][DOMAIN_NAME]" at bounding box center [280, 362] width 80 height 8
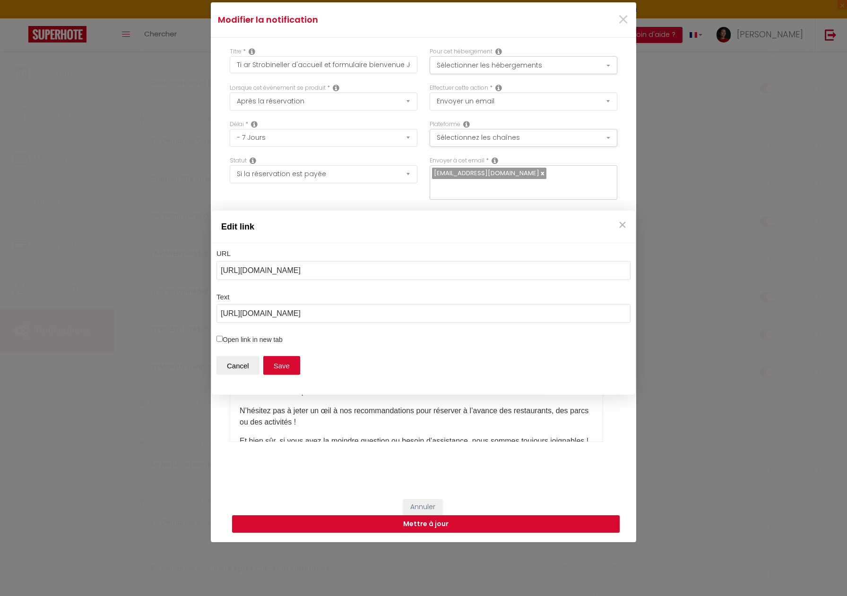
click at [626, 27] on div "Edit link URL [URL][DOMAIN_NAME] Text [URL][DOMAIN_NAME] Open link in new tab C…" at bounding box center [423, 298] width 847 height 596
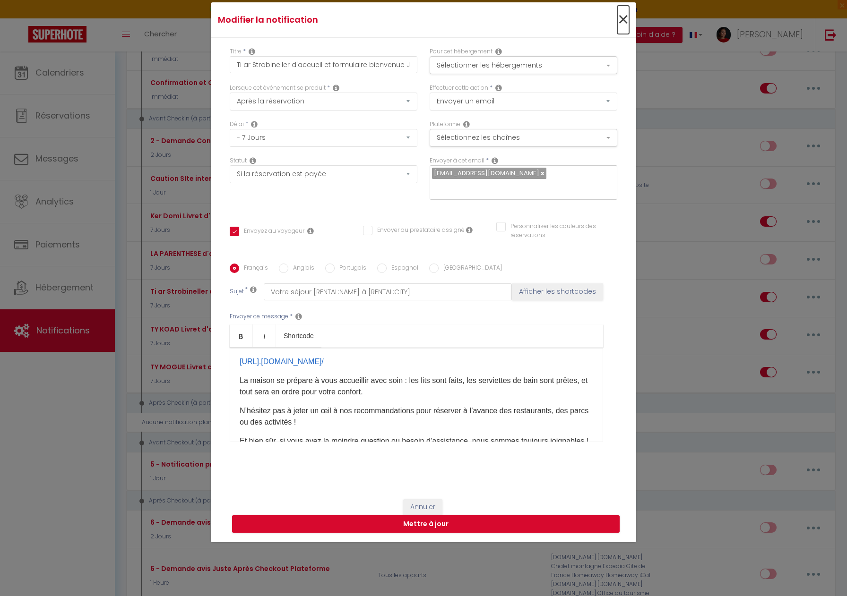
click at [625, 27] on span "×" at bounding box center [623, 20] width 12 height 28
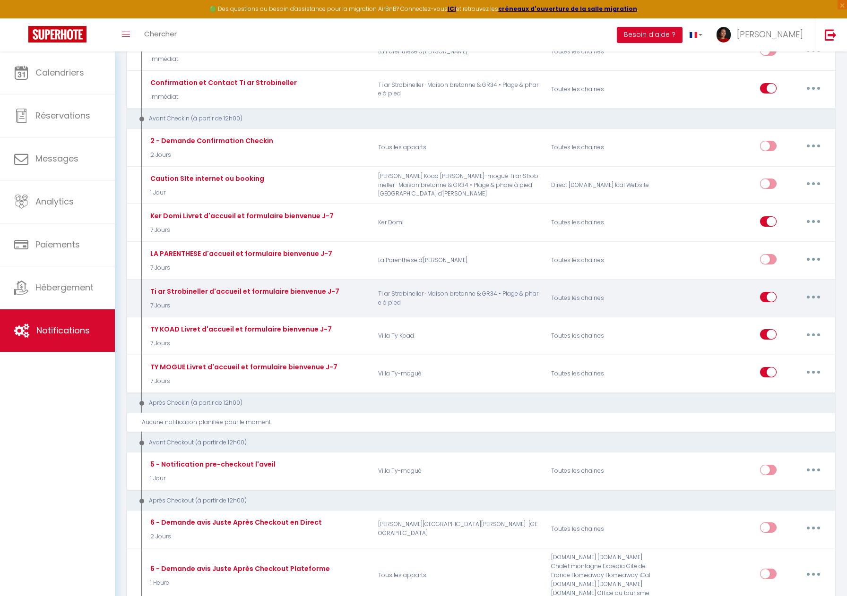
drag, startPoint x: 327, startPoint y: 302, endPoint x: 349, endPoint y: 305, distance: 22.5
click at [327, 302] on p "7 Jours" at bounding box center [243, 306] width 191 height 9
click at [809, 296] on button "button" at bounding box center [813, 297] width 26 height 15
click at [776, 317] on link "Editer" at bounding box center [789, 318] width 70 height 16
checkbox input "true"
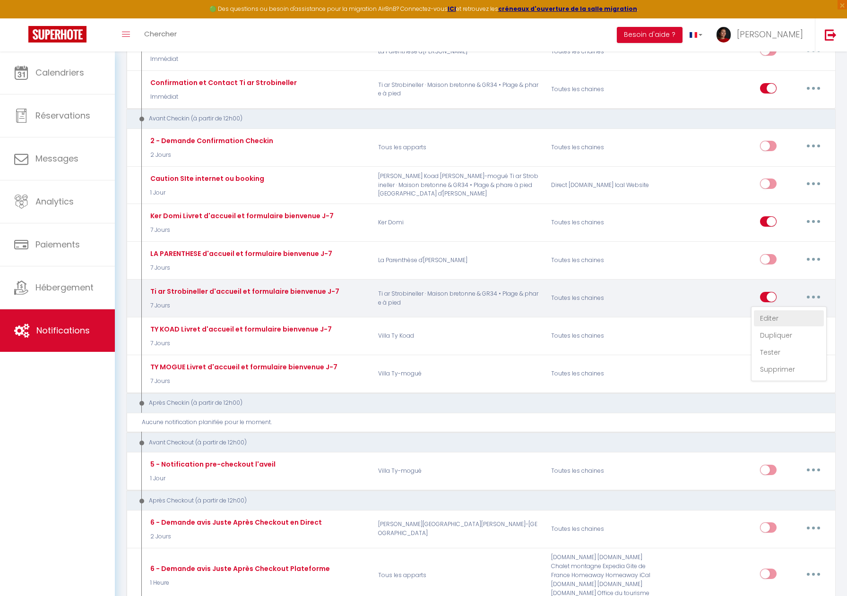
checkbox input "false"
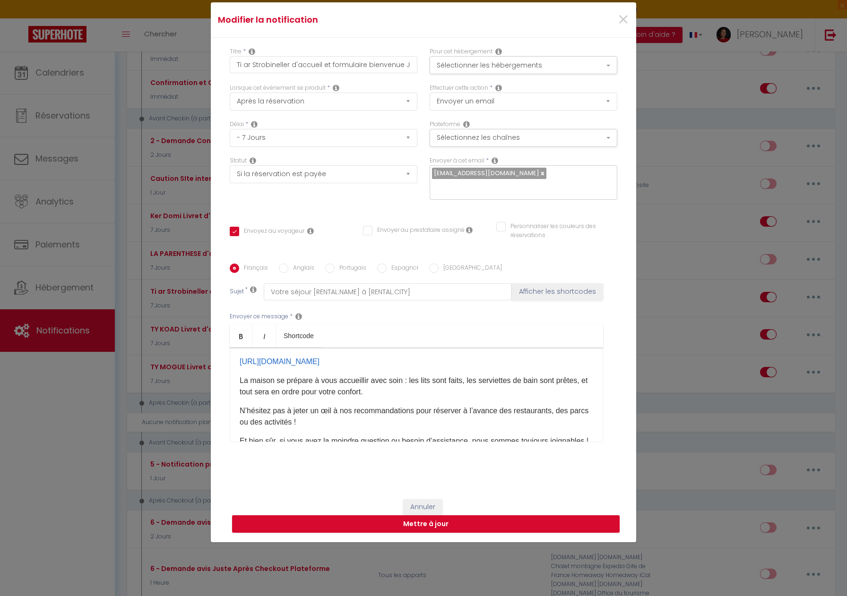
click at [310, 264] on label "Anglais" at bounding box center [301, 269] width 26 height 10
click at [288, 264] on input "Anglais" at bounding box center [283, 268] width 9 height 9
radio input "true"
checkbox input "true"
checkbox input "false"
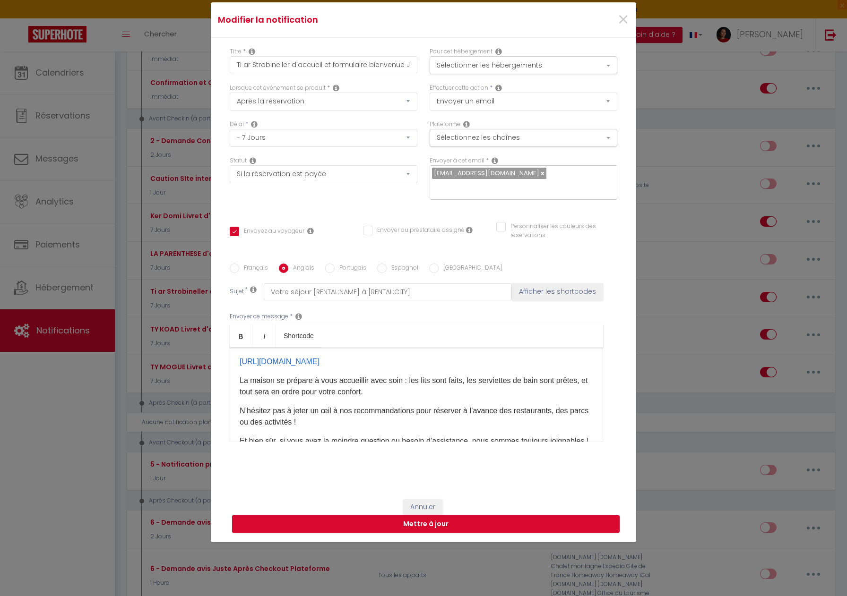
checkbox input "false"
type input "[RENTAL:NAME] Arrival"
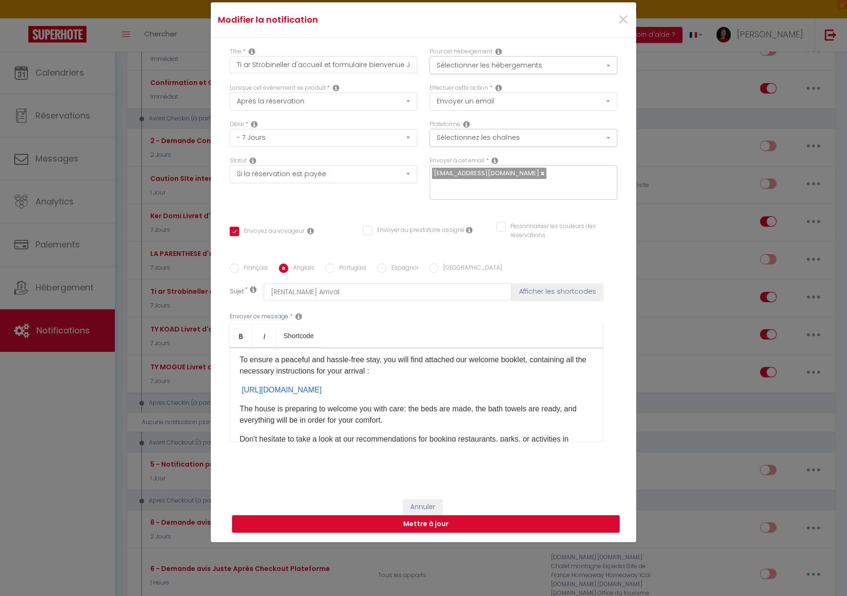
scroll to position [32, 0]
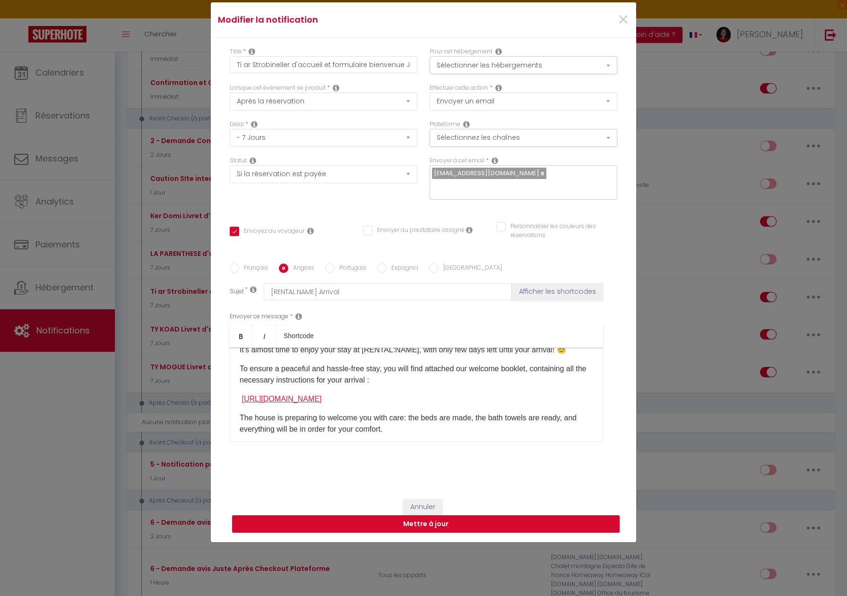
click at [321, 395] on link "[URL][DOMAIN_NAME]" at bounding box center [281, 399] width 80 height 8
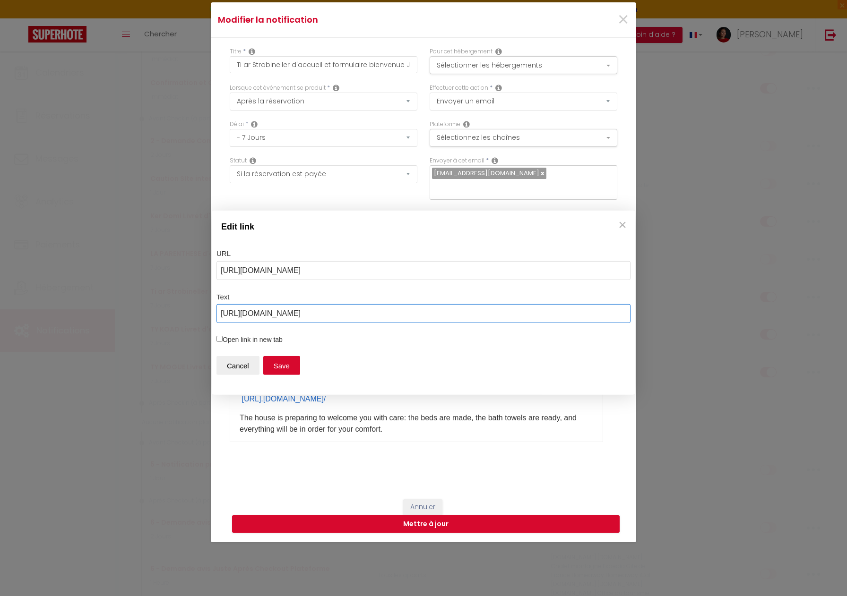
drag, startPoint x: 420, startPoint y: 314, endPoint x: 248, endPoint y: 314, distance: 171.6
click at [201, 314] on div "Edit link URL [URL][DOMAIN_NAME] Text [URL][DOMAIN_NAME] Open link in new tab C…" at bounding box center [423, 298] width 847 height 596
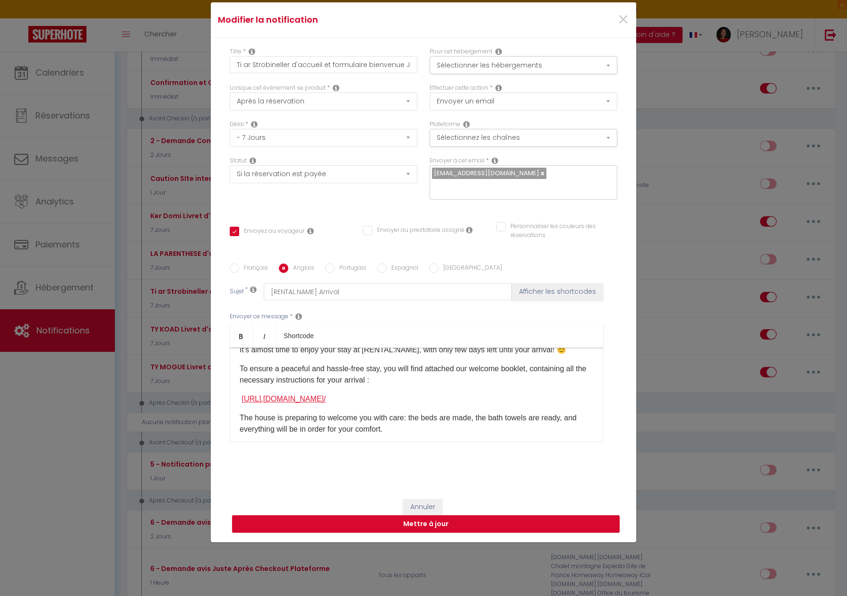
click at [326, 395] on link "[URL] .[DOMAIN_NAME]/" at bounding box center [283, 399] width 84 height 8
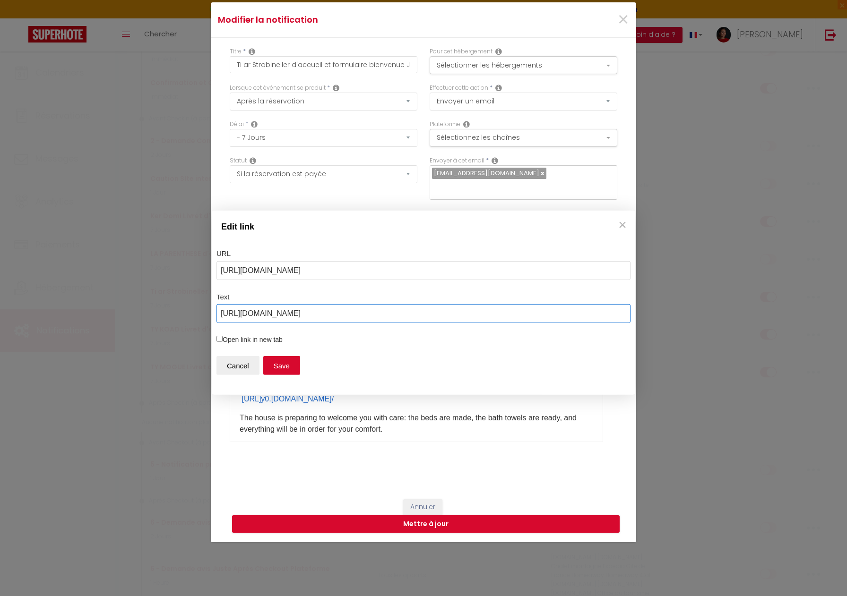
drag, startPoint x: 414, startPoint y: 317, endPoint x: 229, endPoint y: 316, distance: 184.8
click at [208, 311] on div "Edit link URL [URL][DOMAIN_NAME] Text [URL][DOMAIN_NAME] Open link in new tab C…" at bounding box center [423, 298] width 847 height 596
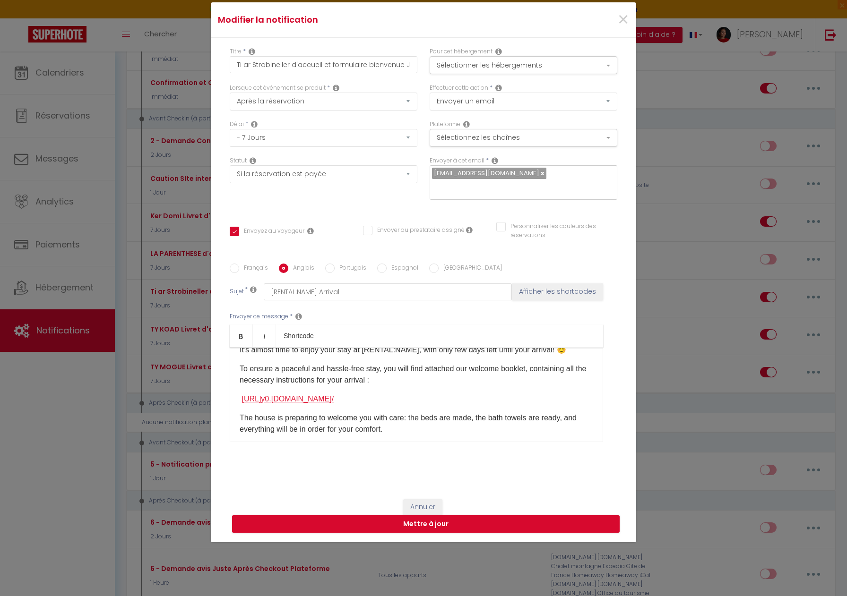
click at [334, 395] on link "[URL] y0 .[DOMAIN_NAME]/" at bounding box center [287, 399] width 92 height 8
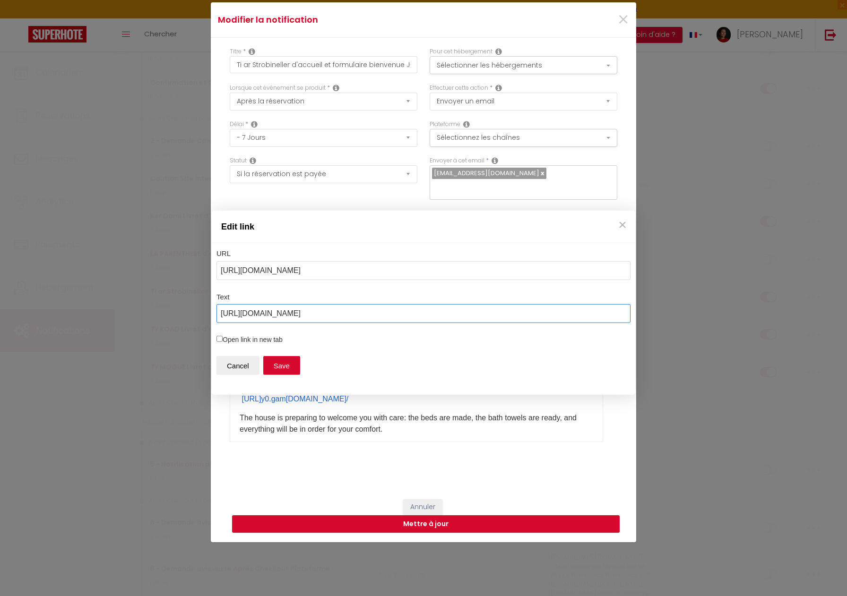
drag, startPoint x: 379, startPoint y: 313, endPoint x: 221, endPoint y: 315, distance: 157.9
click at [221, 315] on input "[URL][DOMAIN_NAME]" at bounding box center [423, 313] width 414 height 19
drag, startPoint x: 363, startPoint y: 270, endPoint x: 224, endPoint y: 274, distance: 139.0
click at [217, 274] on input "[URL][DOMAIN_NAME]" at bounding box center [423, 270] width 414 height 19
paste input "ti-ar-strobineller-5d7lgy0"
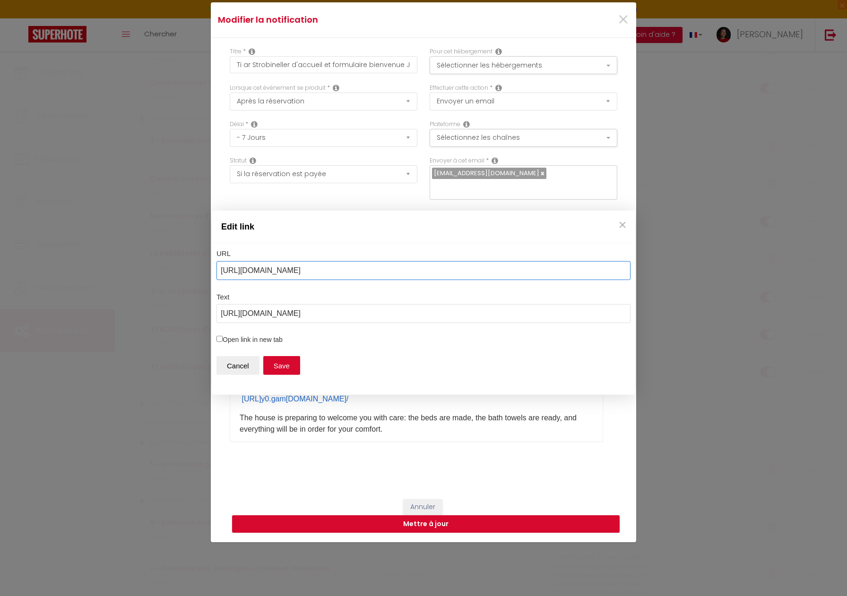
type input "[URL][DOMAIN_NAME]"
click at [418, 519] on div "Edit link URL [URL][DOMAIN_NAME] Text [URL][DOMAIN_NAME] Open link in new tab C…" at bounding box center [423, 298] width 847 height 596
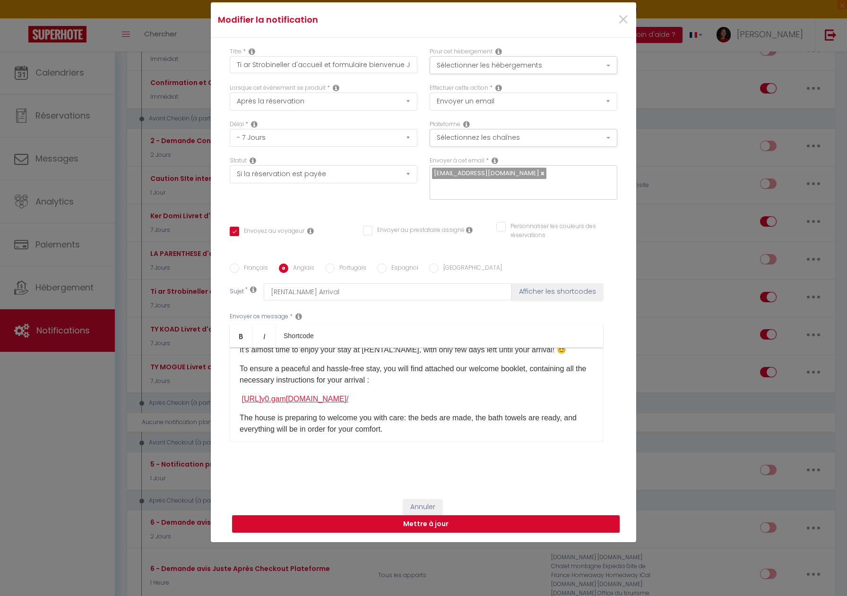
click at [348, 396] on link "[URL] y0 .gam [DOMAIN_NAME]/" at bounding box center [294, 399] width 107 height 8
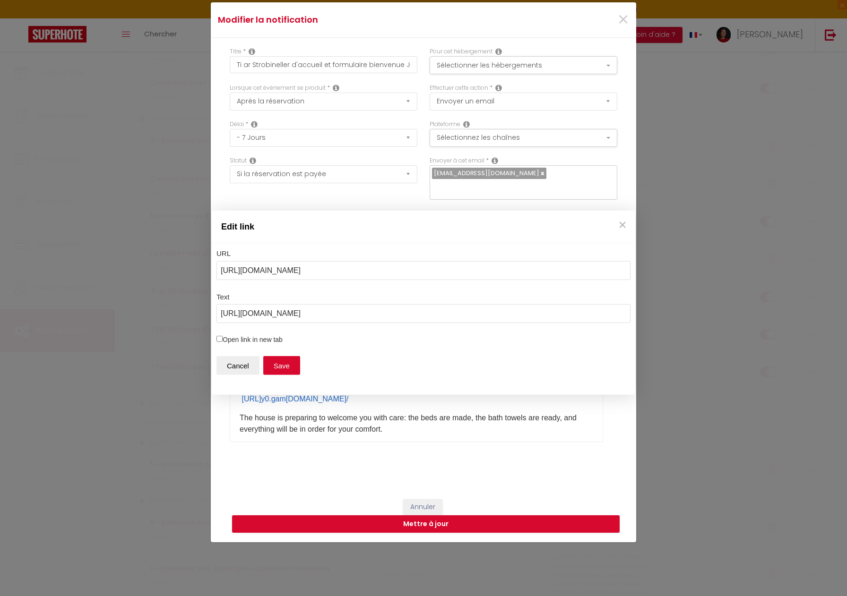
drag, startPoint x: 354, startPoint y: 271, endPoint x: 231, endPoint y: 269, distance: 122.4
click at [218, 270] on input "[URL][DOMAIN_NAME]" at bounding box center [423, 270] width 414 height 19
type input "[URL][DOMAIN_NAME]"
click at [277, 367] on button "Save" at bounding box center [281, 365] width 37 height 19
click at [383, 516] on div "Edit link URL [URL][DOMAIN_NAME] Text [URL][DOMAIN_NAME] Open link in new tab C…" at bounding box center [423, 298] width 847 height 596
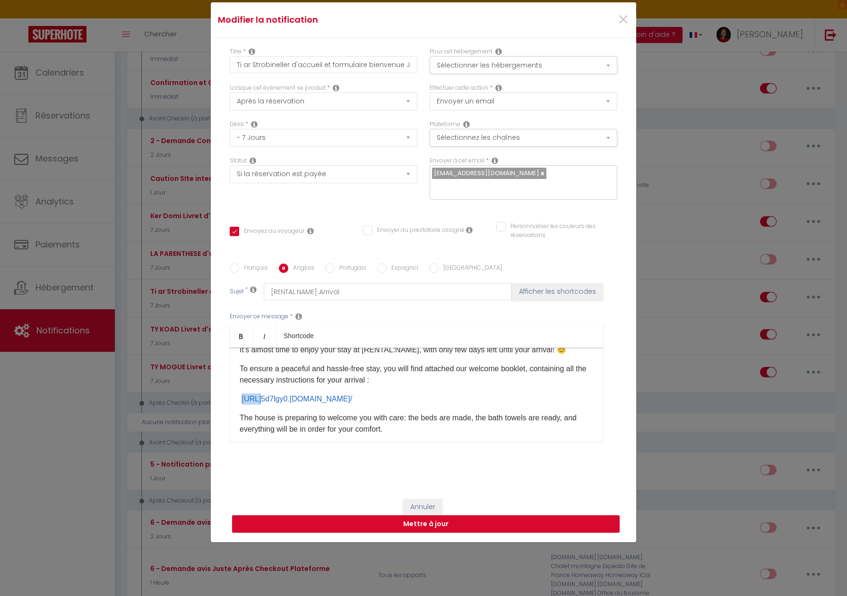
click at [383, 518] on button "Mettre à jour" at bounding box center [426, 525] width 388 height 18
checkbox input "true"
checkbox input "false"
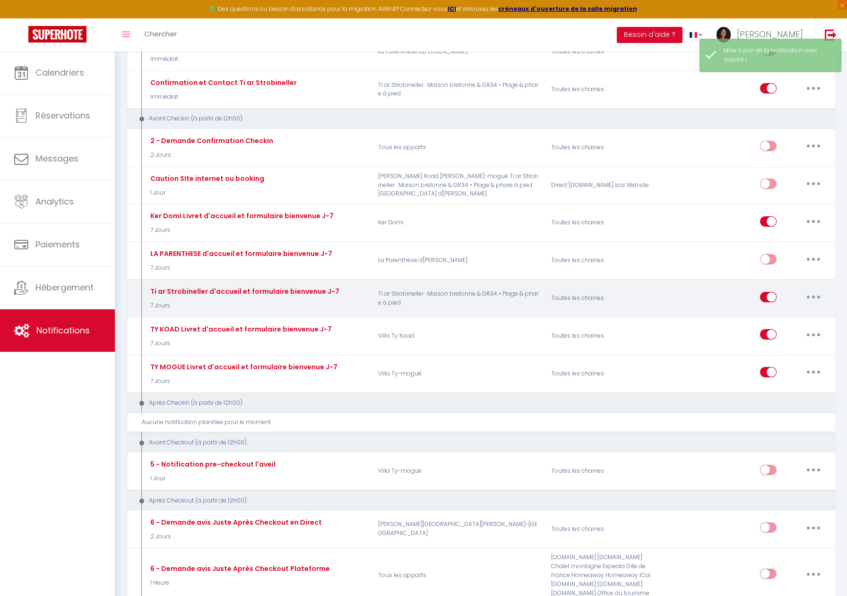
click at [806, 293] on button "button" at bounding box center [813, 297] width 26 height 15
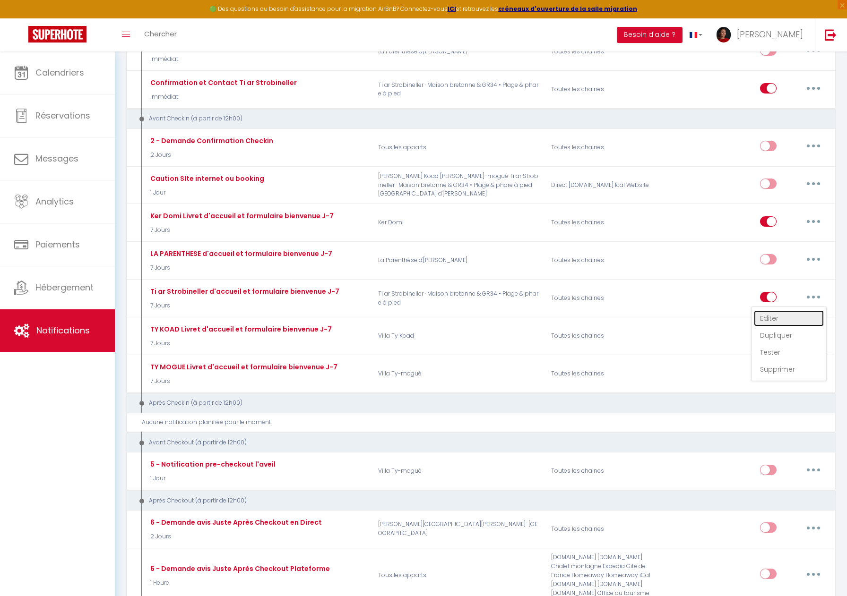
drag, startPoint x: 774, startPoint y: 315, endPoint x: 693, endPoint y: 318, distance: 80.9
click at [774, 315] on link "Editer" at bounding box center [789, 318] width 70 height 16
type input "Ti ar Strobineller d'accueil et formulaire bienvenue J-7"
select select "7 Jours"
select select "if_booking_is_paid"
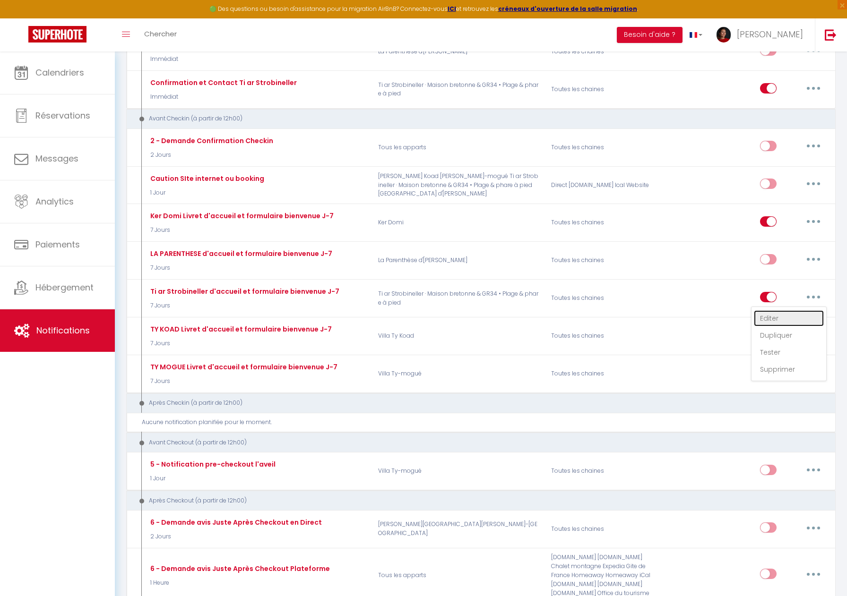
checkbox input "true"
checkbox input "false"
radio input "true"
type input "Votre séjour [RENTAL:NAME] à [RENTAL:CITY]"
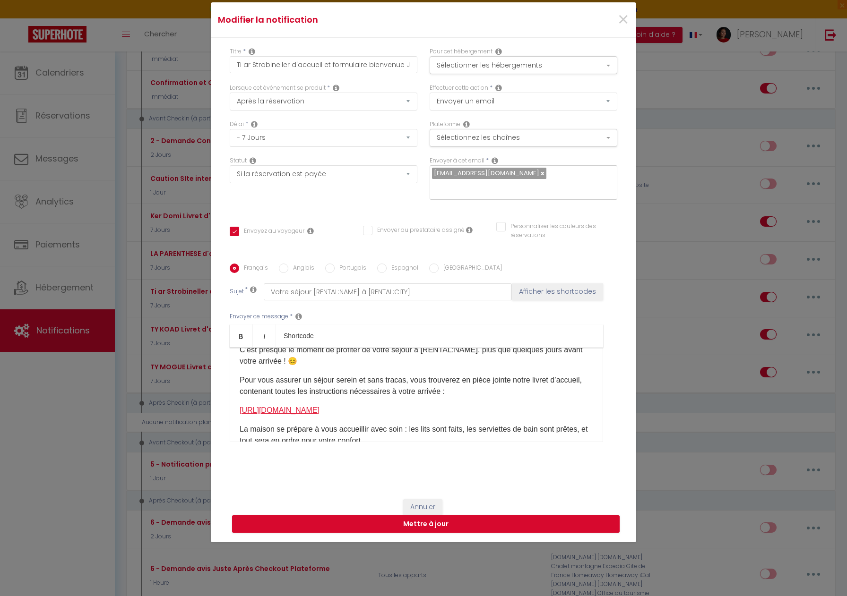
click at [319, 406] on link "[URL][DOMAIN_NAME]" at bounding box center [280, 410] width 80 height 8
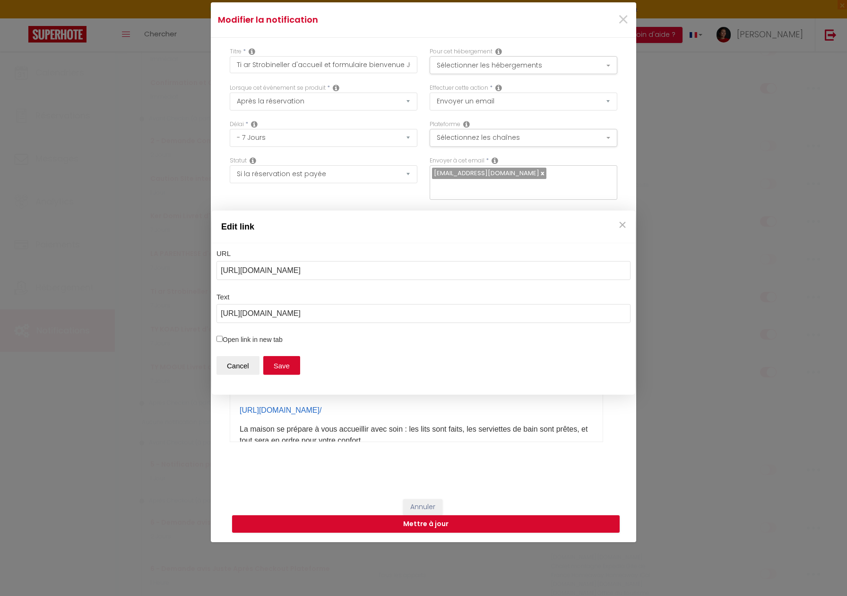
click at [433, 414] on div "Edit link URL [URL][DOMAIN_NAME] Text [URL][DOMAIN_NAME] Open link in new tab C…" at bounding box center [423, 298] width 847 height 596
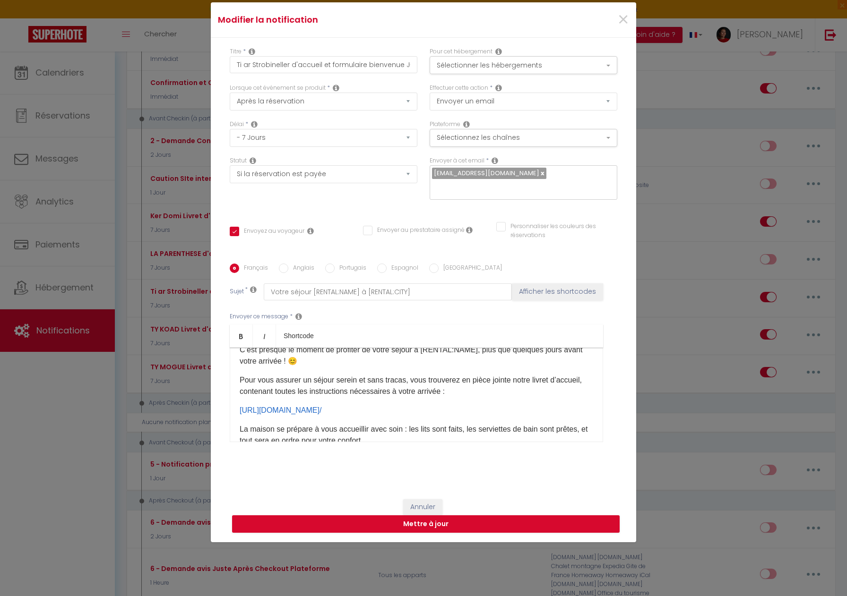
drag, startPoint x: 295, startPoint y: 264, endPoint x: 300, endPoint y: 270, distance: 8.4
click at [295, 264] on label "Anglais" at bounding box center [301, 269] width 26 height 10
click at [288, 264] on input "Anglais" at bounding box center [283, 268] width 9 height 9
radio input "true"
checkbox input "true"
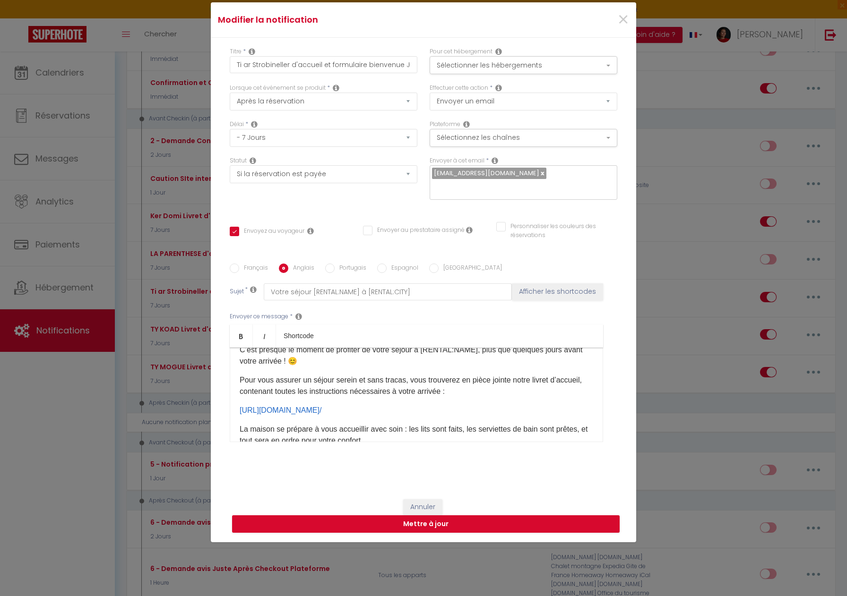
checkbox input "false"
type input "[RENTAL:NAME] Arrival"
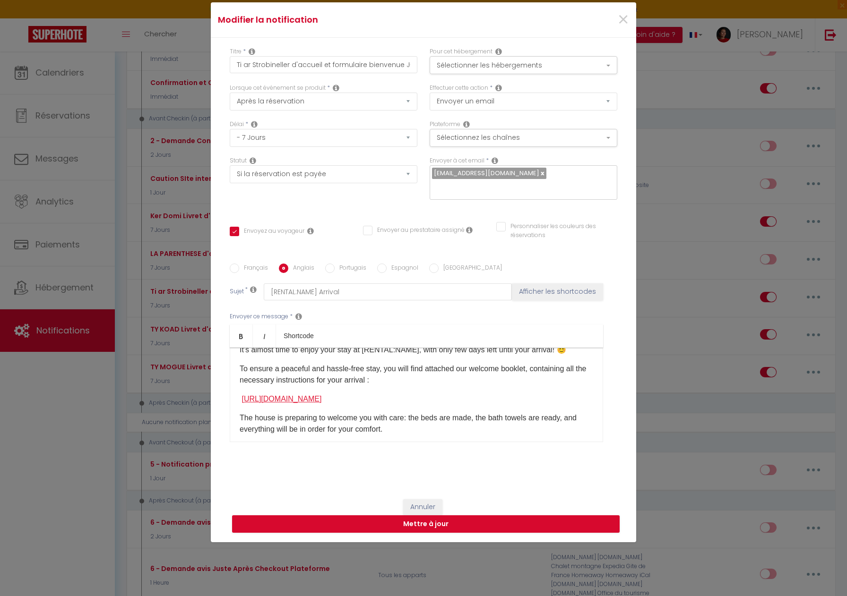
click at [321, 395] on link "[URL][DOMAIN_NAME]" at bounding box center [281, 399] width 80 height 8
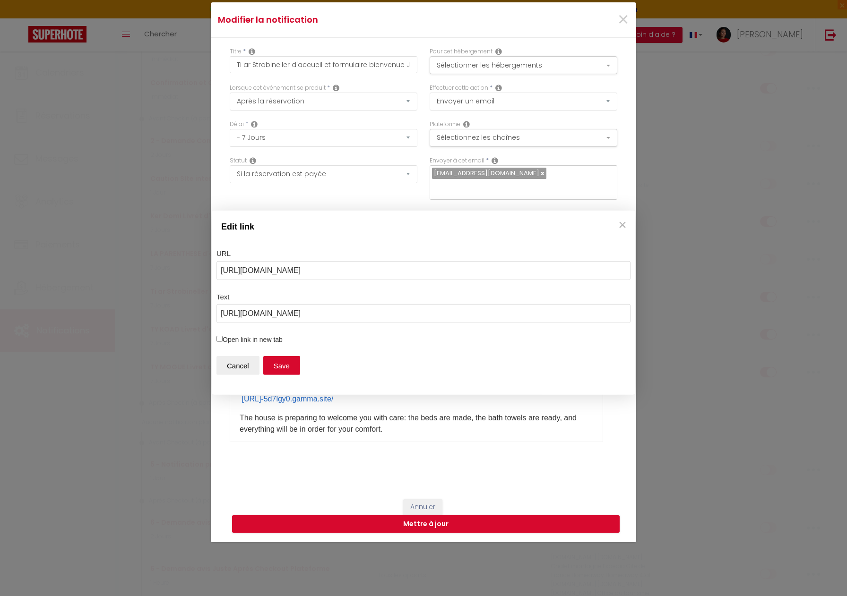
click at [621, 27] on div "Edit link URL [URL][DOMAIN_NAME] Text [URL][DOMAIN_NAME] Open link in new tab C…" at bounding box center [423, 298] width 847 height 596
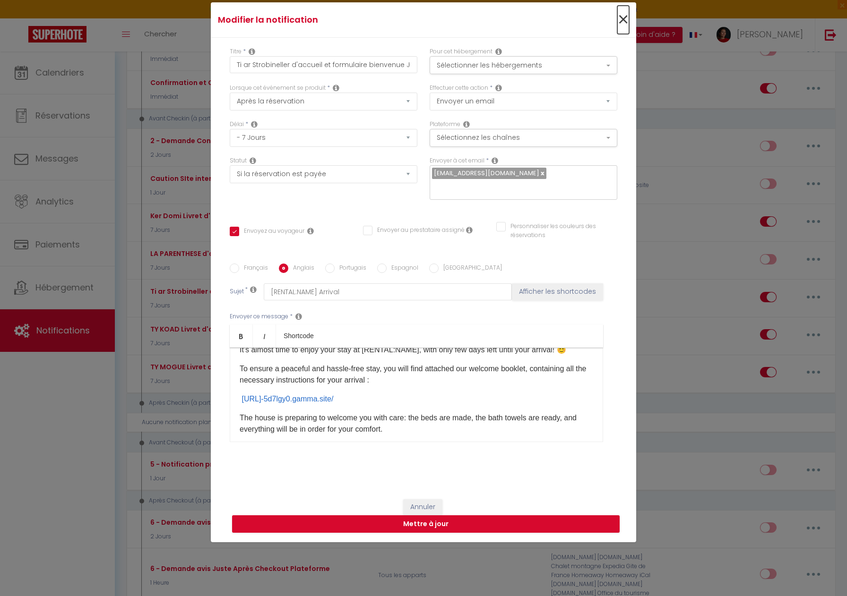
click at [622, 27] on span "×" at bounding box center [623, 20] width 12 height 28
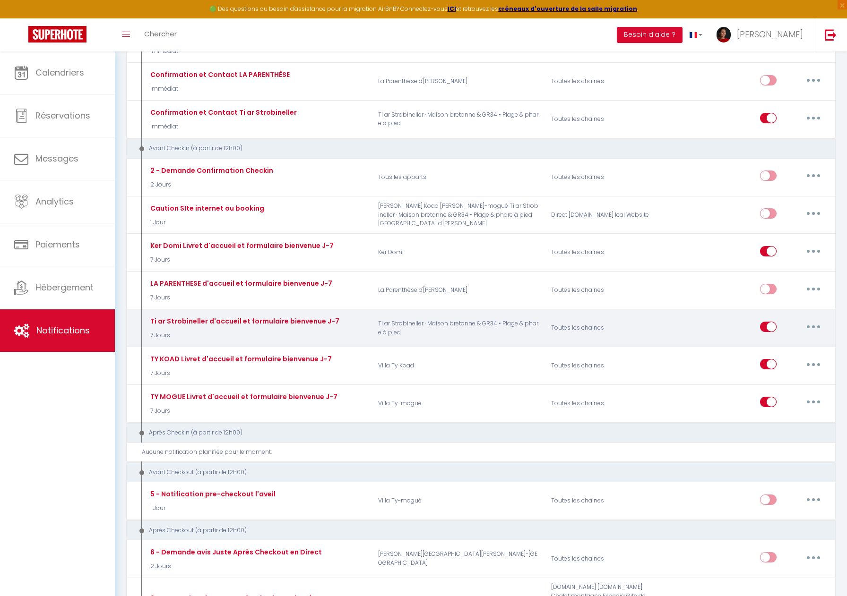
scroll to position [270, 0]
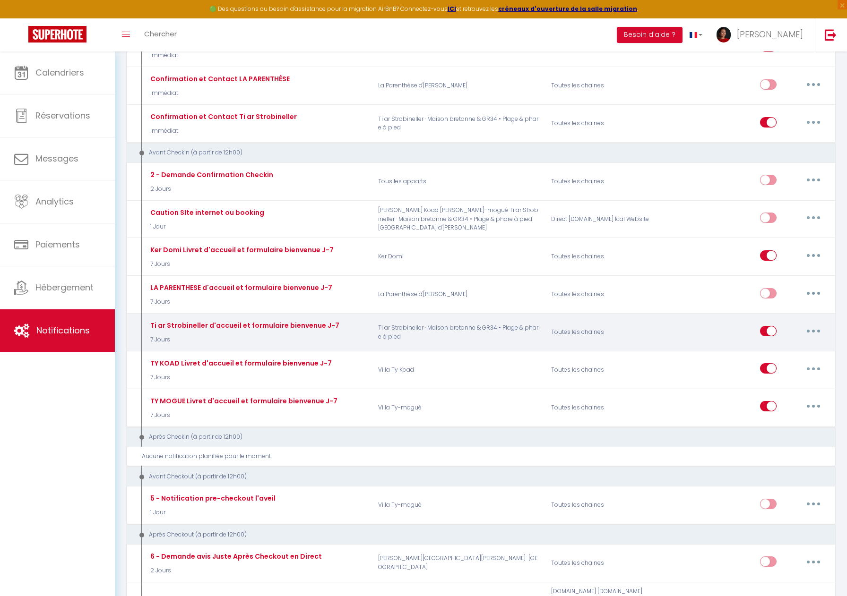
click at [810, 330] on button "button" at bounding box center [813, 331] width 26 height 15
click at [775, 351] on link "Editer" at bounding box center [789, 353] width 70 height 16
checkbox input "true"
checkbox input "false"
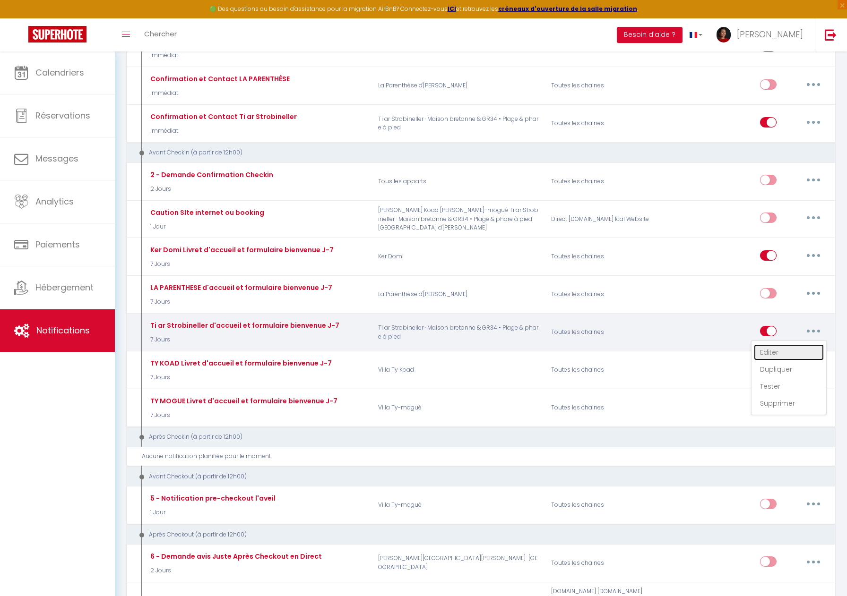
radio input "true"
type input "Votre séjour [RENTAL:NAME] à [RENTAL:CITY]"
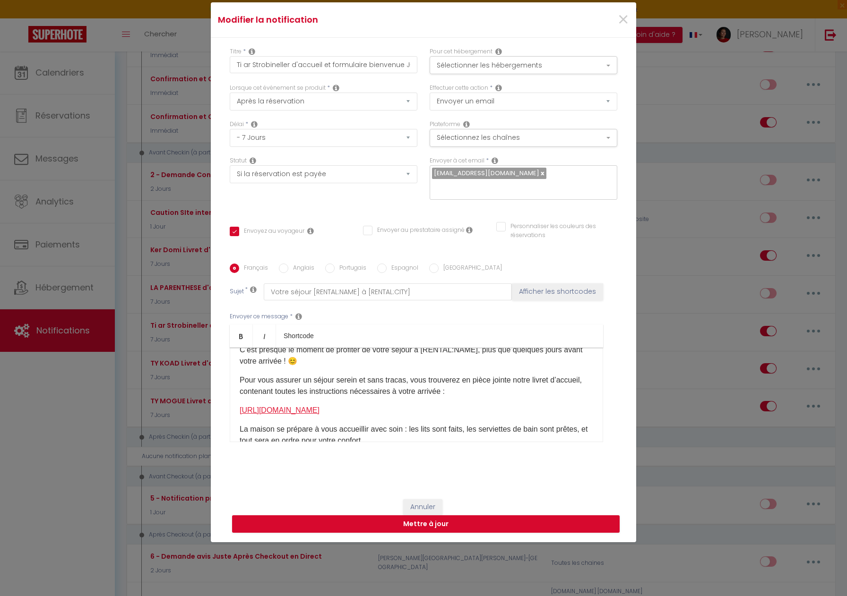
click at [319, 406] on link "[URL][DOMAIN_NAME]" at bounding box center [280, 410] width 80 height 8
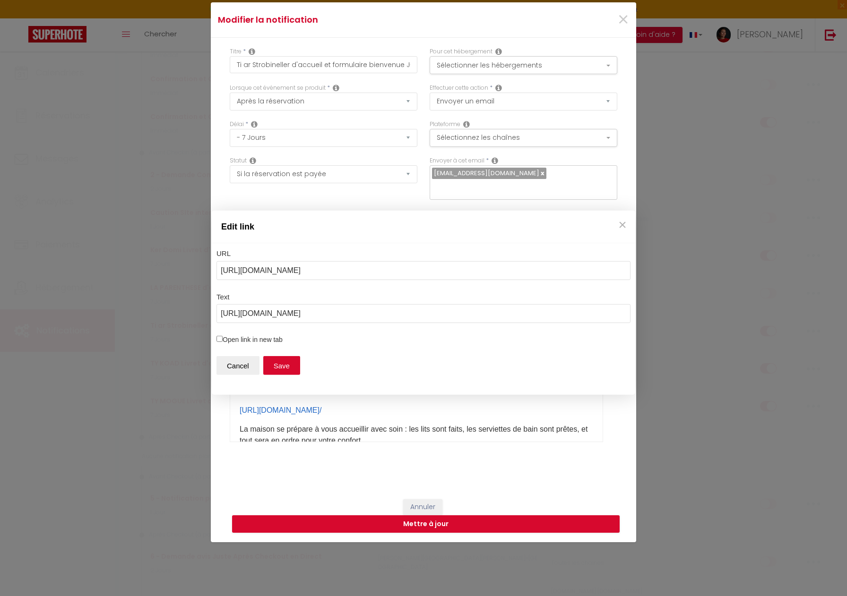
click at [405, 405] on div "Edit link URL [URL][DOMAIN_NAME] Text [URL][DOMAIN_NAME] Open link in new tab C…" at bounding box center [423, 298] width 847 height 596
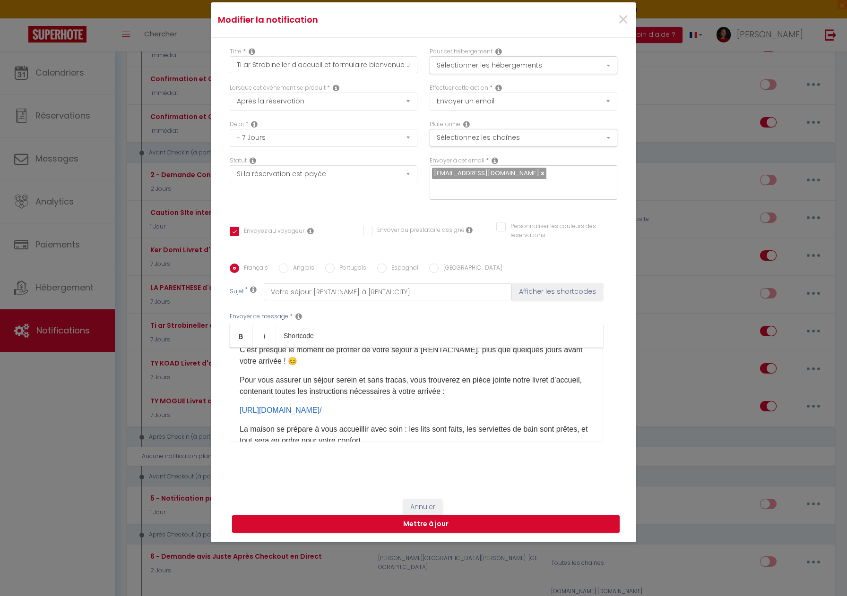
click at [298, 264] on label "Anglais" at bounding box center [301, 269] width 26 height 10
click at [288, 264] on input "Anglais" at bounding box center [283, 268] width 9 height 9
radio input "true"
checkbox input "true"
checkbox input "false"
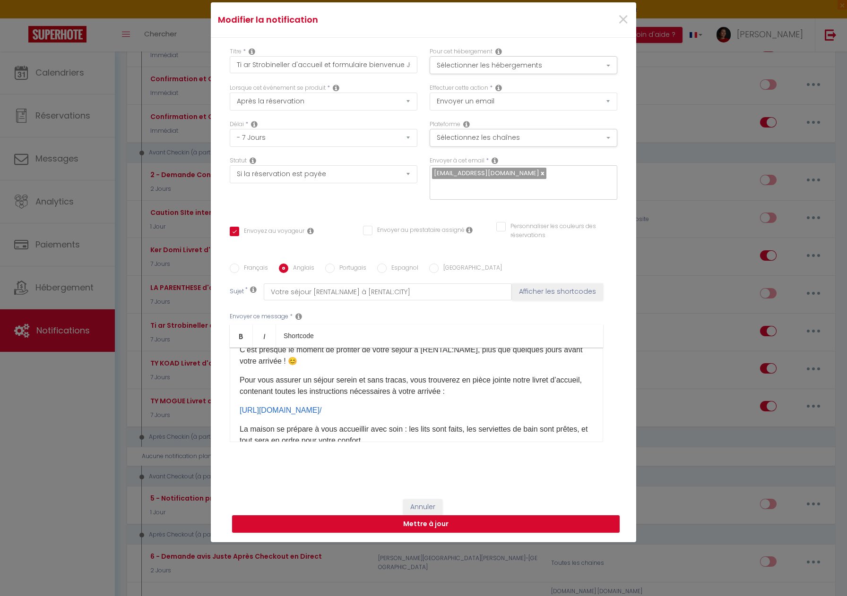
checkbox input "false"
type input "[RENTAL:NAME] Arrival"
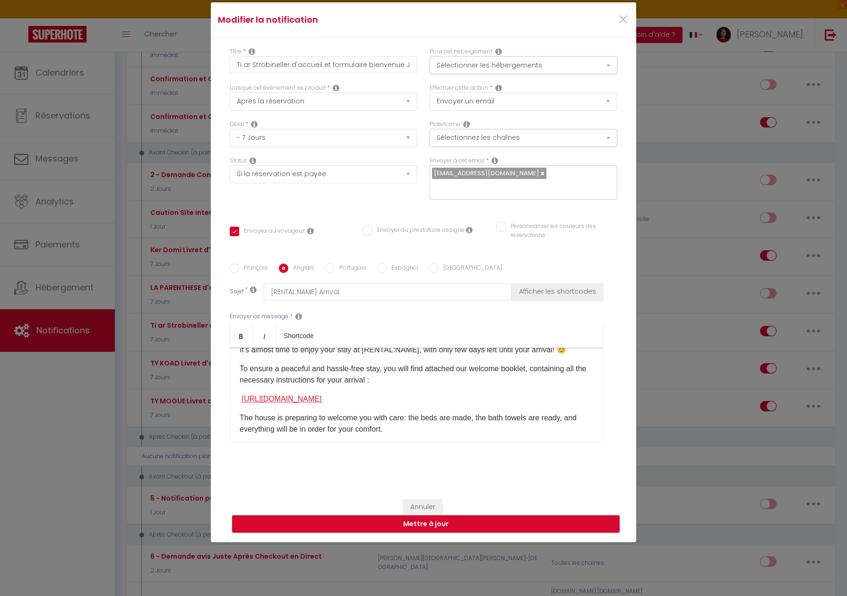
click at [321, 395] on link "[URL][DOMAIN_NAME]" at bounding box center [281, 399] width 80 height 8
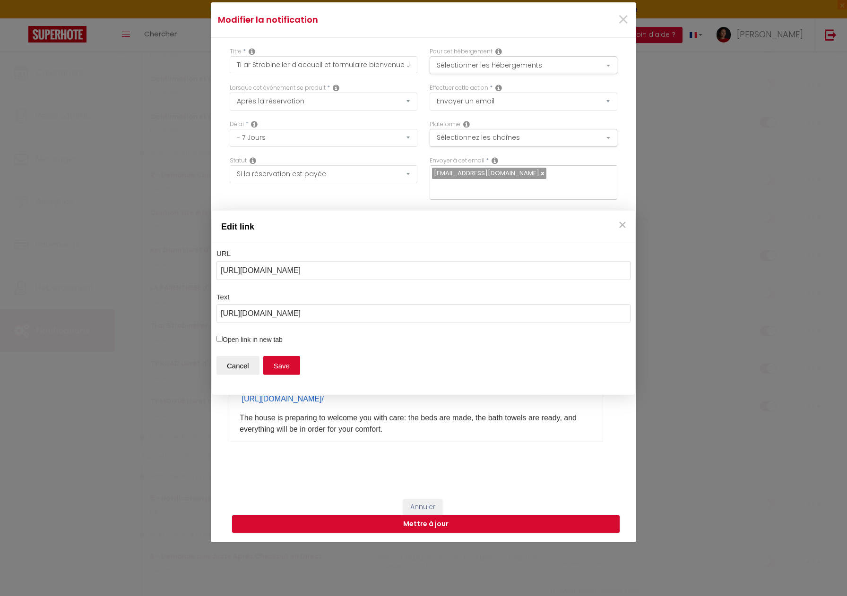
click at [405, 417] on div "Edit link URL [URL][DOMAIN_NAME] Text [URL][DOMAIN_NAME] Open link in new tab C…" at bounding box center [423, 298] width 847 height 596
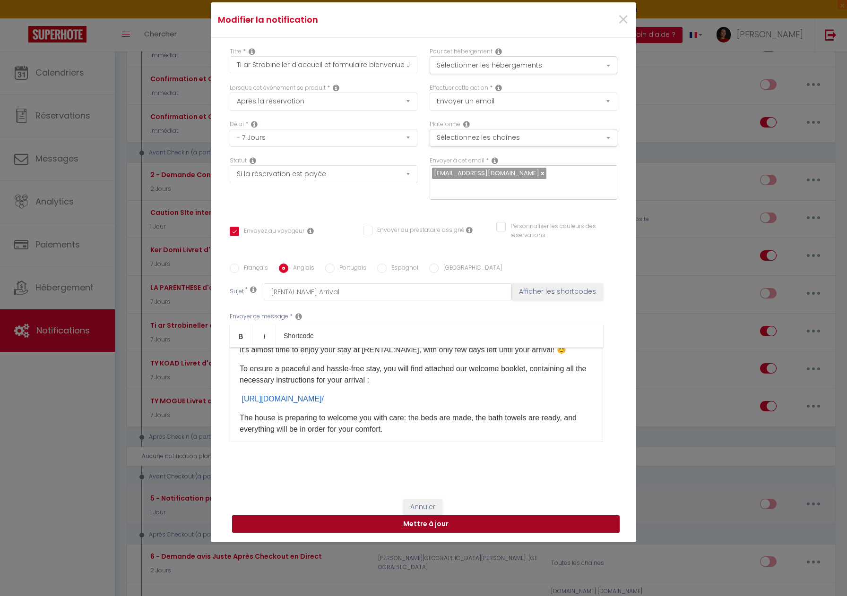
click at [421, 516] on button "Mettre à jour" at bounding box center [426, 525] width 388 height 18
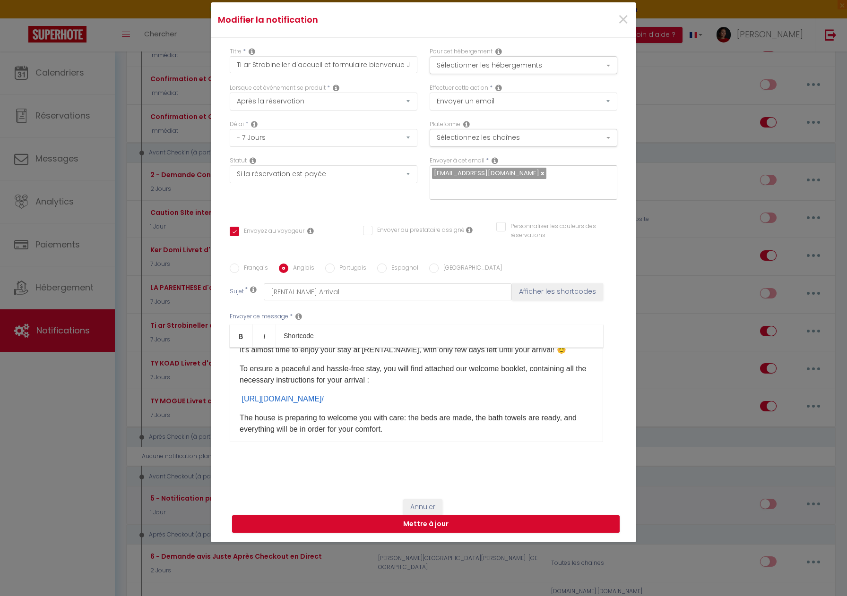
checkbox input "true"
checkbox input "false"
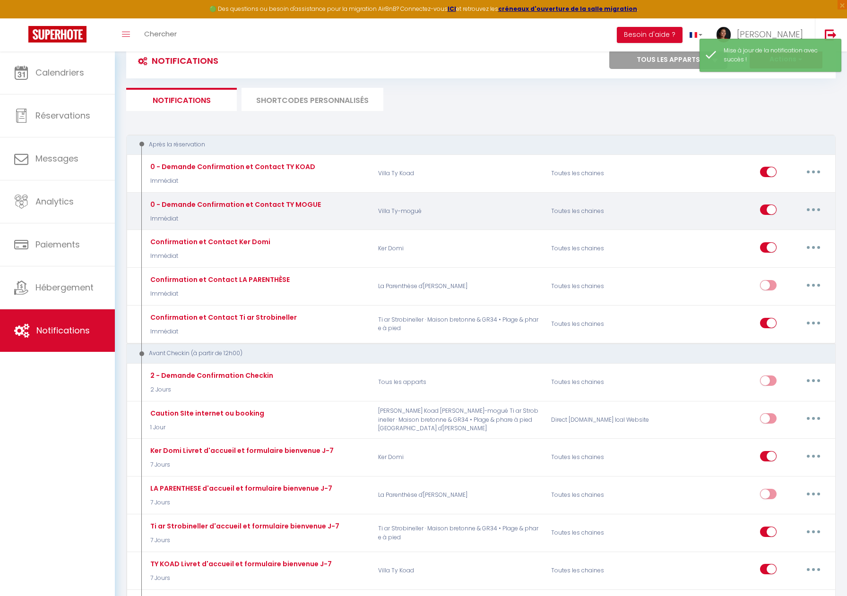
scroll to position [66, 0]
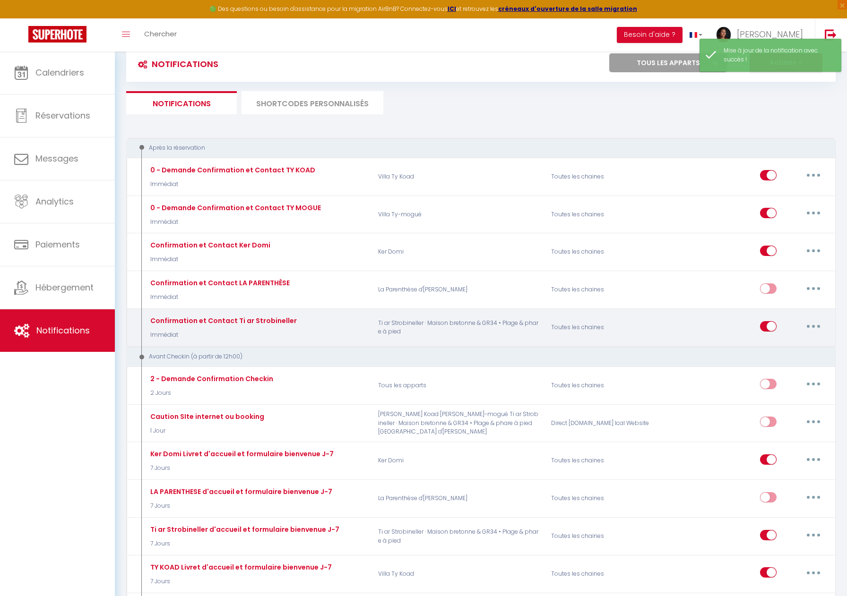
click at [814, 324] on button "button" at bounding box center [813, 326] width 26 height 15
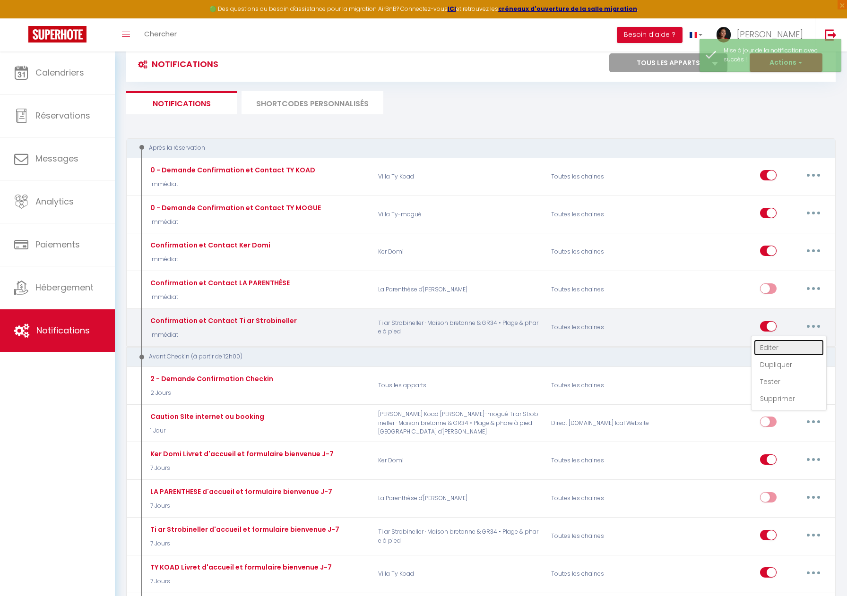
click at [769, 350] on link "Editer" at bounding box center [789, 348] width 70 height 16
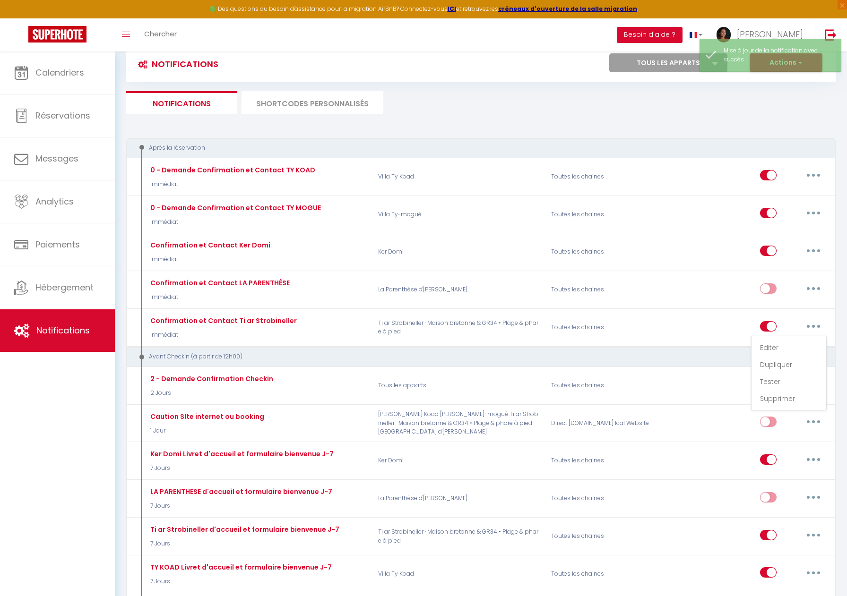
type input "Confirmation et Contact Ti ar Strobineller"
select select "Immédiat"
select select "if_booking_is_paid"
checkbox input "true"
checkbox input "false"
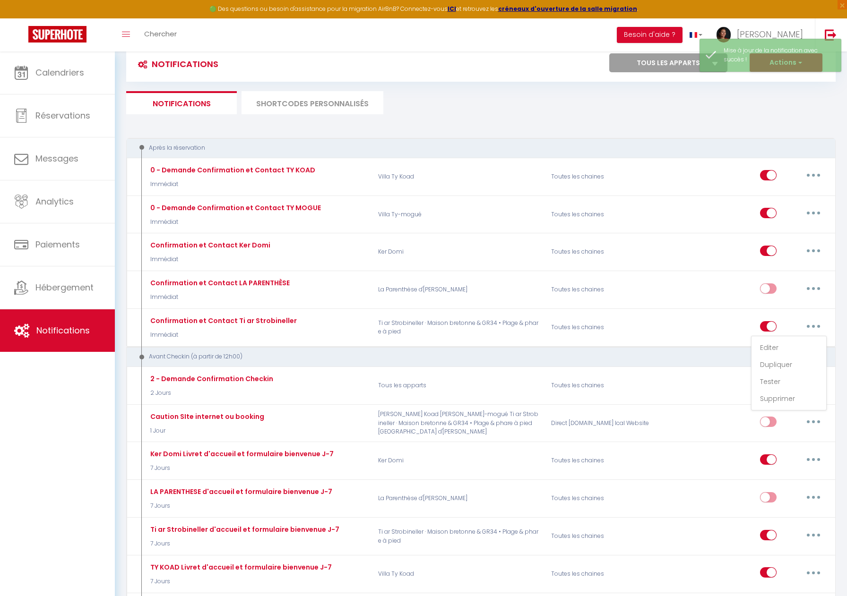
checkbox input "false"
radio input "true"
type input "Merci pour votre réservation - [BOOKING:ID] - [GUEST:FIRST_NAME] [GUEST:LAST_NA…"
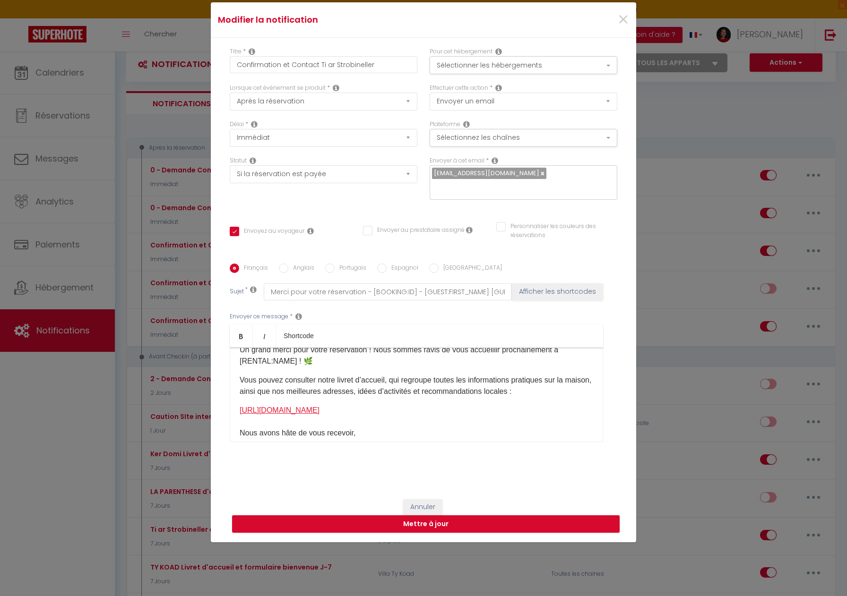
click at [319, 406] on link "[URL][DOMAIN_NAME]" at bounding box center [280, 410] width 80 height 8
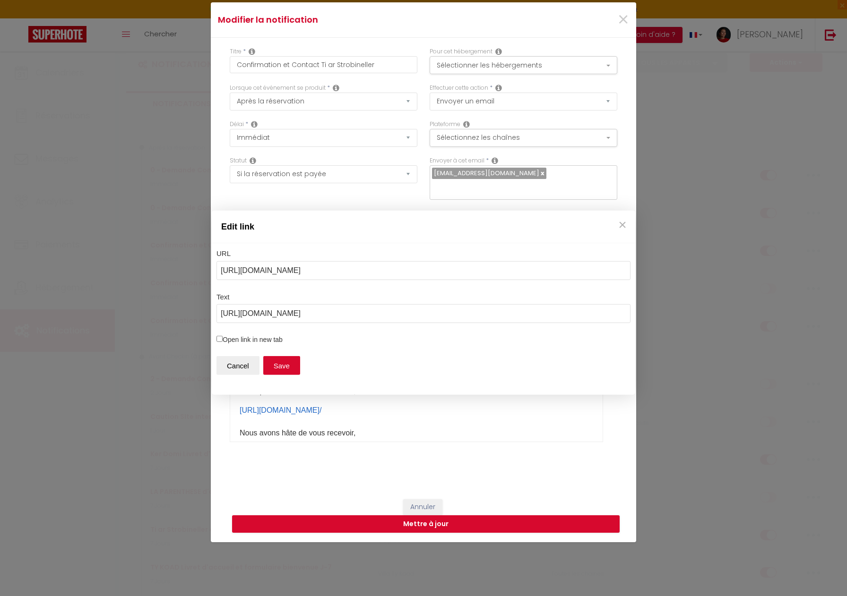
click at [432, 417] on div "Edit link URL [URL][DOMAIN_NAME] Text [URL][DOMAIN_NAME] Open link in new tab C…" at bounding box center [423, 298] width 847 height 596
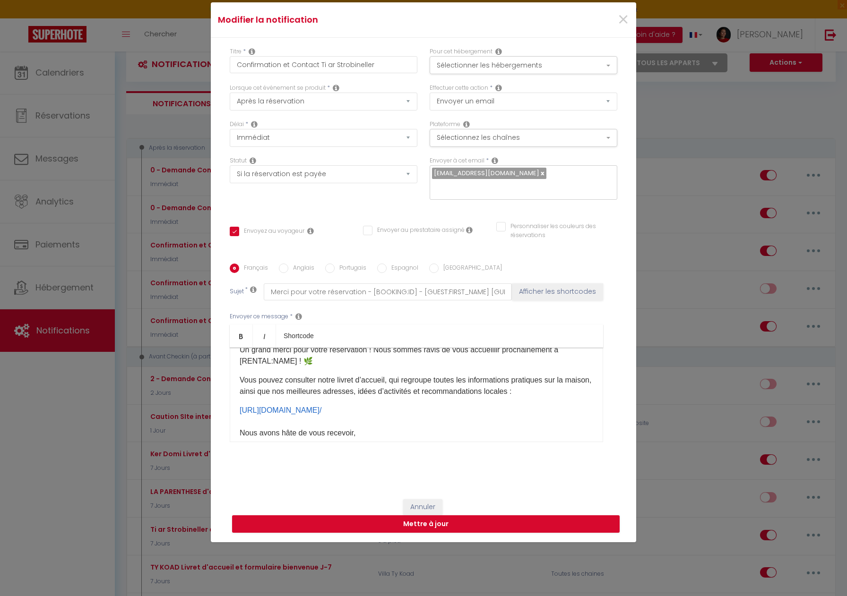
drag, startPoint x: 302, startPoint y: 262, endPoint x: 323, endPoint y: 295, distance: 39.6
click at [302, 264] on label "Anglais" at bounding box center [301, 269] width 26 height 10
click at [321, 406] on link "[URL] [DOMAIN_NAME]/" at bounding box center [281, 410] width 82 height 8
click at [285, 264] on input "Anglais" at bounding box center [283, 268] width 9 height 9
radio input "true"
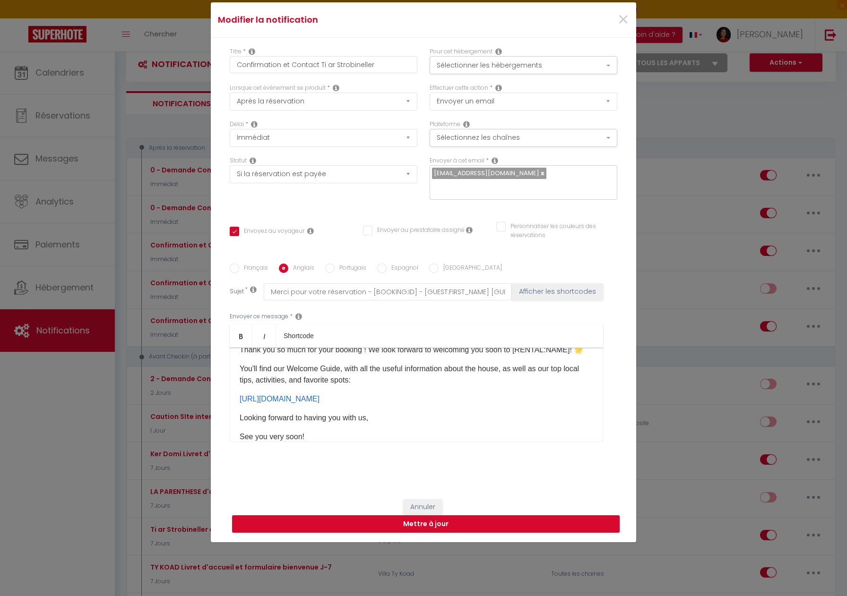
checkbox input "true"
checkbox input "false"
type input "Thank you for your reservation - [BOOKING:ID] - [GUEST:FIRST_NAME] [GUEST:LAST_…"
click at [327, 394] on p "[URL][DOMAIN_NAME] ​" at bounding box center [417, 399] width 354 height 11
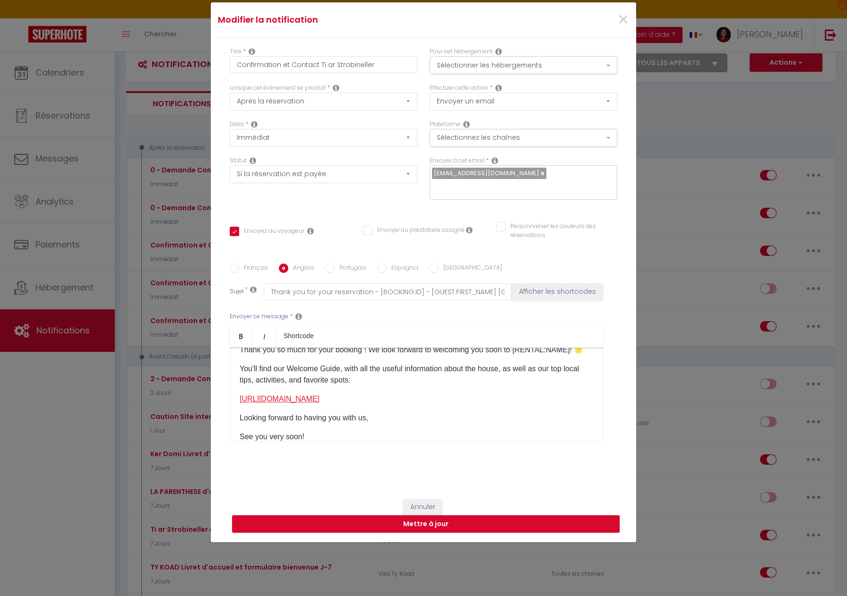
click at [319, 395] on link "[URL][DOMAIN_NAME]" at bounding box center [280, 399] width 80 height 8
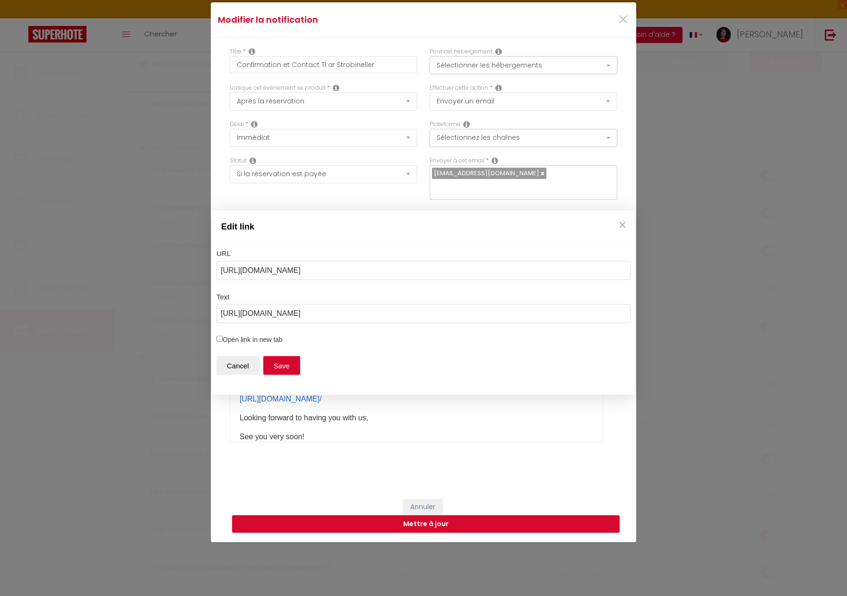
click at [538, 436] on div "Edit link URL [URL][DOMAIN_NAME] Text [URL][DOMAIN_NAME] Open link in new tab C…" at bounding box center [423, 298] width 847 height 596
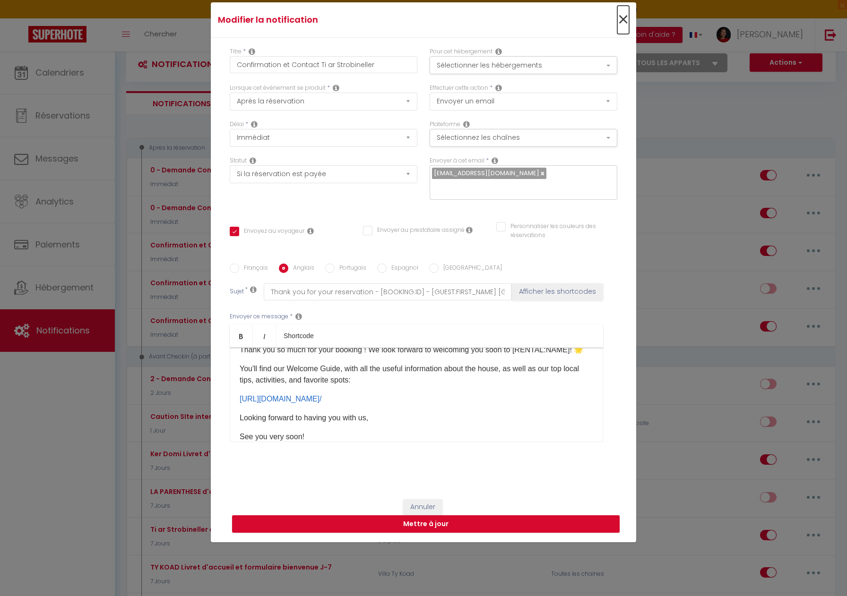
click at [627, 22] on span "×" at bounding box center [623, 20] width 12 height 28
